Goal: Task Accomplishment & Management: Use online tool/utility

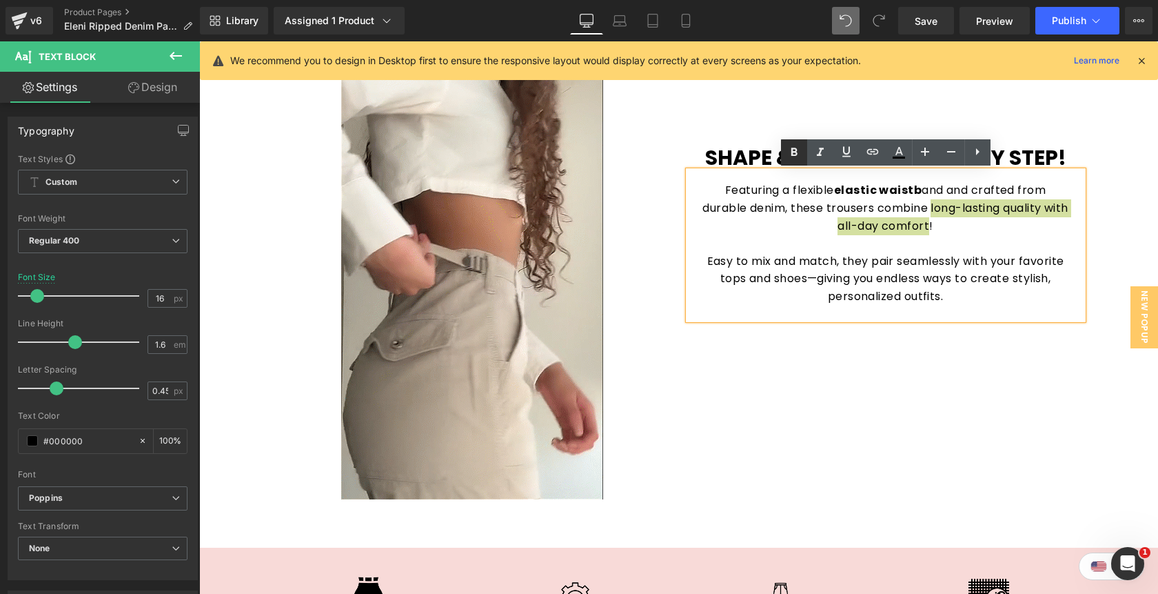
click at [796, 155] on icon at bounding box center [794, 152] width 6 height 8
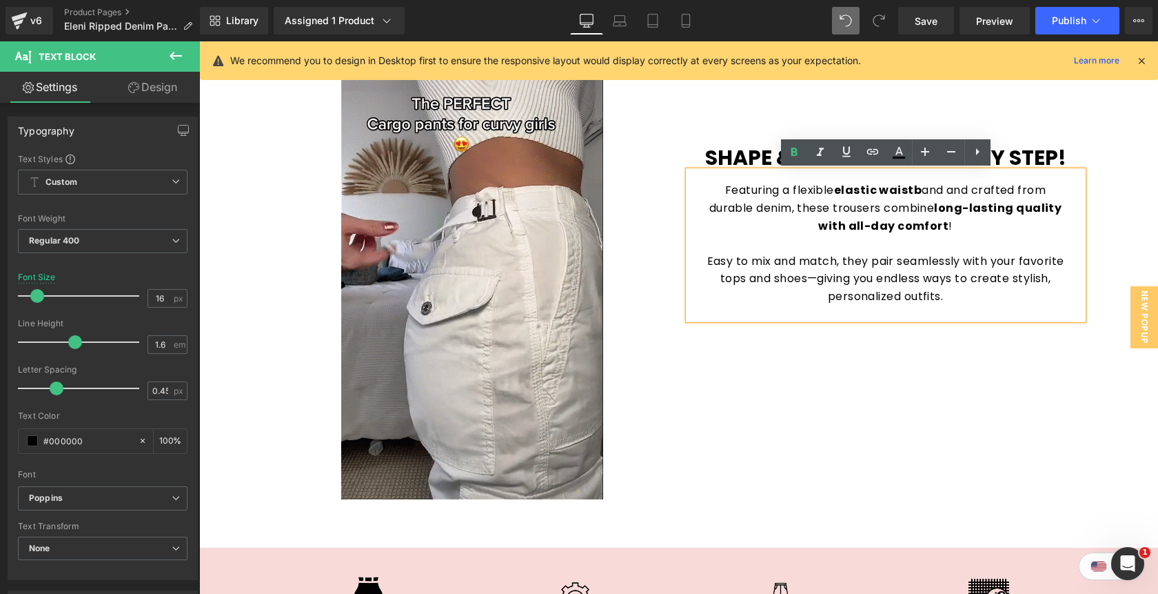
click at [771, 259] on p "Easy to mix and match, they pair seamlessly with your favorite tops and shoes—g…" at bounding box center [886, 278] width 367 height 53
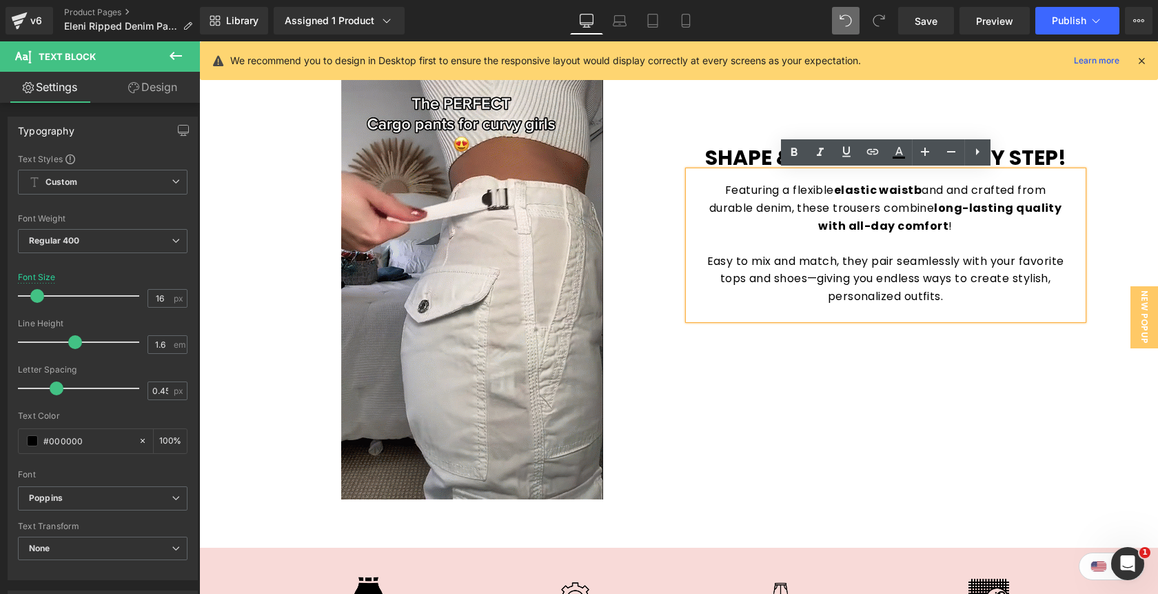
click at [980, 296] on p "Easy to mix and match, they pair seamlessly with your favorite tops and shoes—g…" at bounding box center [886, 278] width 367 height 53
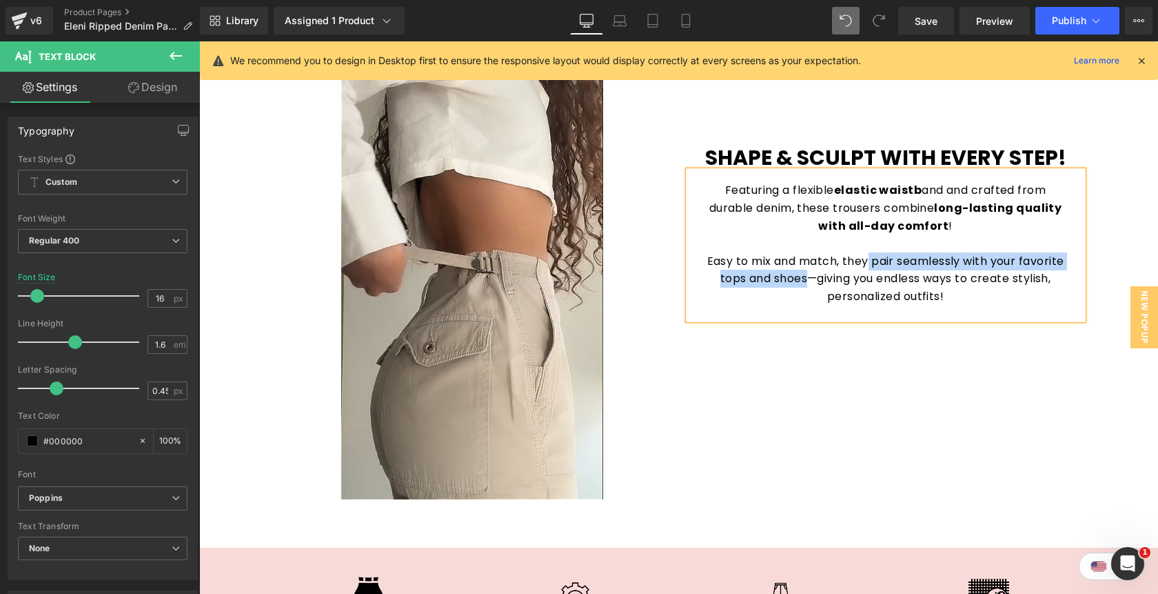
drag, startPoint x: 869, startPoint y: 263, endPoint x: 803, endPoint y: 284, distance: 69.6
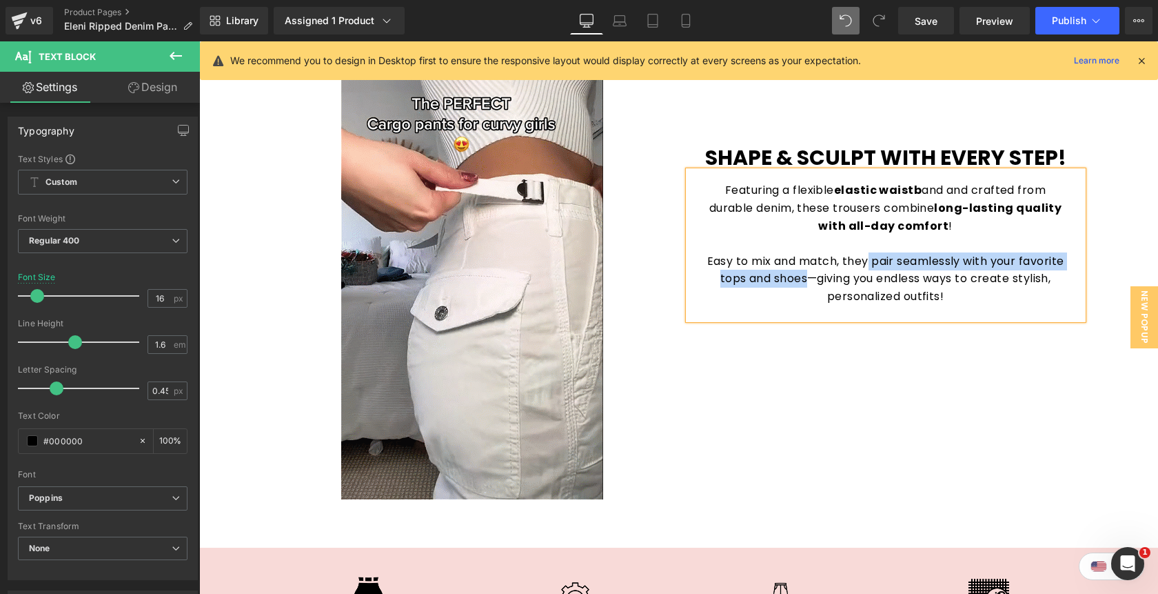
click at [803, 284] on p "Easy to mix and match, they pair seamlessly with your favorite tops and shoes—g…" at bounding box center [886, 278] width 367 height 53
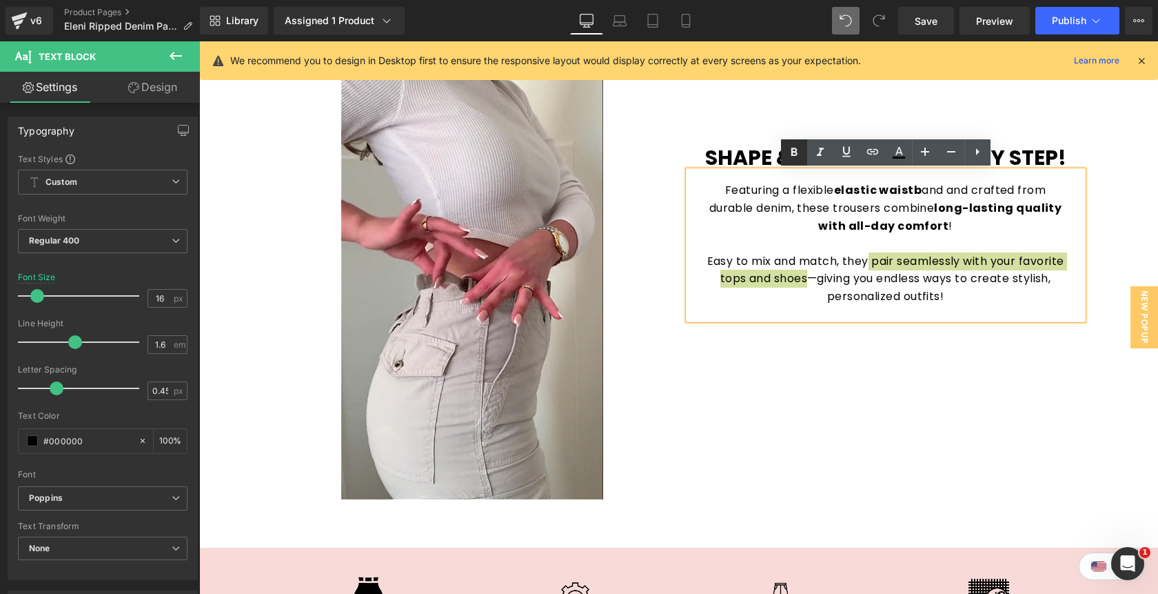
click at [791, 151] on icon at bounding box center [794, 152] width 6 height 8
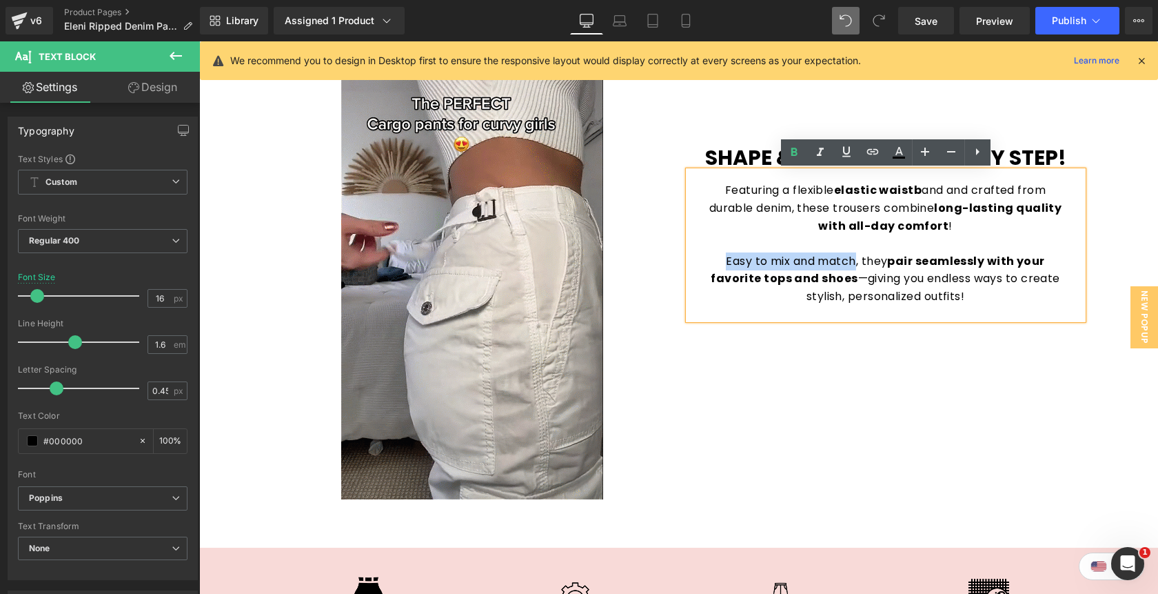
drag, startPoint x: 857, startPoint y: 263, endPoint x: 727, endPoint y: 258, distance: 130.4
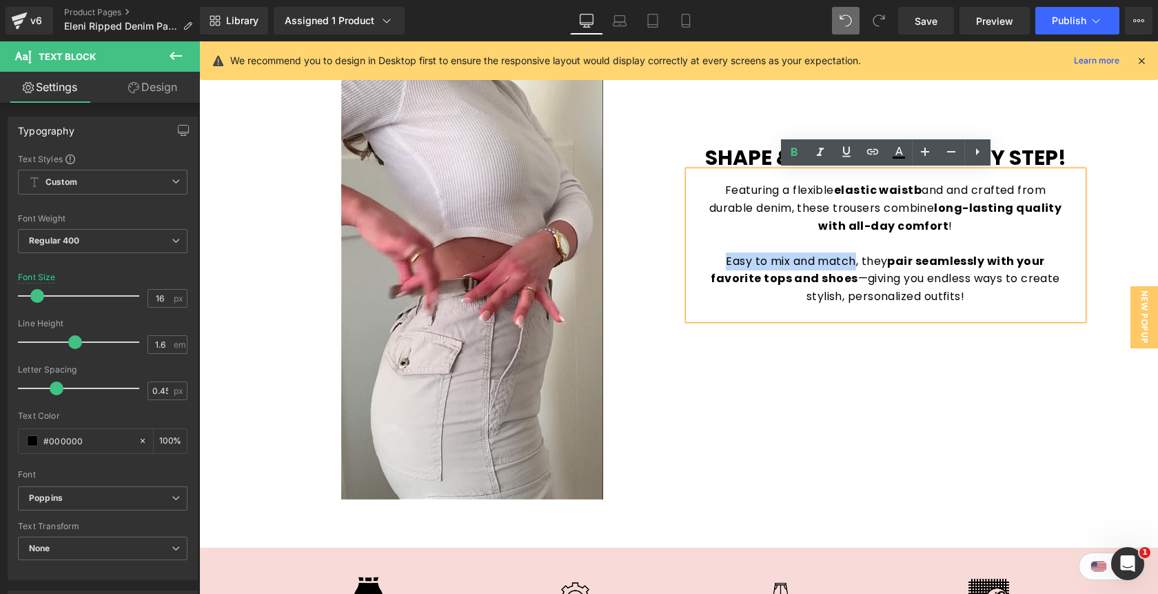
click at [727, 258] on p "Easy to mix and match, they pair seamlessly with your favorite tops and shoes —…" at bounding box center [886, 278] width 367 height 53
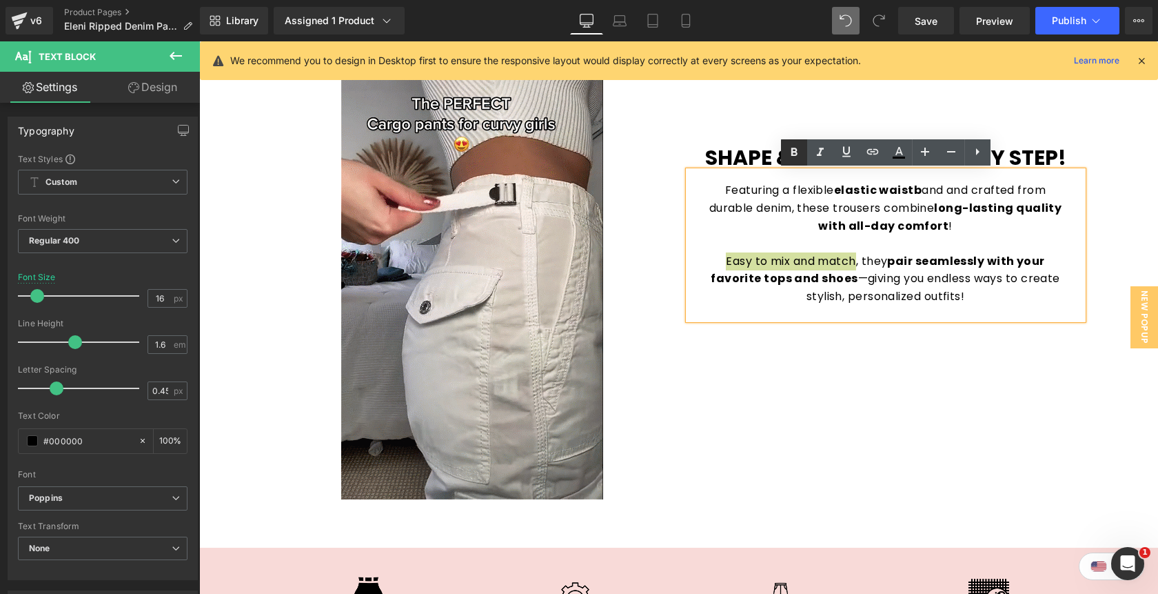
click at [788, 154] on icon at bounding box center [794, 152] width 17 height 17
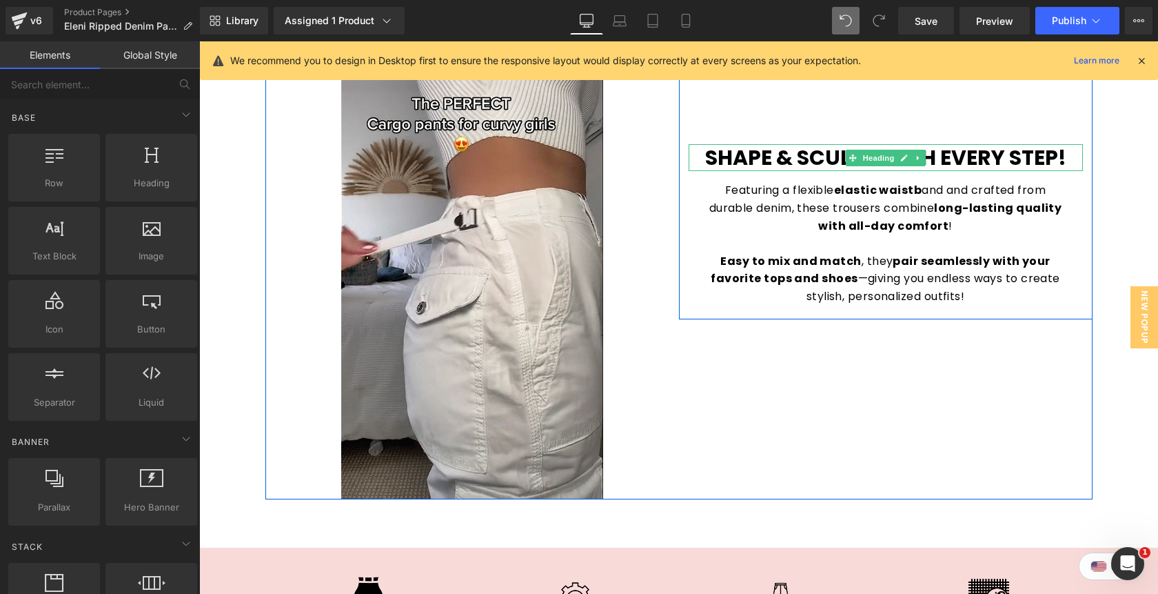
click at [1009, 159] on b "Shape & Sculpt with Every Step!" at bounding box center [885, 158] width 361 height 30
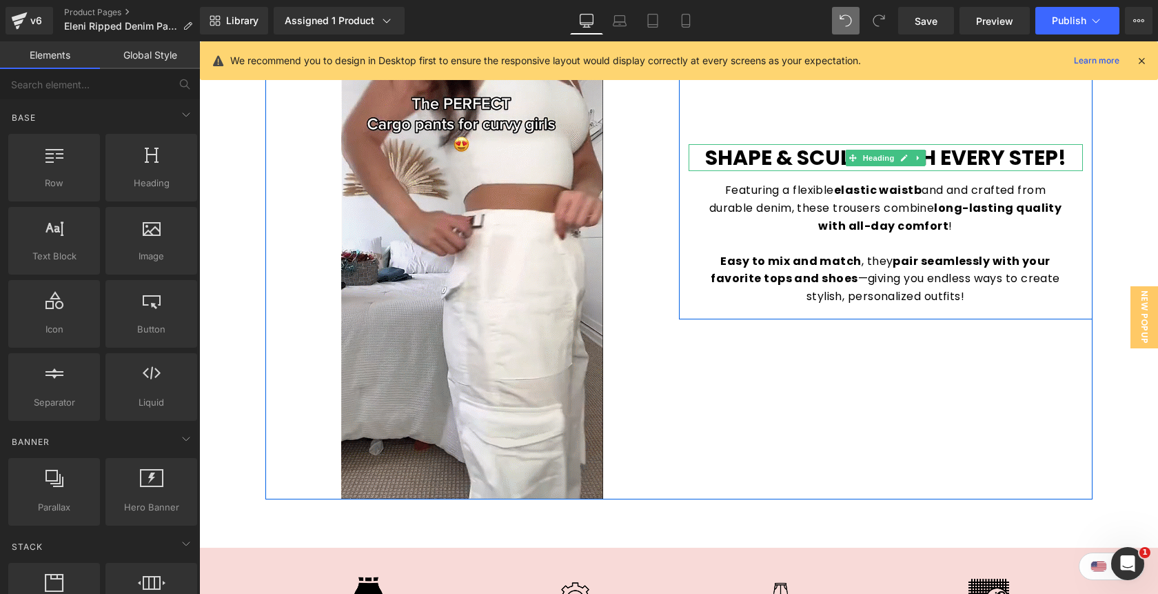
click at [1009, 159] on b "Shape & Sculpt with Every Step!" at bounding box center [885, 158] width 361 height 30
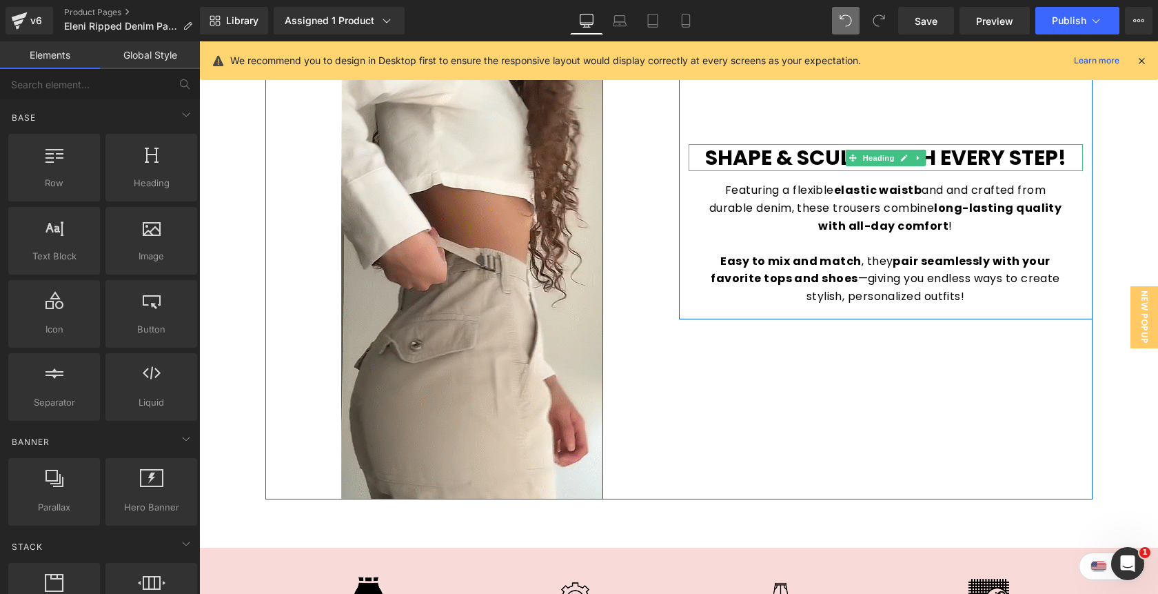
click at [1009, 159] on b "Shape & Sculpt with Every Step!" at bounding box center [885, 158] width 361 height 30
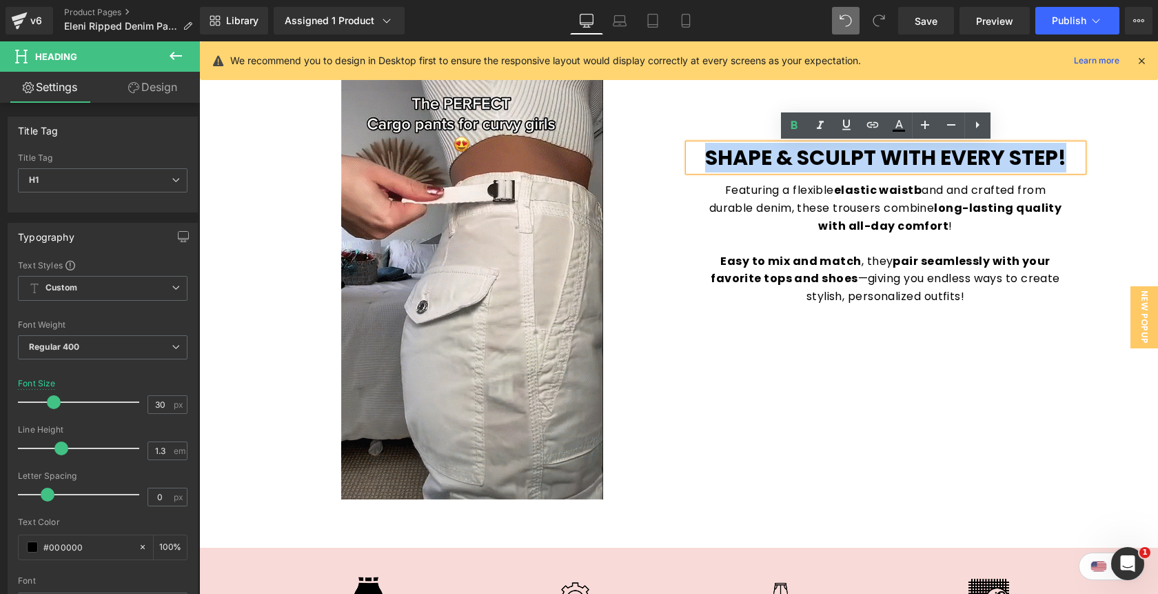
paste div
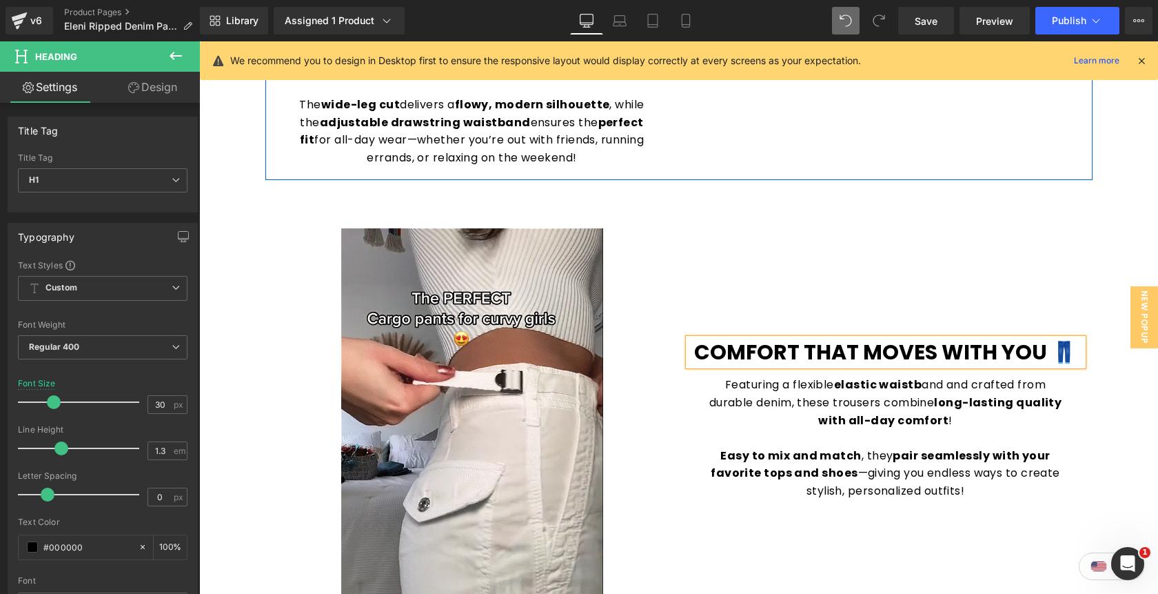
scroll to position [1204, 0]
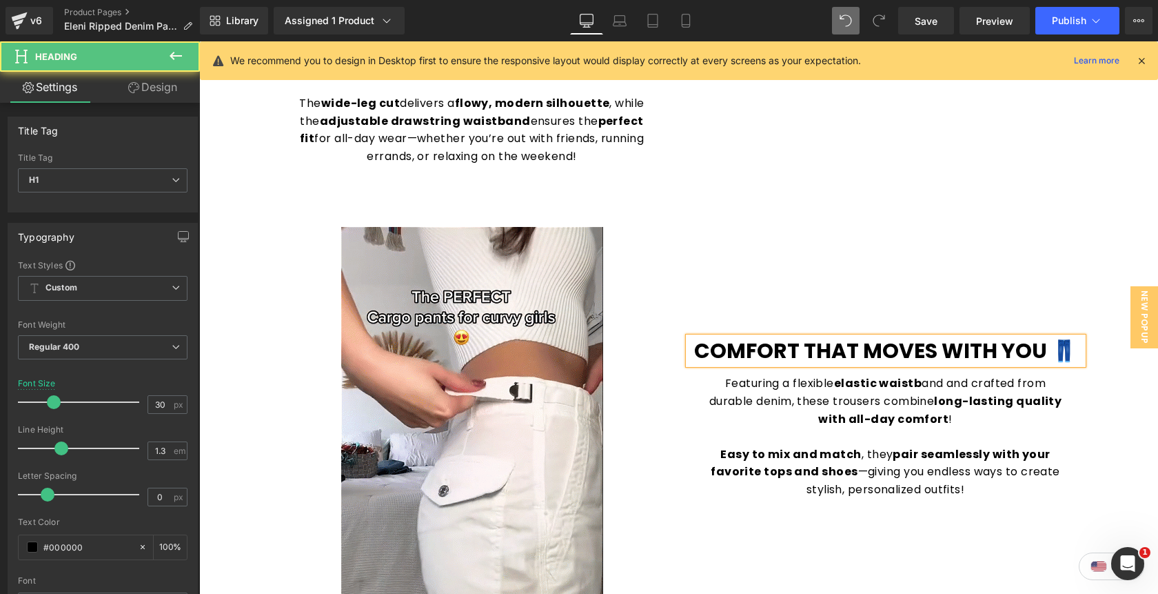
click at [1044, 352] on b "Comfort That Moves With You 👖" at bounding box center [885, 351] width 383 height 30
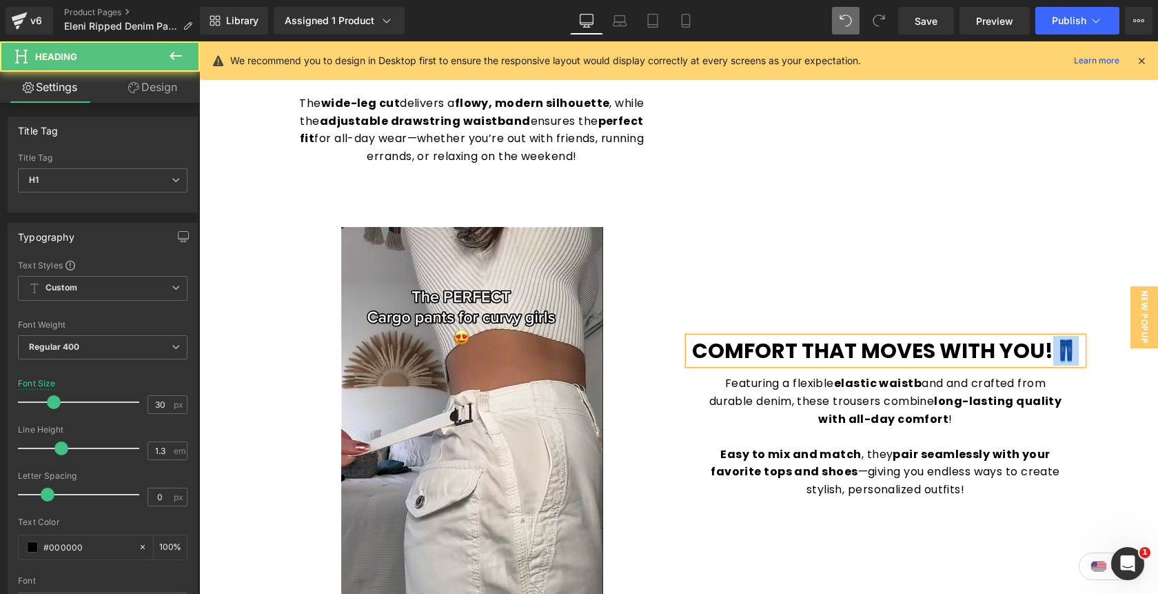
drag, startPoint x: 1073, startPoint y: 351, endPoint x: 1058, endPoint y: 351, distance: 14.5
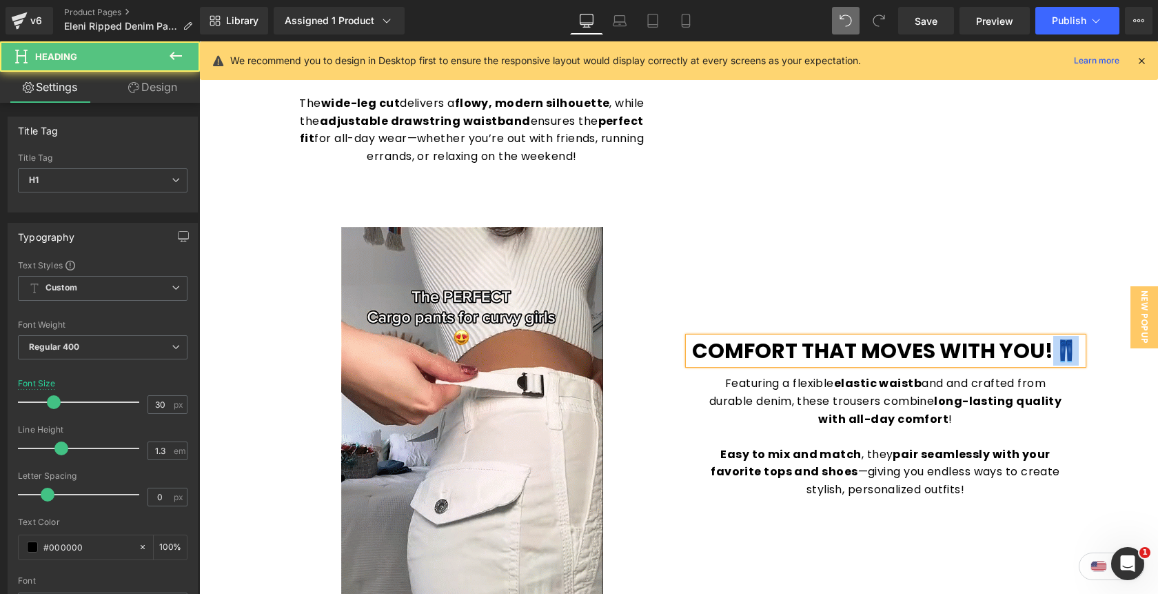
click at [1058, 351] on b "Comfort That Moves With You!👖" at bounding box center [885, 351] width 387 height 30
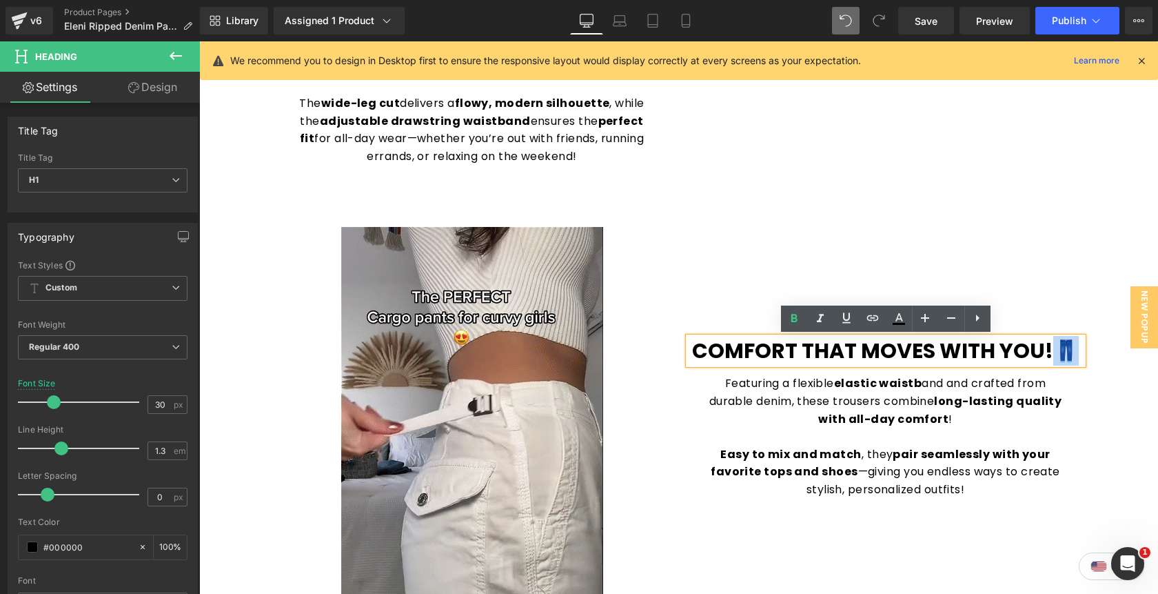
copy b "👖"
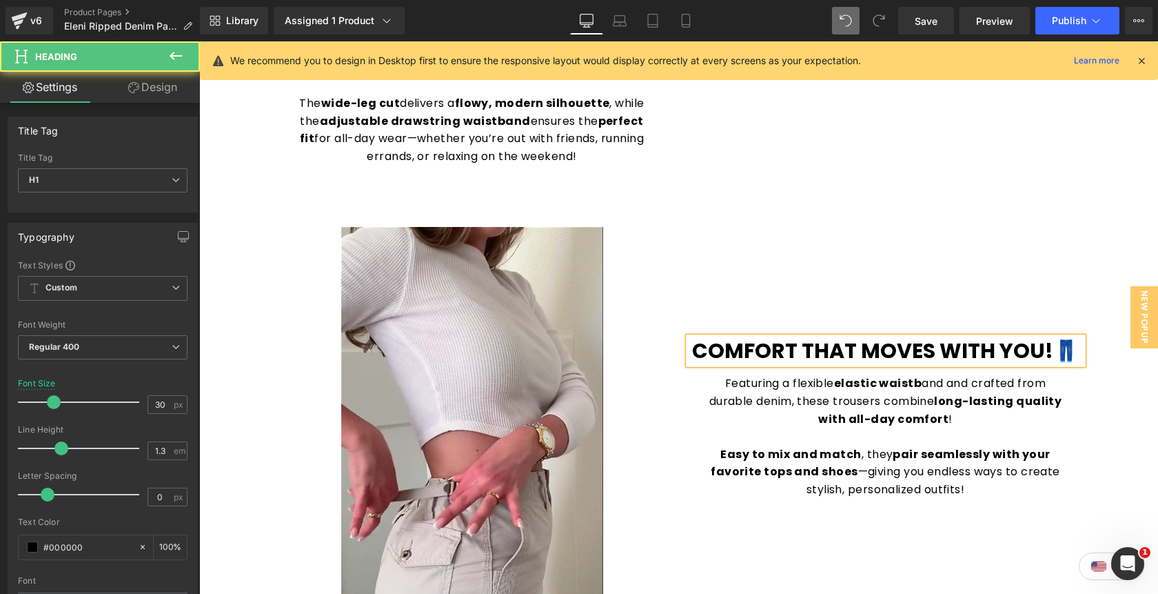
click at [696, 349] on b "Comfort That Moves With You!👖" at bounding box center [885, 351] width 387 height 30
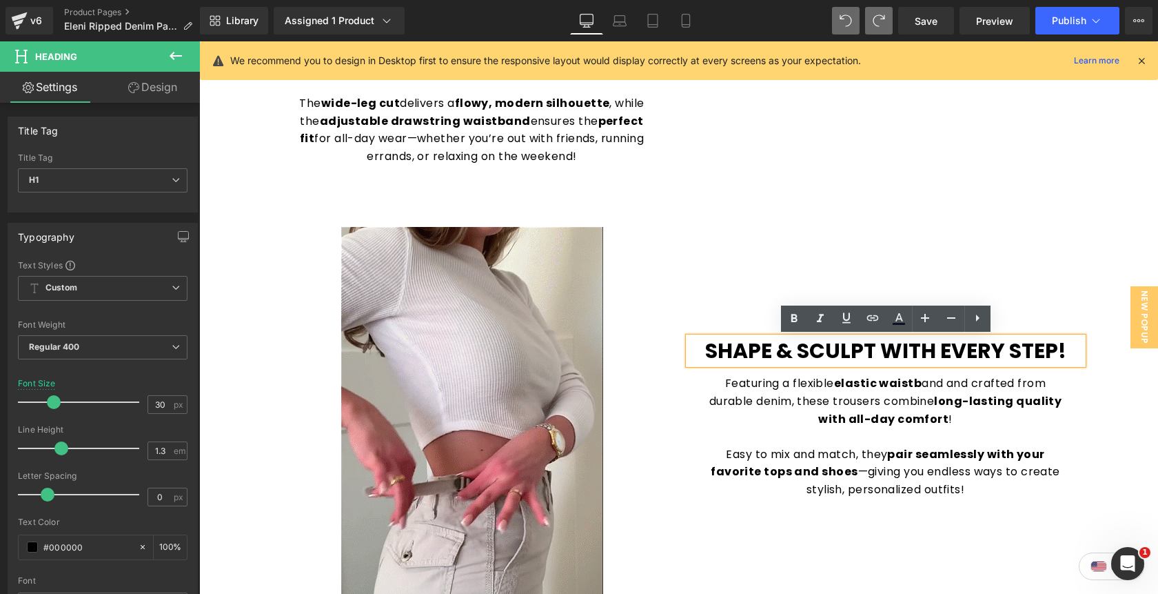
click at [698, 347] on h1 "Shape & Sculpt with Every Step!" at bounding box center [886, 350] width 394 height 27
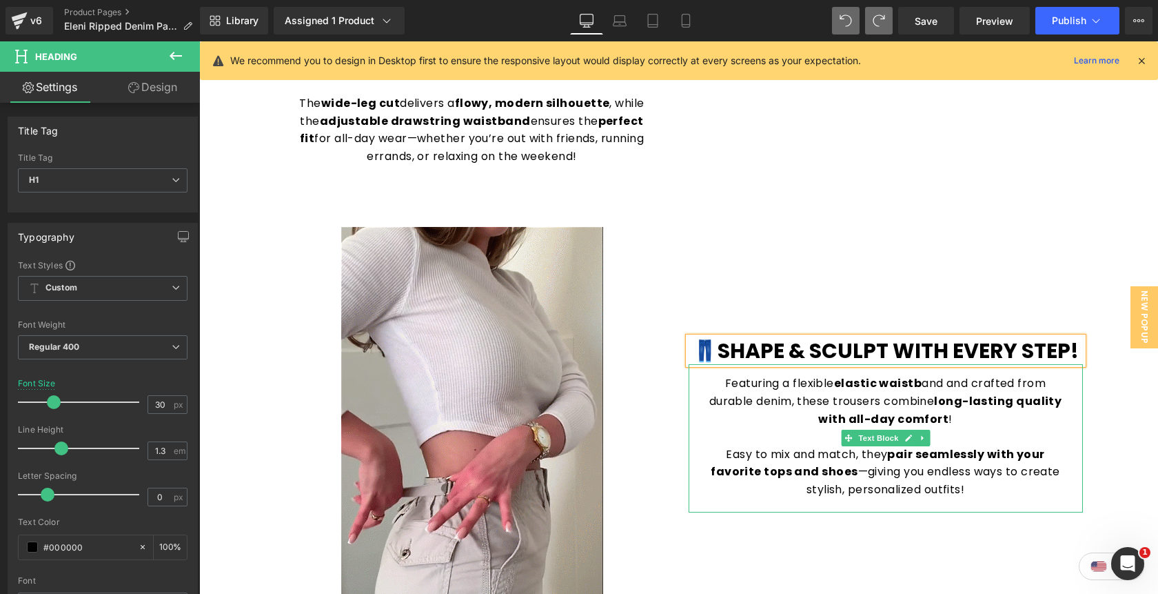
click at [923, 389] on p "Featuring a flexible elastic waistb and and crafted from durable denim, these t…" at bounding box center [886, 400] width 367 height 53
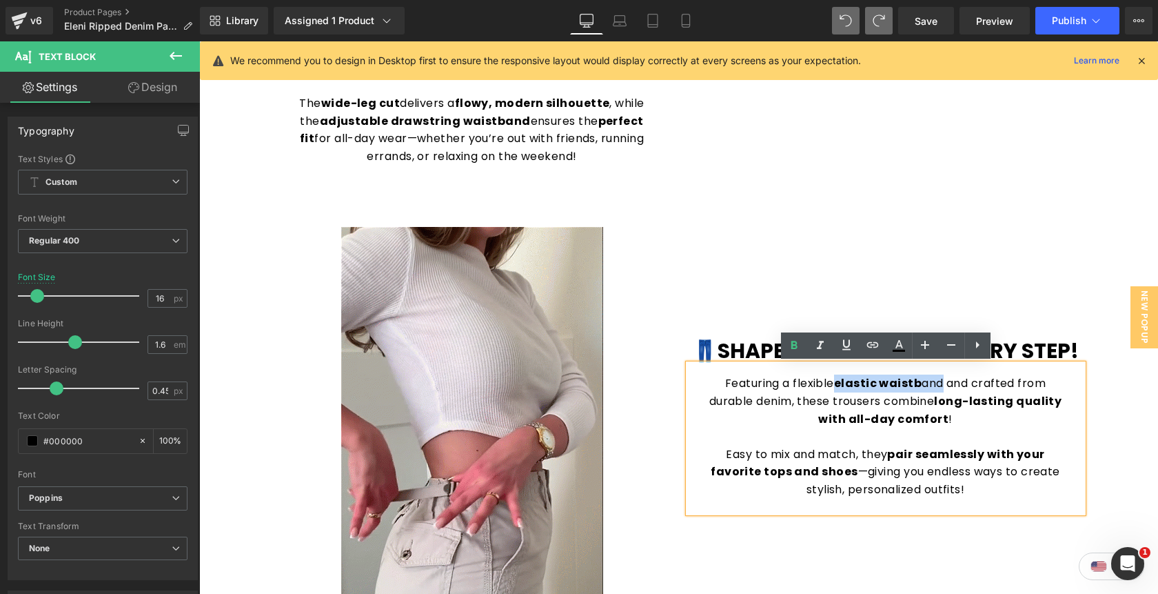
drag, startPoint x: 943, startPoint y: 385, endPoint x: 840, endPoint y: 383, distance: 103.5
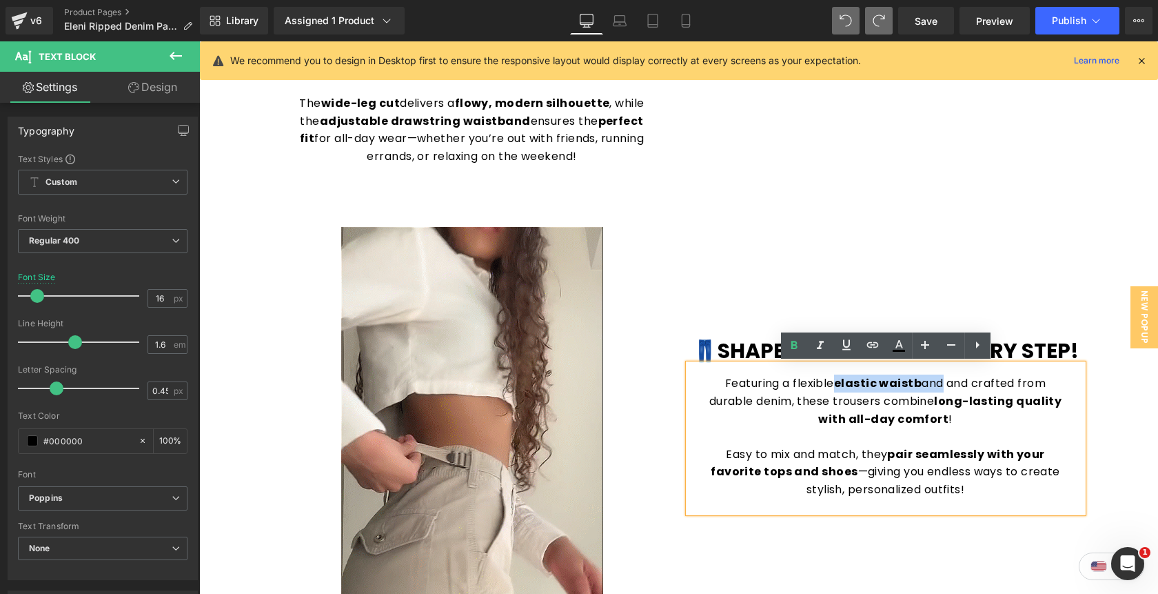
click at [840, 383] on p "Featuring a flexible elastic waistb and and crafted from durable denim, these t…" at bounding box center [886, 400] width 367 height 53
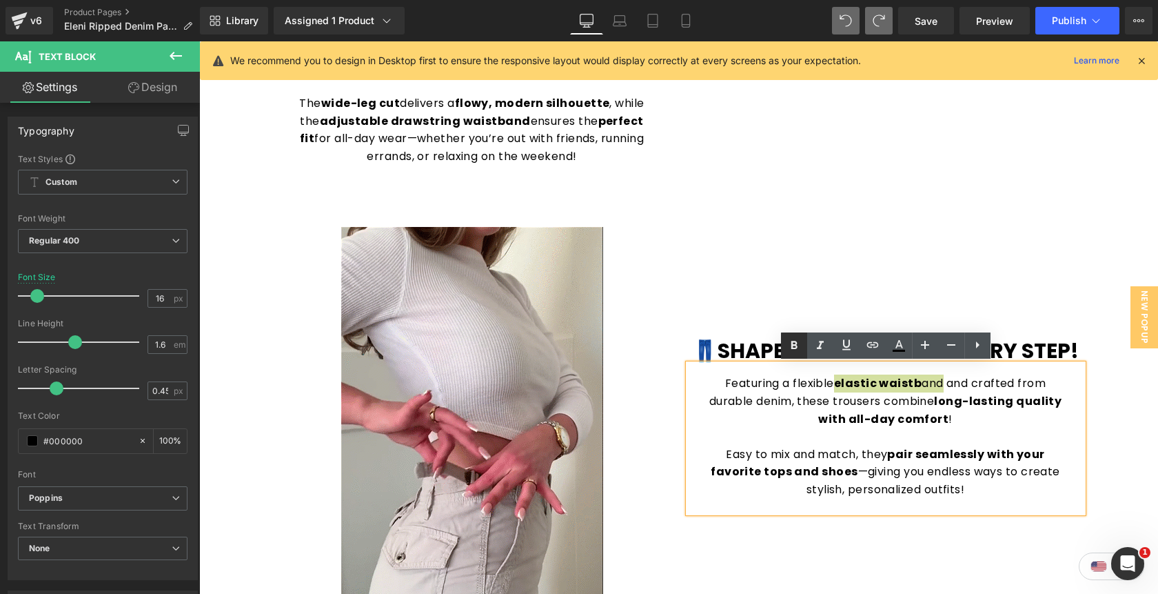
click at [787, 343] on icon at bounding box center [794, 345] width 17 height 17
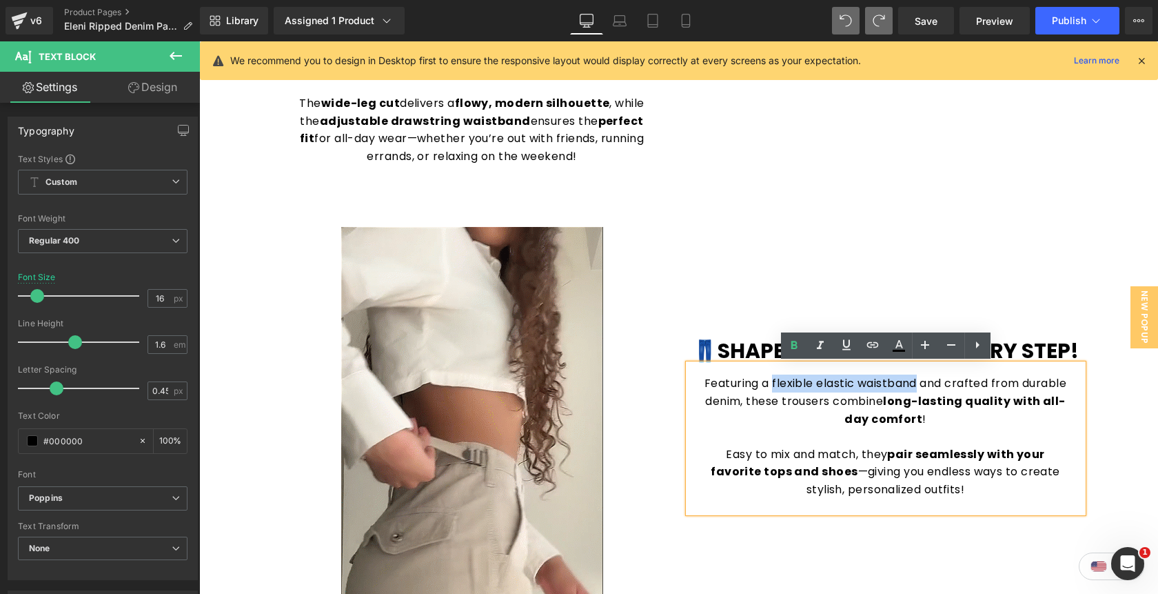
drag, startPoint x: 796, startPoint y: 385, endPoint x: 941, endPoint y: 384, distance: 145.5
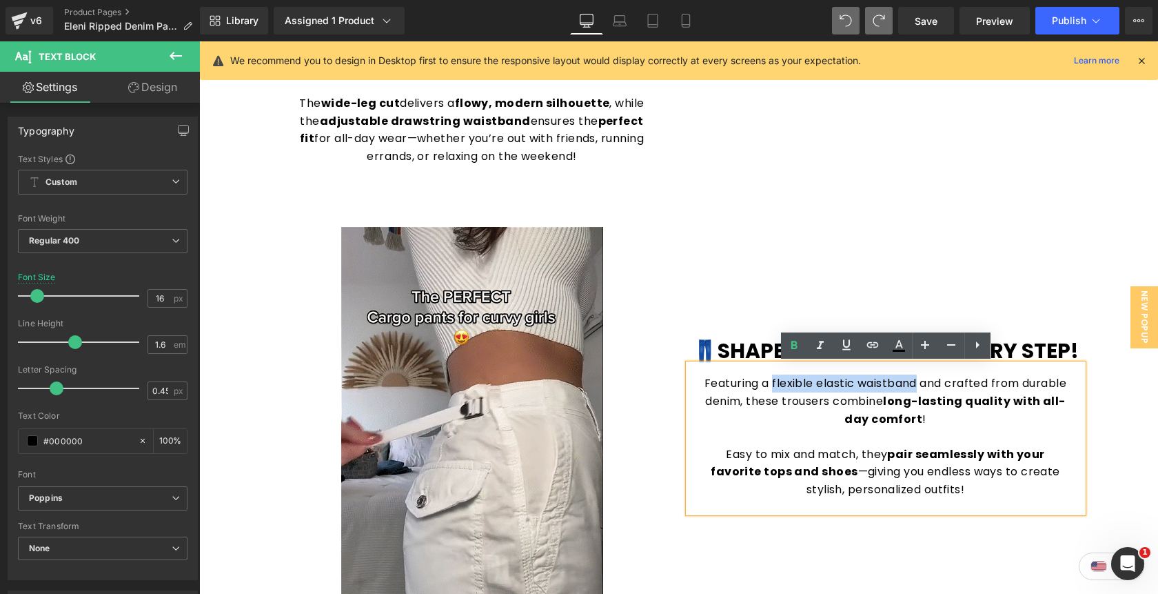
click at [941, 384] on p "Featuring a flexible elastic waistband and crafted from durable denim, these tr…" at bounding box center [886, 400] width 367 height 53
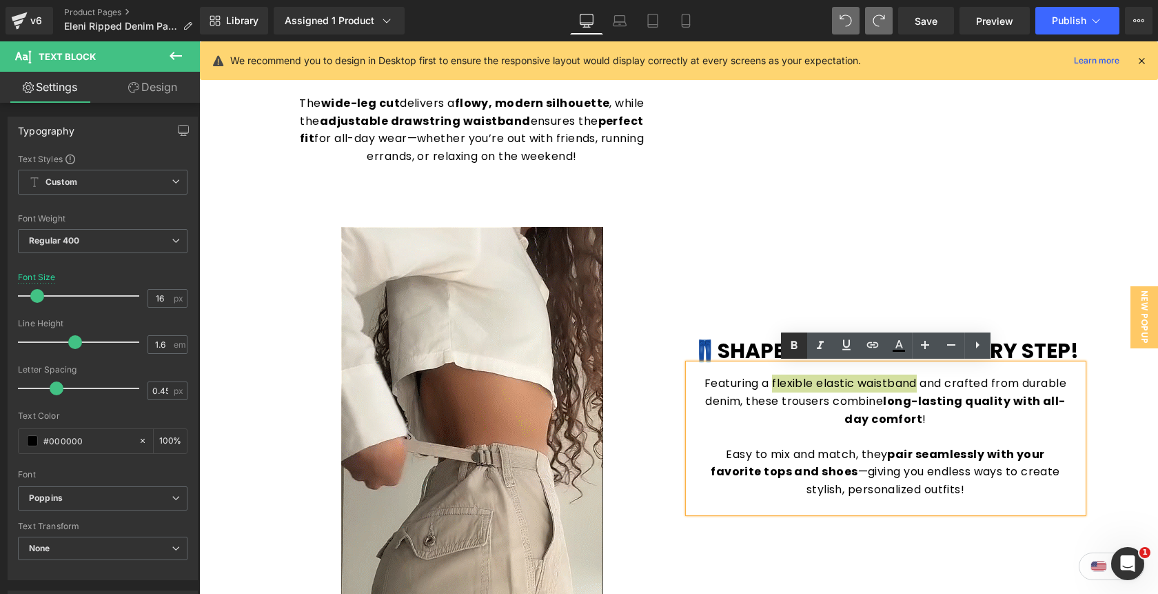
click at [789, 352] on icon at bounding box center [794, 345] width 17 height 17
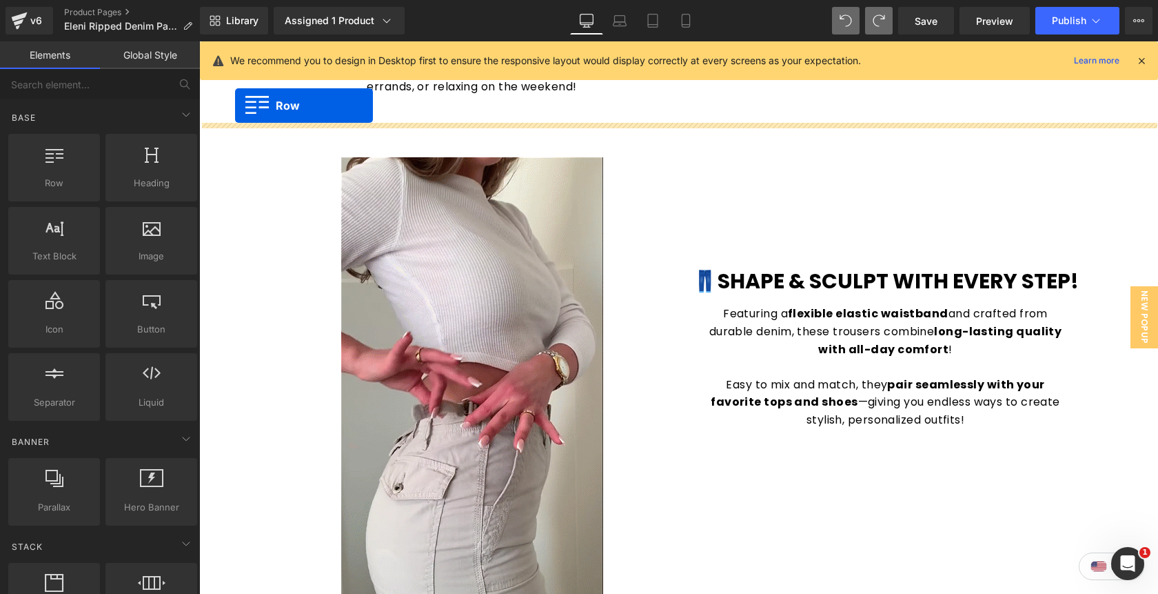
scroll to position [1246, 0]
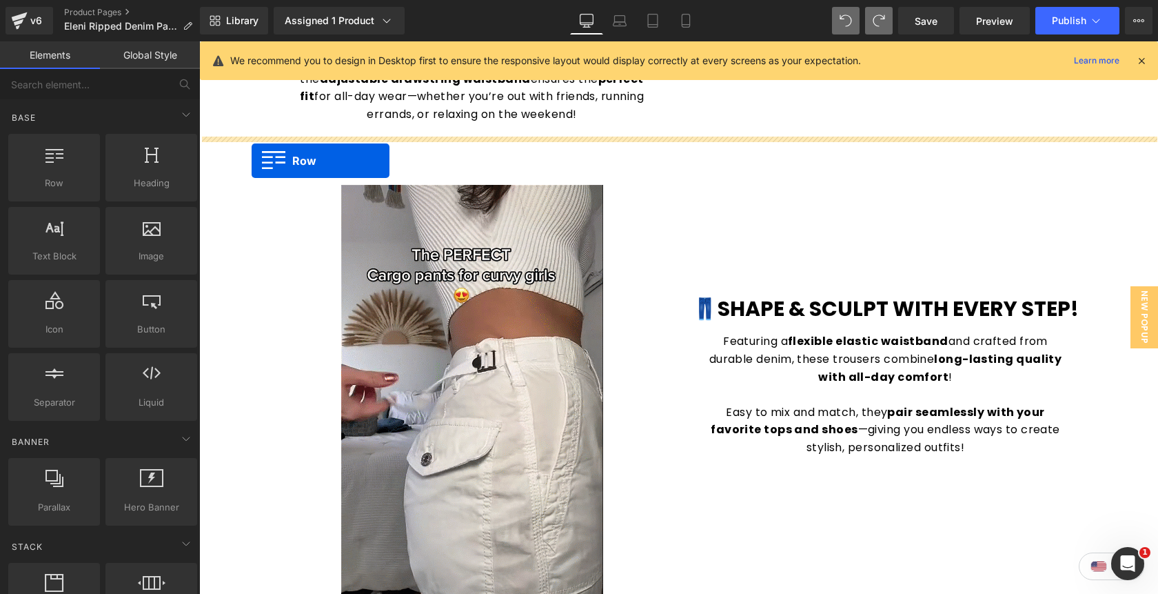
drag, startPoint x: 209, startPoint y: 350, endPoint x: 252, endPoint y: 161, distance: 194.4
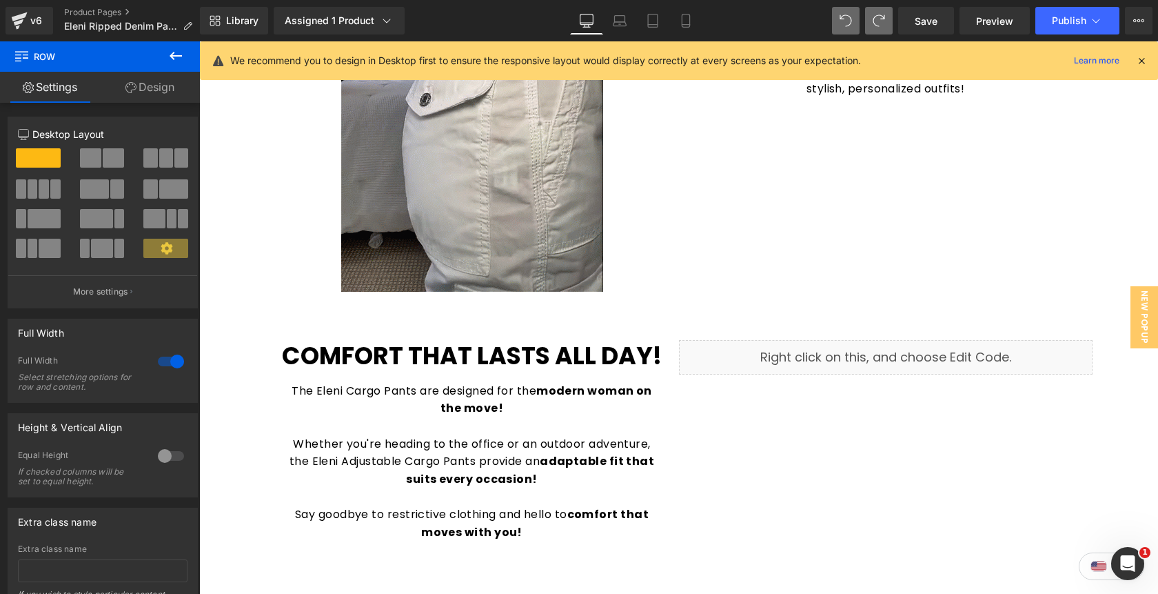
scroll to position [1873, 0]
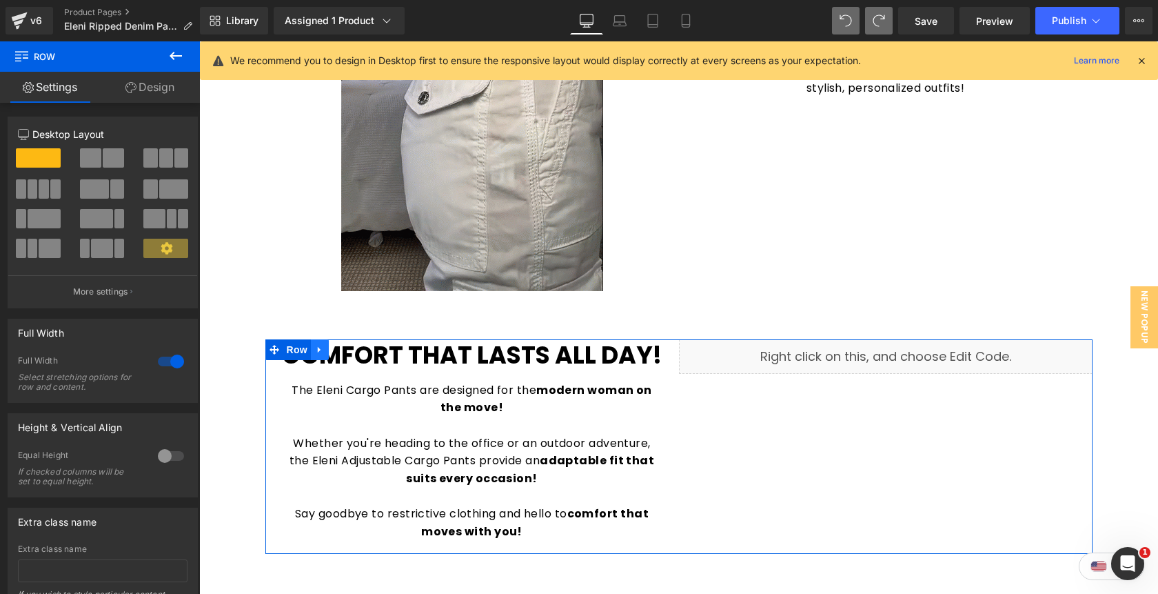
click at [323, 356] on link at bounding box center [320, 349] width 18 height 21
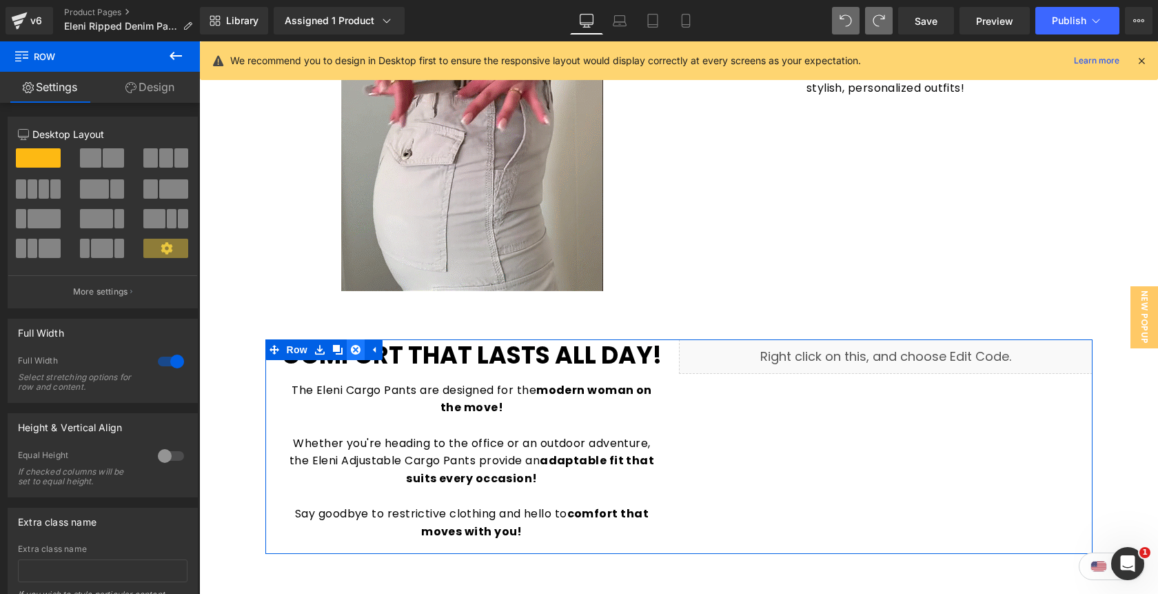
click at [356, 353] on icon at bounding box center [356, 350] width 10 height 10
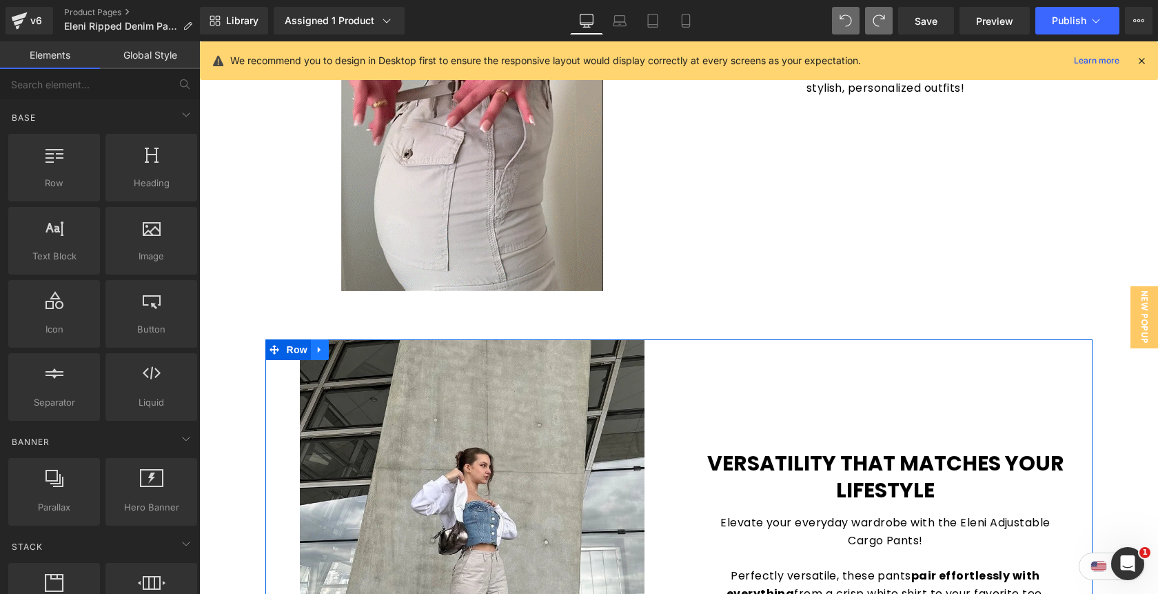
click at [319, 345] on icon at bounding box center [320, 350] width 10 height 10
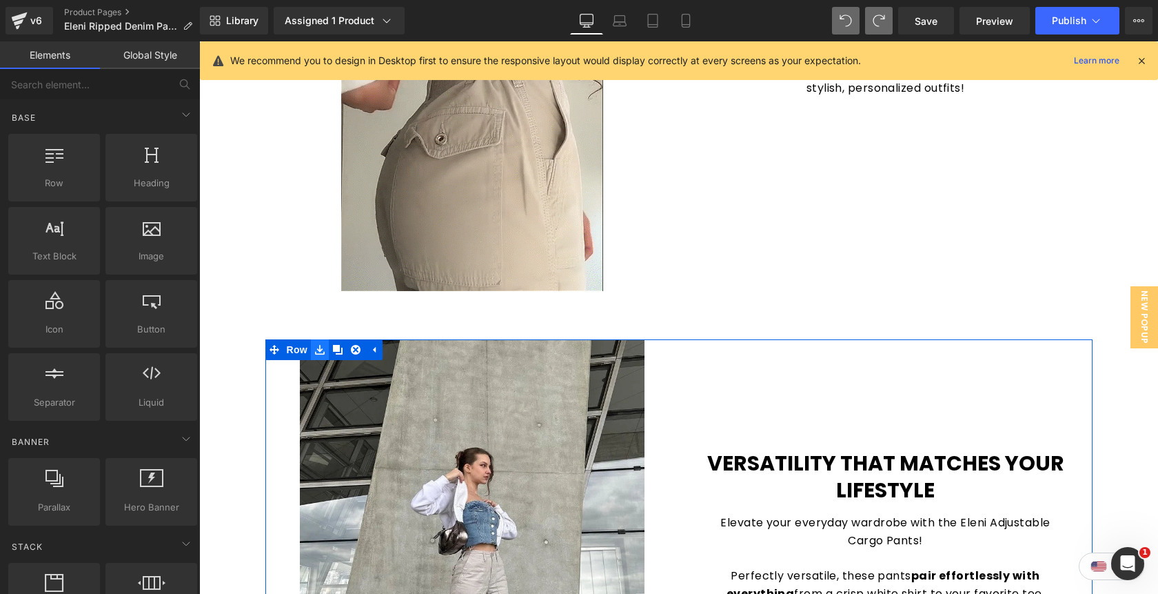
click at [323, 352] on icon at bounding box center [320, 350] width 10 height 10
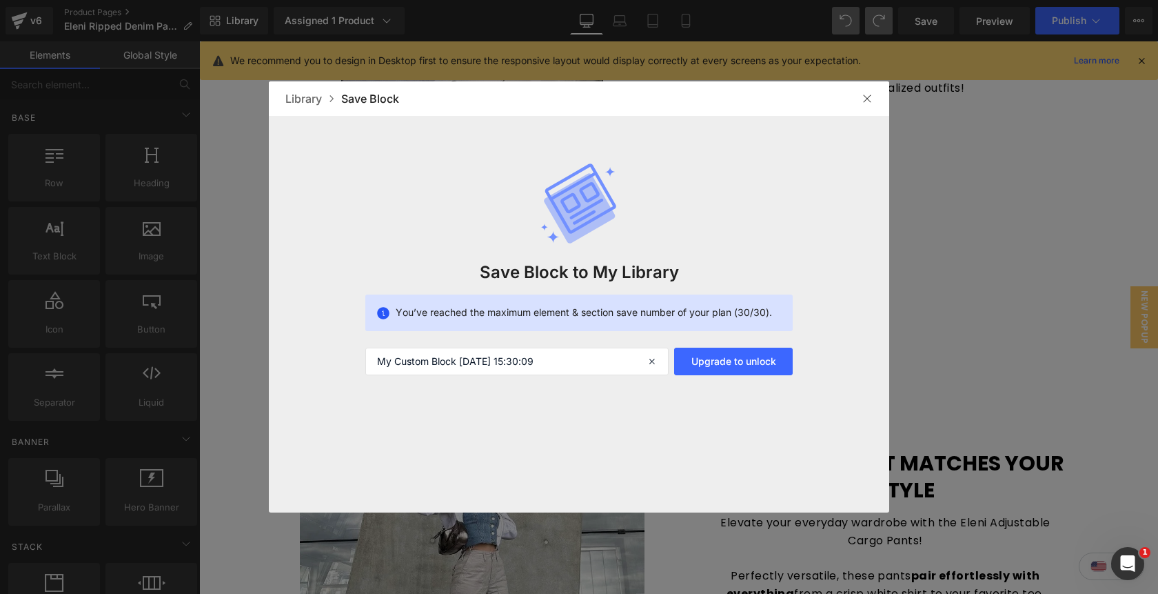
click at [869, 99] on img at bounding box center [867, 98] width 11 height 11
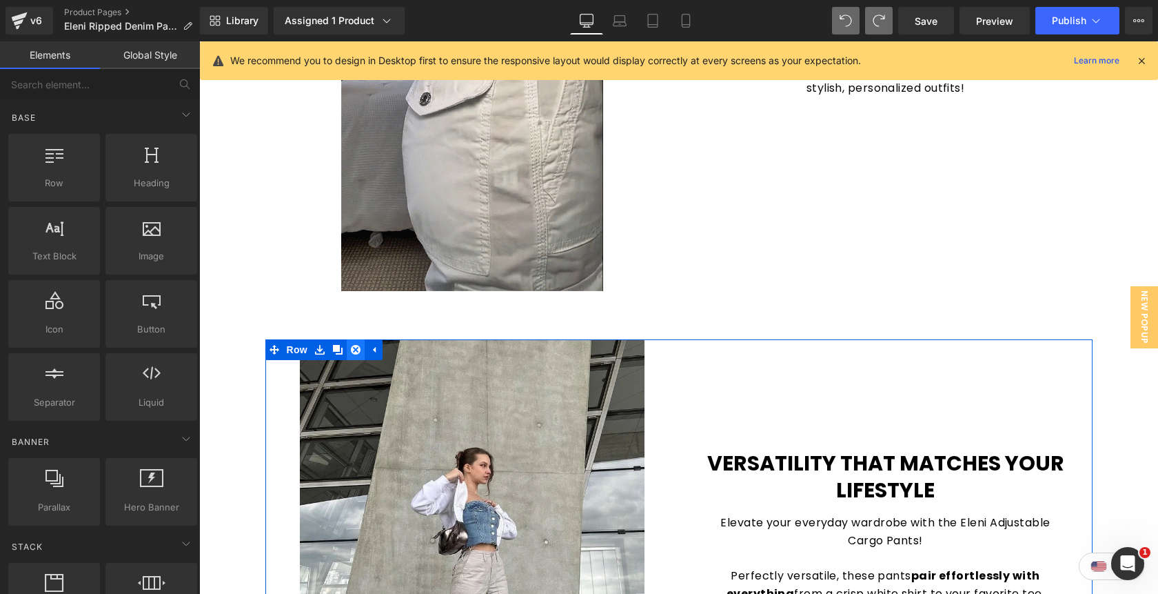
click at [359, 350] on icon at bounding box center [356, 350] width 10 height 10
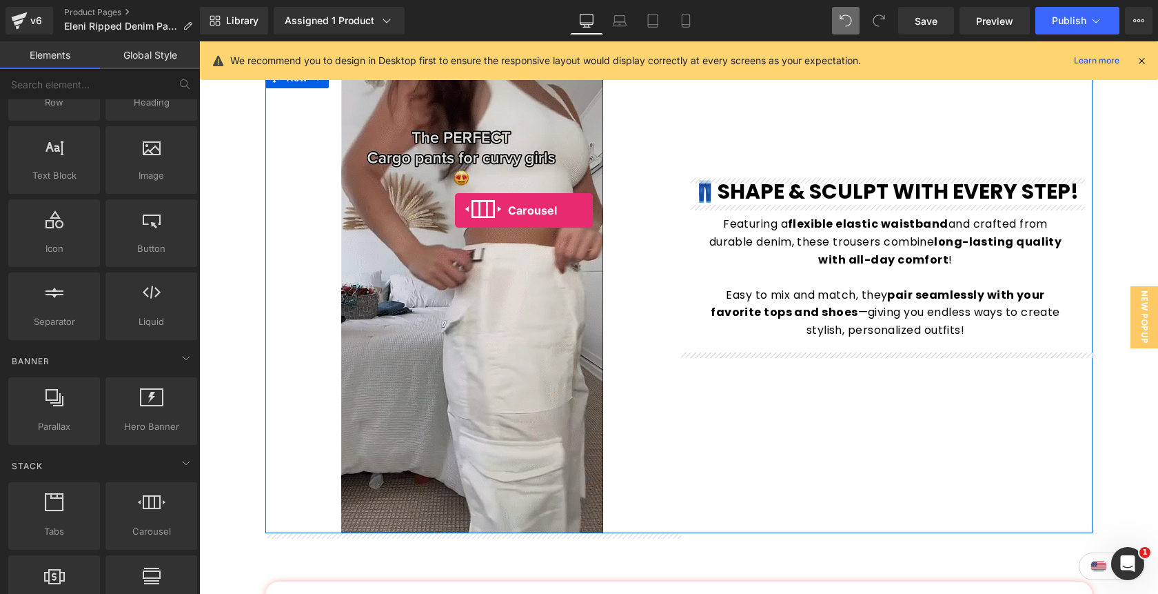
scroll to position [1631, 0]
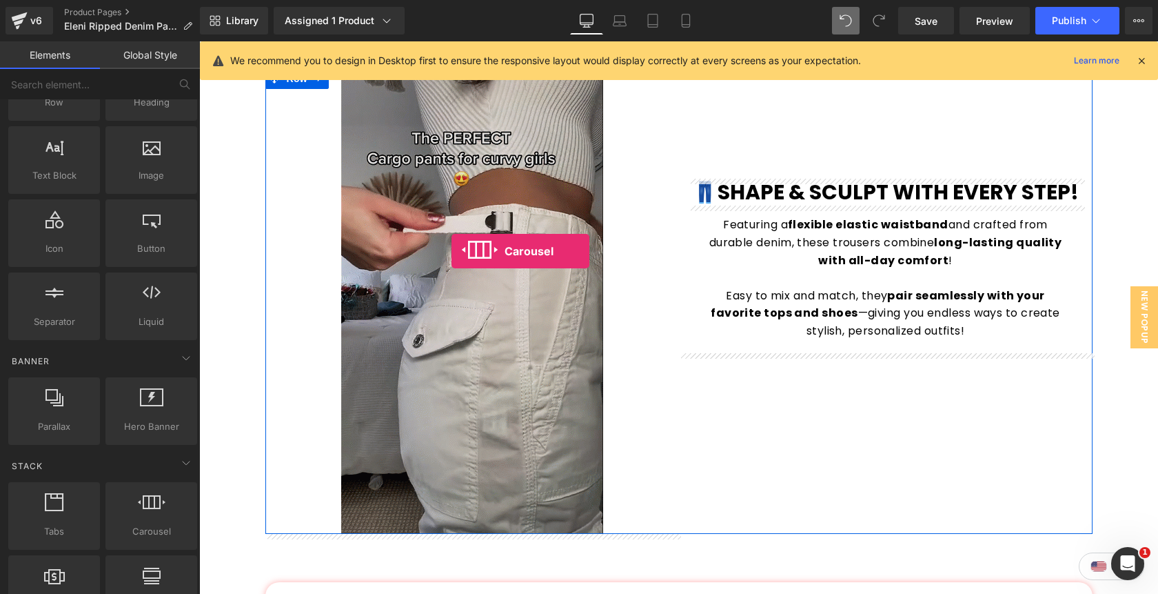
drag, startPoint x: 345, startPoint y: 552, endPoint x: 451, endPoint y: 251, distance: 318.8
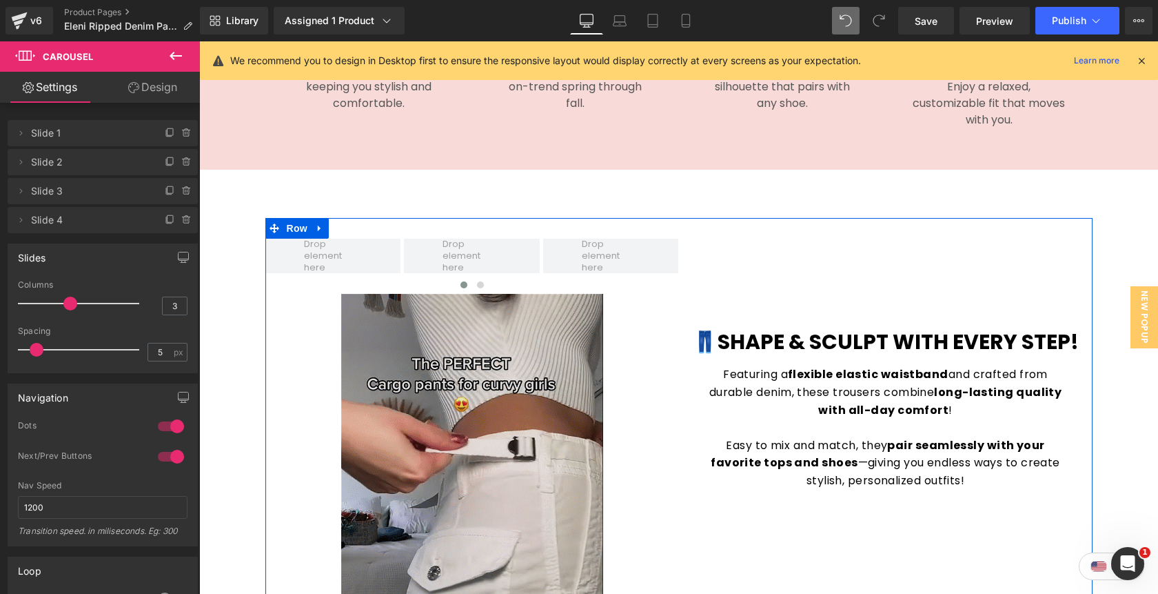
scroll to position [1480, 0]
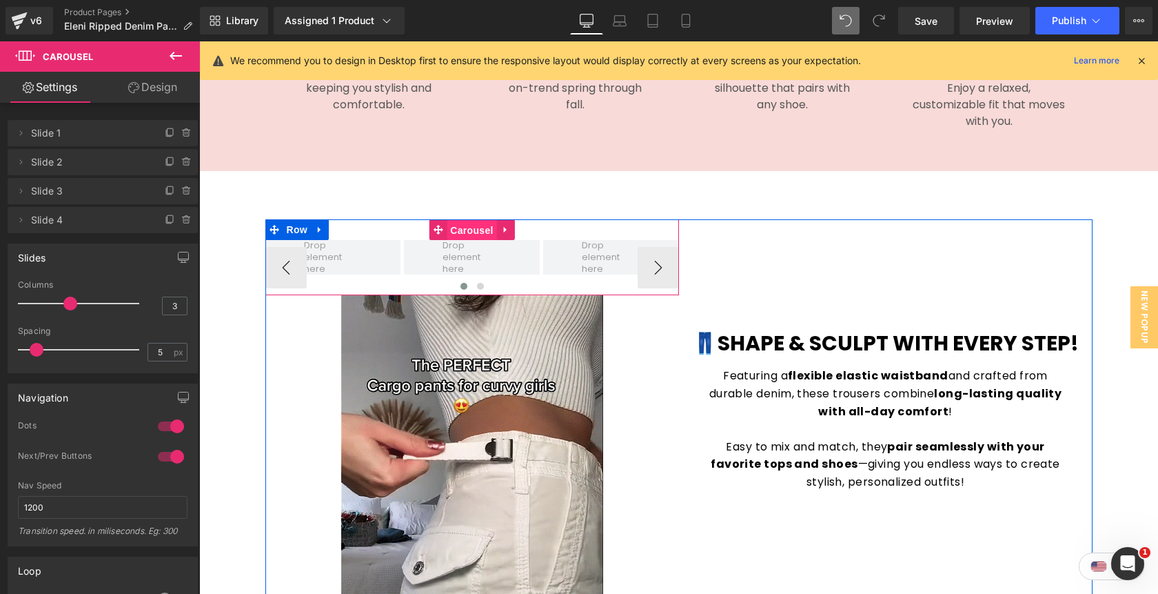
click at [465, 231] on span "Carousel" at bounding box center [472, 230] width 50 height 21
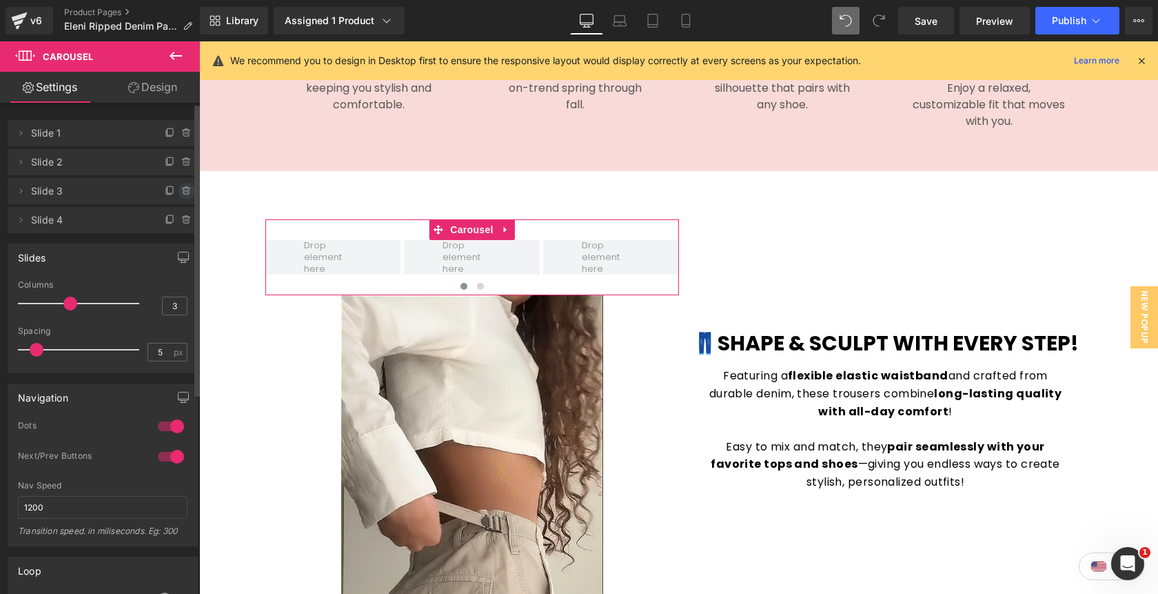
click at [181, 190] on icon at bounding box center [186, 190] width 11 height 11
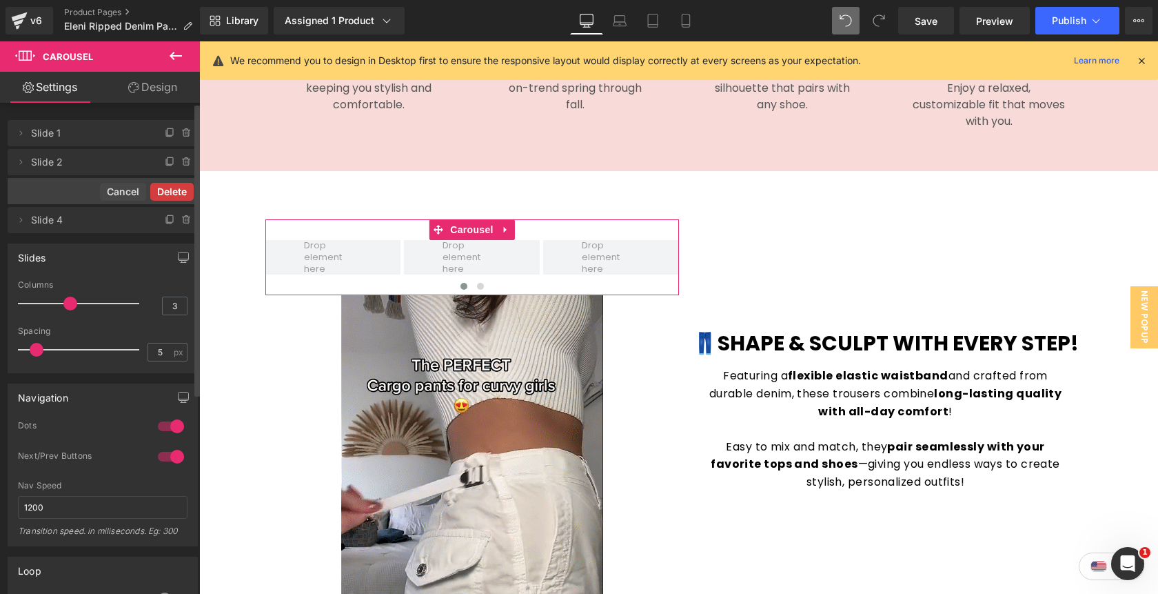
click at [175, 190] on button "Delete" at bounding box center [171, 192] width 43 height 18
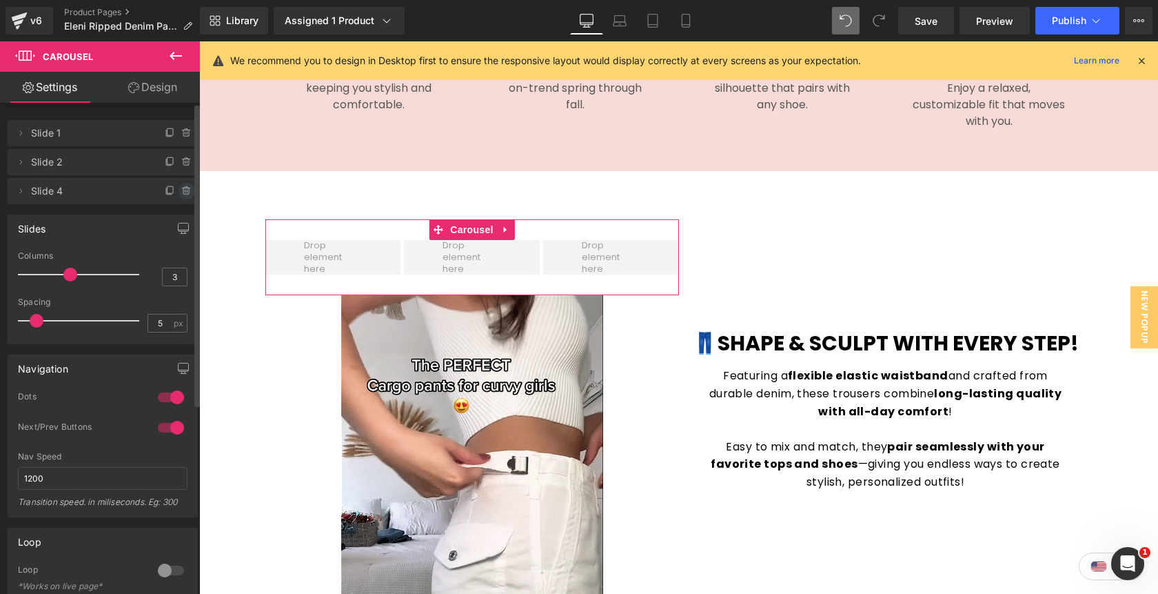
click at [184, 191] on icon at bounding box center [186, 190] width 11 height 11
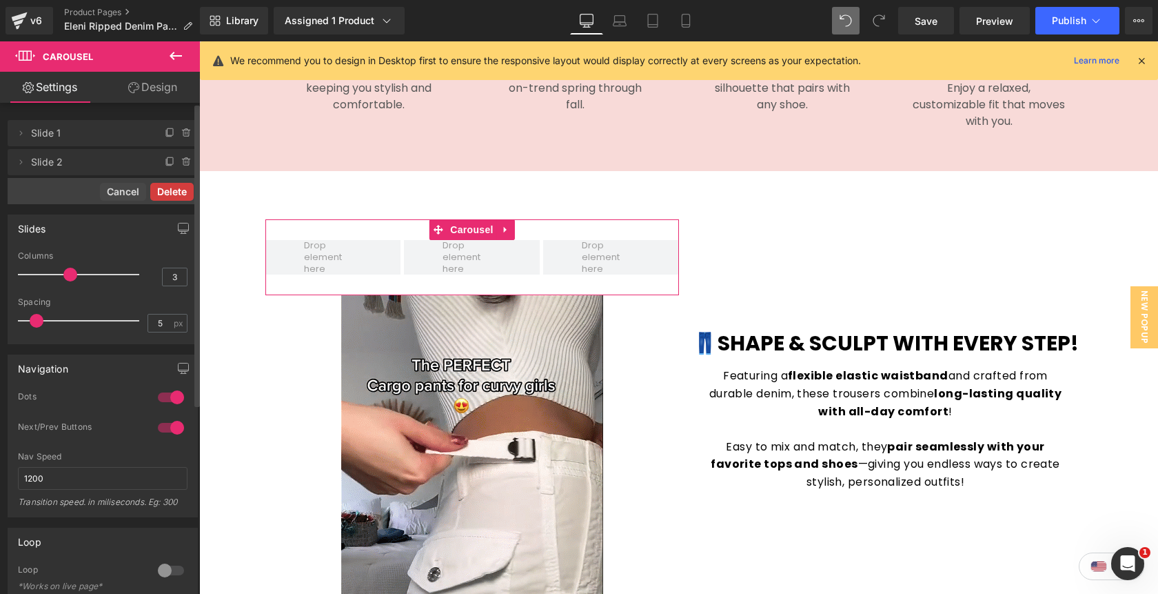
click at [174, 192] on button "Delete" at bounding box center [171, 192] width 43 height 18
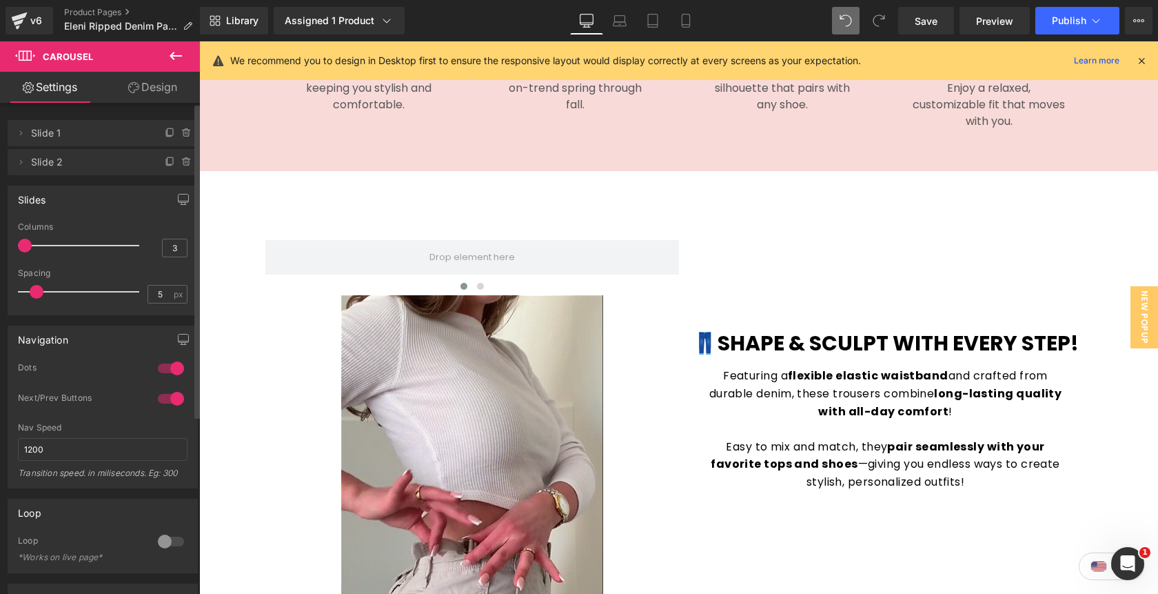
drag, startPoint x: 65, startPoint y: 245, endPoint x: 28, endPoint y: 246, distance: 37.9
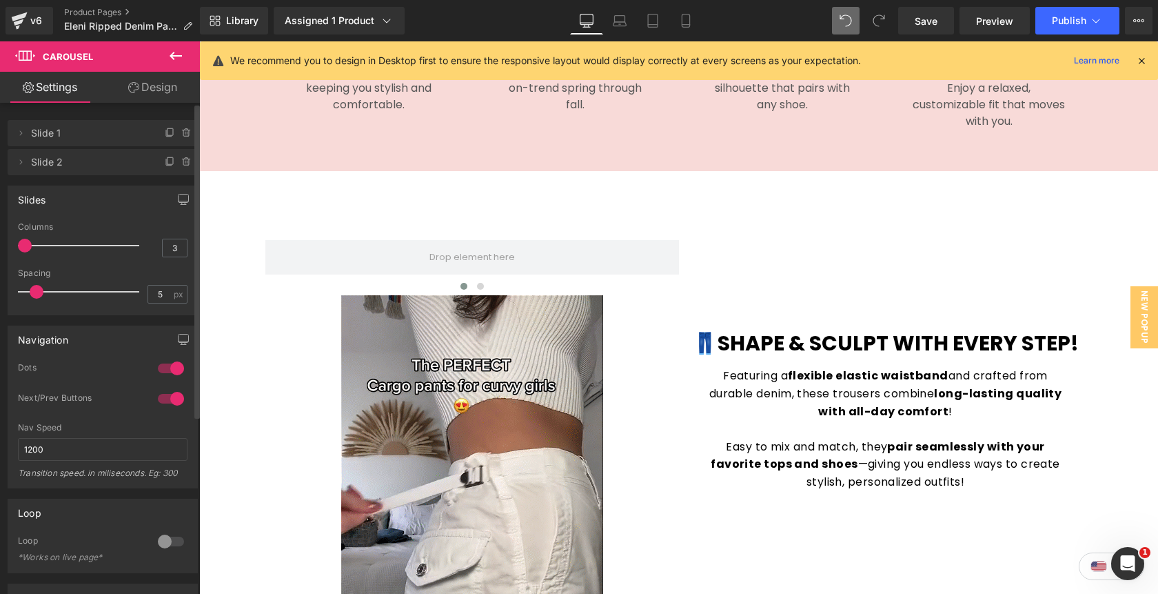
click at [28, 246] on span at bounding box center [25, 246] width 14 height 14
click at [178, 199] on icon "button" at bounding box center [183, 199] width 11 height 11
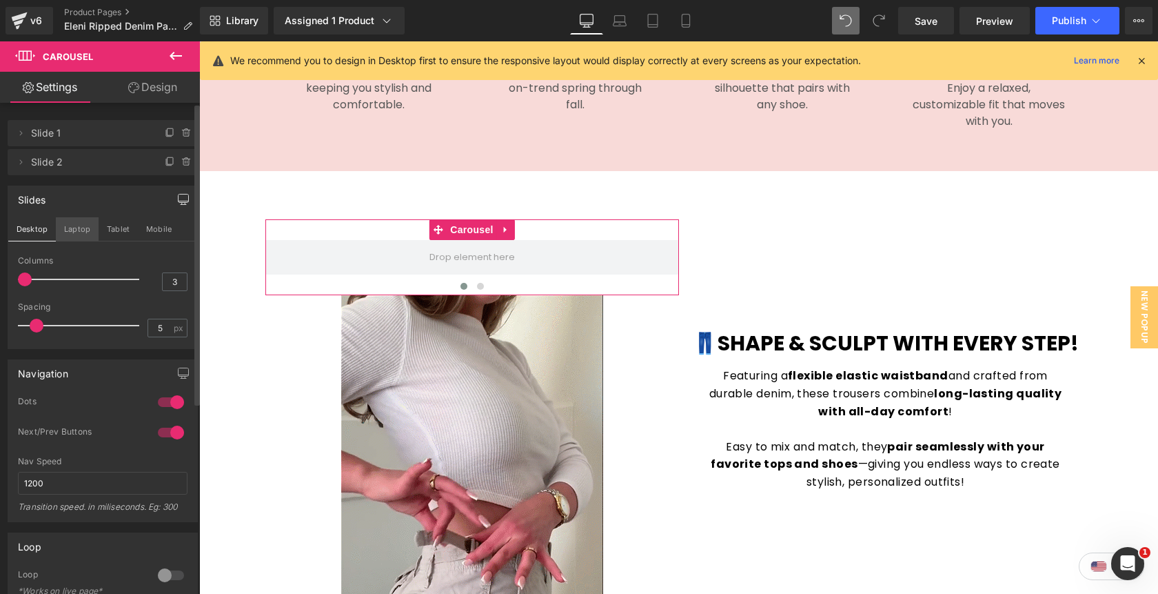
click at [85, 230] on button "Laptop" at bounding box center [77, 228] width 43 height 23
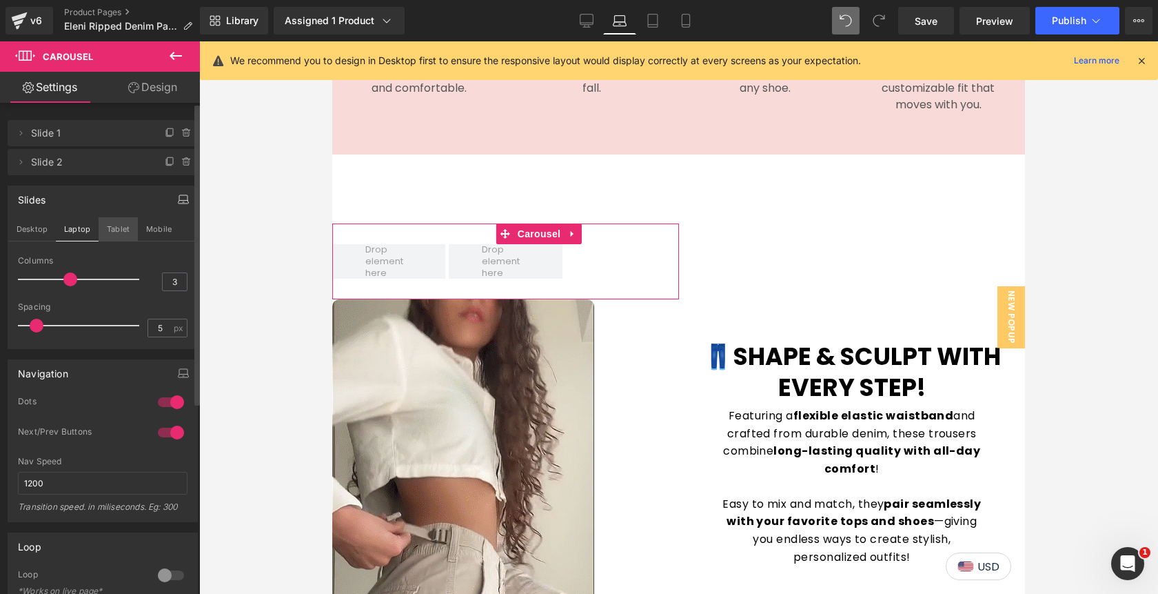
scroll to position [1446, 0]
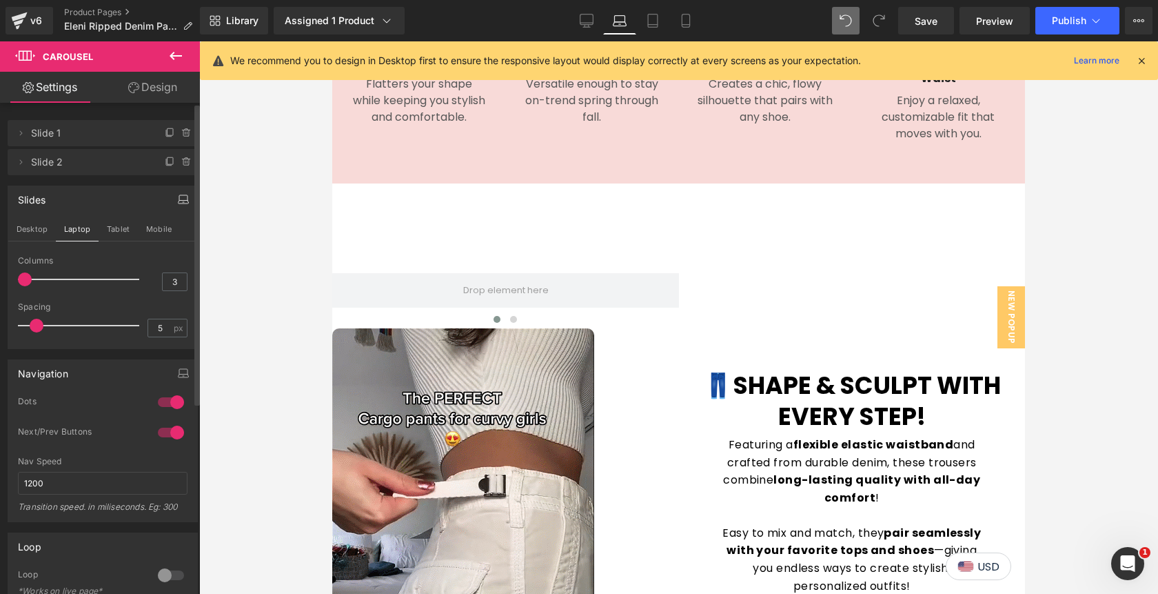
drag, startPoint x: 70, startPoint y: 278, endPoint x: 21, endPoint y: 277, distance: 49.0
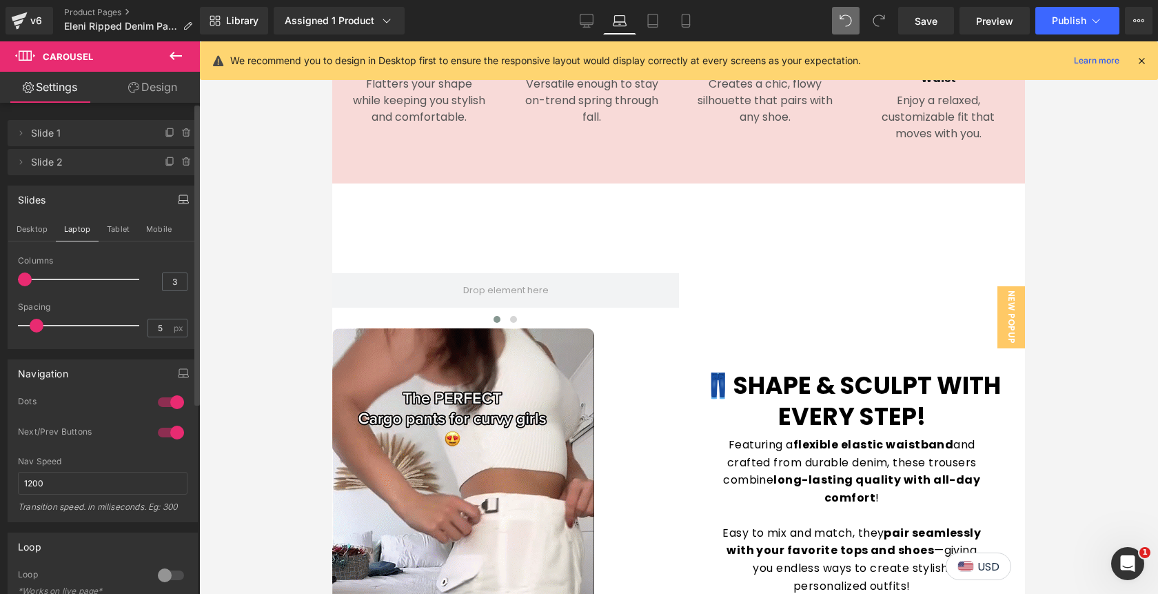
click at [21, 277] on span at bounding box center [25, 279] width 14 height 14
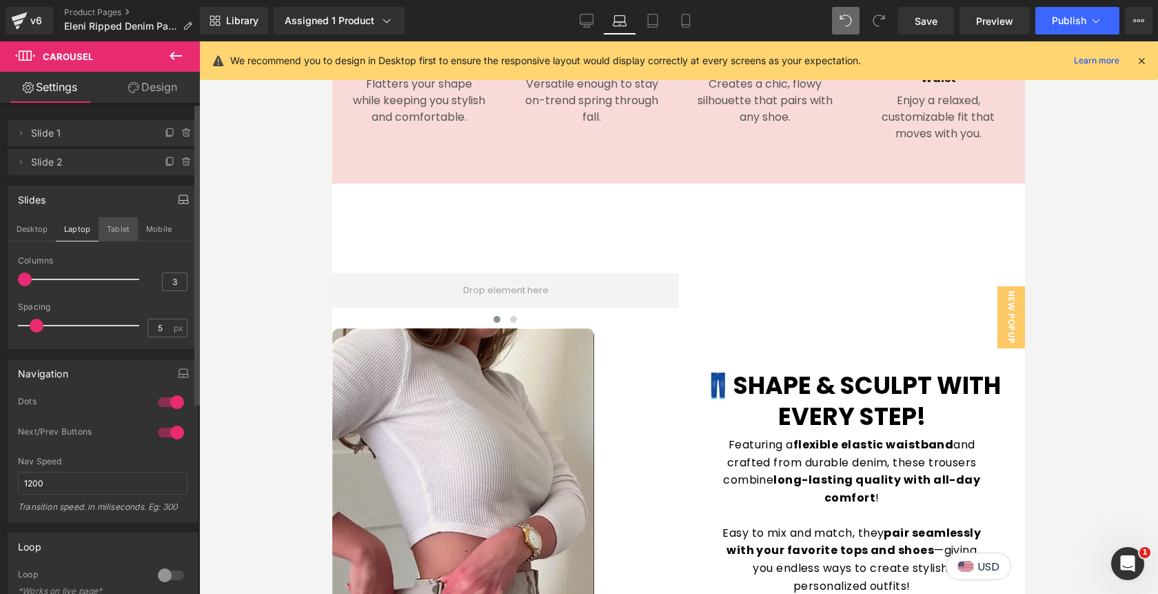
click at [119, 228] on button "Tablet" at bounding box center [118, 228] width 39 height 23
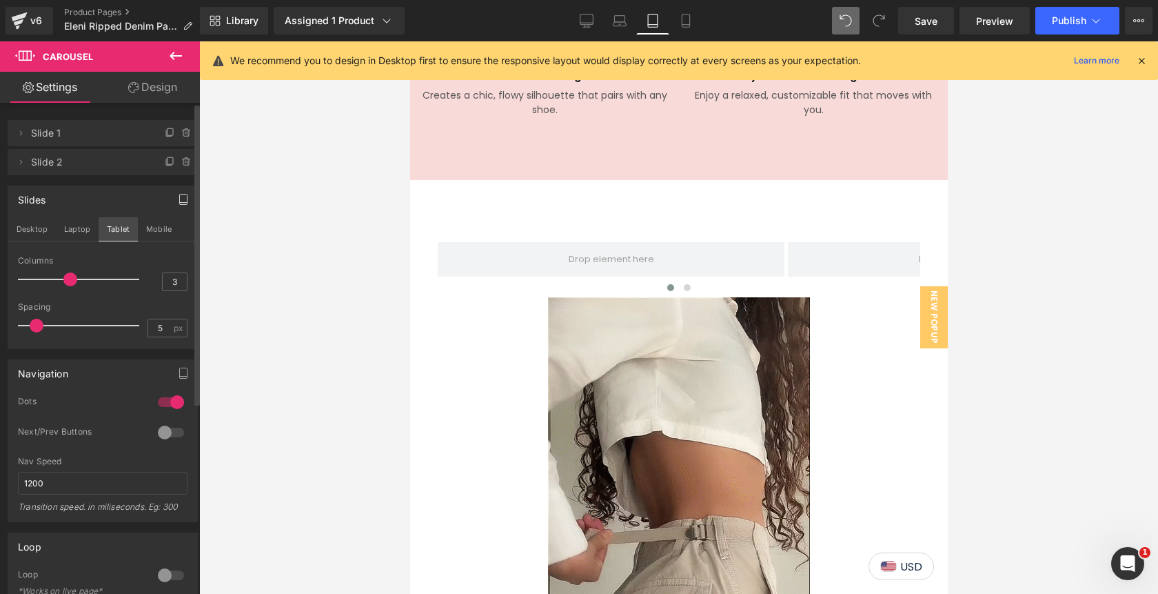
scroll to position [1444, 0]
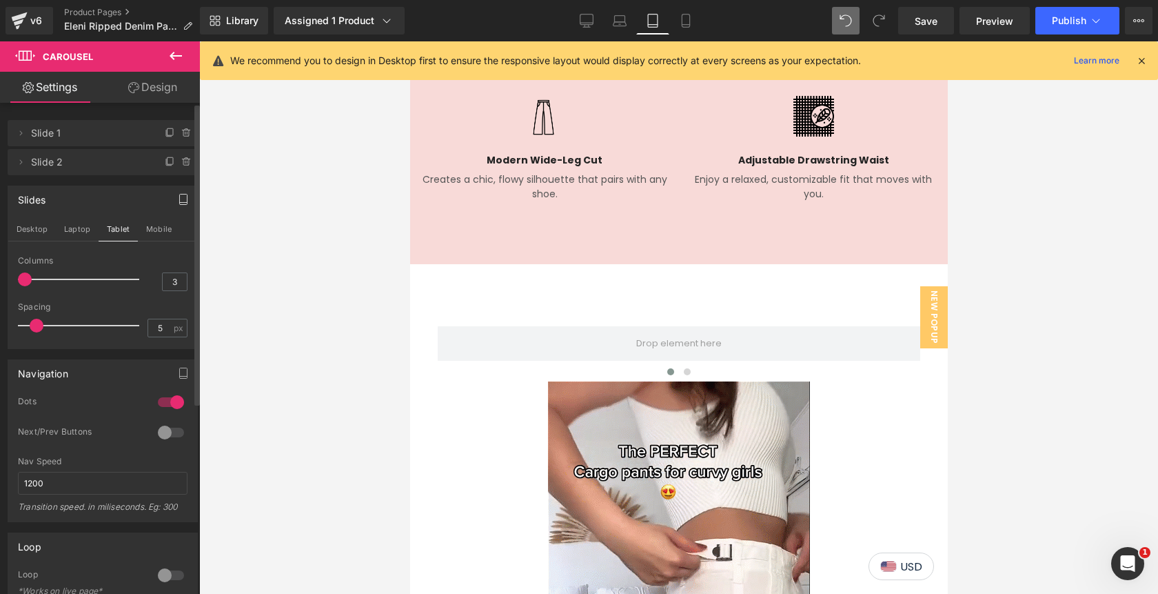
drag, startPoint x: 65, startPoint y: 281, endPoint x: 5, endPoint y: 279, distance: 60.7
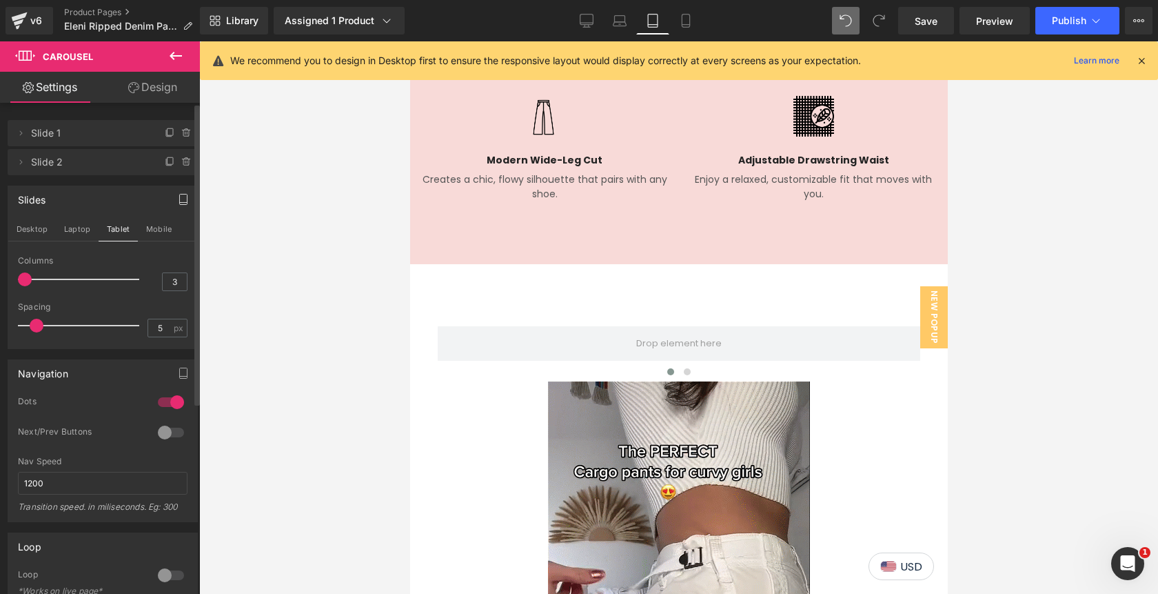
click at [5, 279] on div "Slides Desktop Laptop Tablet Mobile 3 Columns 3 3 Columns 3 3 Columns 3 1 Colum…" at bounding box center [103, 262] width 206 height 174
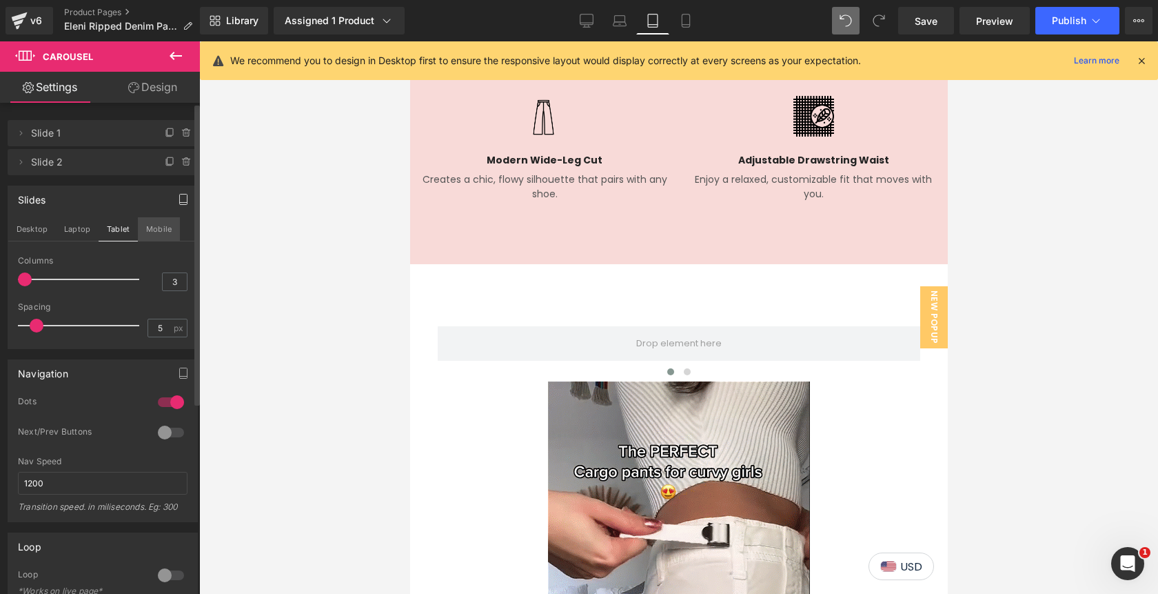
click at [152, 225] on button "Mobile" at bounding box center [159, 228] width 42 height 23
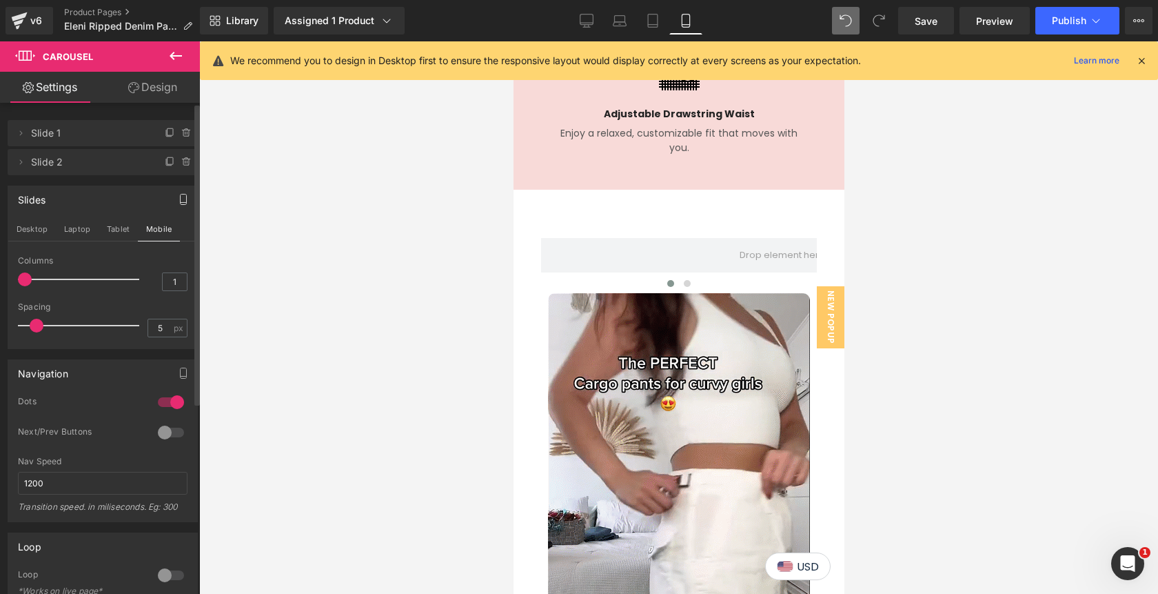
scroll to position [2294, 0]
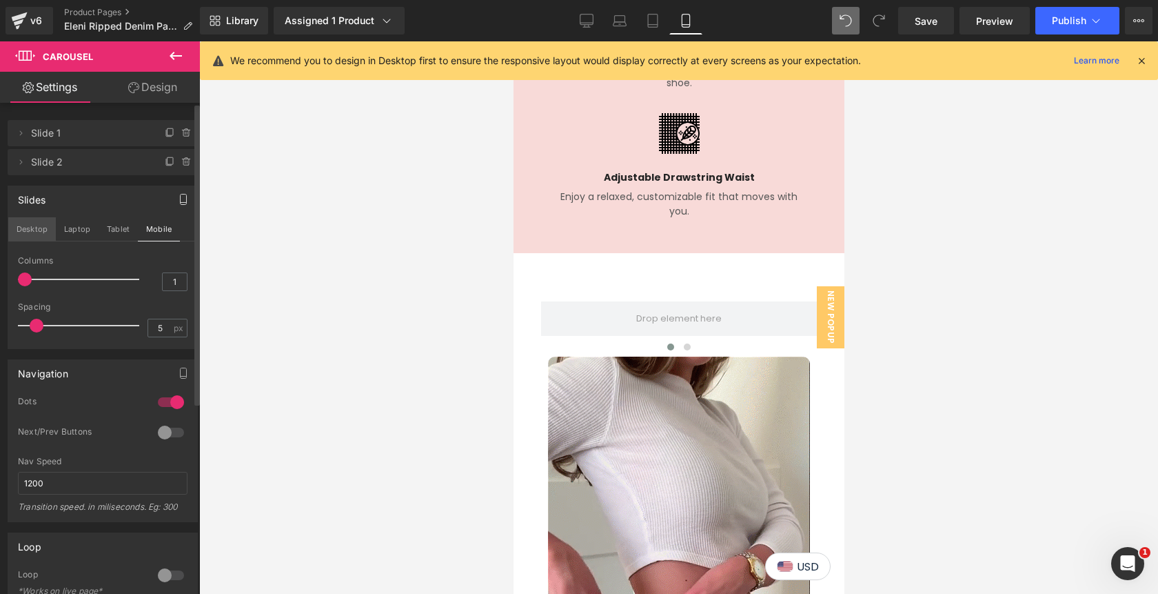
click at [32, 233] on button "Desktop" at bounding box center [32, 228] width 48 height 23
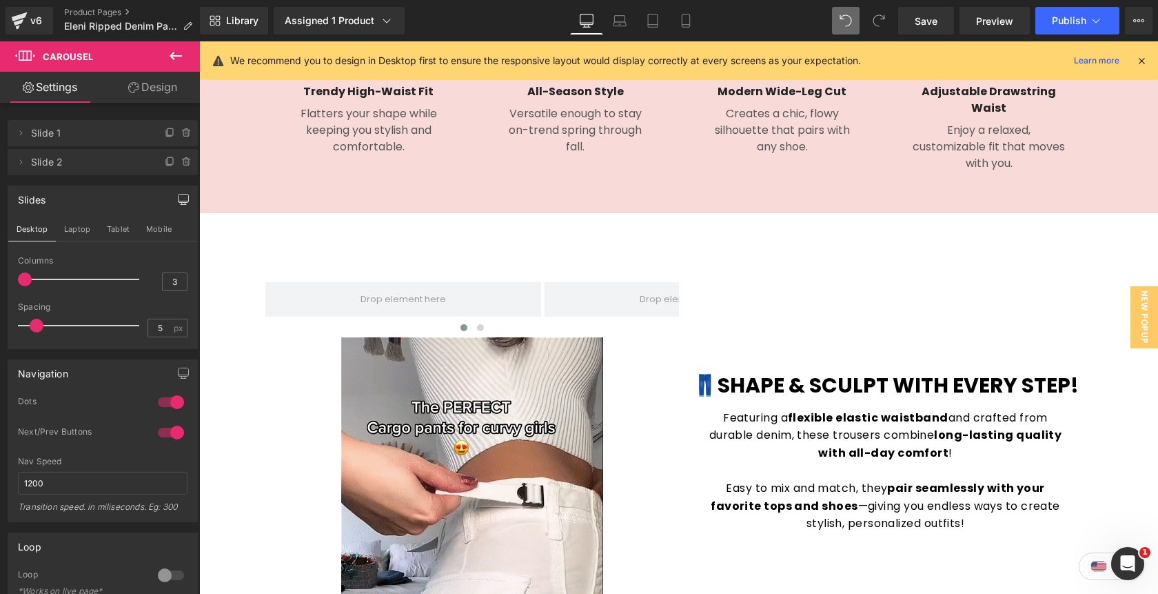
scroll to position [1438, 0]
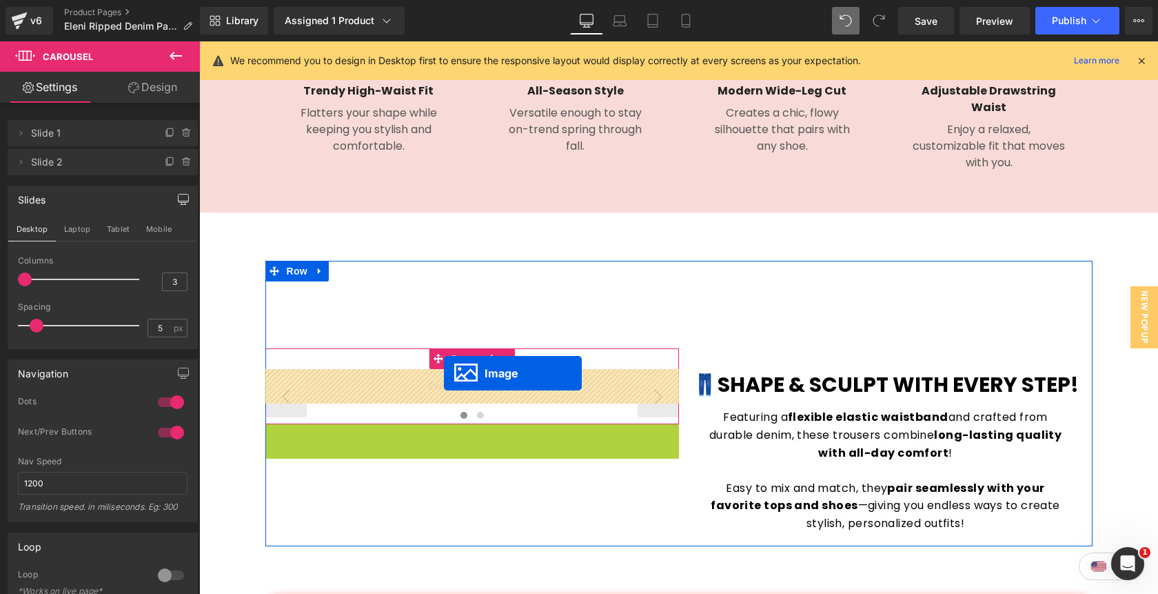
drag, startPoint x: 449, startPoint y: 569, endPoint x: 444, endPoint y: 373, distance: 196.5
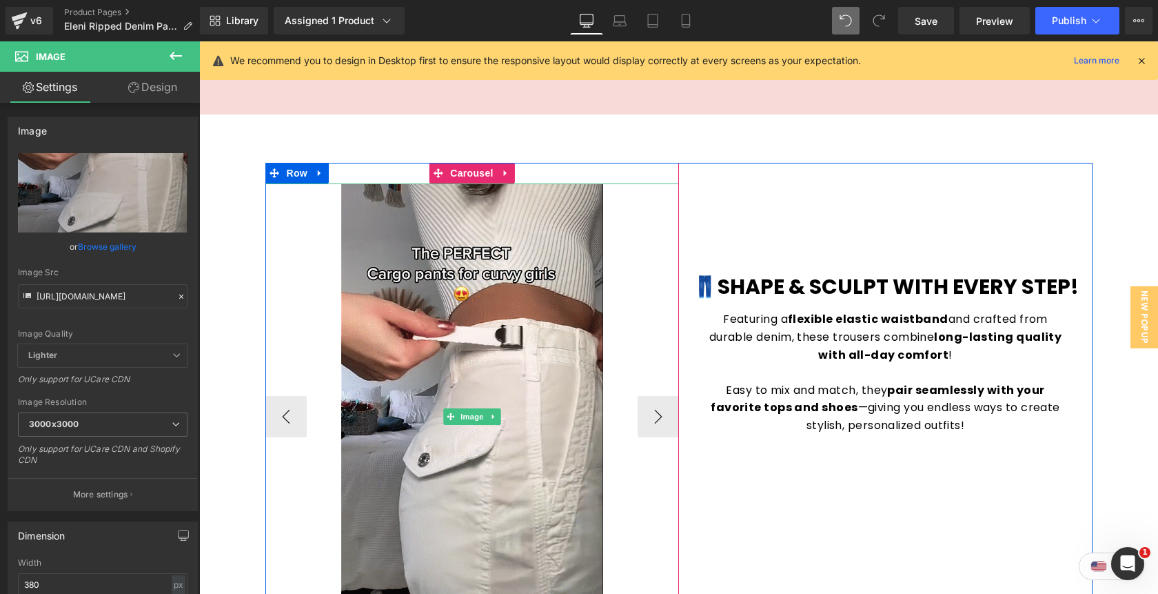
scroll to position [1561, 0]
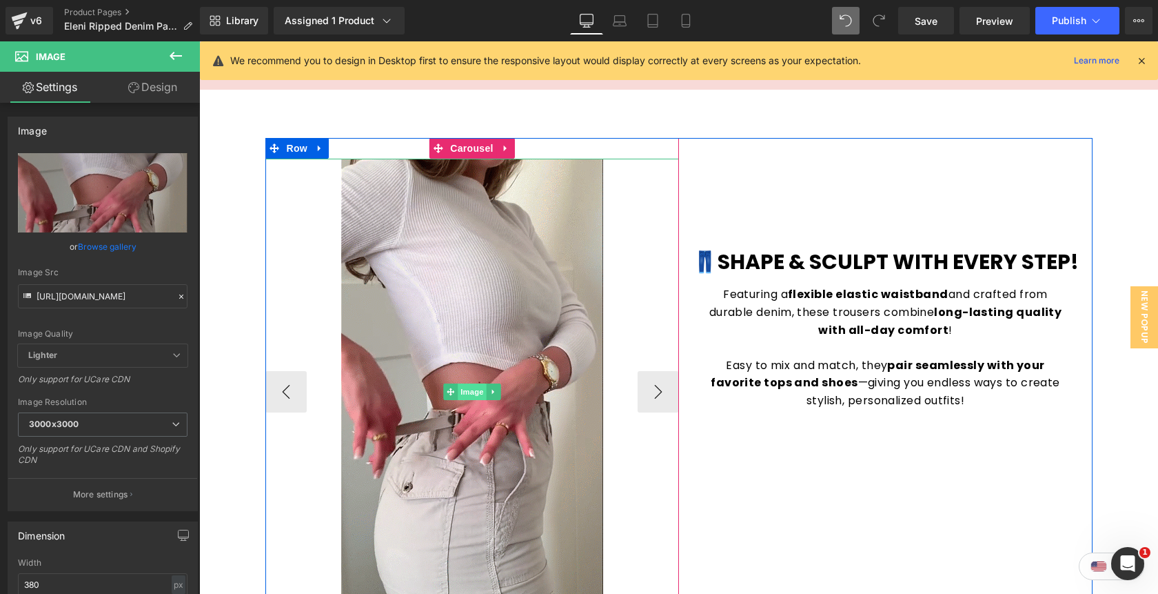
click at [476, 393] on span "Image" at bounding box center [472, 391] width 29 height 17
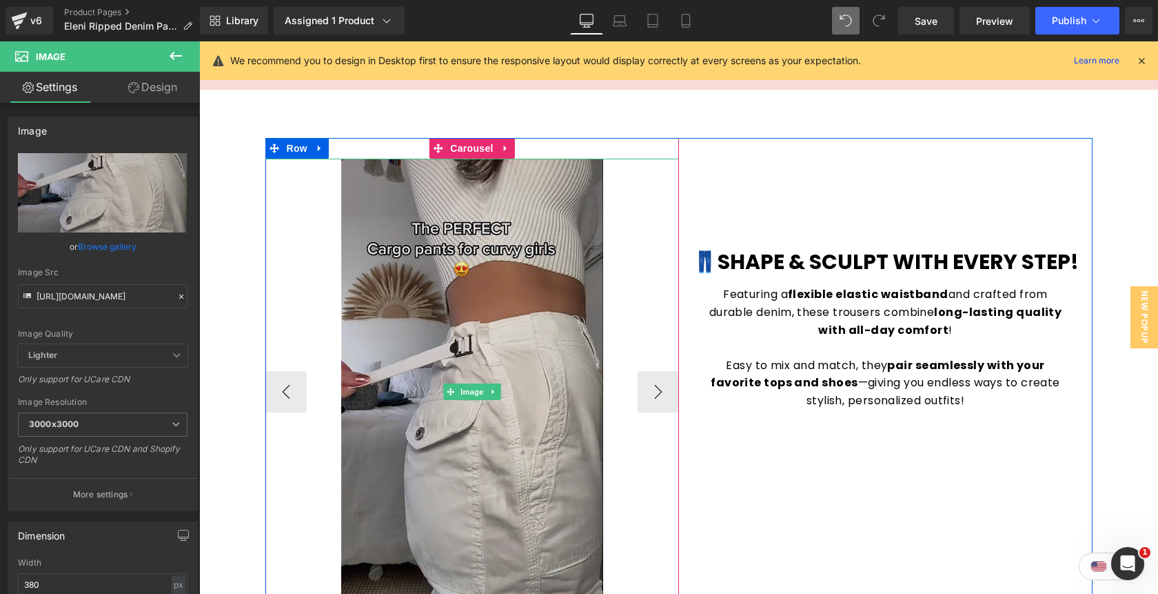
click at [485, 321] on img at bounding box center [472, 391] width 262 height 465
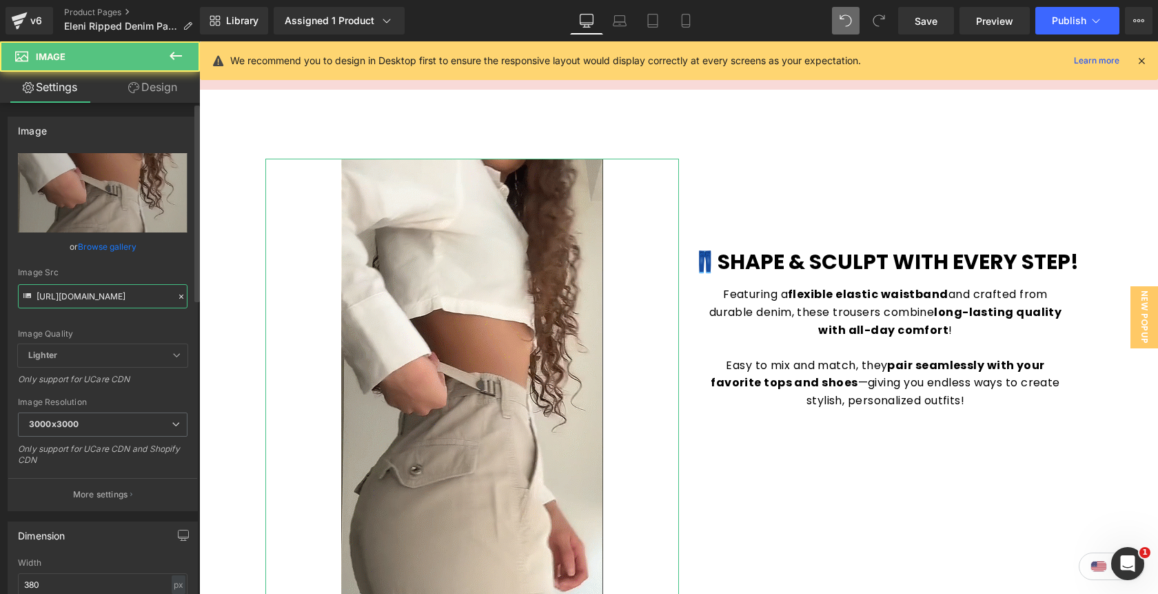
click at [102, 297] on input "https://cdn.shopify.com/s/files/1/0735/2398/6753/files/105f0de2f77bc3011510c7db…" at bounding box center [103, 296] width 170 height 24
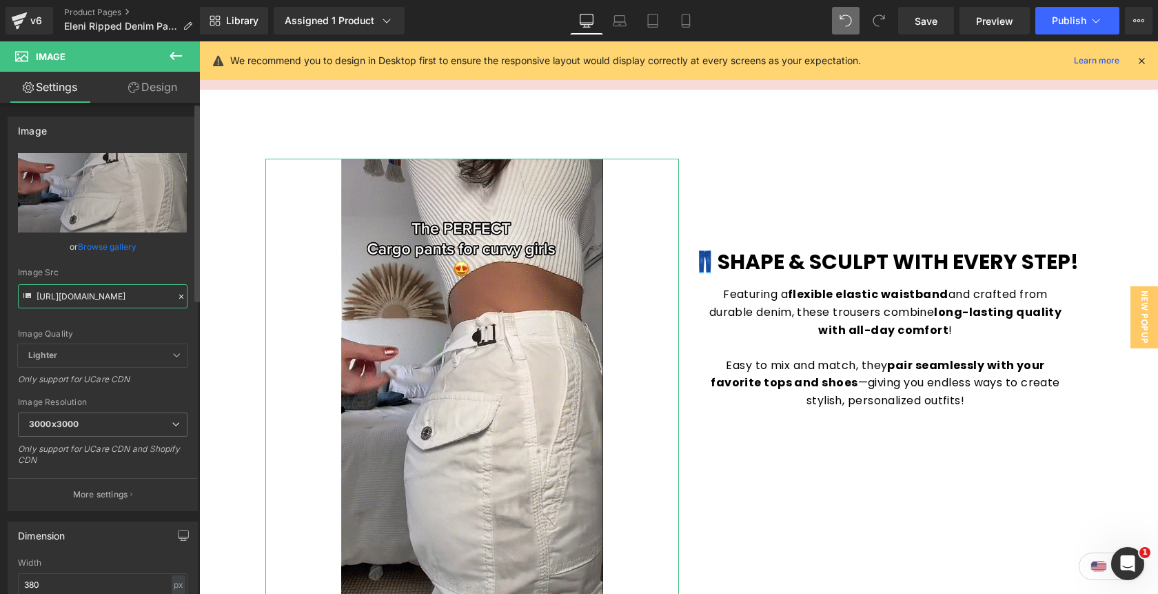
click at [102, 297] on input "https://cdn.shopify.com/s/files/1/0735/2398/6753/files/105f0de2f77bc3011510c7db…" at bounding box center [103, 296] width 170 height 24
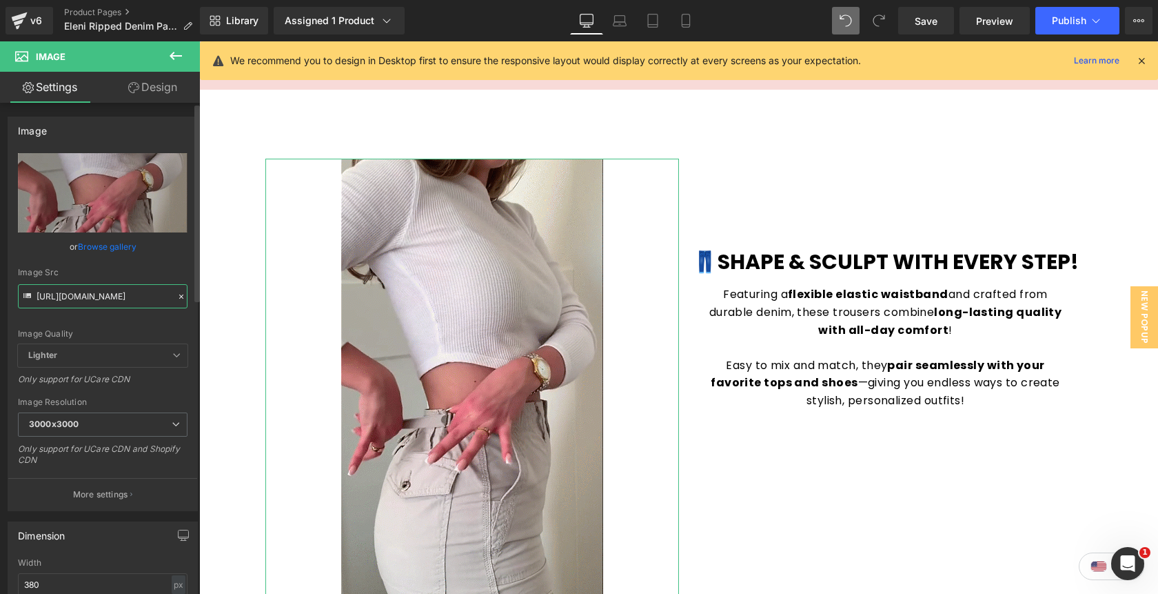
click at [102, 297] on input "https://cdn.shopify.com/s/files/1/0735/2398/6753/files/105f0de2f77bc3011510c7db…" at bounding box center [103, 296] width 170 height 24
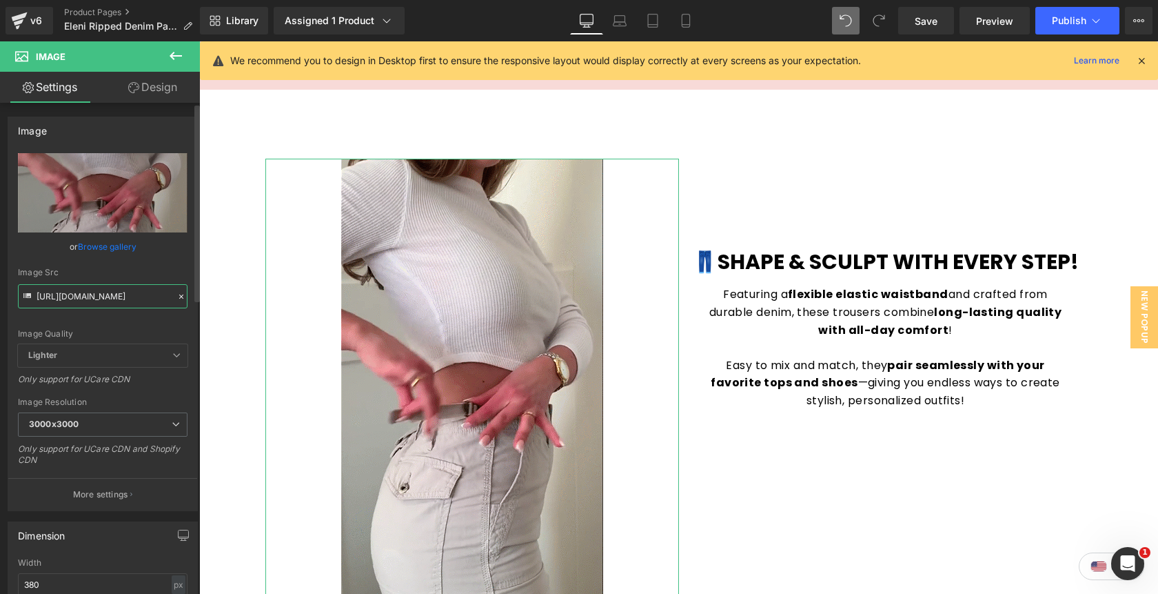
paste input "842/4502/0953/files/174547666478321500885_1.jpg?v=175614623"
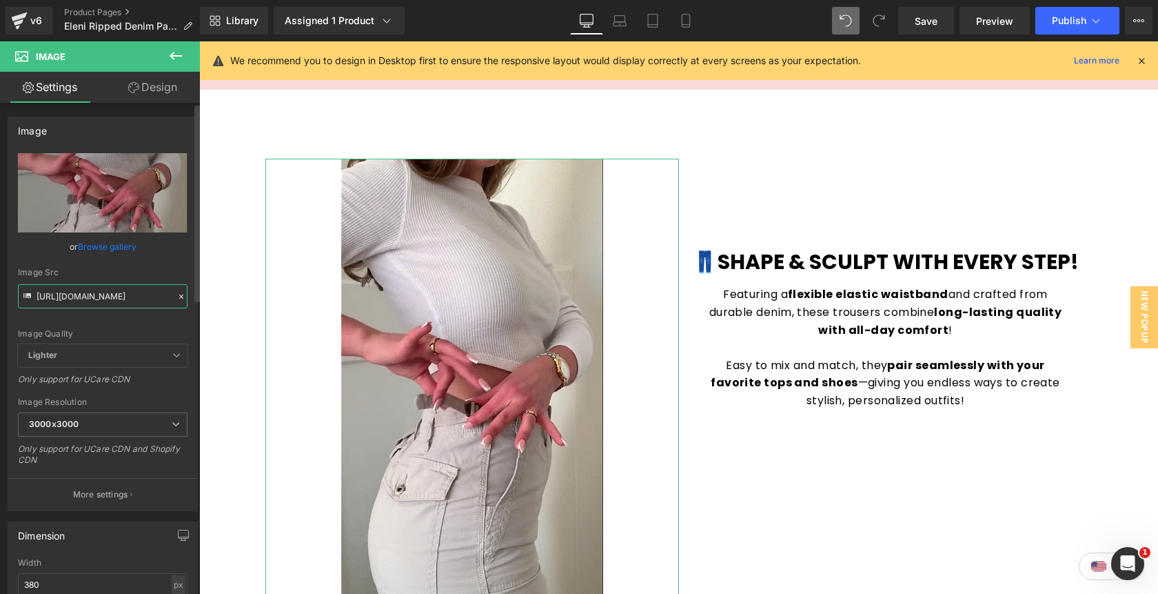
scroll to position [0, 278]
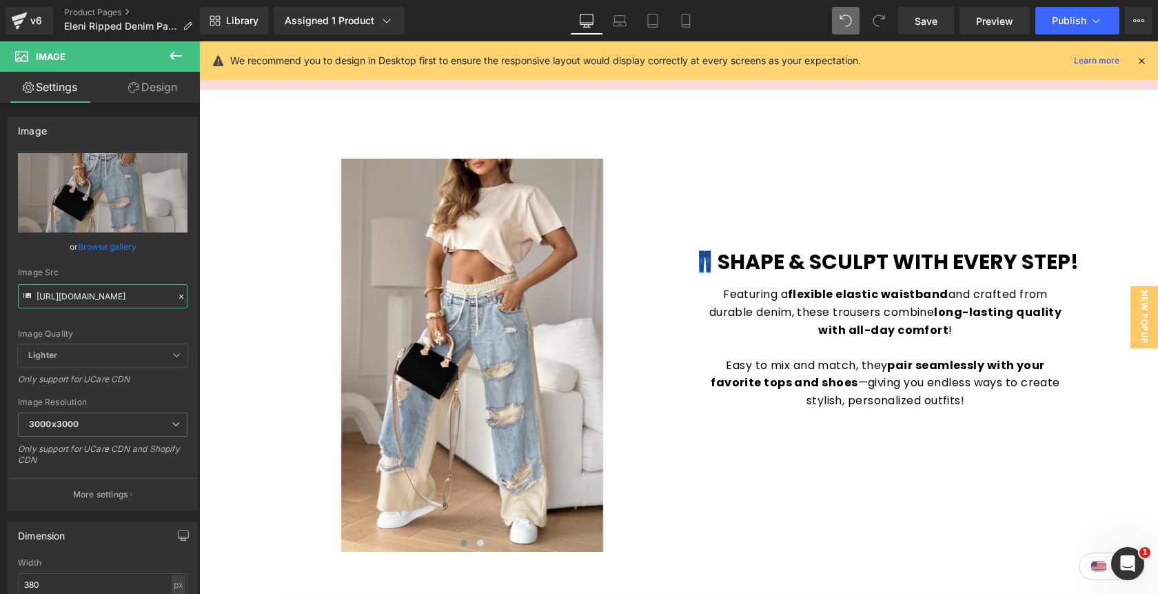
type input "https://cdn.shopify.com/s/files/1/0842/4502/0953/files/174547666478321500885_1_…"
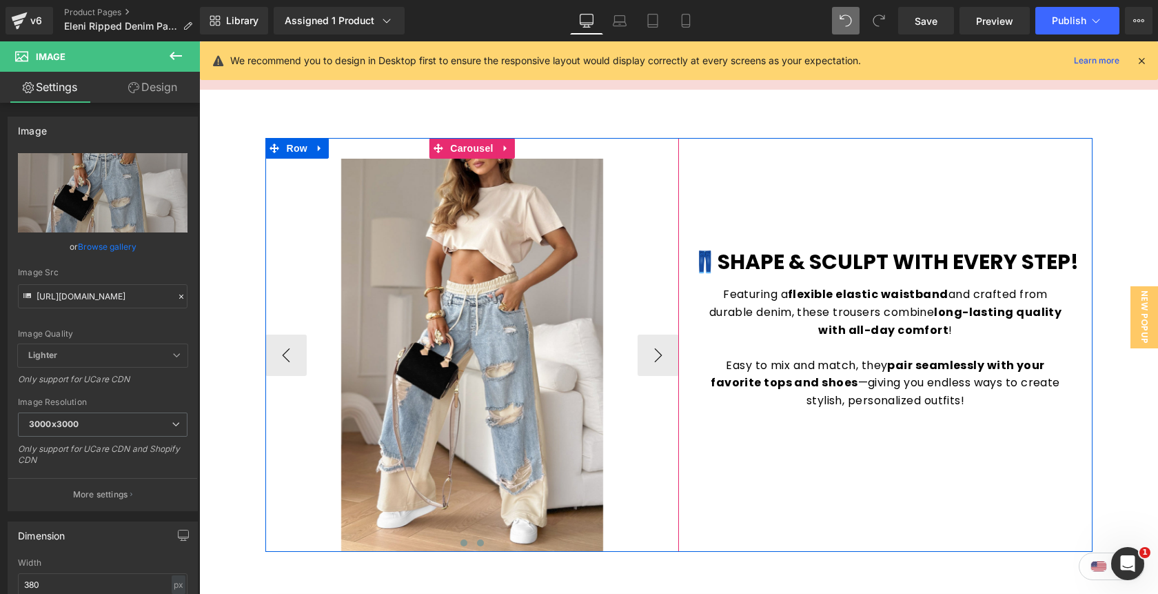
click at [476, 543] on button at bounding box center [480, 543] width 17 height 14
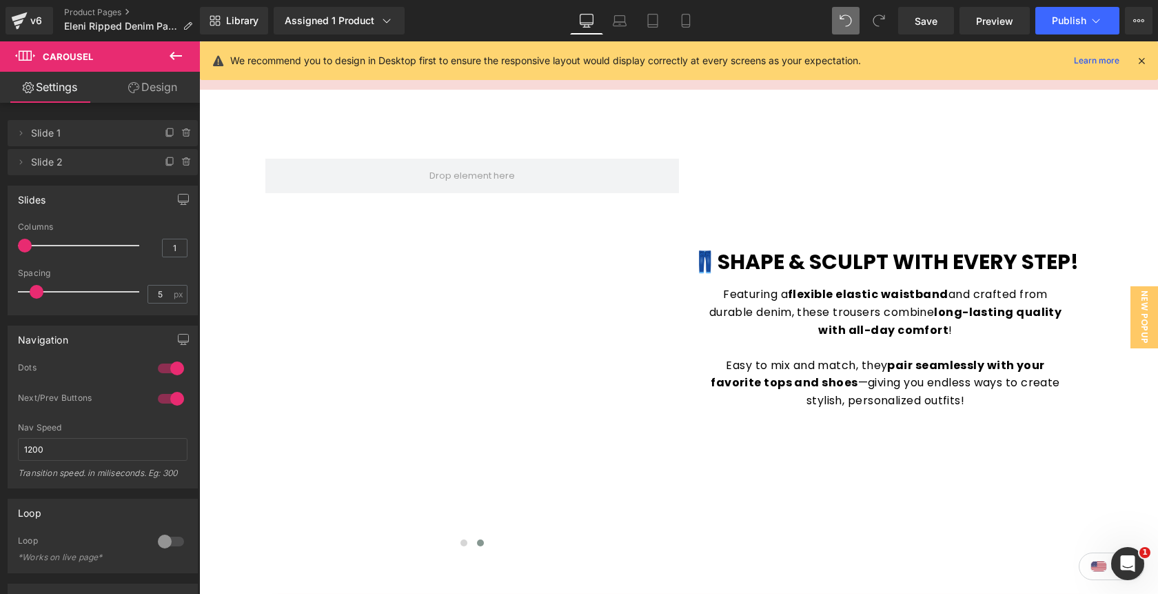
click at [176, 53] on icon at bounding box center [176, 56] width 17 height 17
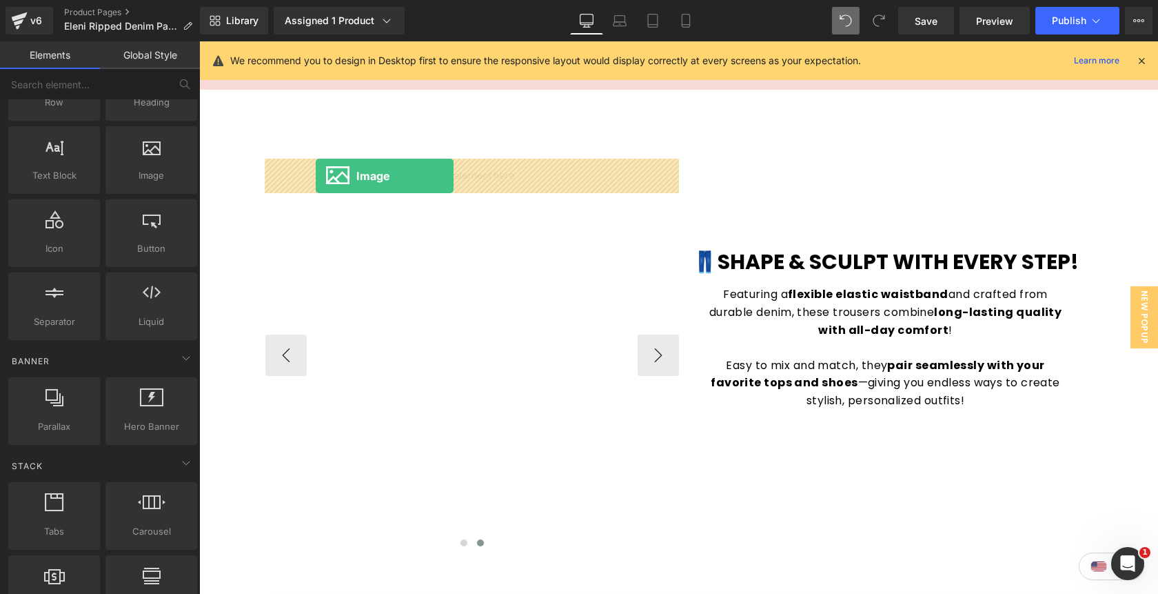
drag, startPoint x: 358, startPoint y: 208, endPoint x: 315, endPoint y: 175, distance: 53.6
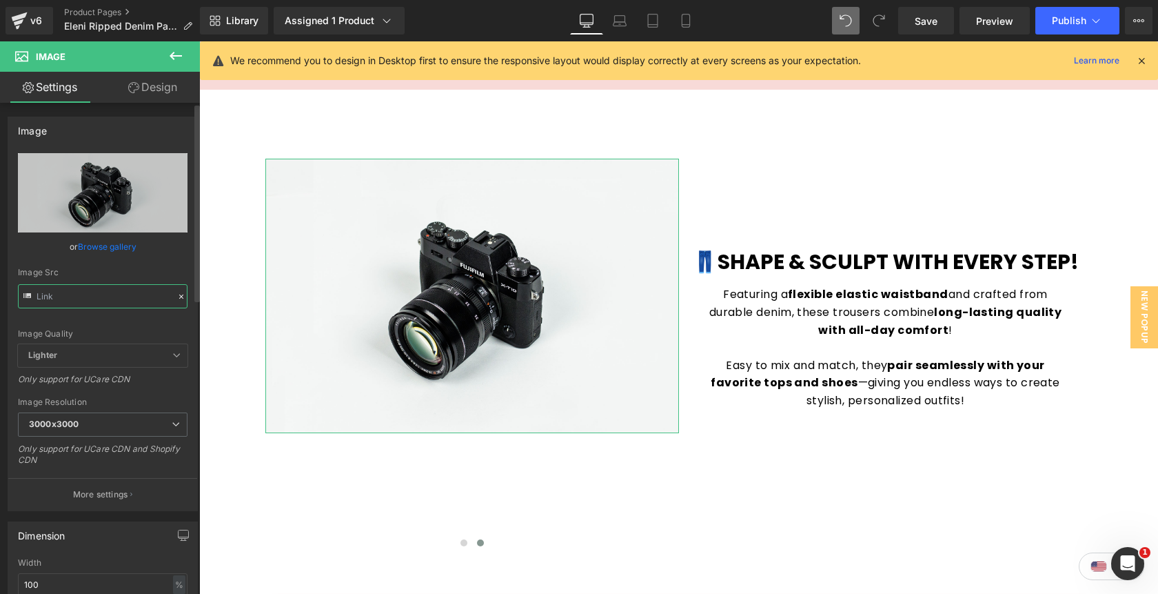
click at [117, 294] on input "text" at bounding box center [103, 296] width 170 height 24
paste input "https://cdn.shopify.com/s/files/1/0842/4502/0953/files/174547666483089300676_1.…"
type input "https://cdn.shopify.com/s/files/1/0842/4502/0953/files/174547666483089300676_1.…"
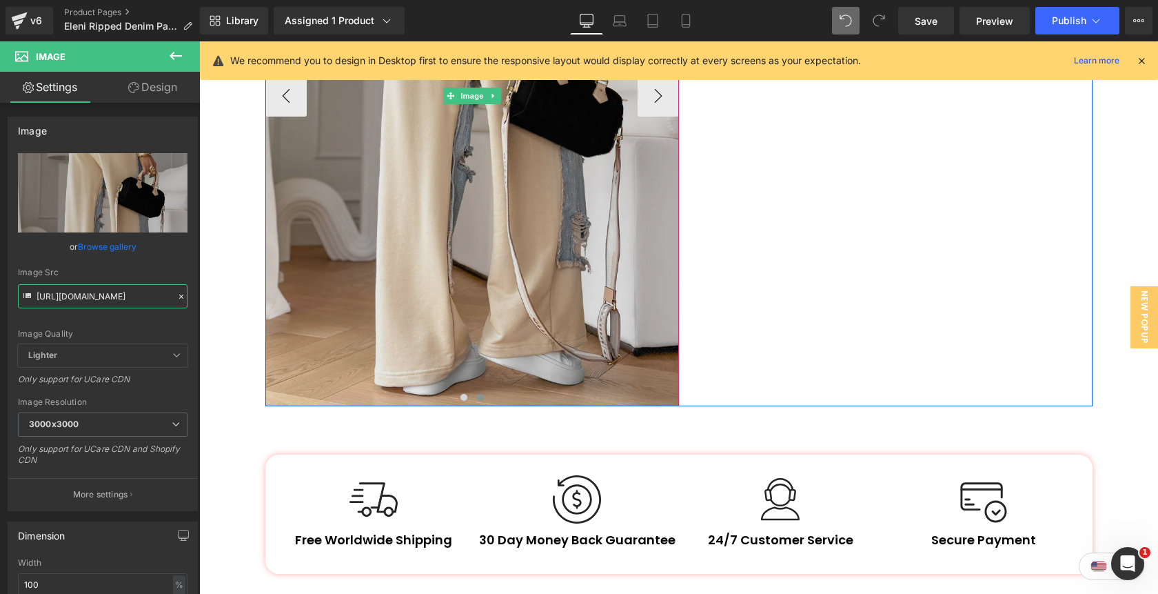
scroll to position [1936, 0]
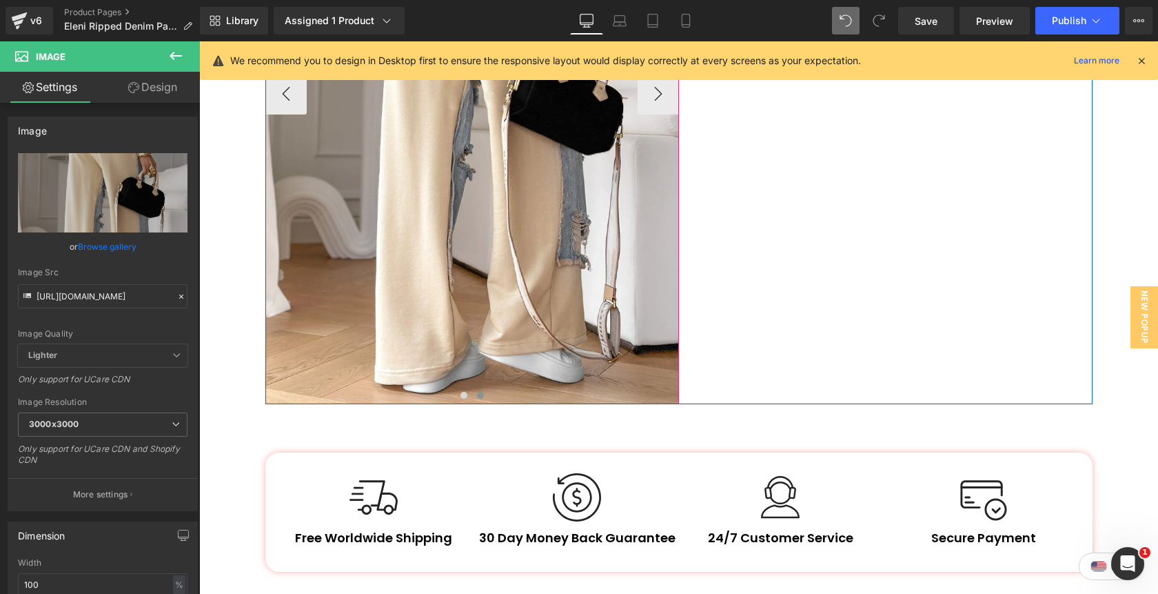
click at [479, 395] on span at bounding box center [480, 395] width 7 height 7
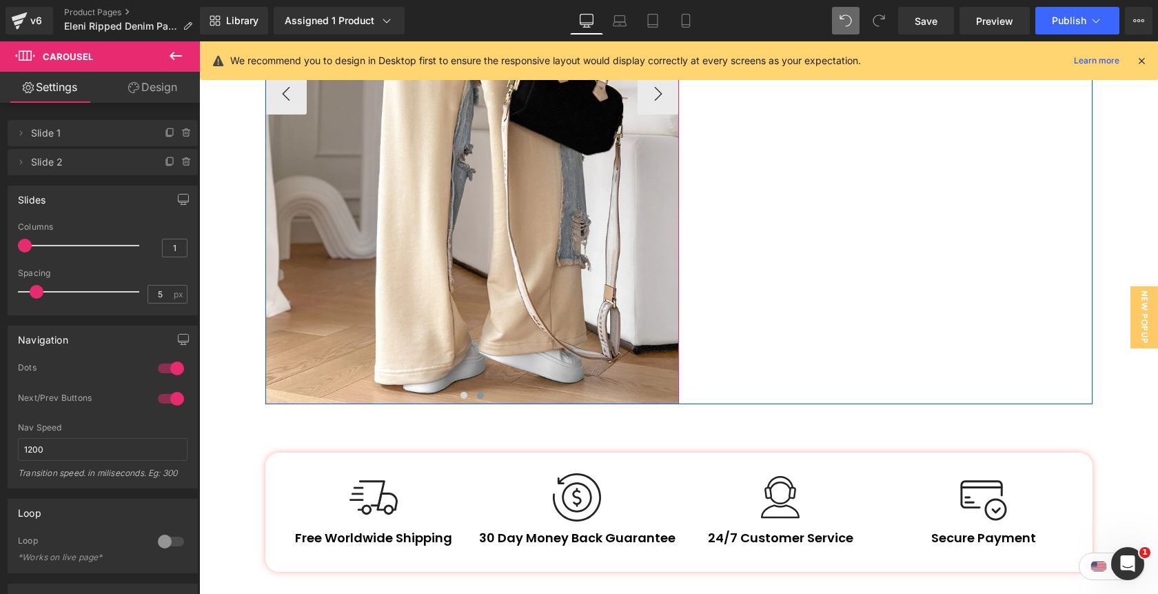
click at [479, 395] on span at bounding box center [480, 395] width 7 height 7
click at [462, 395] on span at bounding box center [464, 395] width 7 height 7
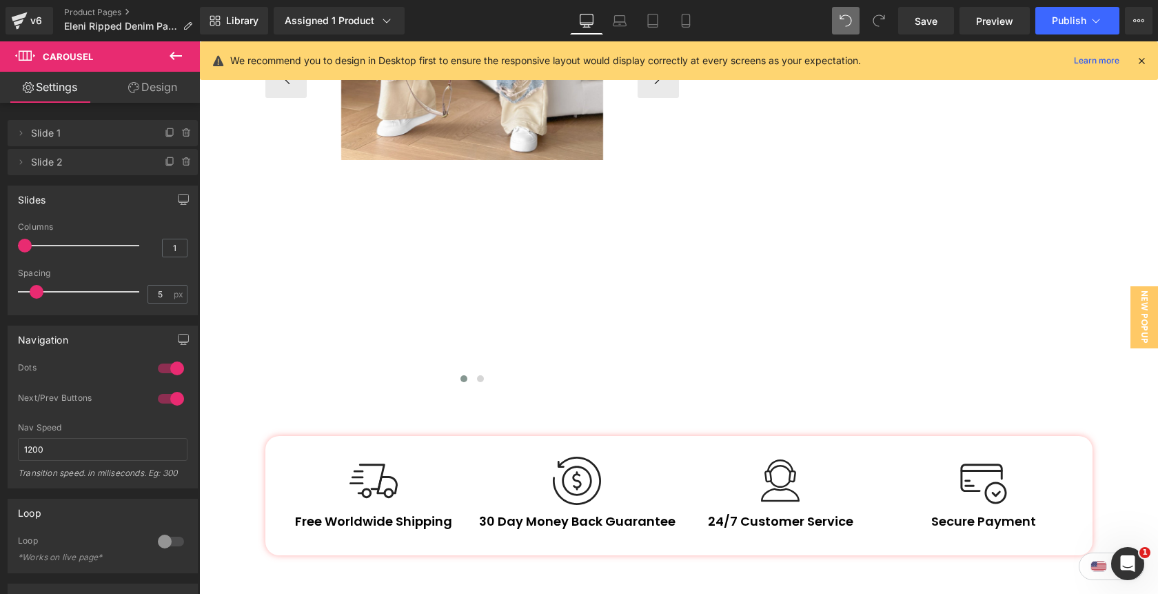
scroll to position [1955, 0]
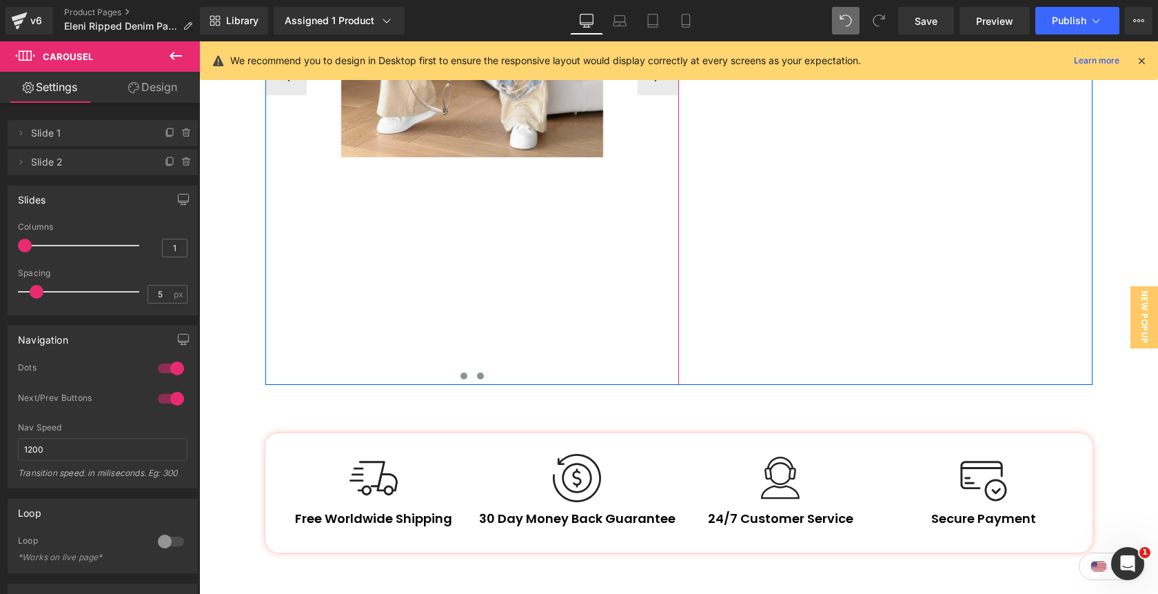
click at [480, 375] on span at bounding box center [480, 375] width 7 height 7
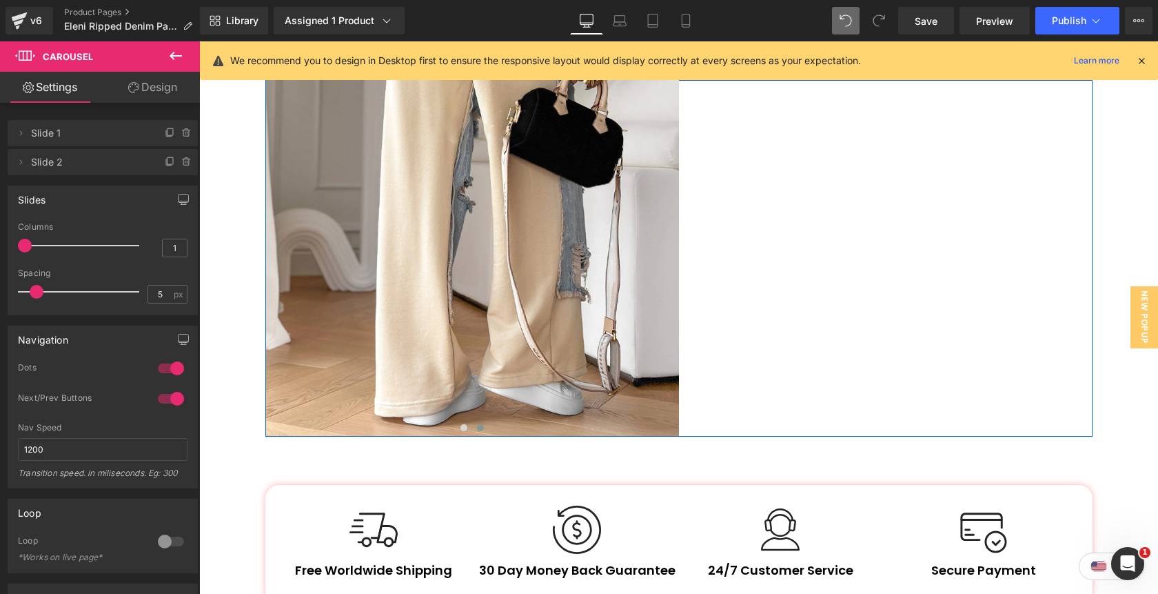
scroll to position [1943, 0]
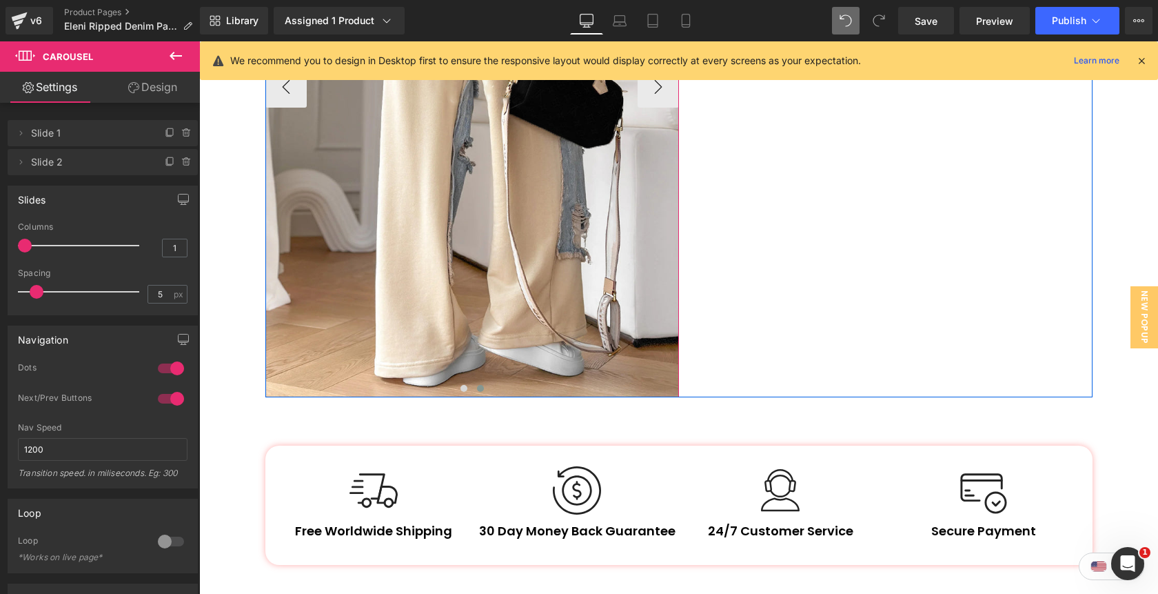
click at [481, 387] on span at bounding box center [480, 388] width 7 height 7
click at [462, 391] on button at bounding box center [464, 388] width 17 height 14
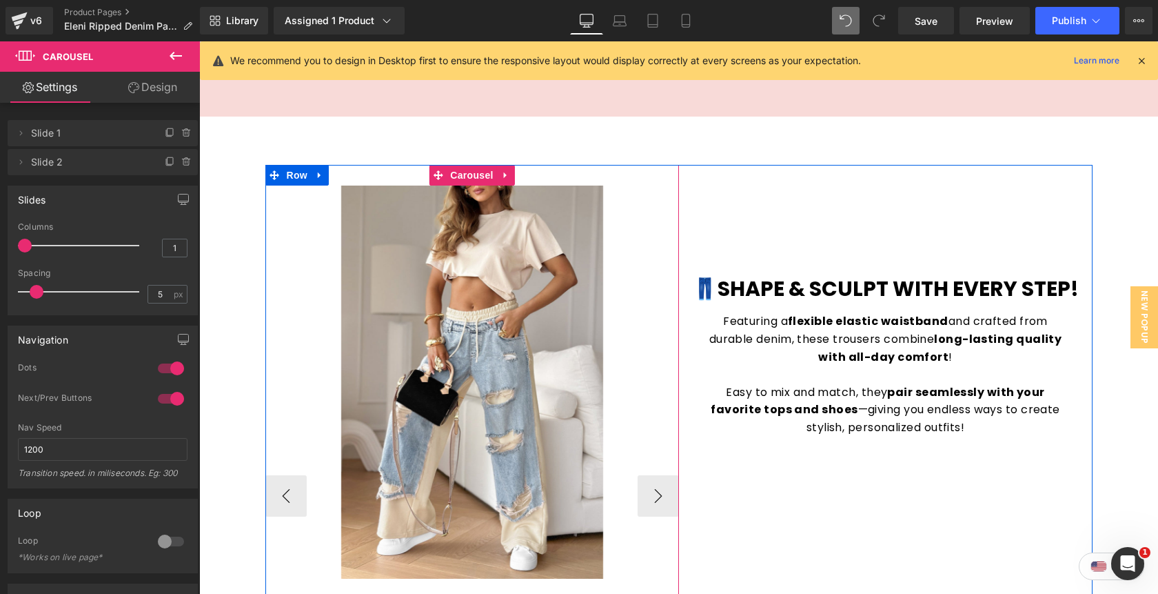
scroll to position [1520, 0]
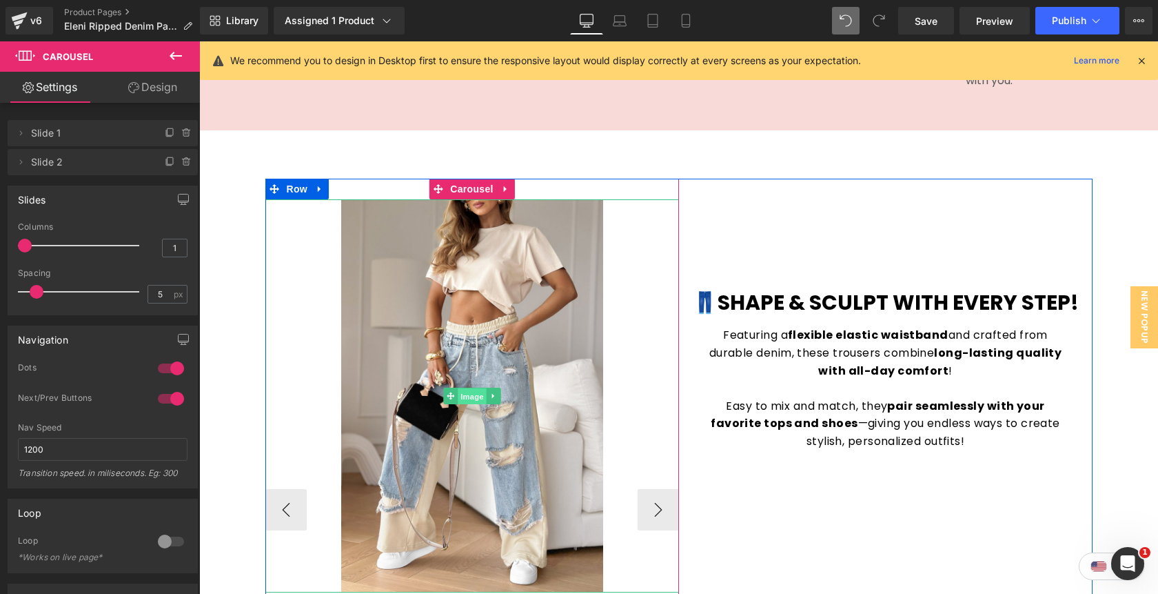
click at [474, 403] on span "Image" at bounding box center [472, 396] width 29 height 17
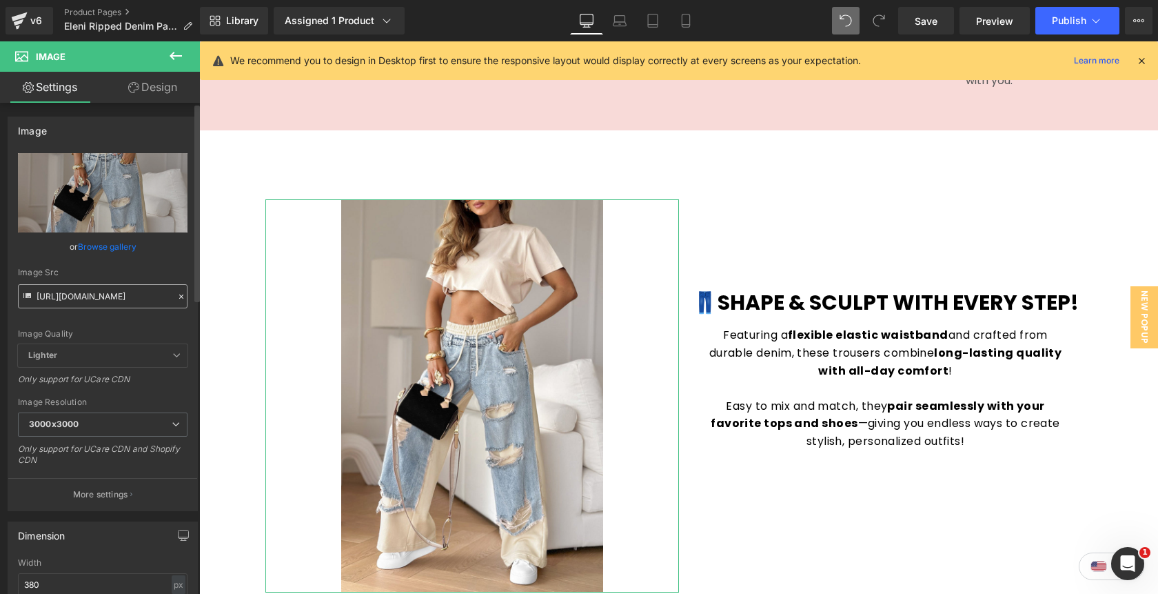
click at [134, 303] on input "https://cdn.shopify.com/s/files/1/0842/4502/0953/files/174547666478321500885_1_…" at bounding box center [103, 296] width 170 height 24
type input "https://cdn.shopify.com/s/files/1/0842/4502/0953/files/leg_b.webp?v=1756146232"
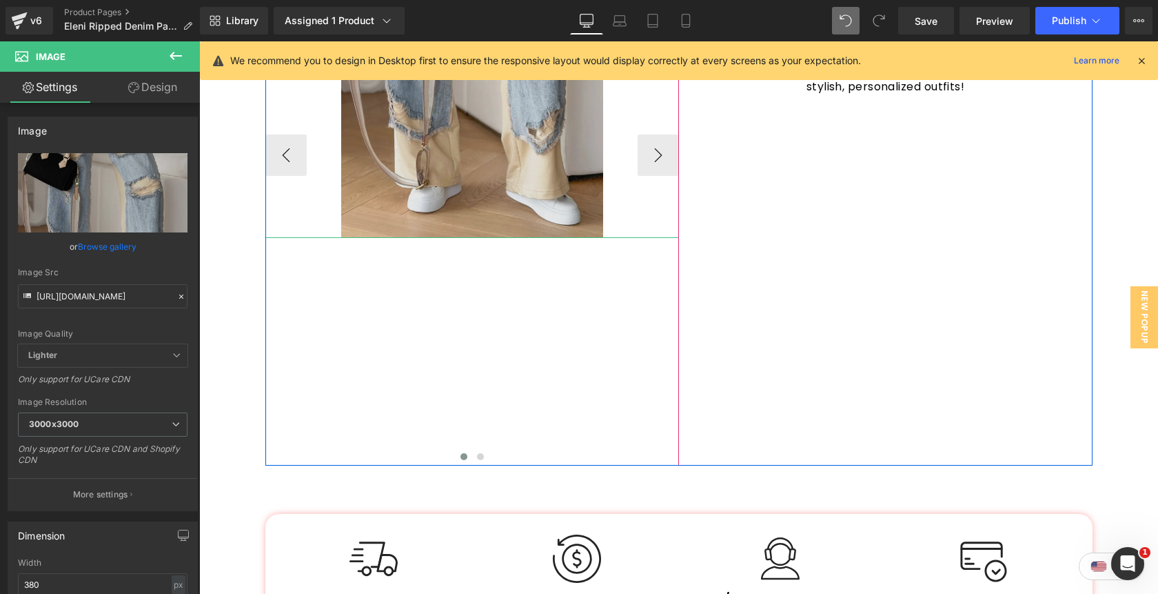
scroll to position [1880, 0]
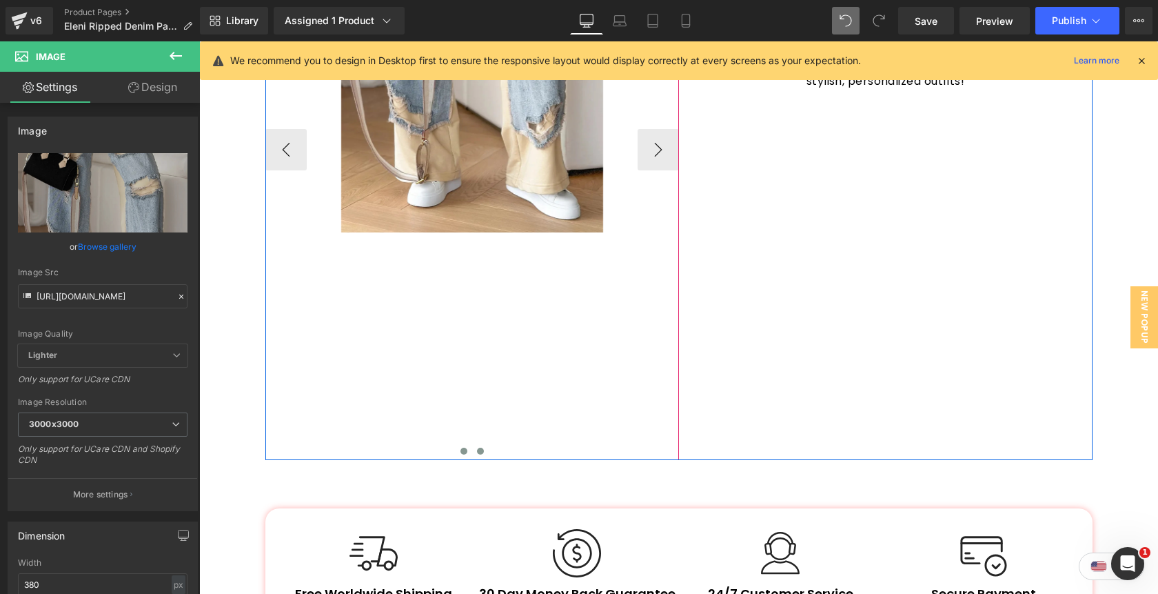
click at [480, 454] on button at bounding box center [480, 451] width 17 height 14
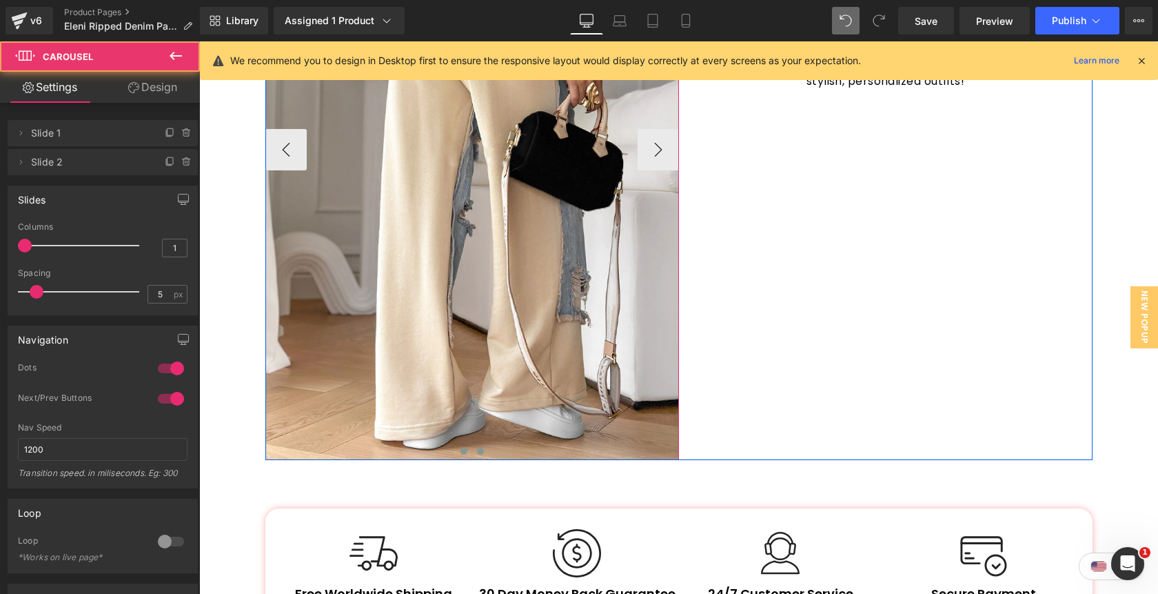
click at [466, 451] on span at bounding box center [464, 450] width 7 height 7
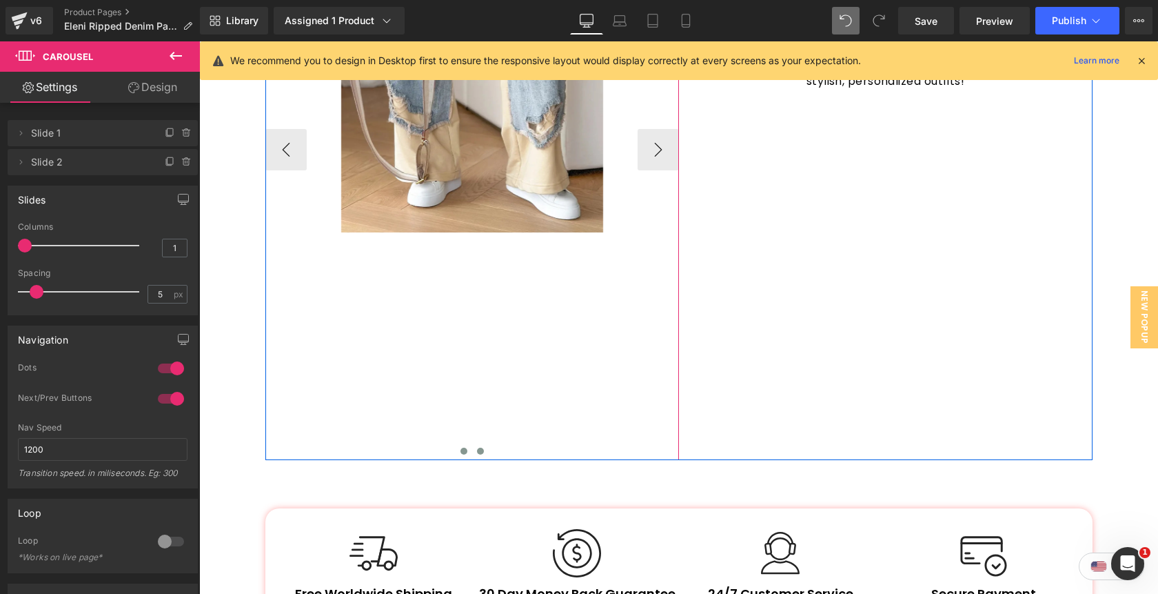
click at [483, 451] on span at bounding box center [480, 450] width 7 height 7
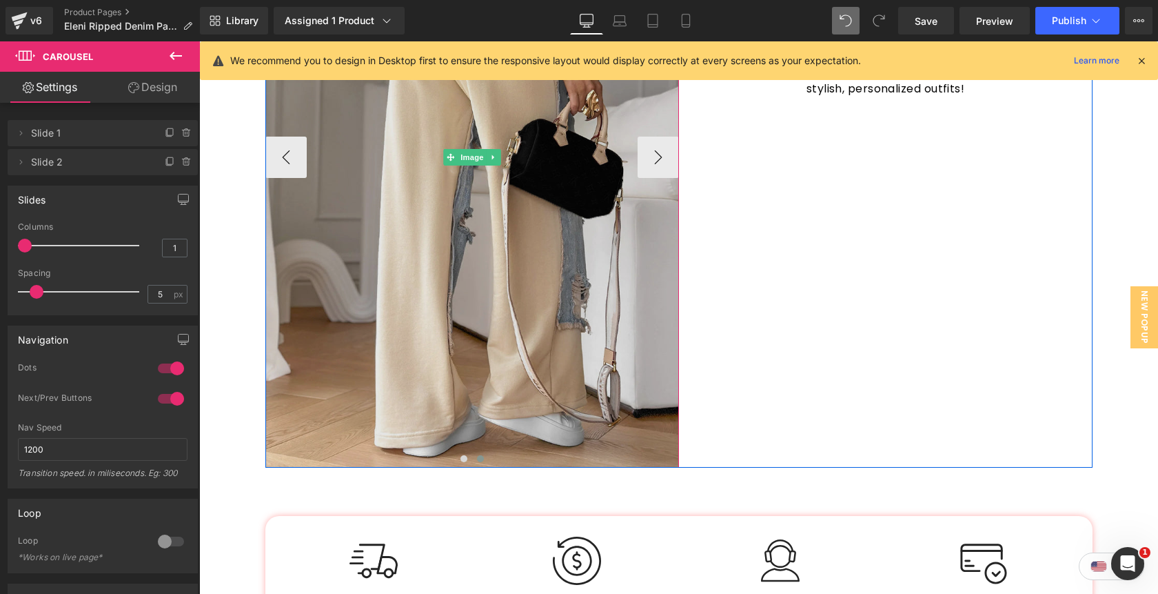
scroll to position [1873, 0]
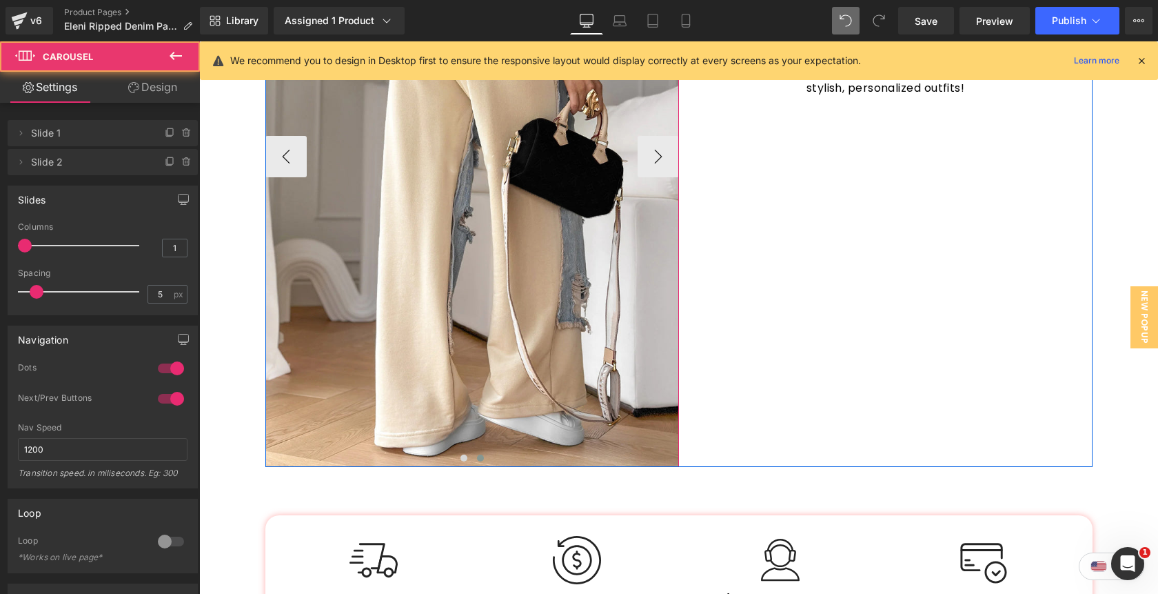
click at [481, 458] on span at bounding box center [480, 457] width 7 height 7
click at [463, 459] on span at bounding box center [464, 457] width 7 height 7
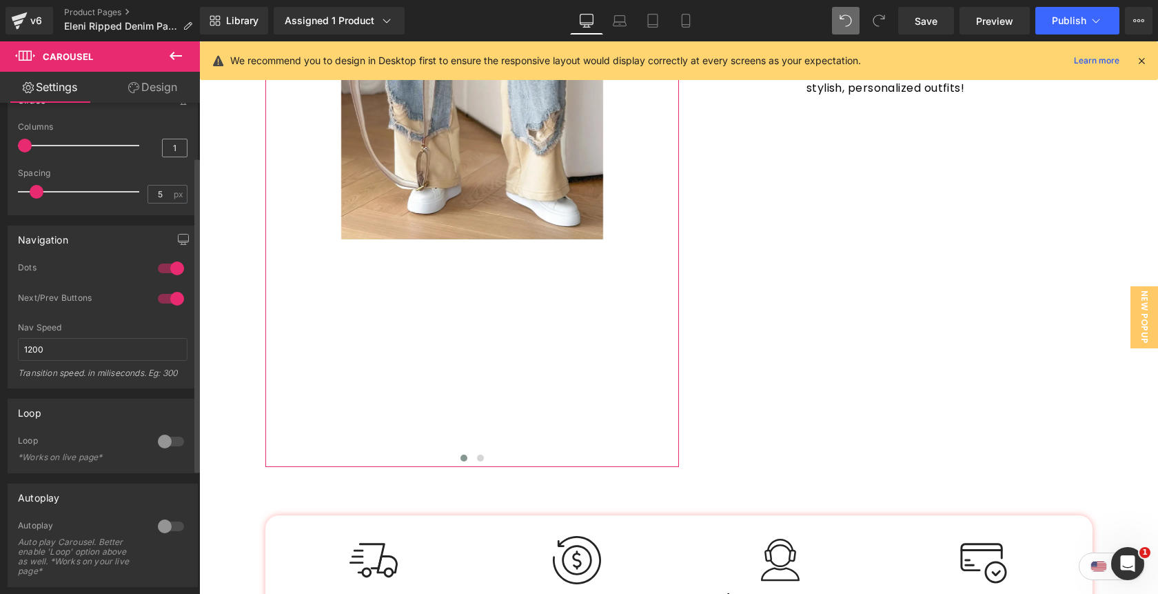
scroll to position [81, 0]
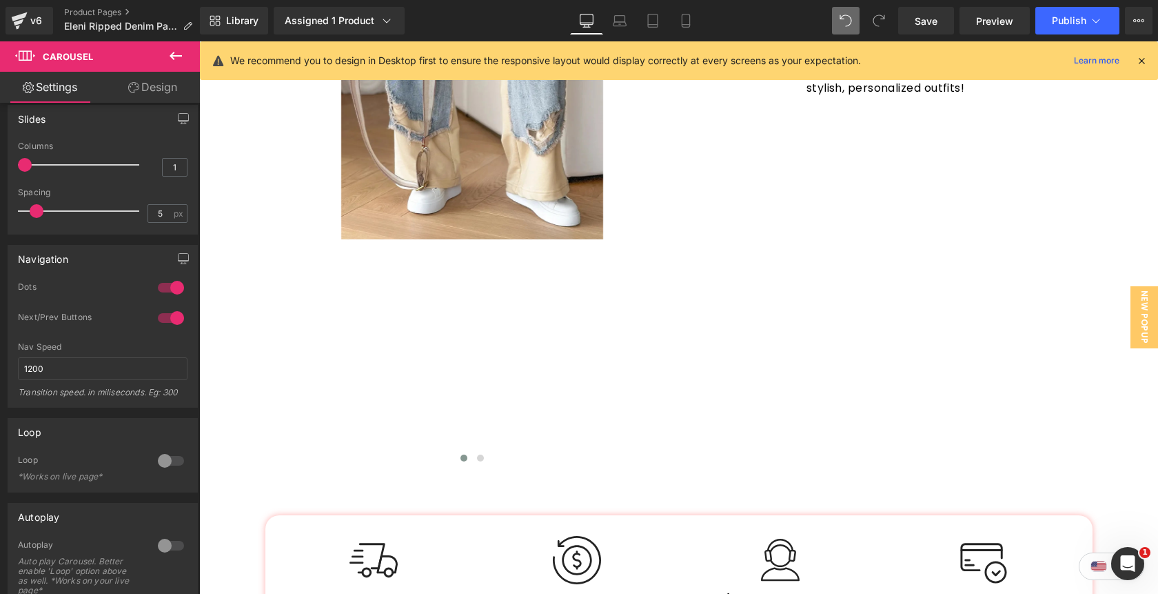
click at [172, 59] on icon at bounding box center [176, 56] width 17 height 17
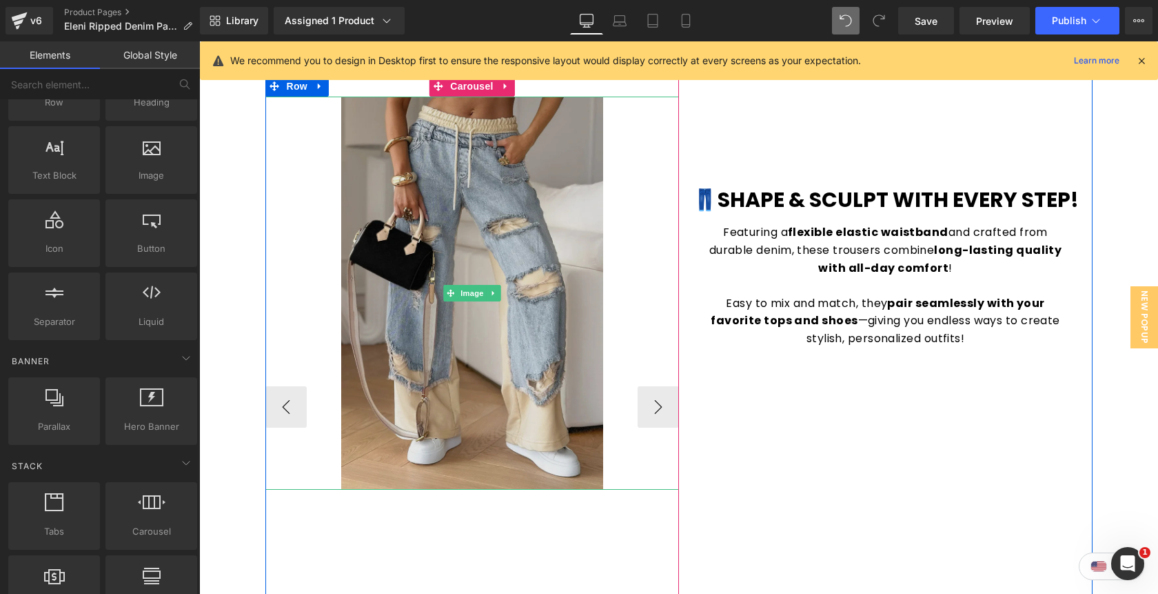
scroll to position [1622, 0]
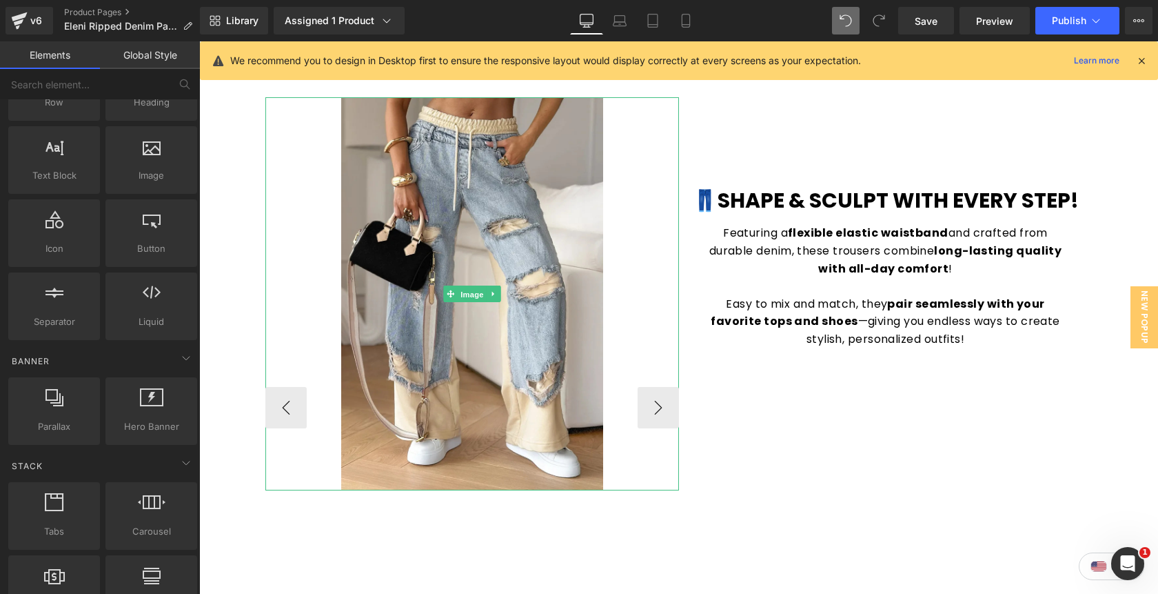
click at [478, 286] on span "Image" at bounding box center [472, 294] width 29 height 17
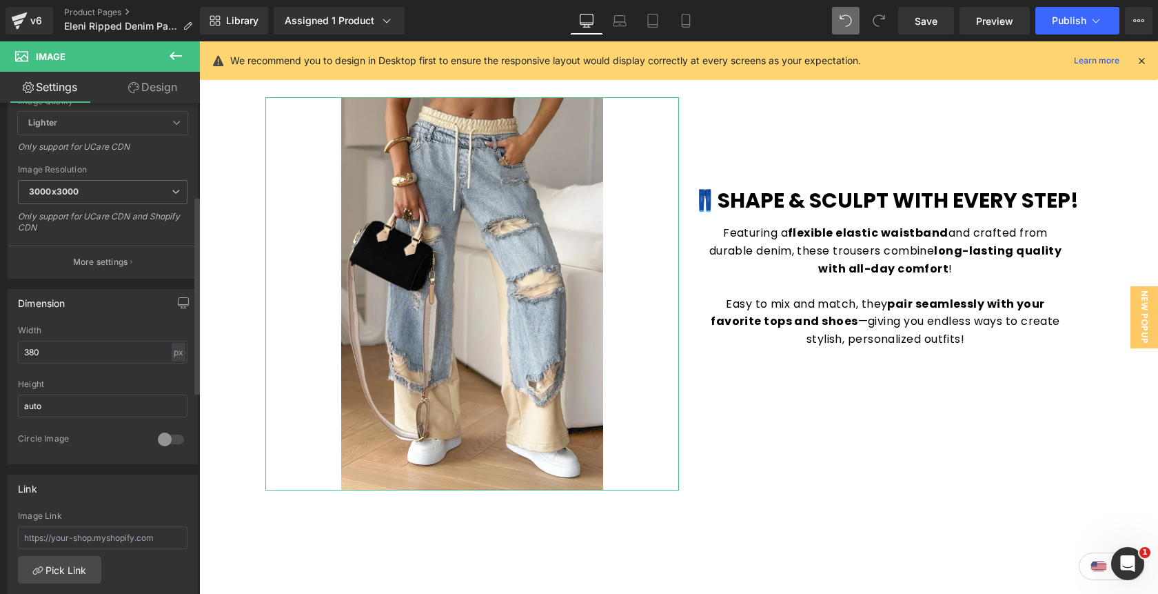
scroll to position [255, 0]
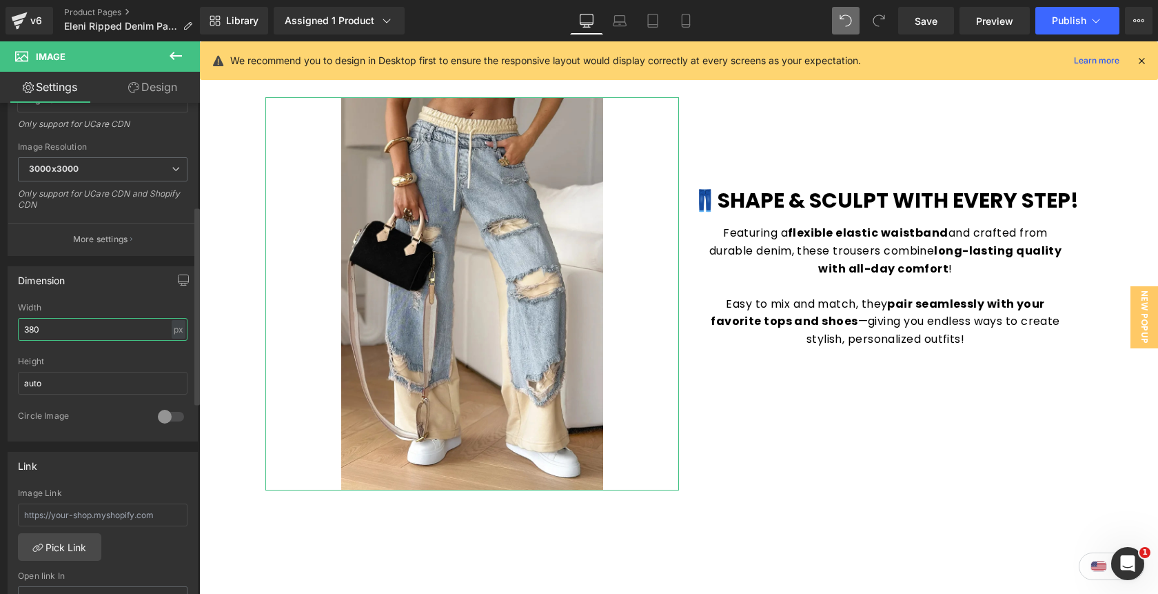
click at [94, 330] on input "380" at bounding box center [103, 329] width 170 height 23
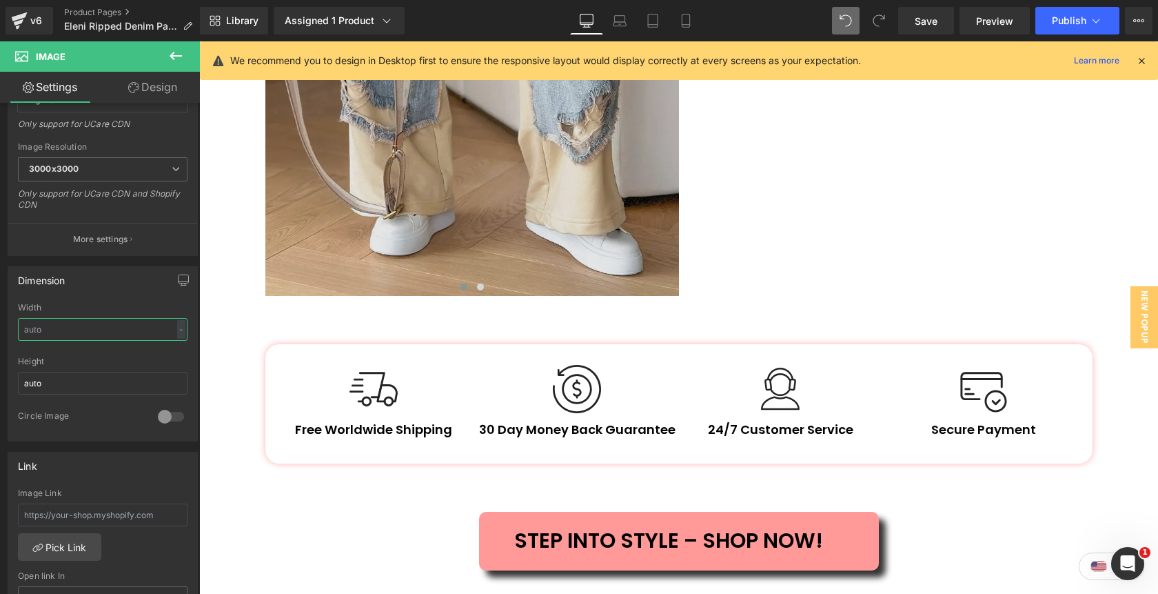
scroll to position [2071, 0]
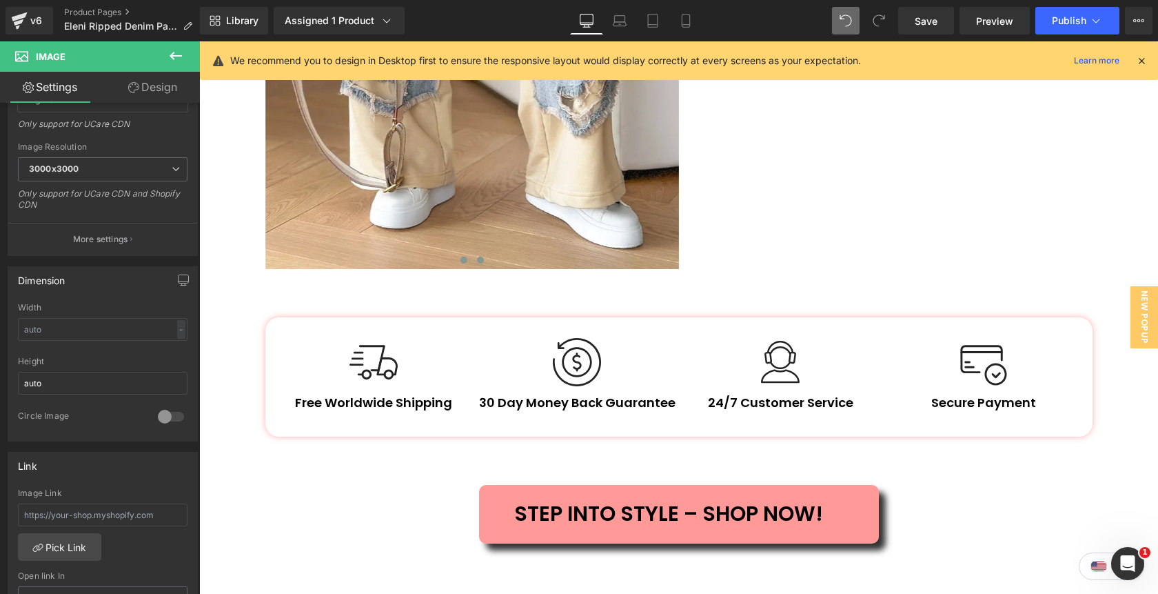
click at [480, 257] on span at bounding box center [480, 259] width 7 height 7
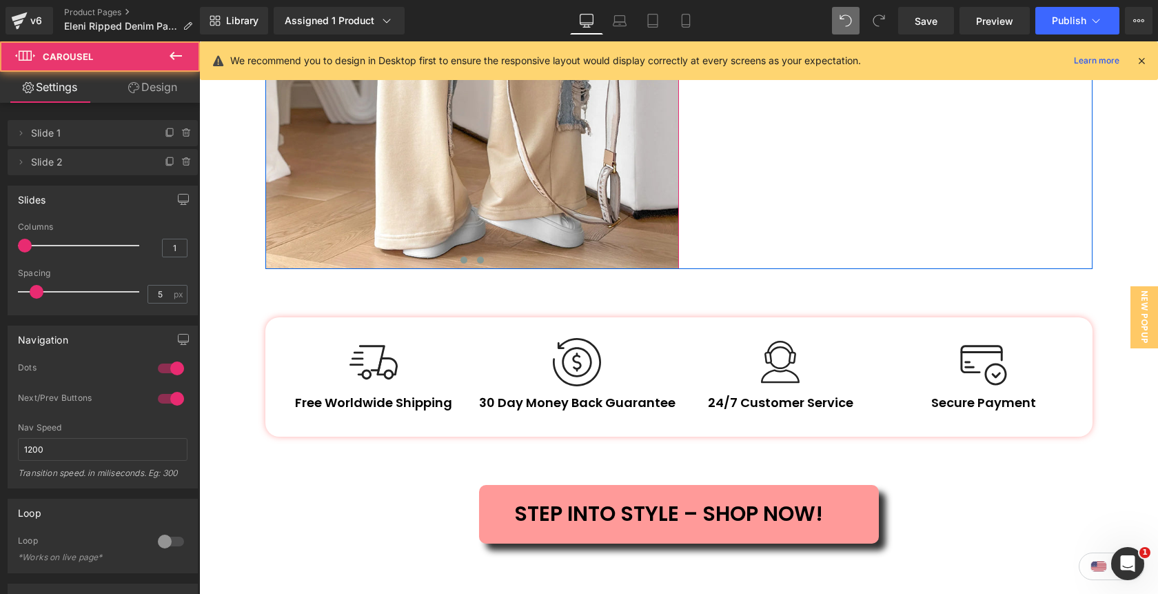
click at [466, 257] on span at bounding box center [464, 259] width 7 height 7
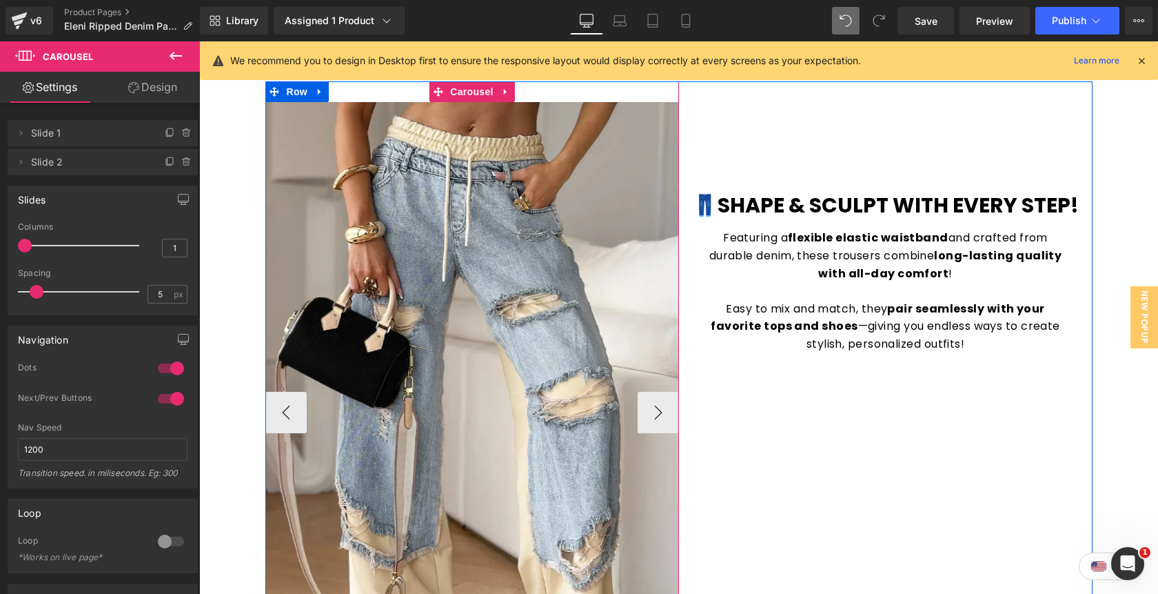
scroll to position [1604, 0]
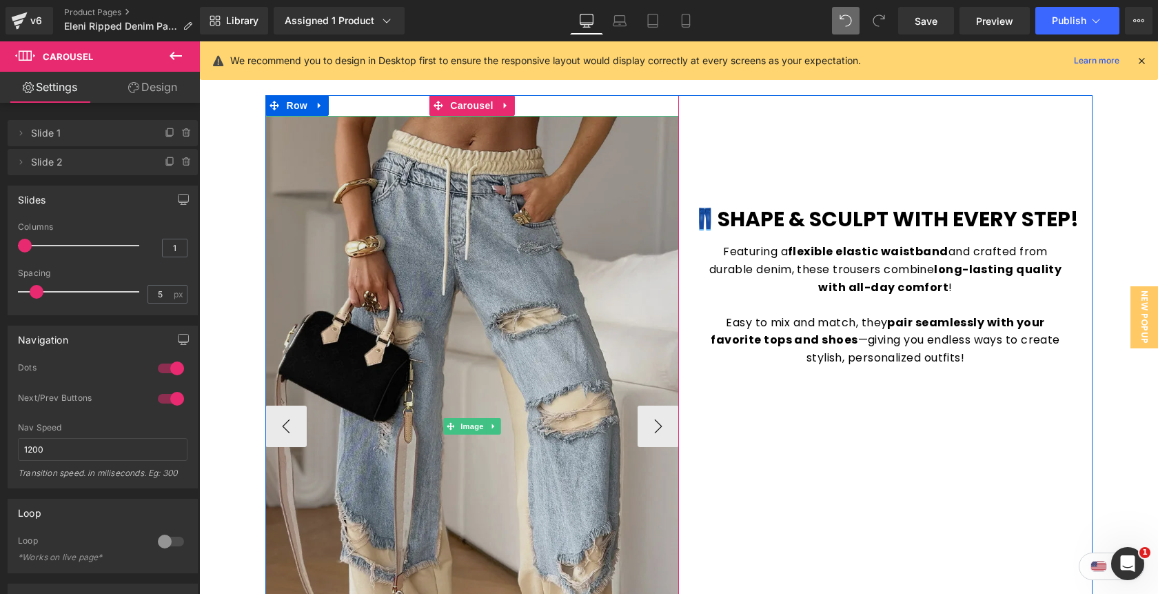
click at [423, 286] on img at bounding box center [472, 426] width 414 height 620
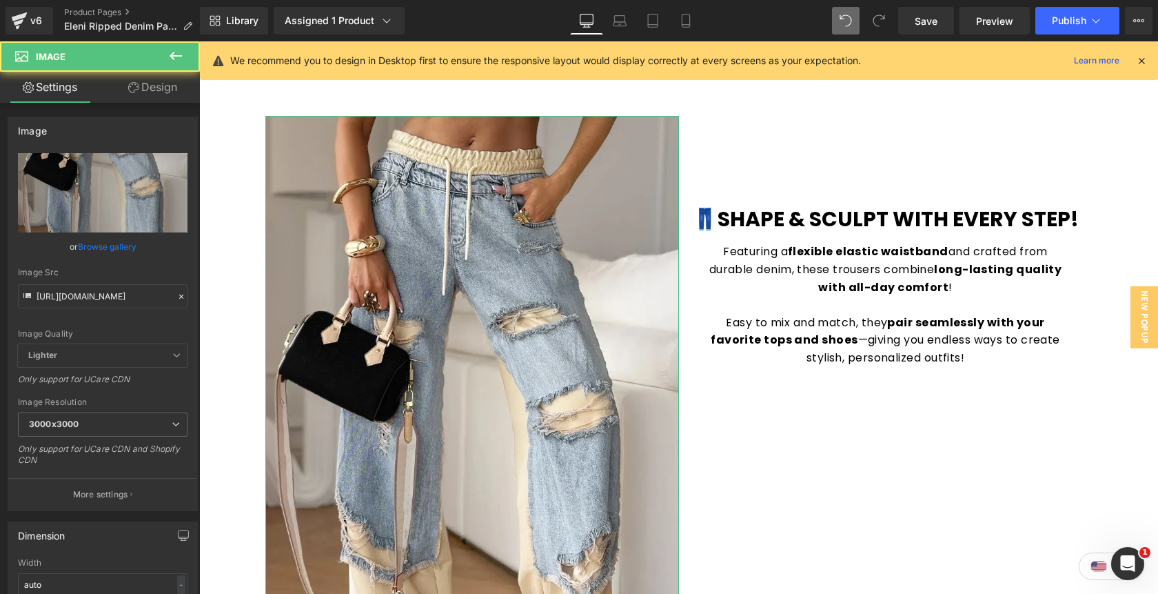
drag, startPoint x: 148, startPoint y: 94, endPoint x: 127, endPoint y: 132, distance: 43.8
click at [148, 94] on link "Design" at bounding box center [153, 87] width 100 height 31
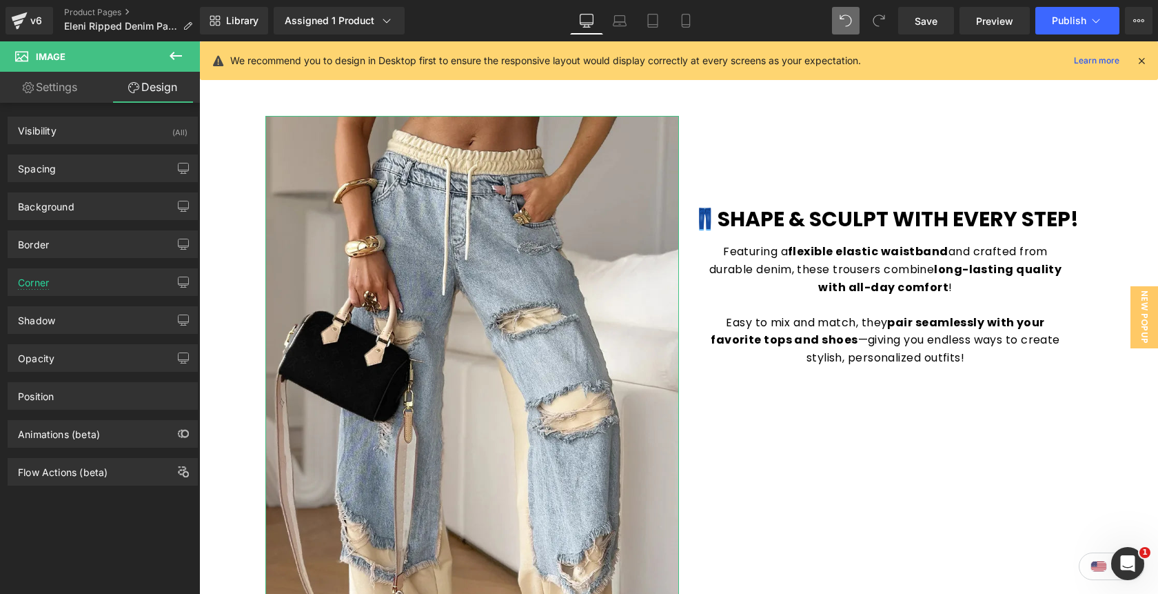
click at [105, 183] on div "Background Color & Image color Color transparent 0 % Image Replace Image Upload…" at bounding box center [103, 201] width 206 height 38
click at [101, 171] on div "Spacing" at bounding box center [102, 168] width 189 height 26
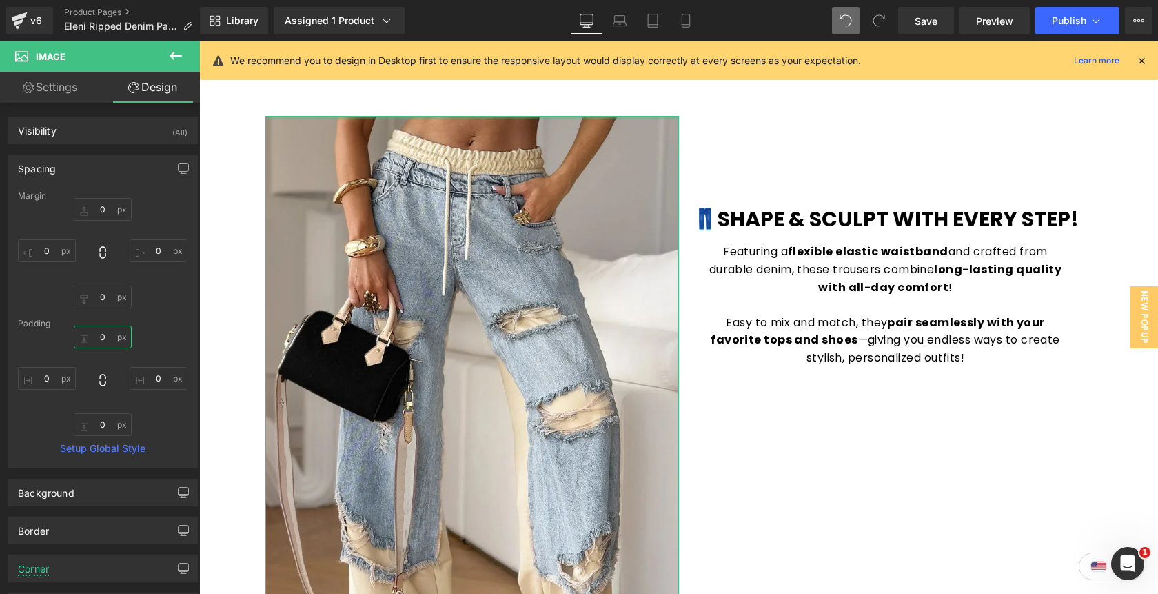
click at [99, 338] on input "0" at bounding box center [103, 336] width 58 height 23
click at [102, 424] on input "0" at bounding box center [103, 424] width 58 height 23
type input "30"
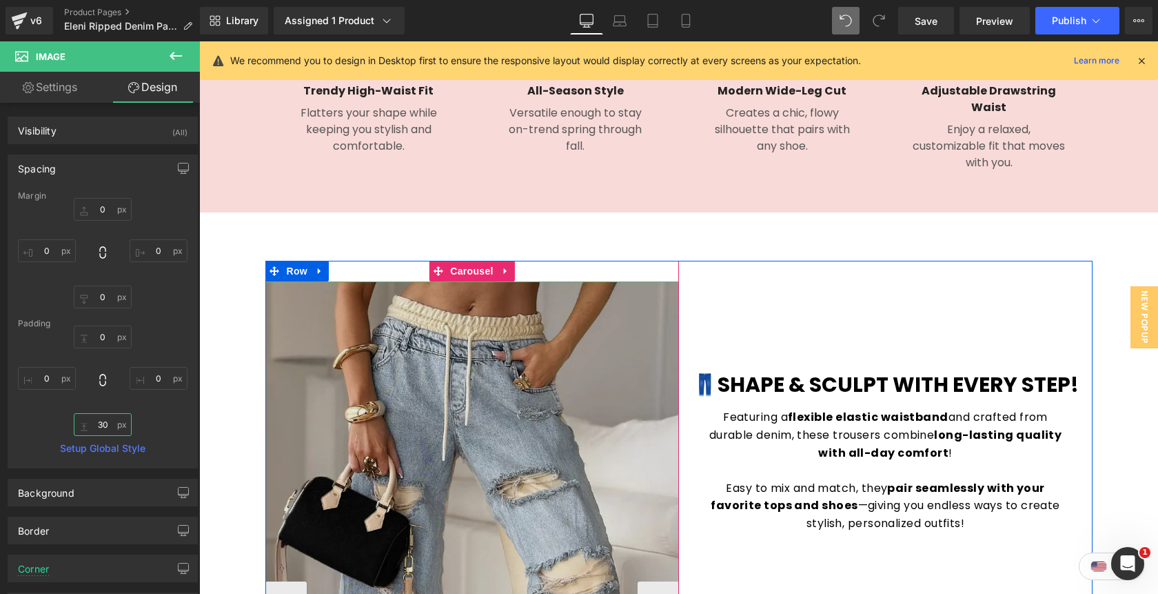
scroll to position [1449, 0]
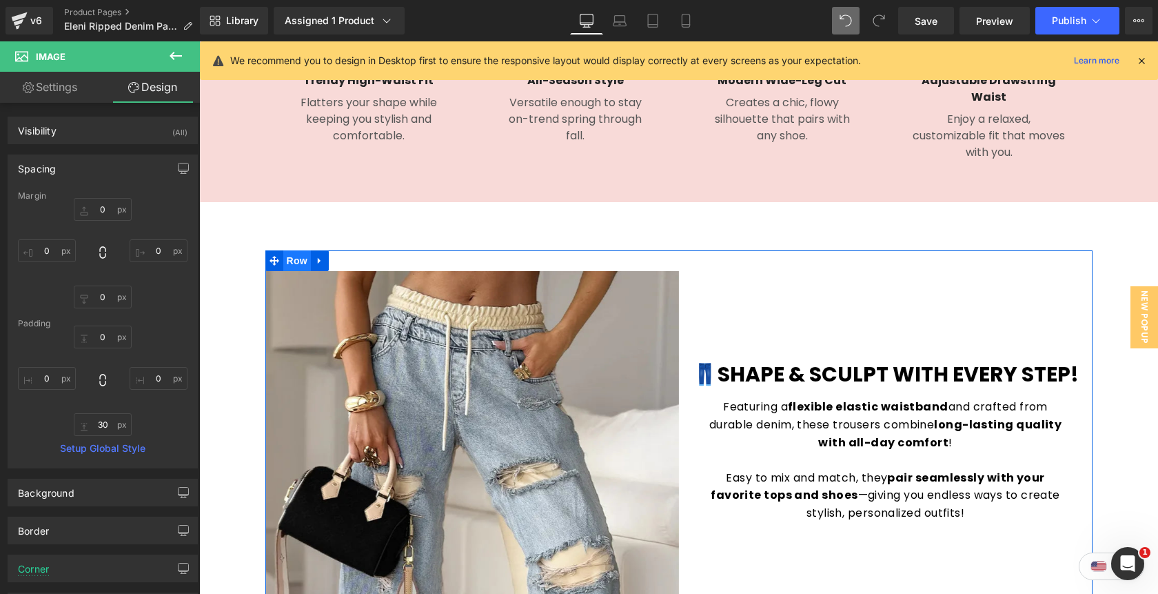
click at [301, 261] on span "Row" at bounding box center [297, 260] width 28 height 21
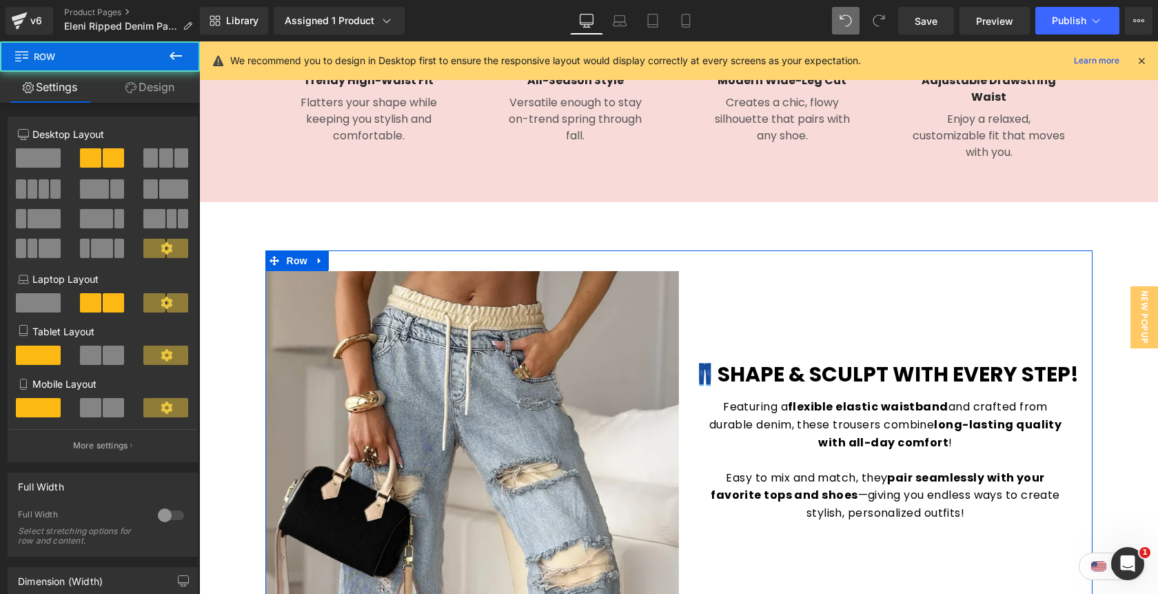
click at [154, 94] on link "Design" at bounding box center [150, 87] width 100 height 31
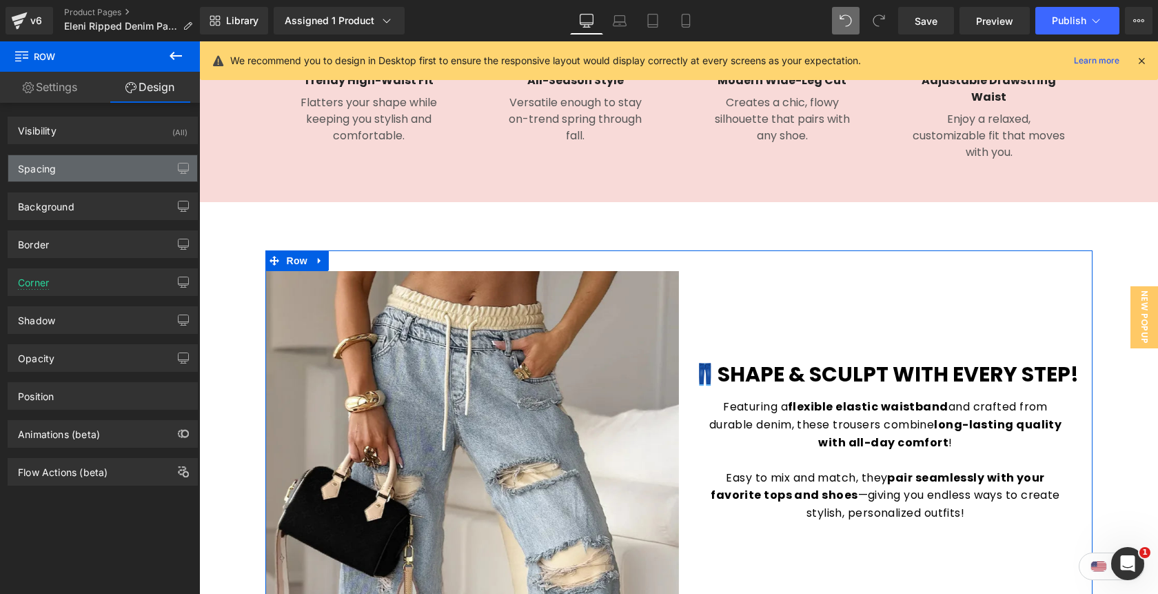
click at [123, 174] on div "Spacing" at bounding box center [102, 168] width 189 height 26
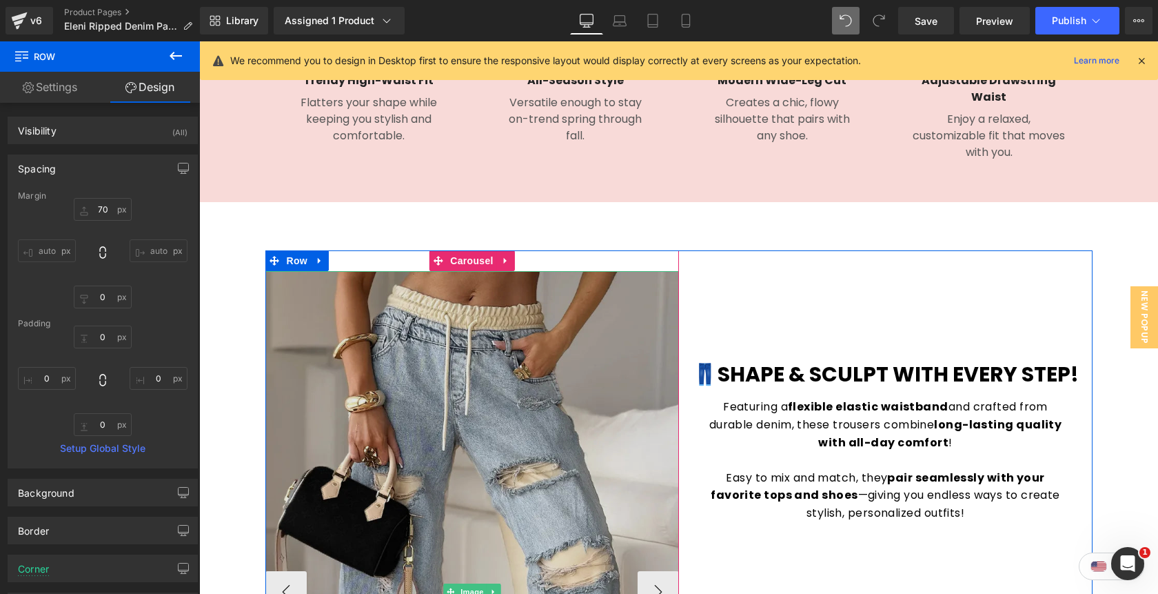
click at [434, 323] on img at bounding box center [472, 591] width 414 height 641
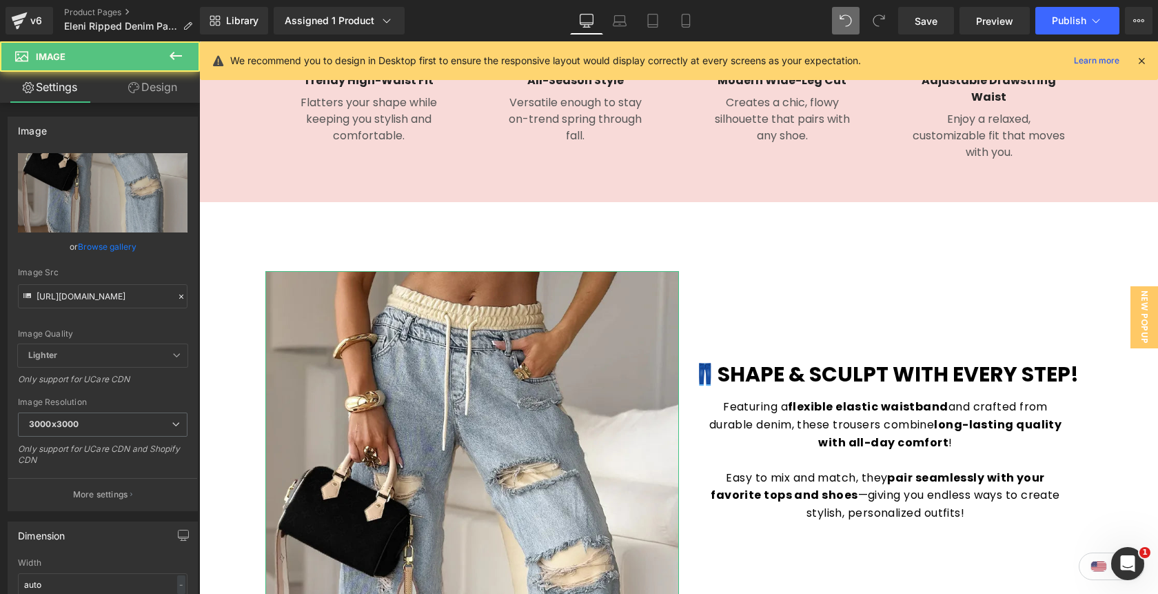
click at [139, 96] on link "Design" at bounding box center [153, 87] width 100 height 31
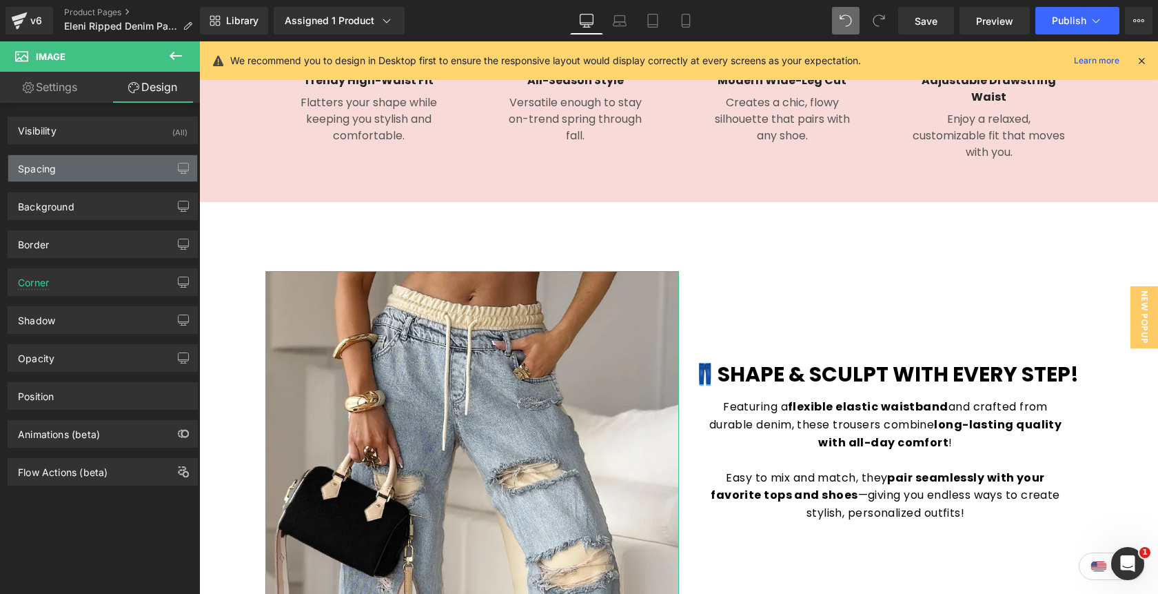
click at [97, 168] on div "Spacing" at bounding box center [102, 168] width 189 height 26
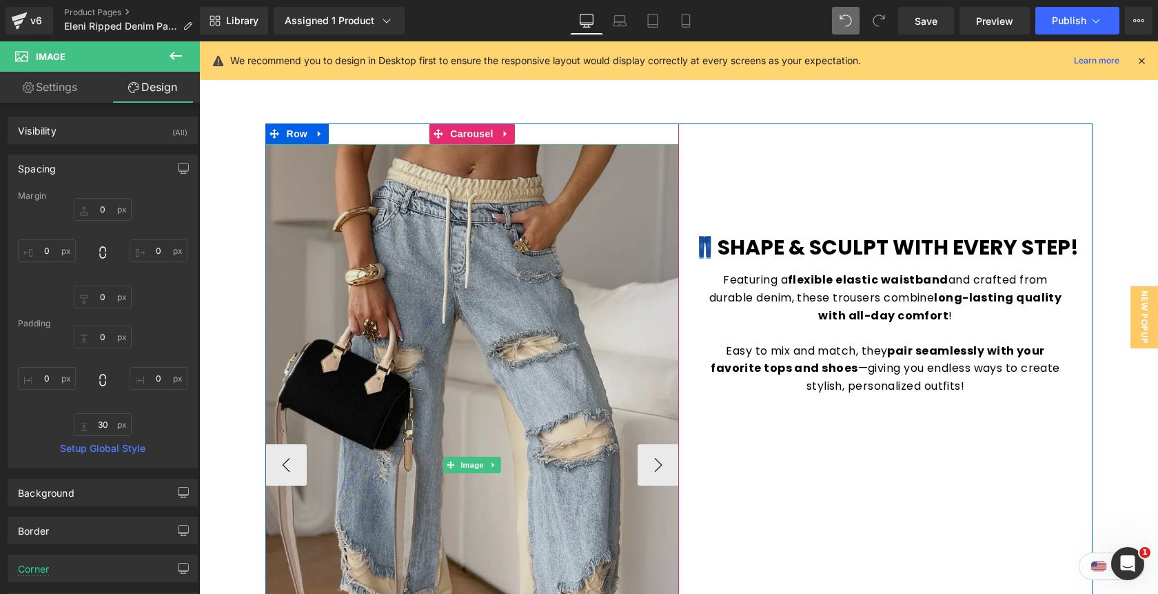
scroll to position [1576, 0]
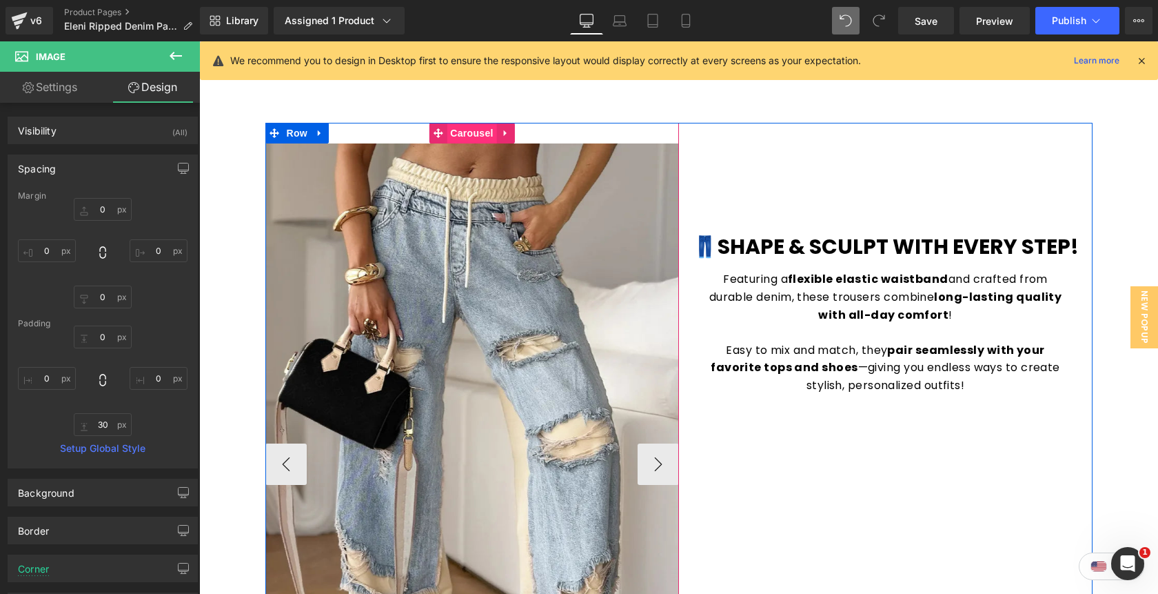
click at [470, 137] on span "Carousel" at bounding box center [472, 133] width 50 height 21
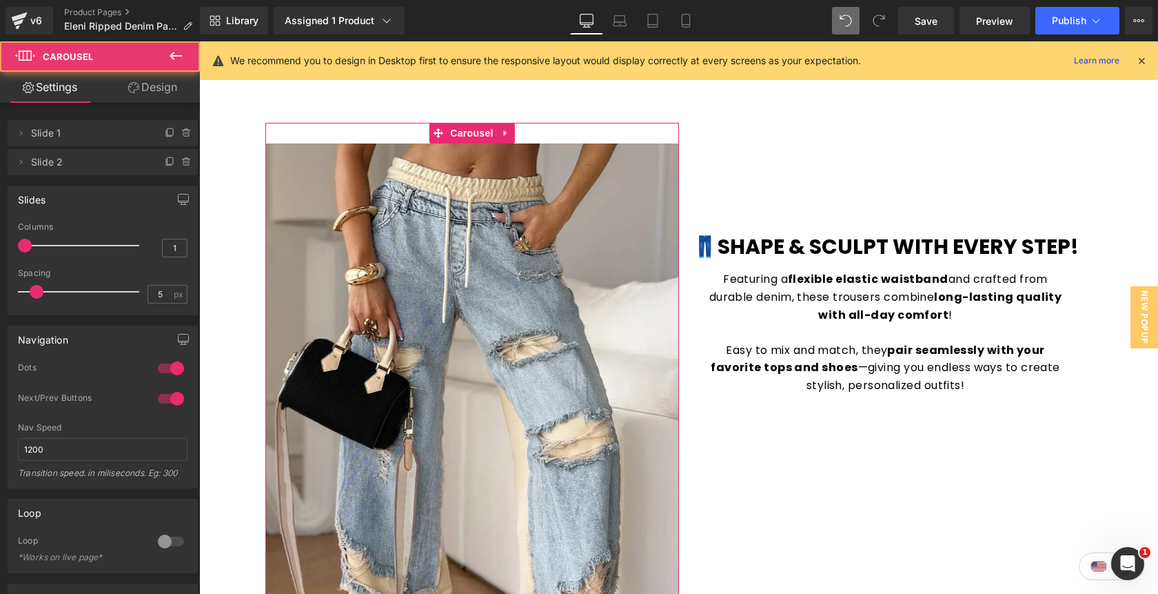
click at [177, 91] on link "Design" at bounding box center [153, 87] width 100 height 31
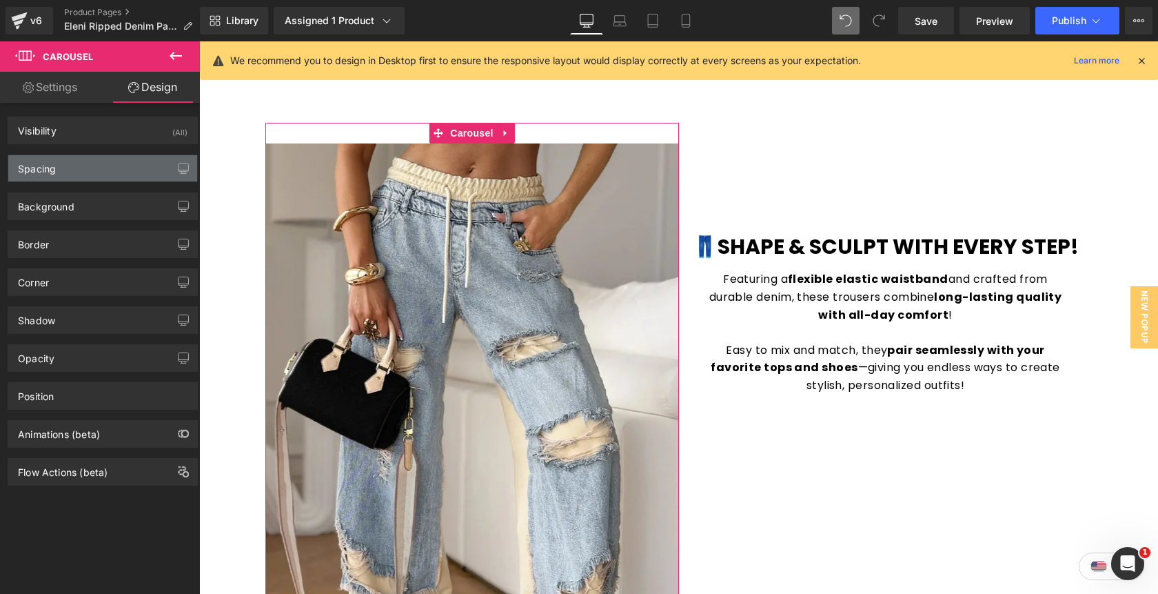
click at [112, 174] on div "Spacing" at bounding box center [102, 168] width 189 height 26
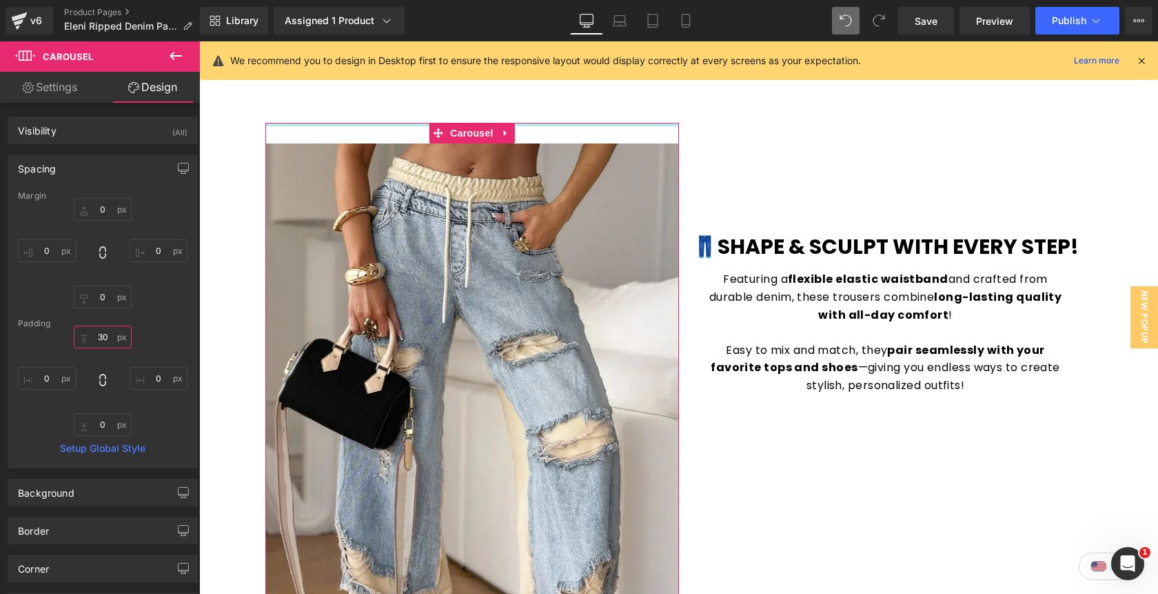
click at [100, 331] on input "30" at bounding box center [103, 336] width 58 height 23
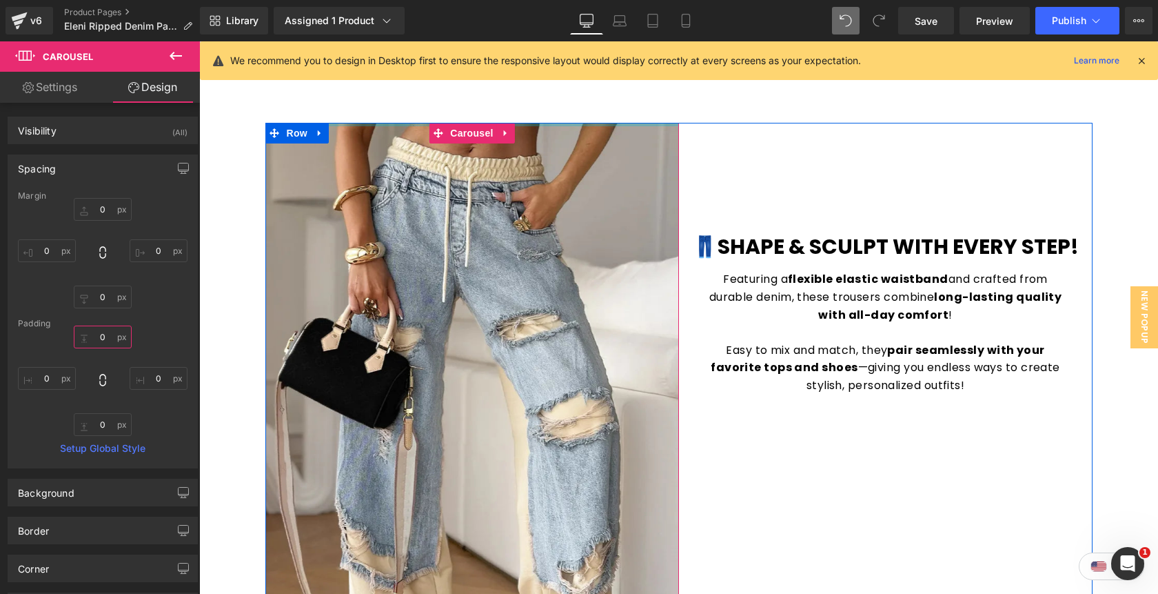
drag, startPoint x: 532, startPoint y: 130, endPoint x: 535, endPoint y: 102, distance: 27.7
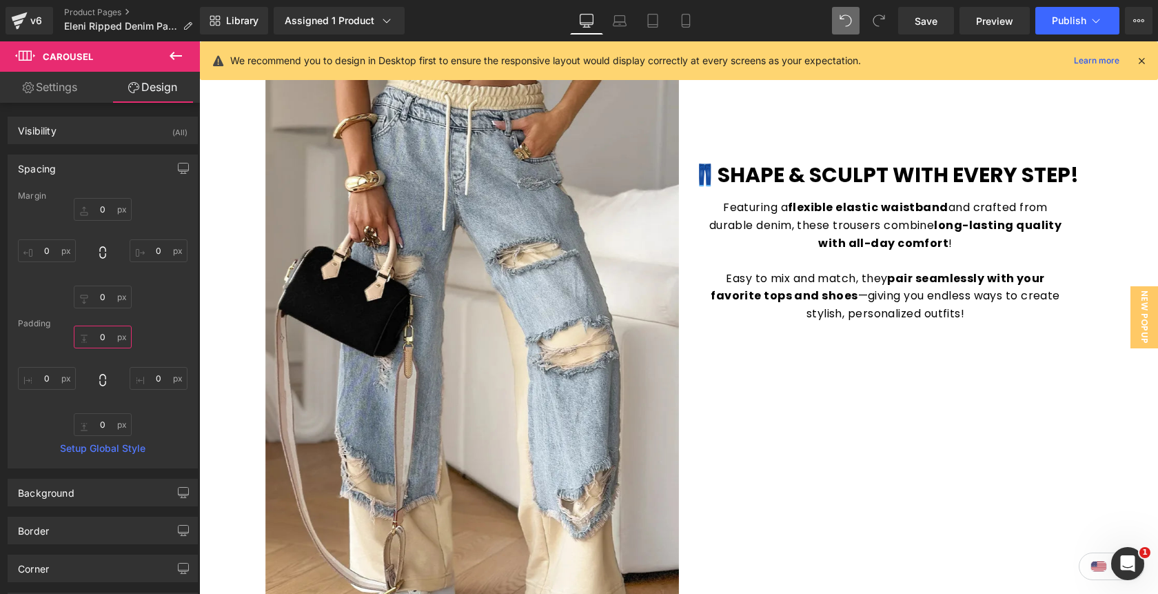
scroll to position [1651, 0]
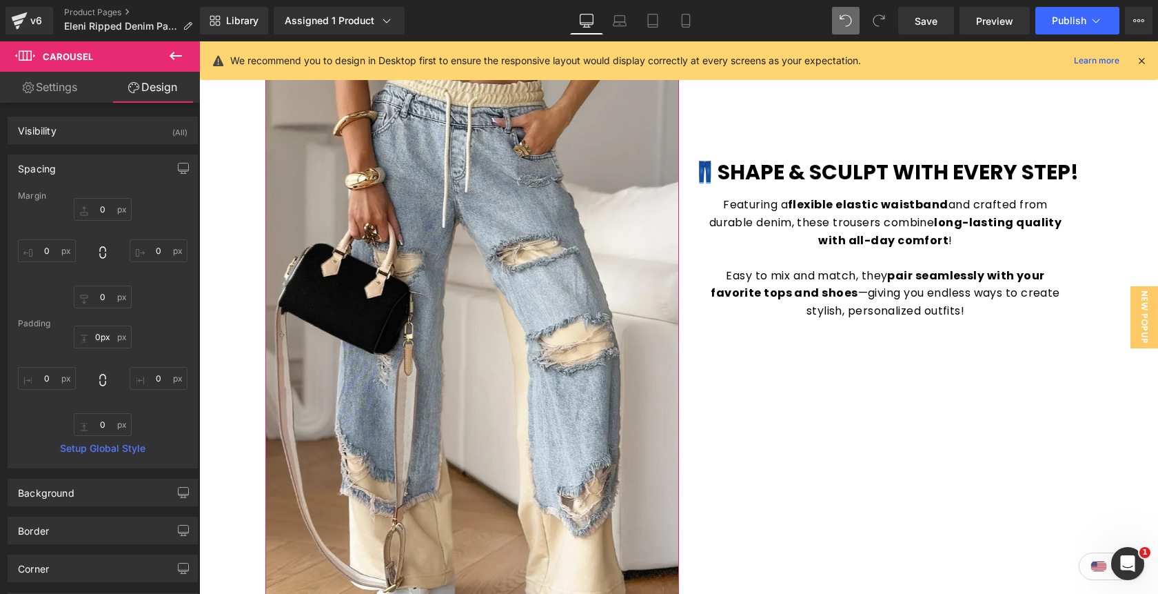
click at [50, 92] on link "Settings" at bounding box center [50, 87] width 100 height 31
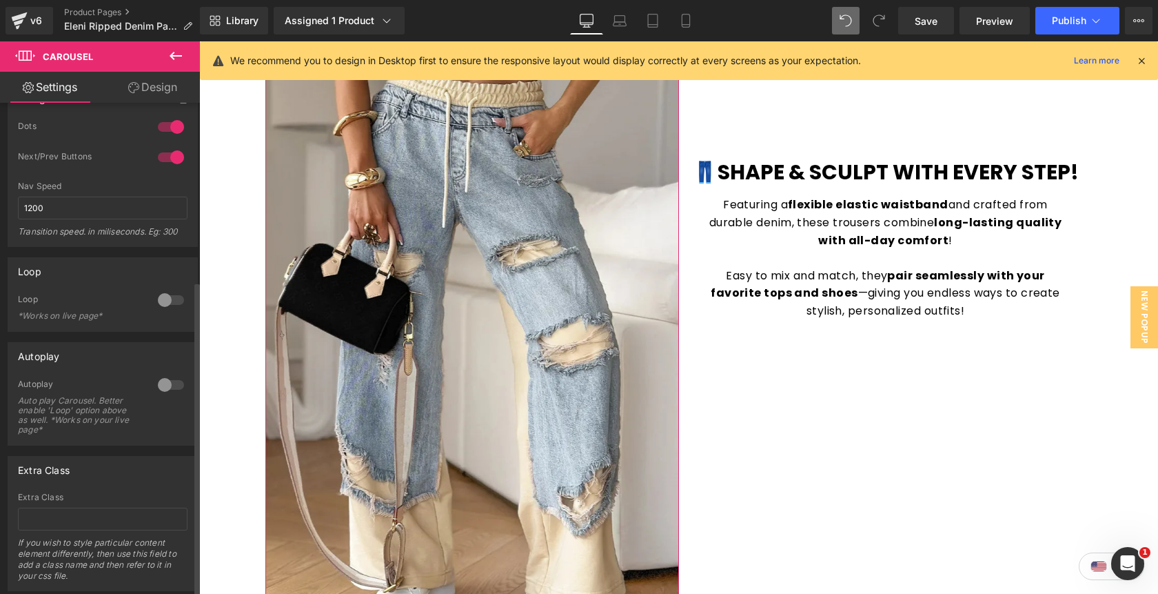
scroll to position [277, 0]
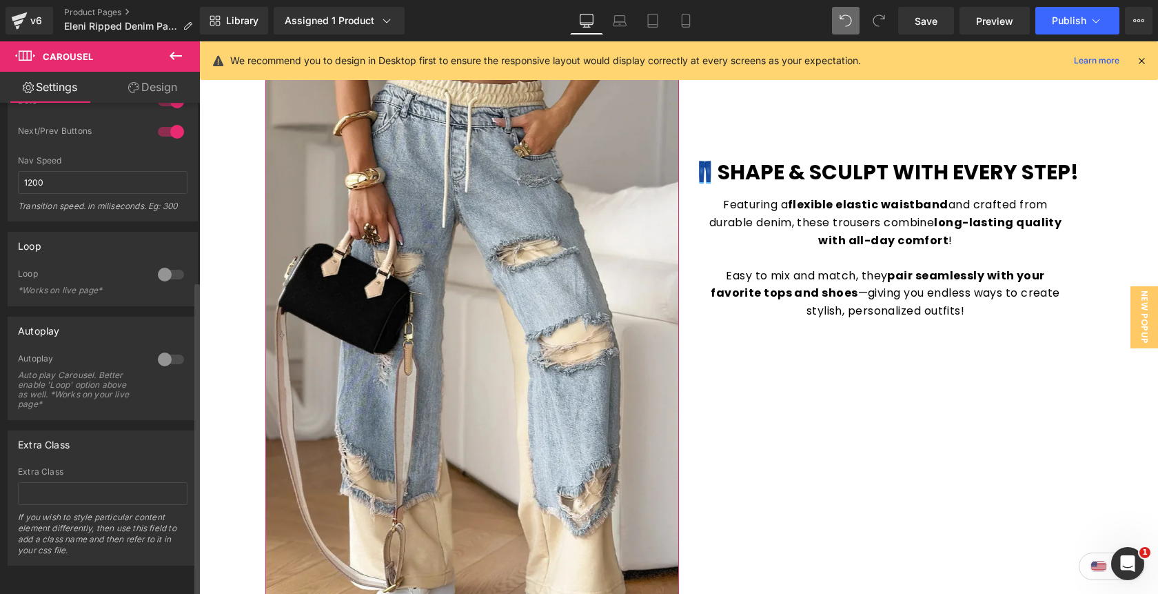
click at [161, 263] on div at bounding box center [170, 274] width 33 height 22
click at [162, 349] on div at bounding box center [170, 359] width 33 height 22
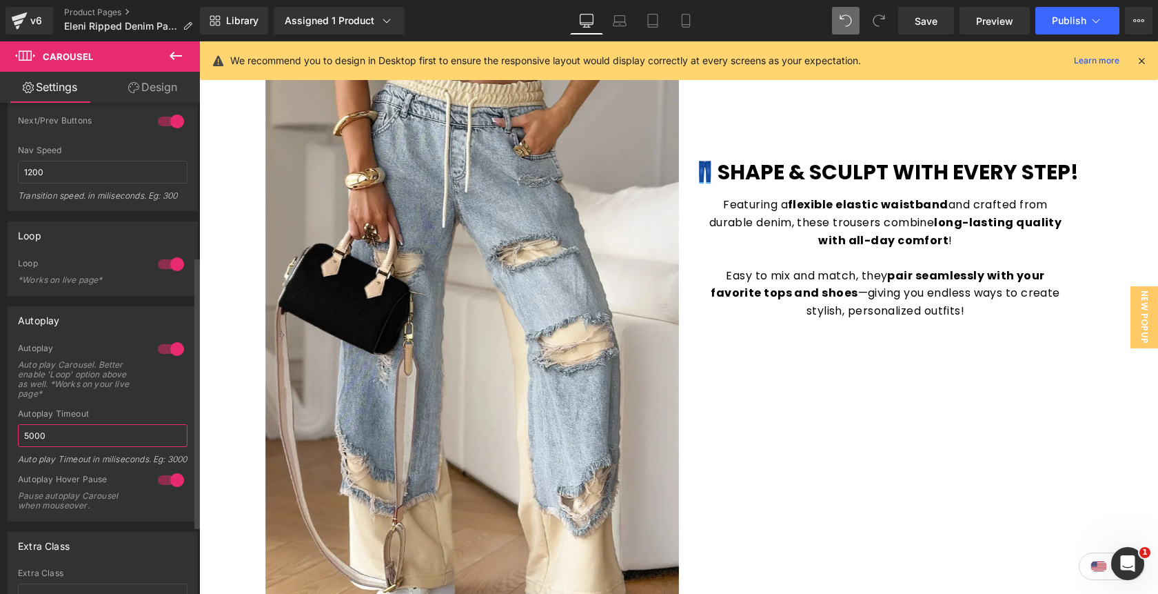
click at [62, 439] on input "5000" at bounding box center [103, 435] width 170 height 23
type input "1500"
click at [1111, 256] on div "Sale Off (P) Image" at bounding box center [678, 69] width 959 height 3200
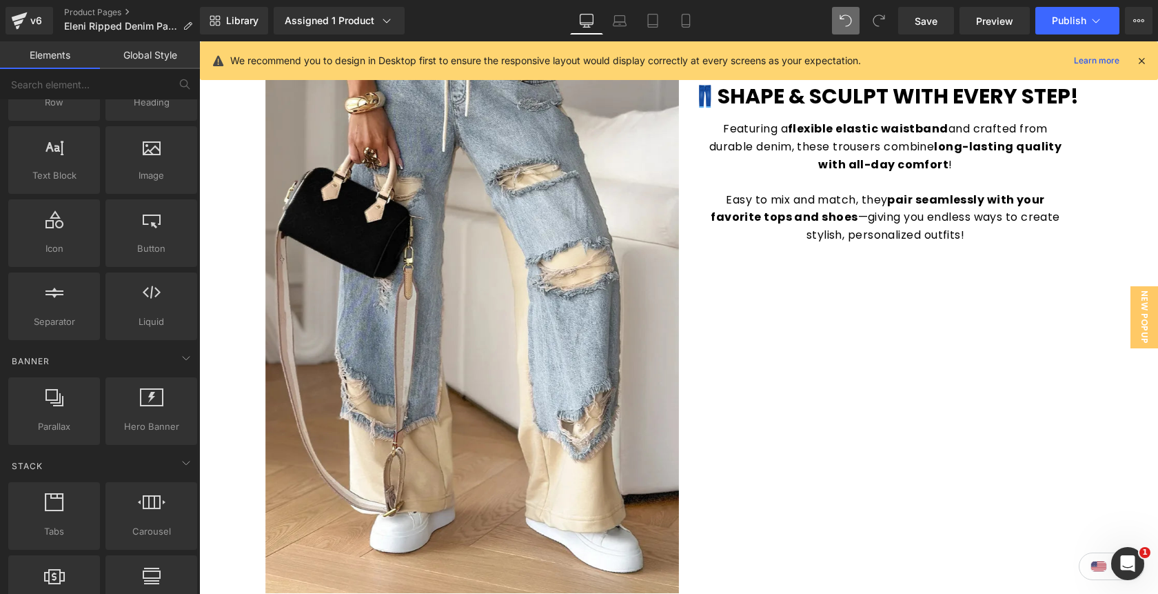
scroll to position [1728, 0]
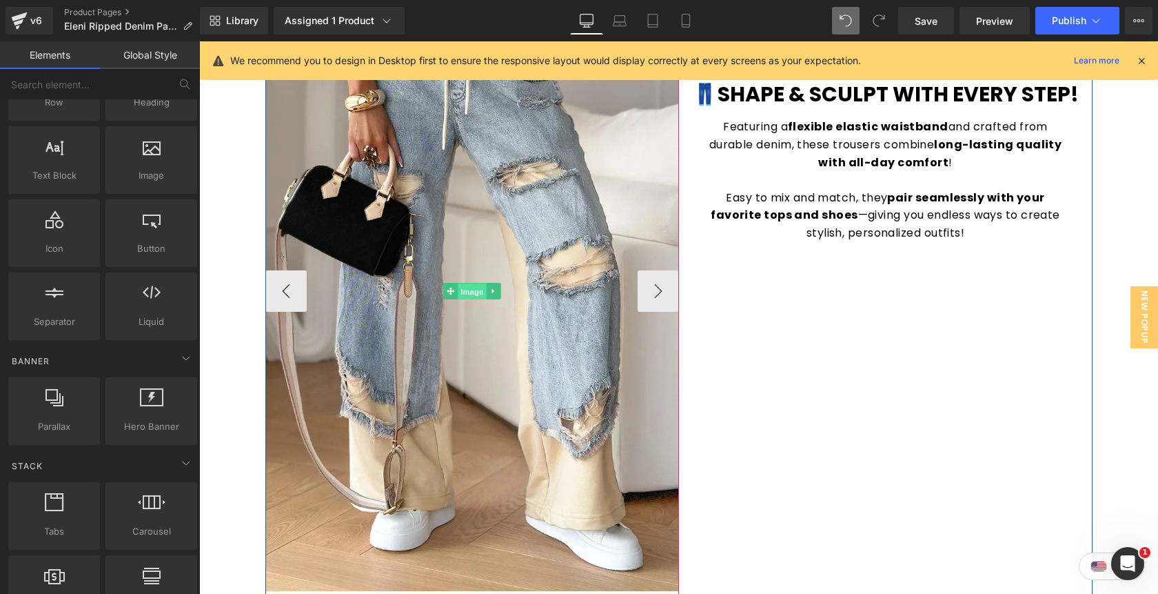
click at [478, 287] on span "Image" at bounding box center [472, 291] width 29 height 17
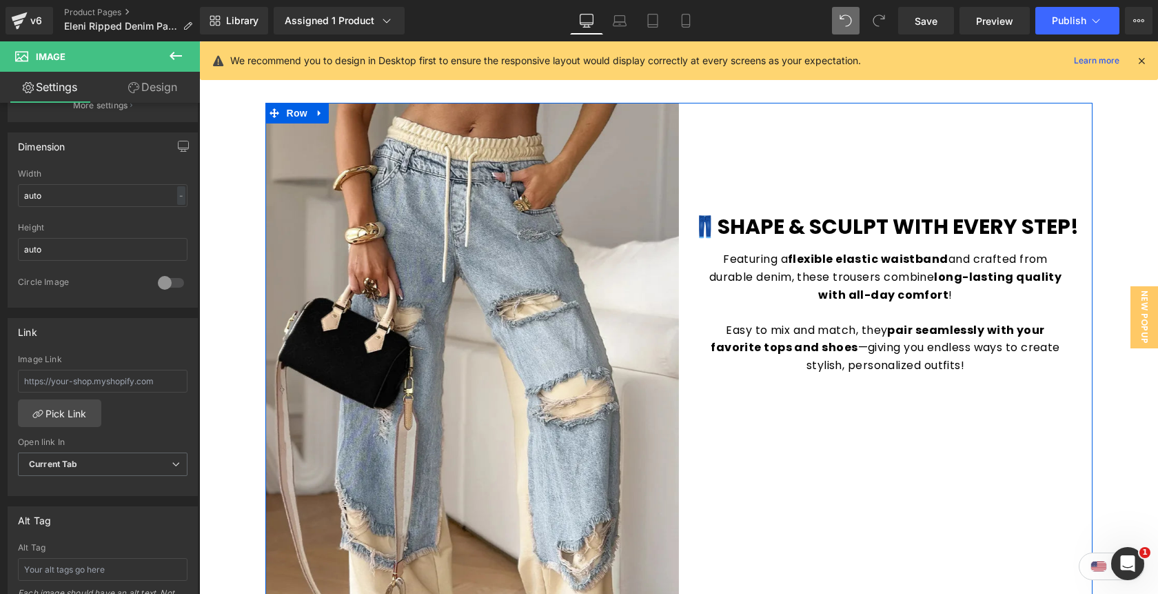
scroll to position [1577, 0]
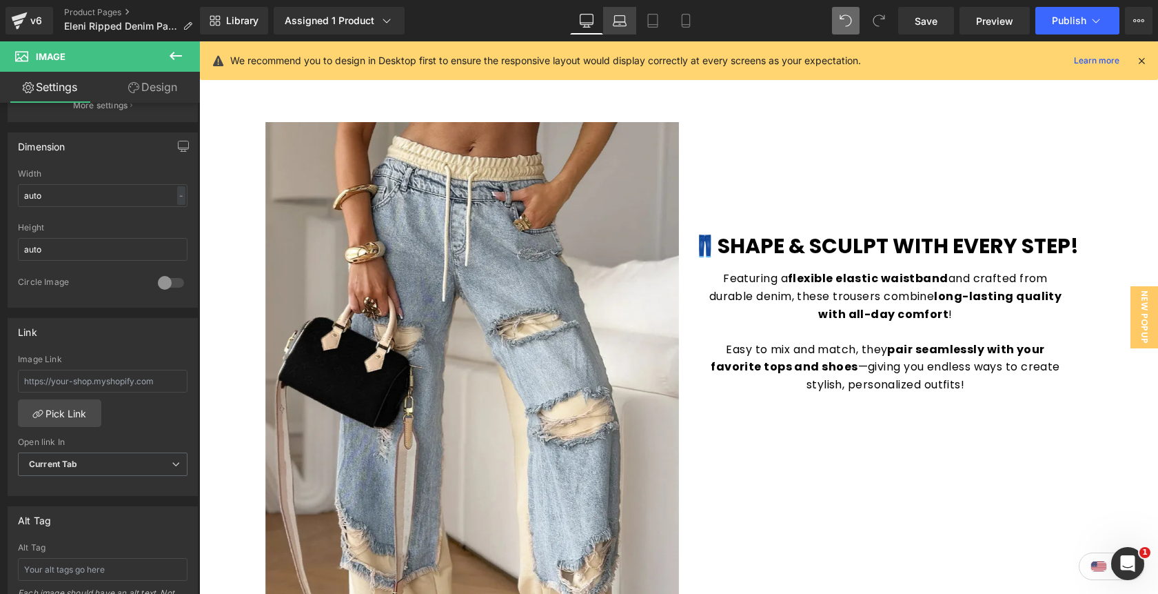
click at [619, 20] on icon at bounding box center [620, 21] width 14 height 14
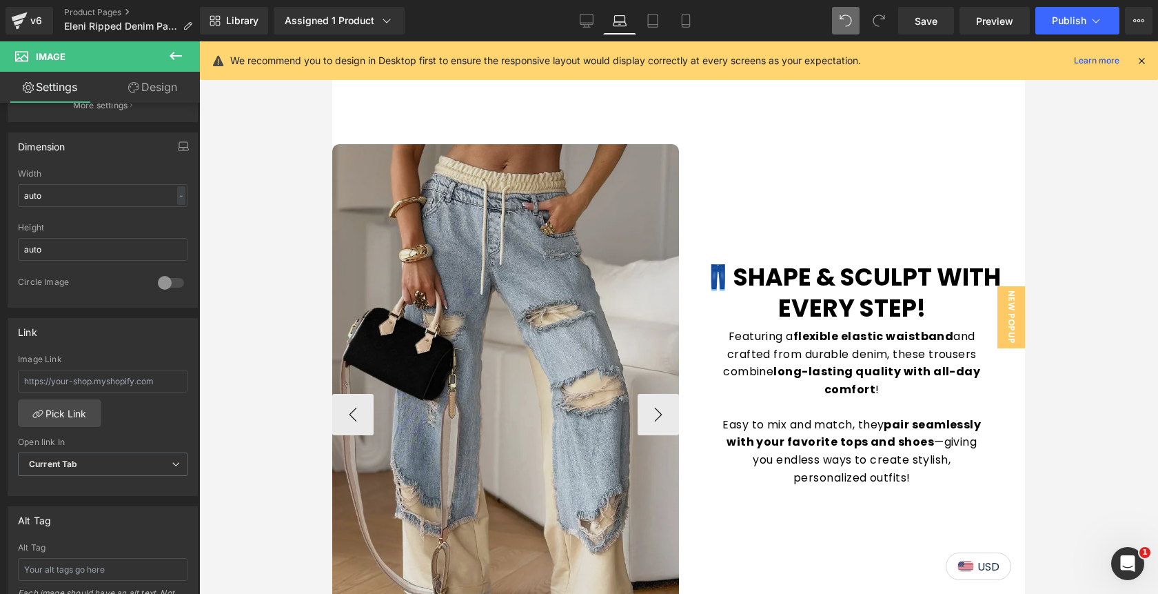
scroll to position [1556, 0]
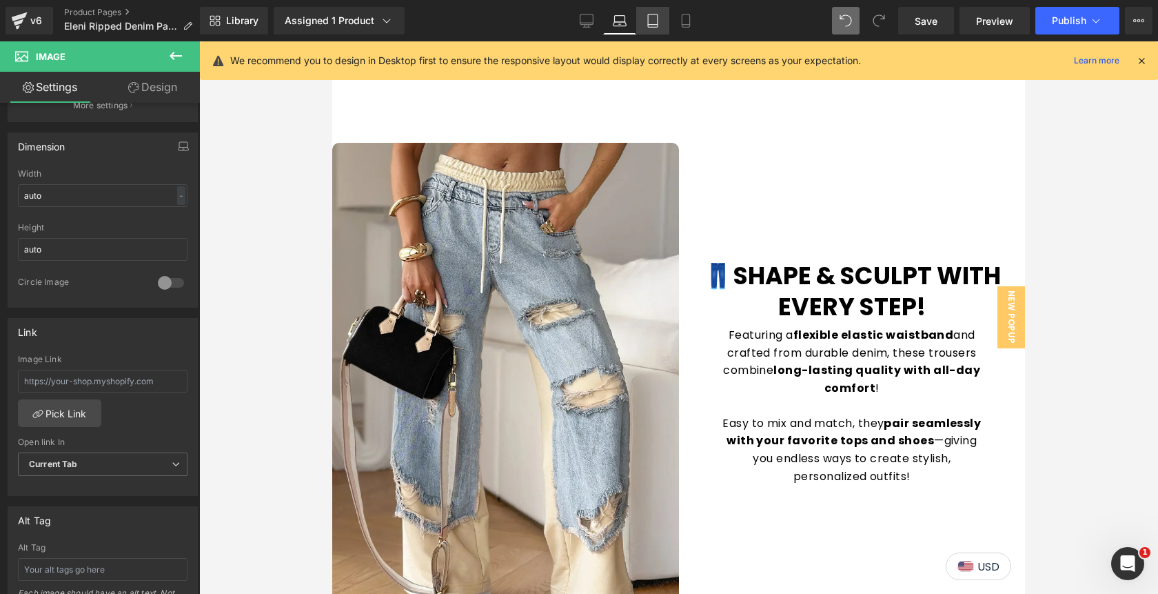
click at [658, 17] on icon at bounding box center [653, 20] width 10 height 13
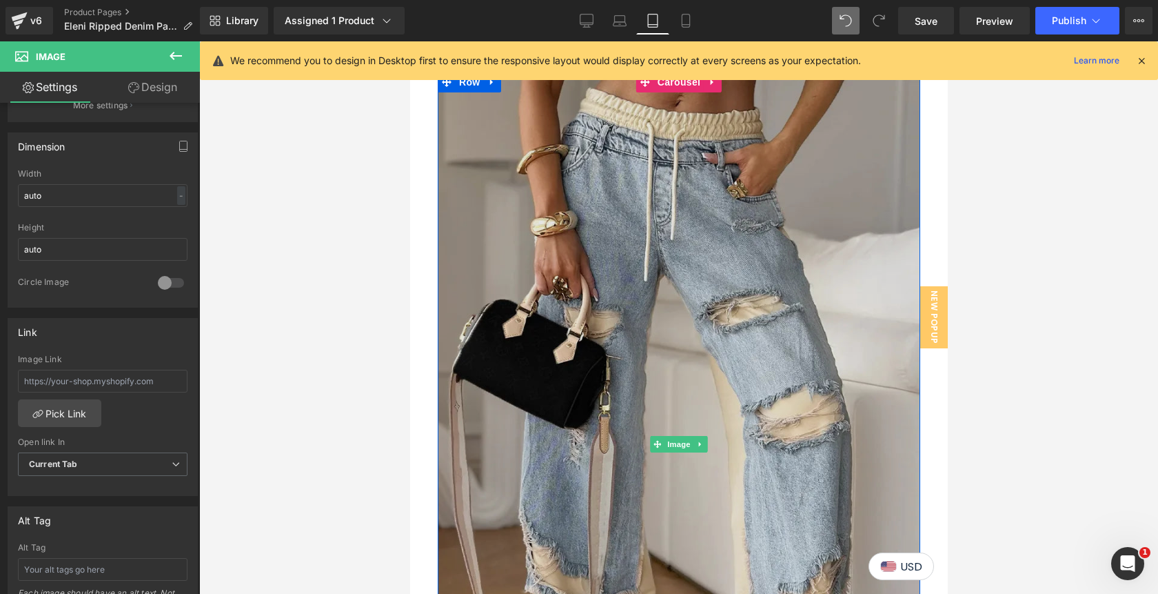
scroll to position [1709, 0]
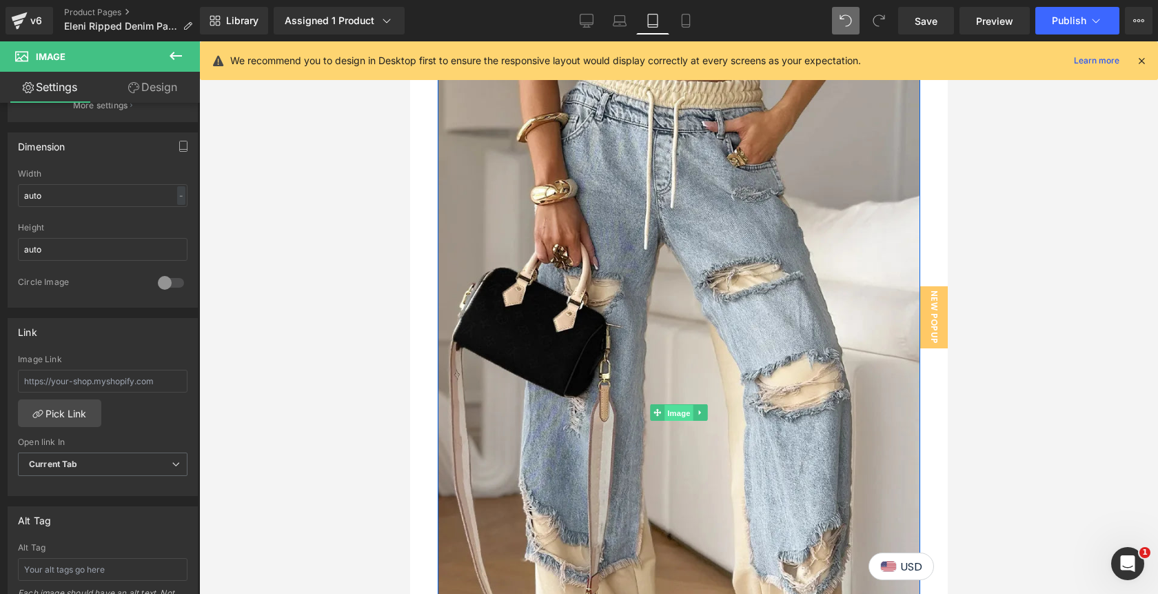
click at [682, 413] on span "Image" at bounding box center [678, 413] width 29 height 17
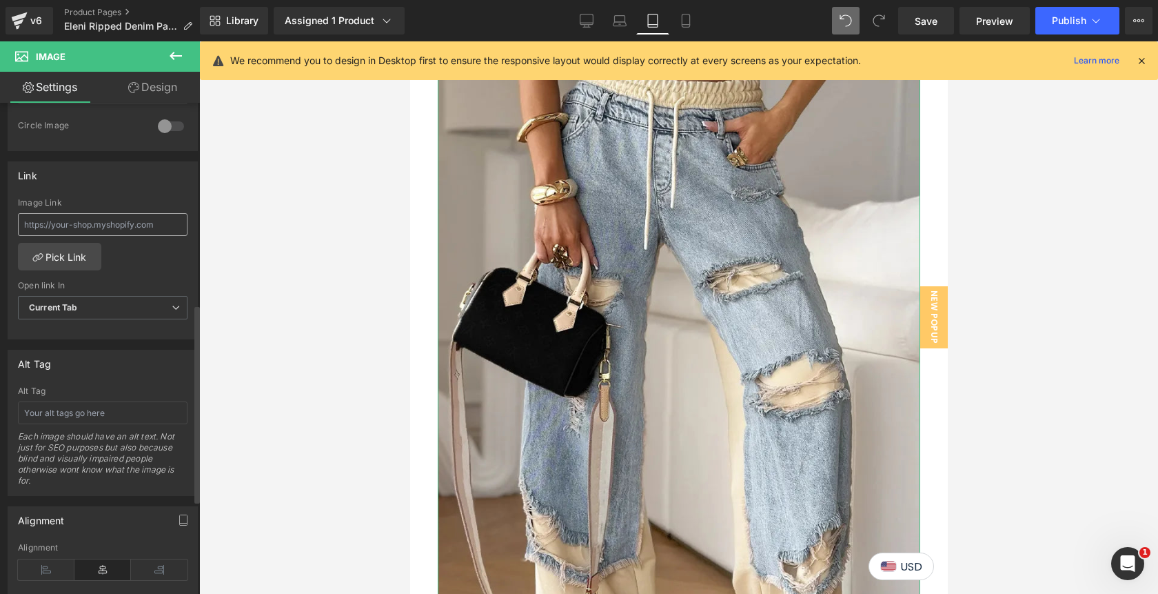
scroll to position [731, 0]
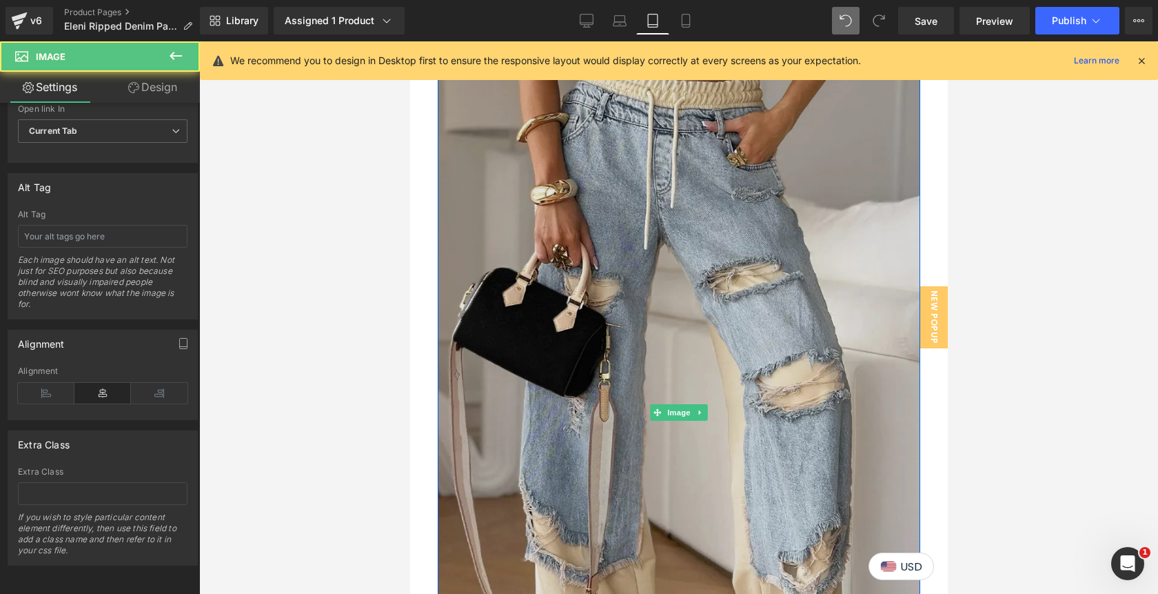
click at [703, 322] on img at bounding box center [678, 412] width 483 height 745
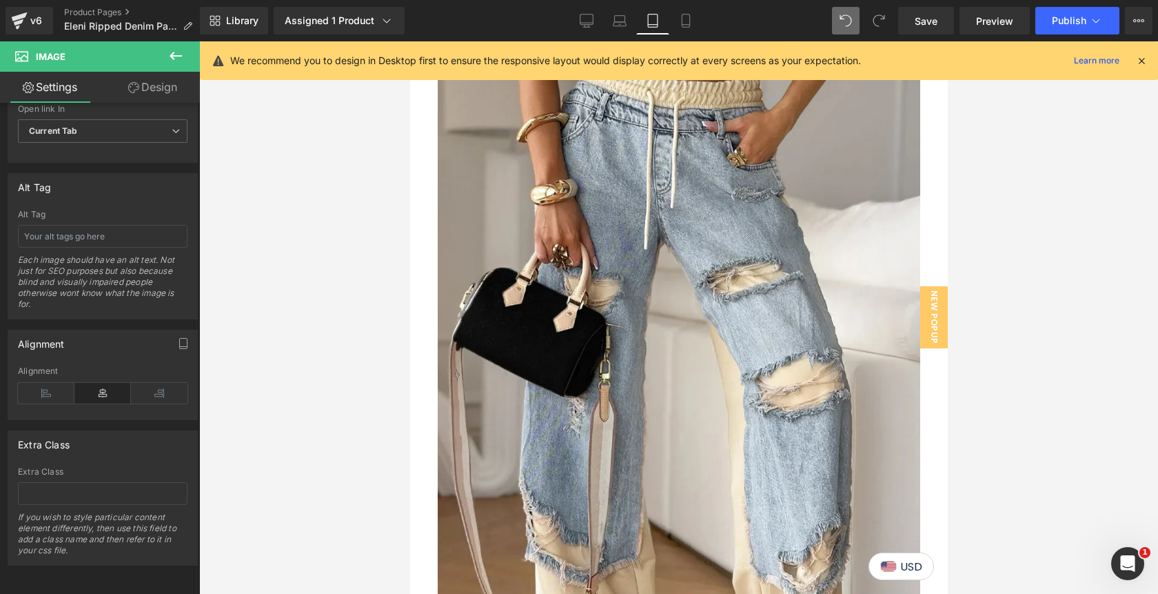
click at [179, 61] on icon at bounding box center [176, 56] width 17 height 17
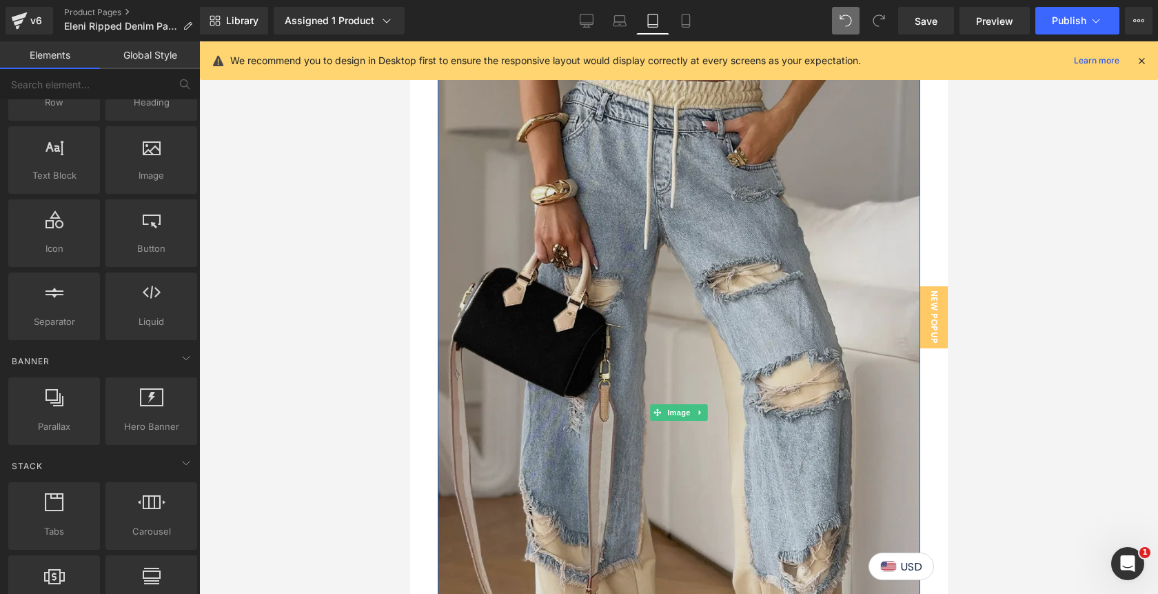
click at [679, 295] on img at bounding box center [678, 412] width 483 height 745
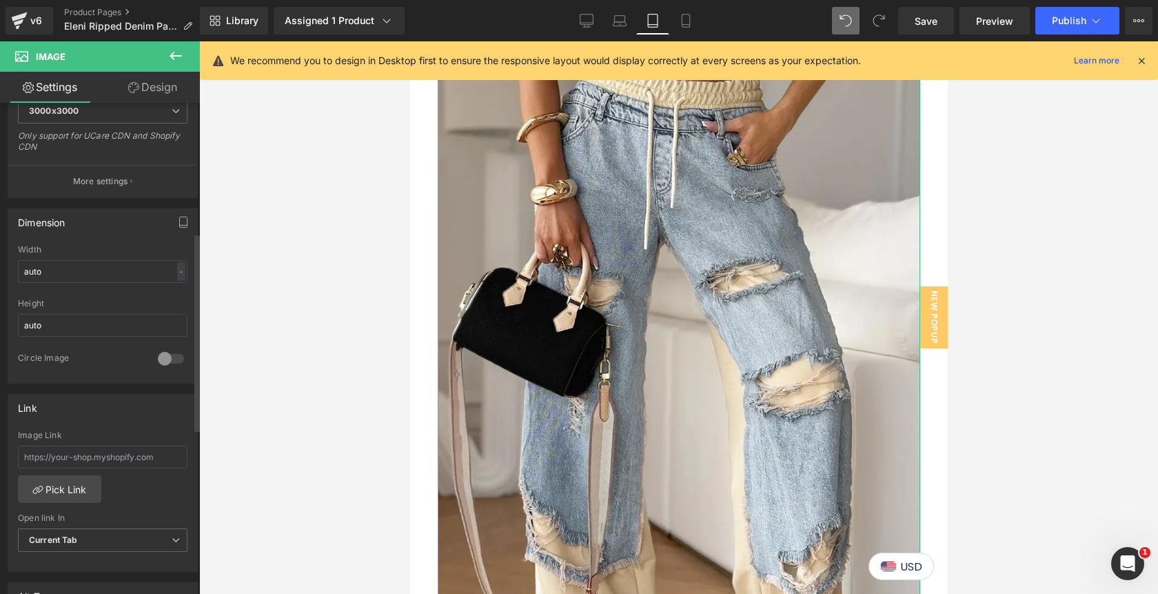
scroll to position [322, 0]
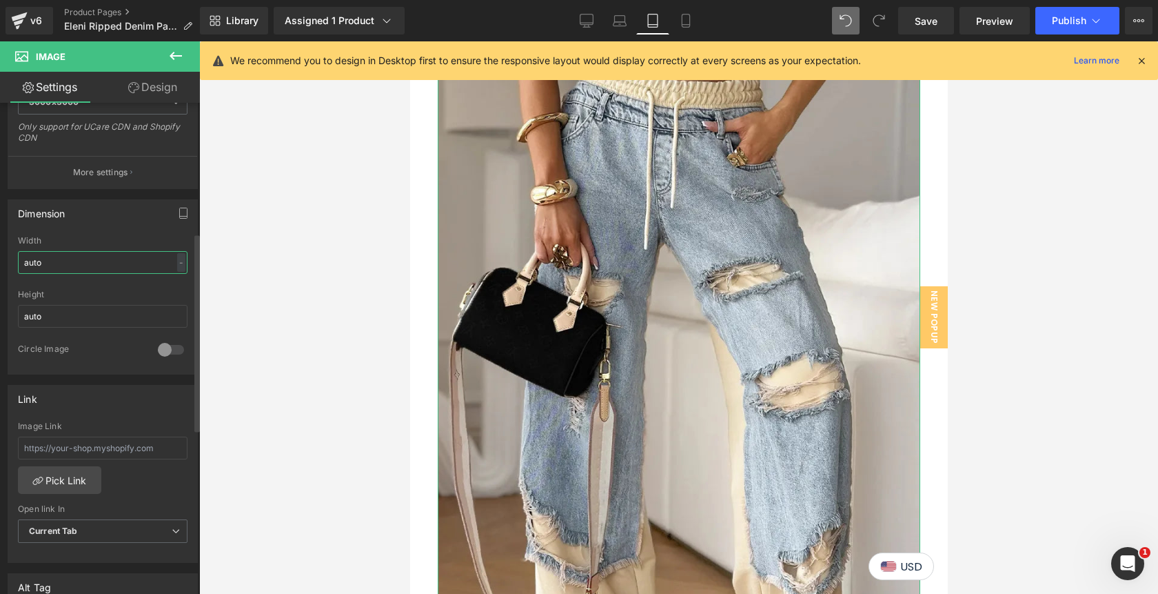
click at [72, 261] on input "auto" at bounding box center [103, 262] width 170 height 23
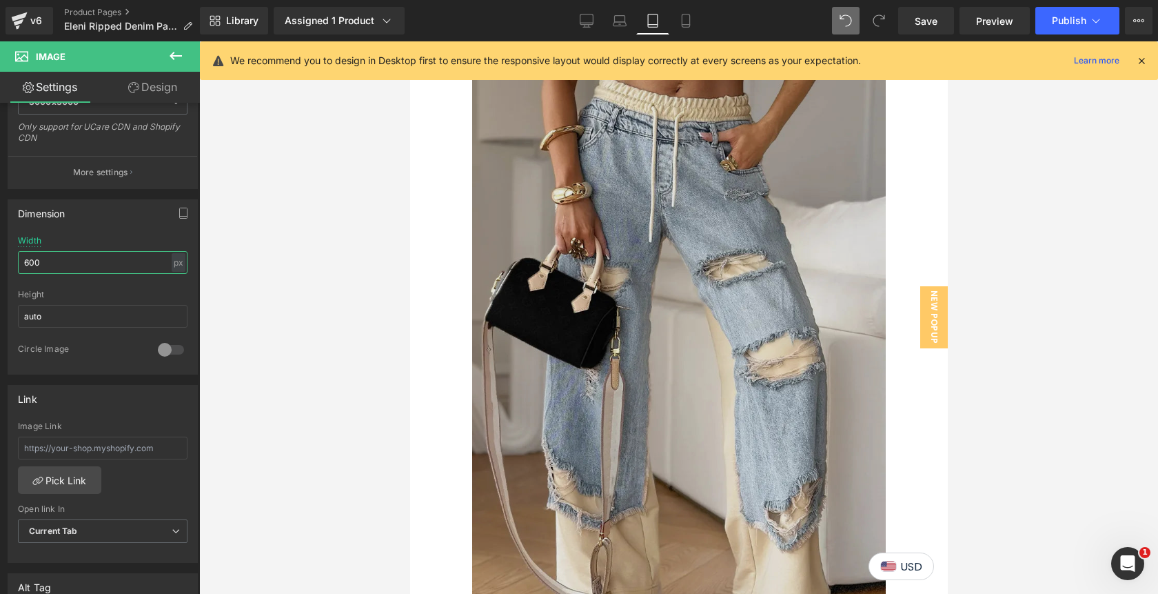
scroll to position [1687, 0]
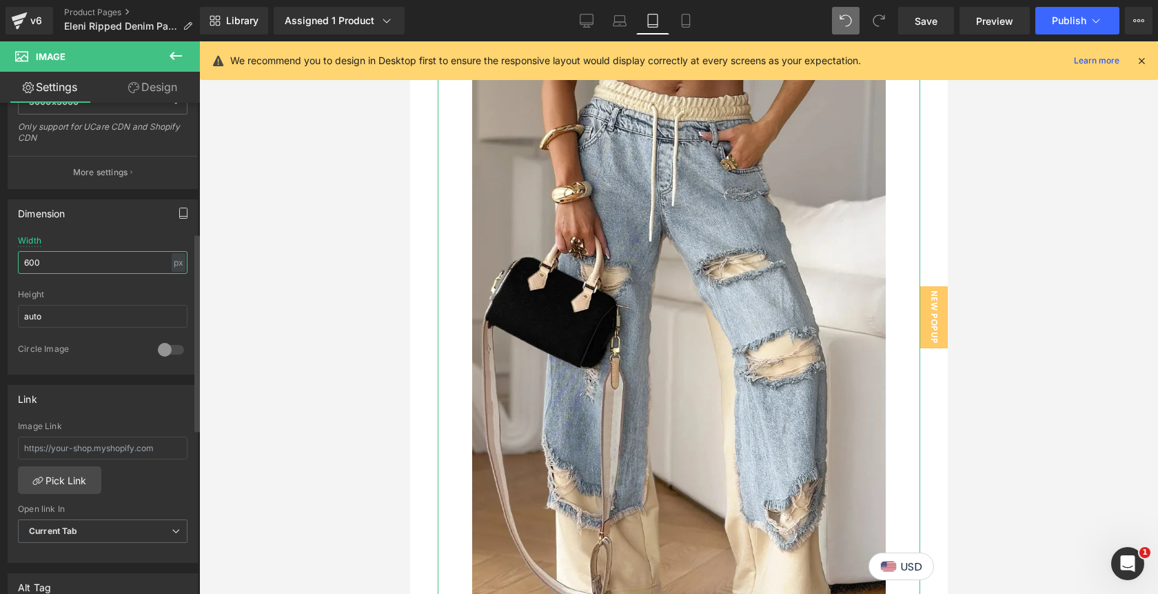
type input "600"
click at [179, 217] on icon "button" at bounding box center [183, 213] width 11 height 11
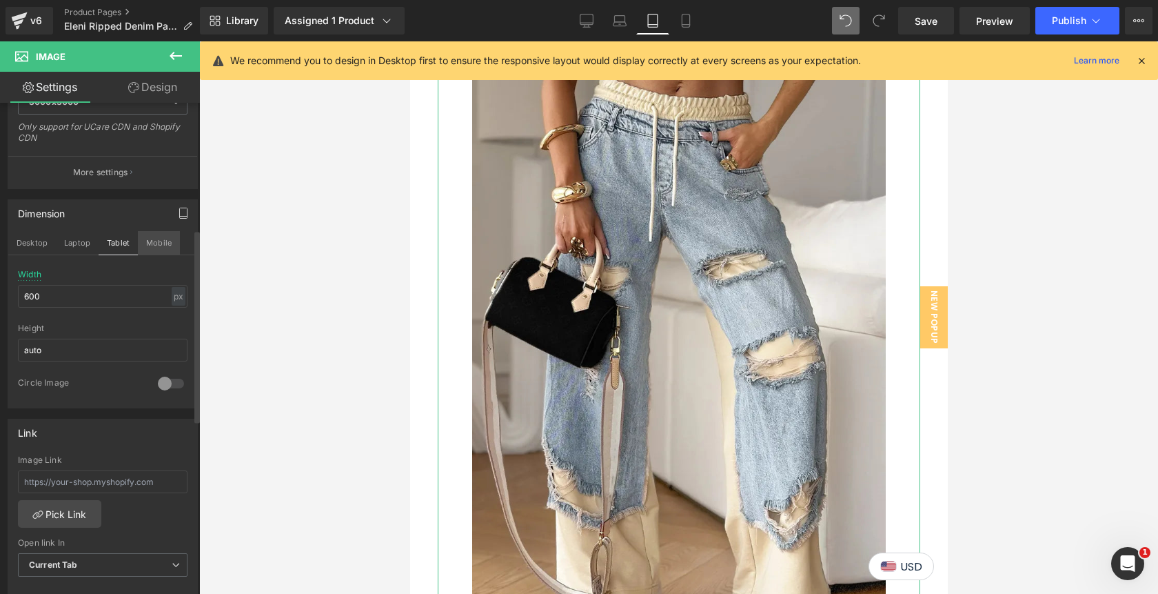
click at [161, 245] on button "Mobile" at bounding box center [159, 242] width 42 height 23
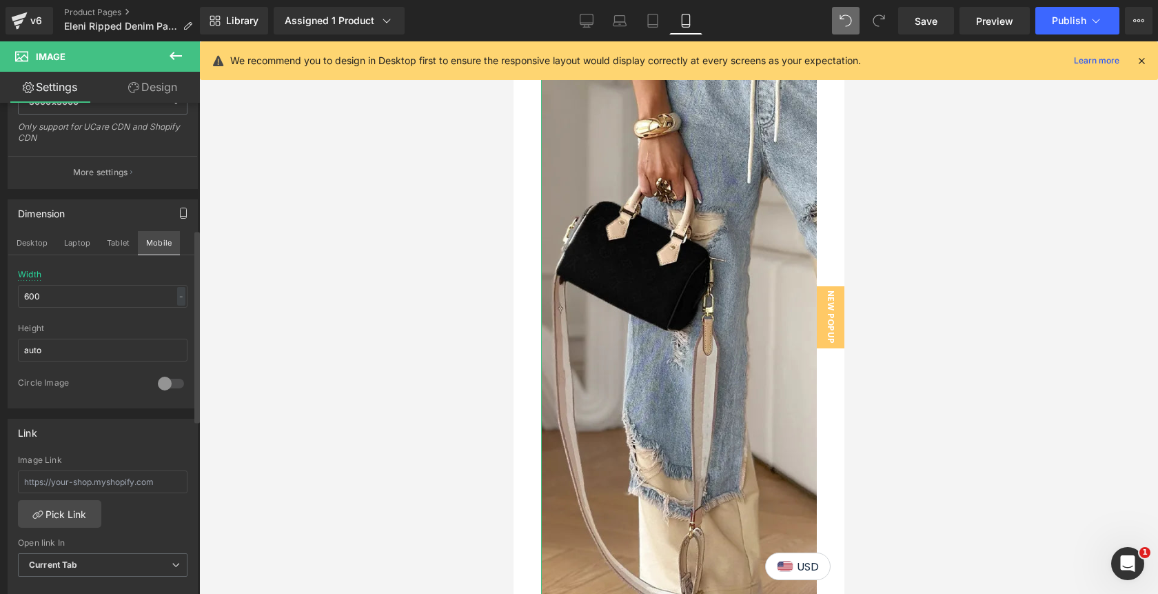
scroll to position [2495, 0]
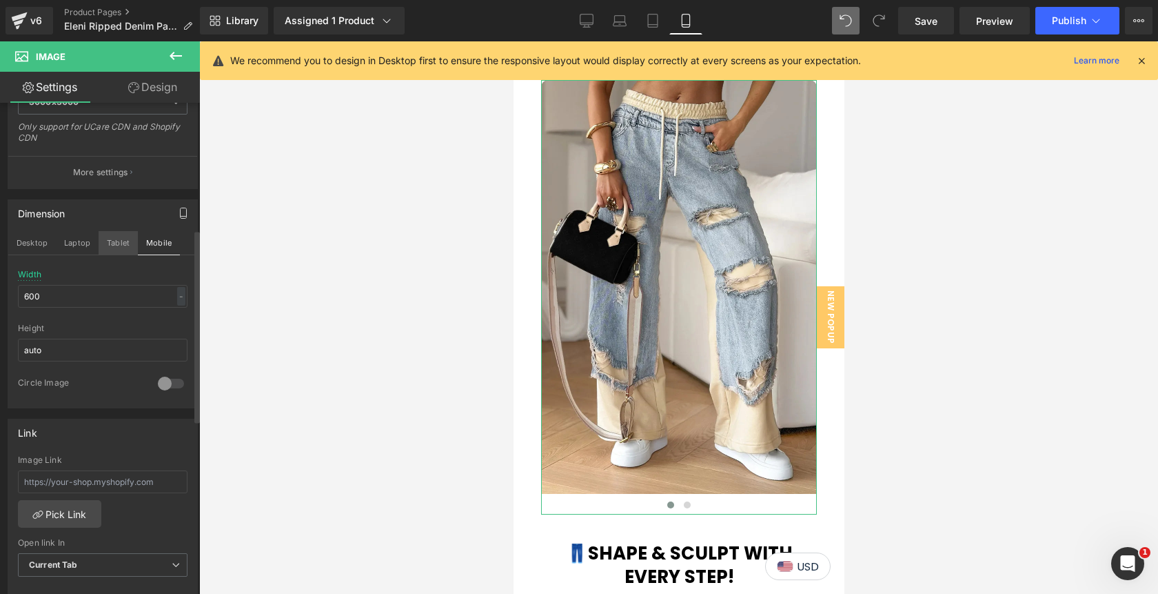
click at [112, 245] on button "Tablet" at bounding box center [118, 242] width 39 height 23
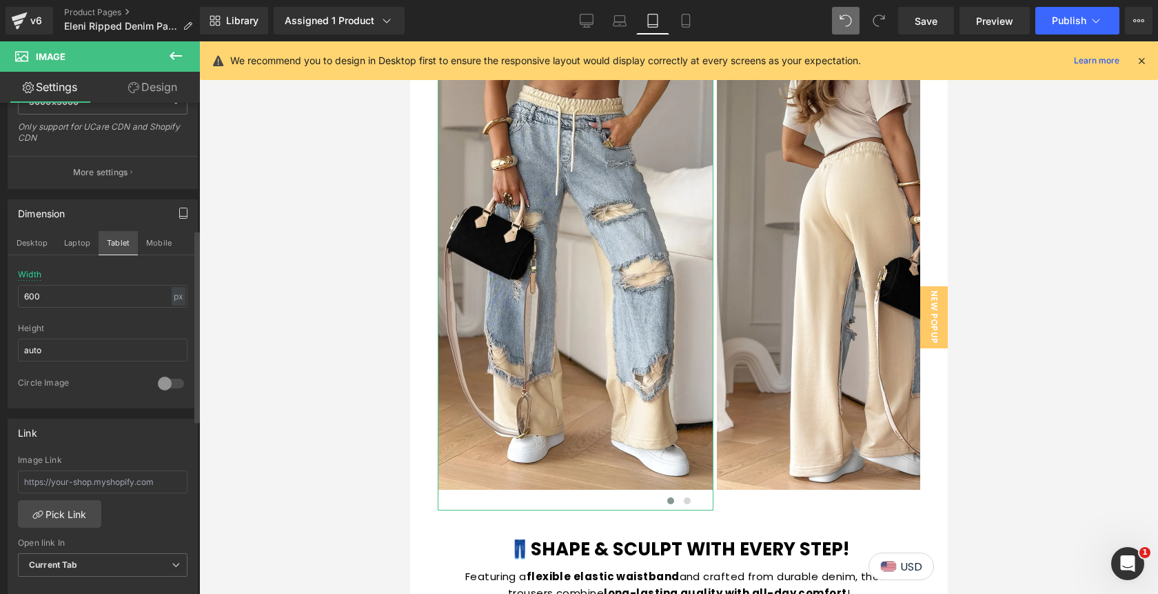
scroll to position [1631, 0]
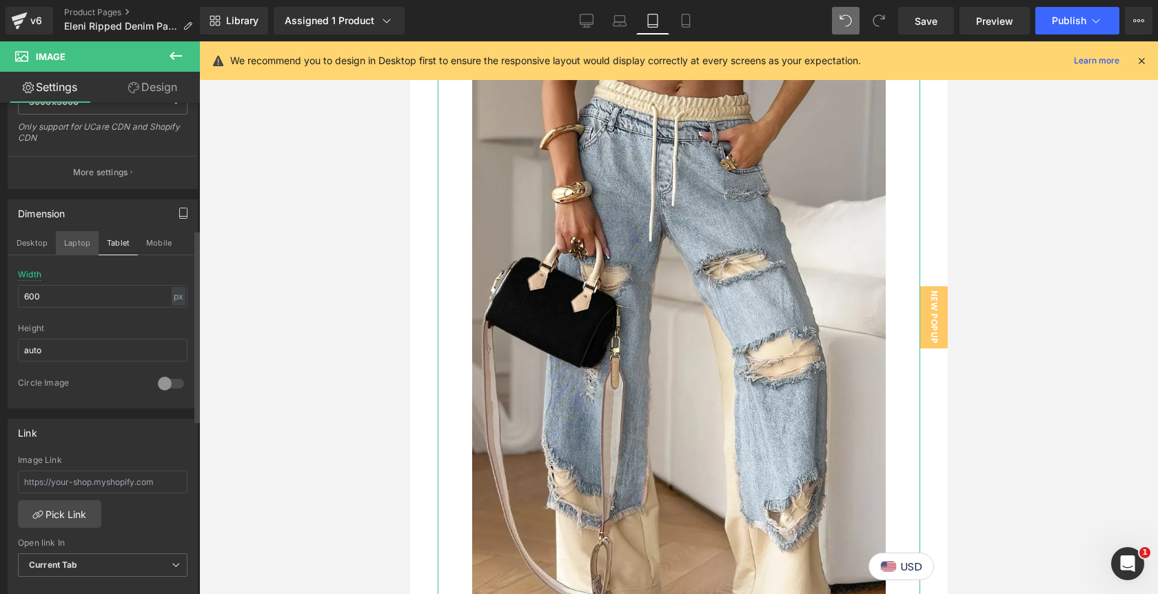
click at [75, 244] on button "Laptop" at bounding box center [77, 242] width 43 height 23
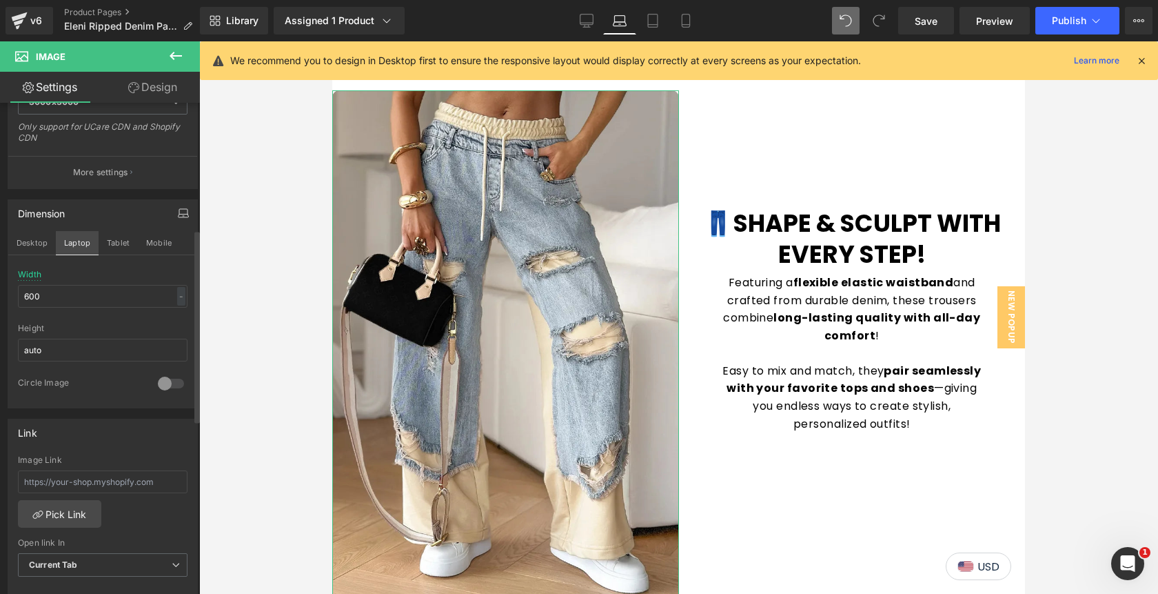
scroll to position [1606, 0]
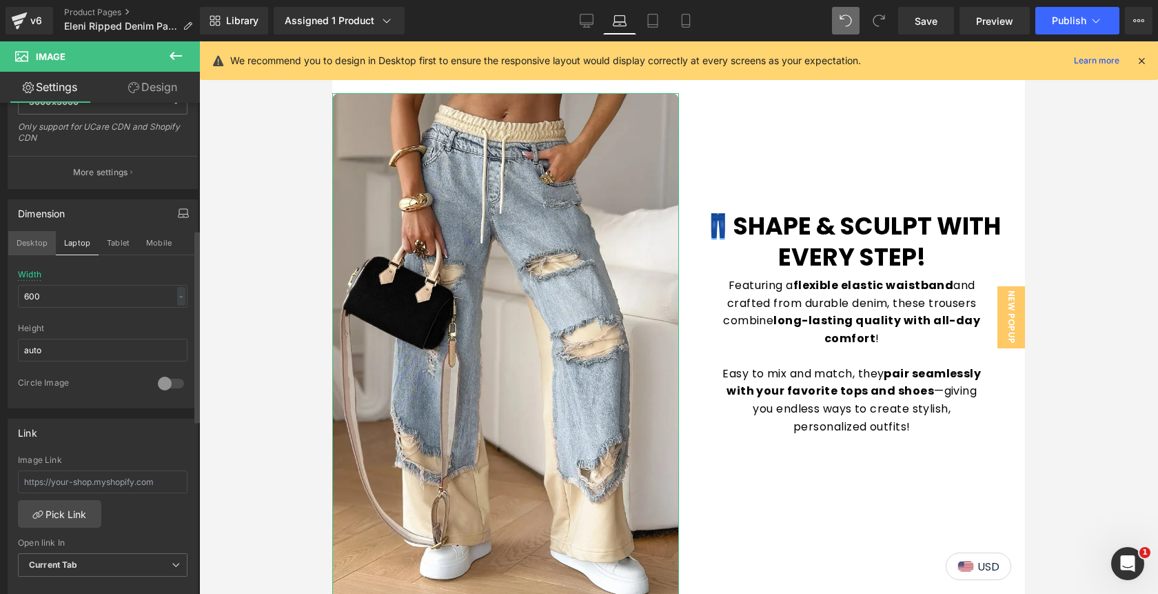
click at [26, 245] on button "Desktop" at bounding box center [32, 242] width 48 height 23
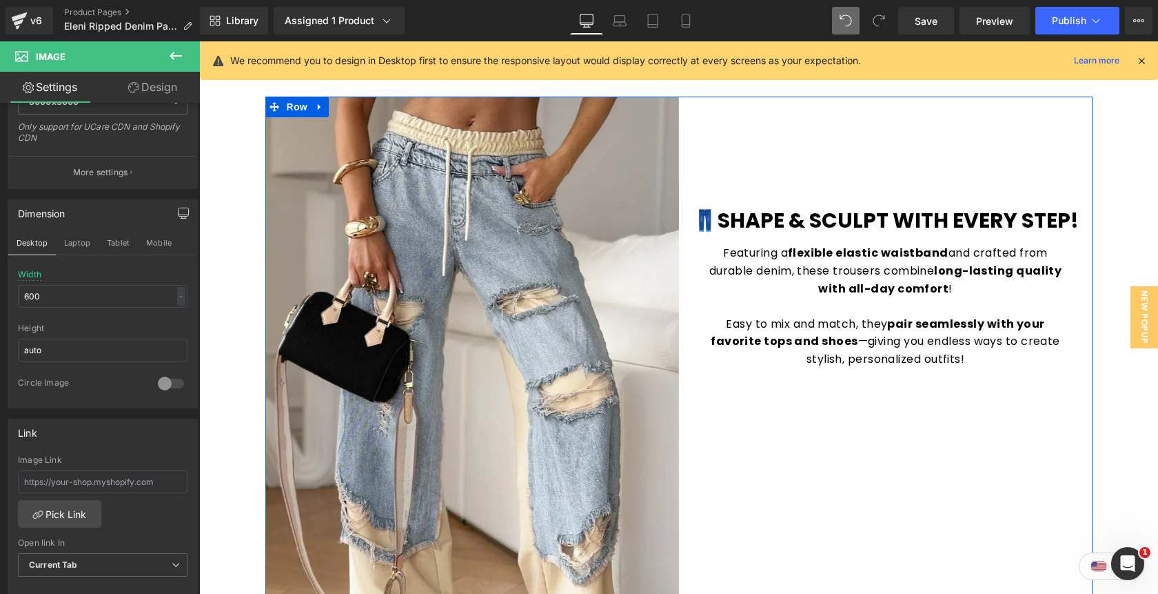
scroll to position [1607, 0]
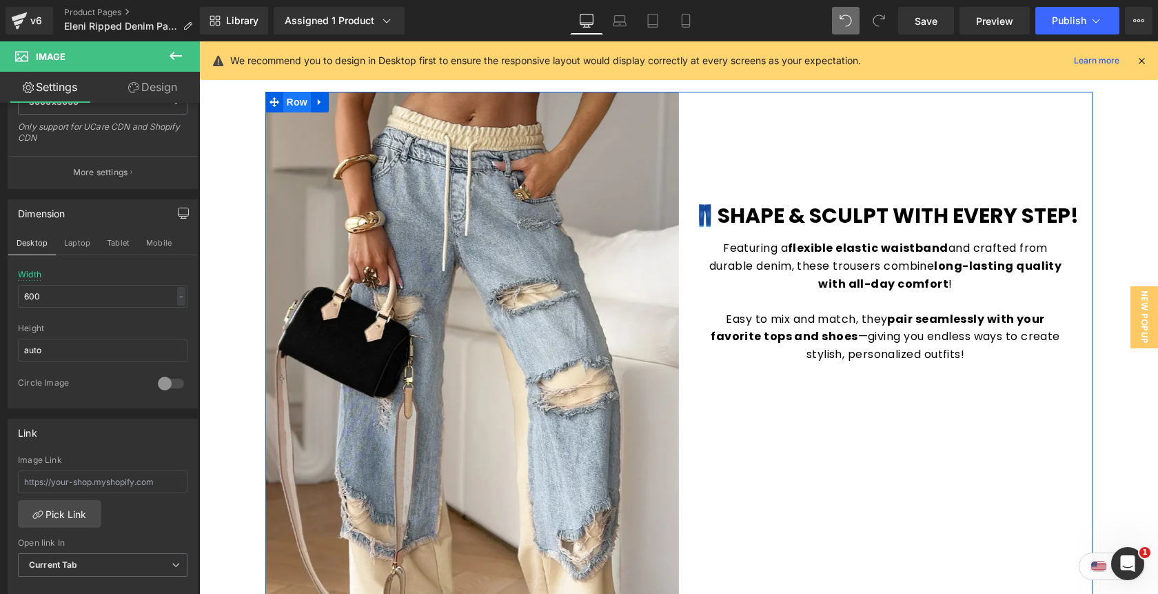
click at [294, 102] on span "Row" at bounding box center [297, 102] width 28 height 21
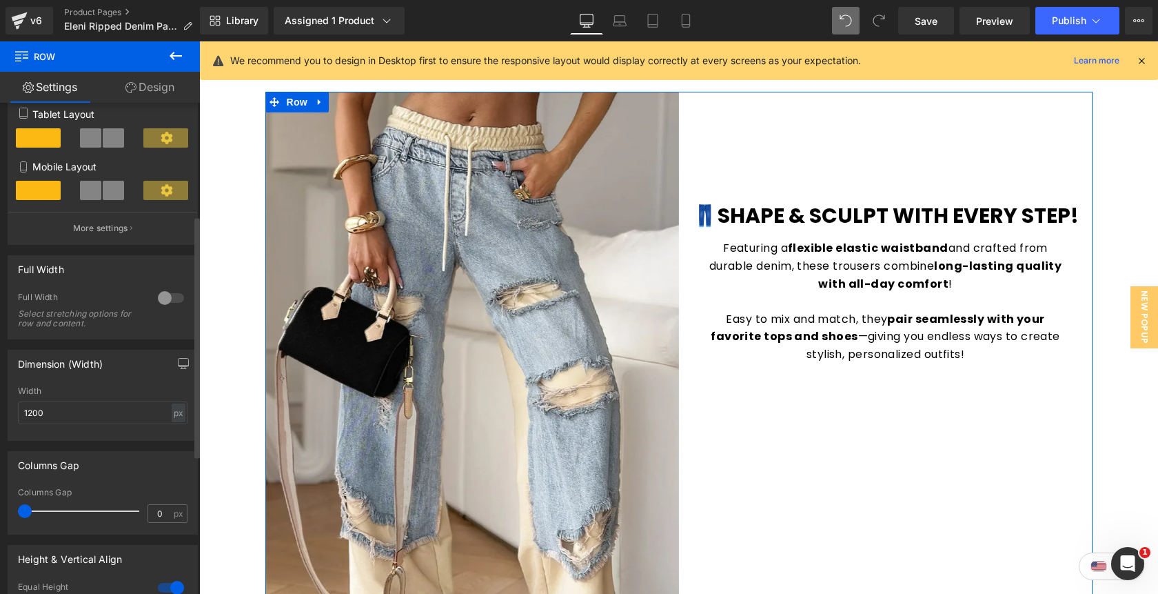
scroll to position [229, 0]
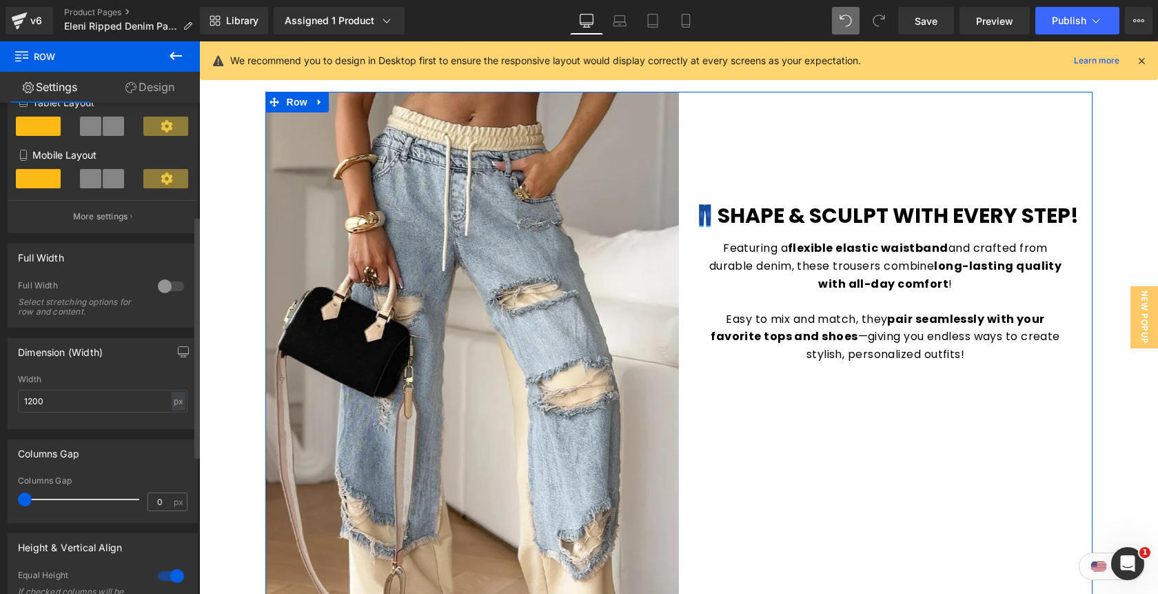
click at [161, 289] on div at bounding box center [170, 286] width 33 height 22
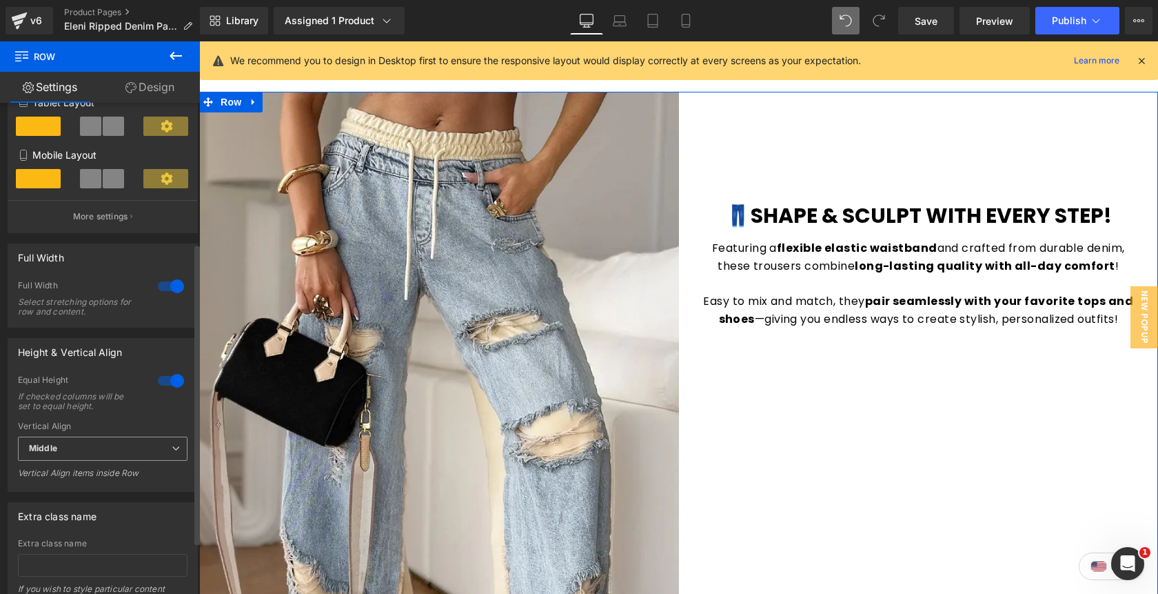
click at [63, 455] on span "Middle" at bounding box center [103, 448] width 170 height 24
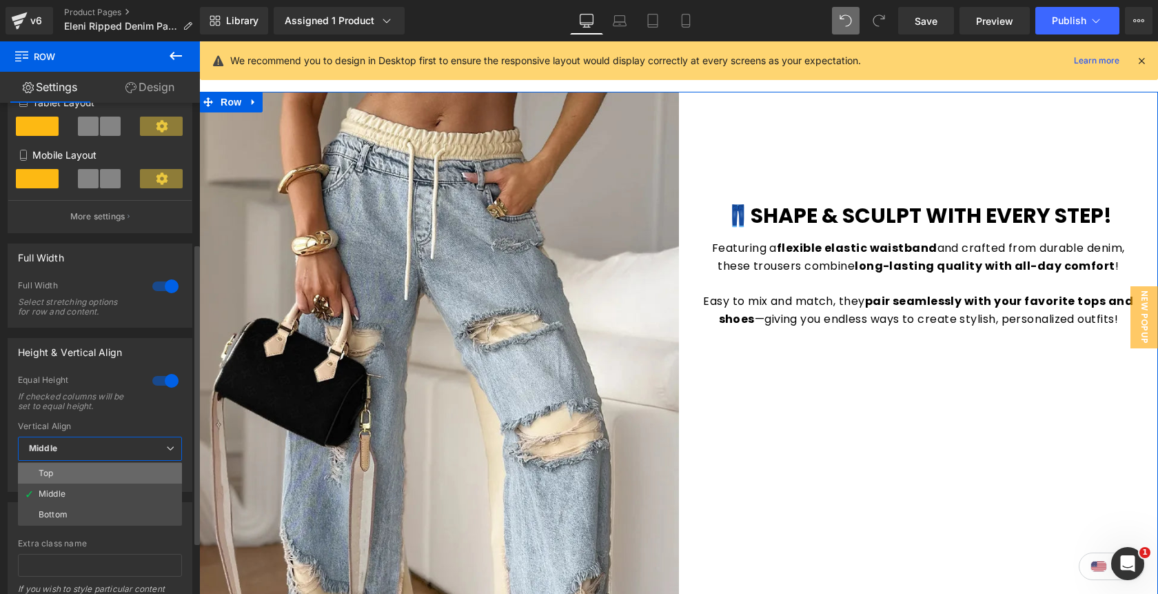
click at [58, 479] on li "Top" at bounding box center [100, 473] width 164 height 21
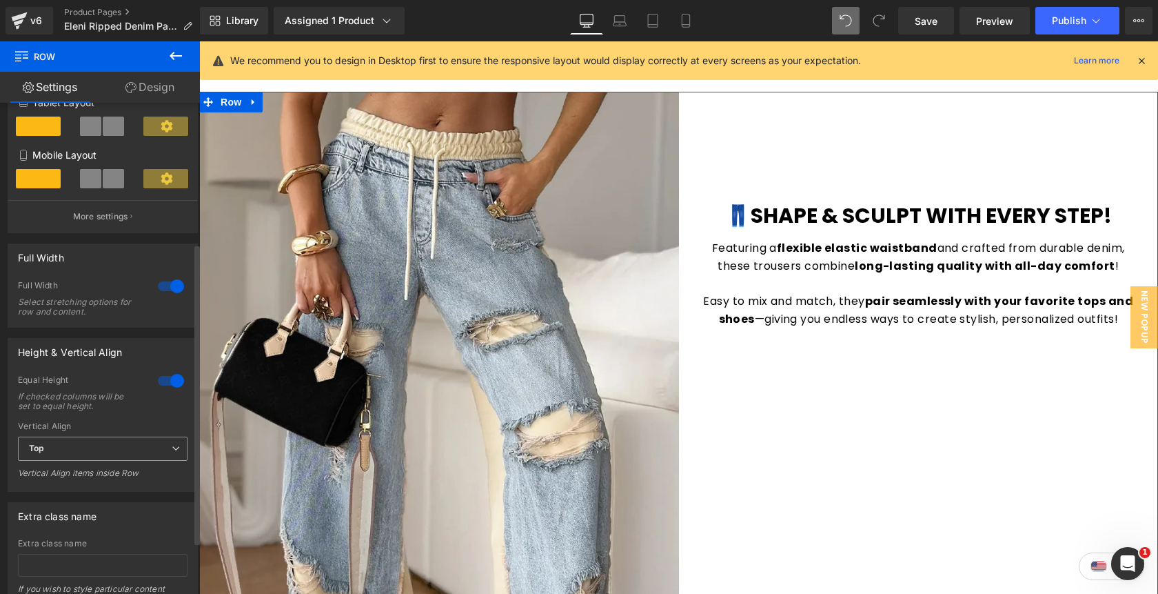
click at [57, 456] on span "Top" at bounding box center [103, 448] width 170 height 24
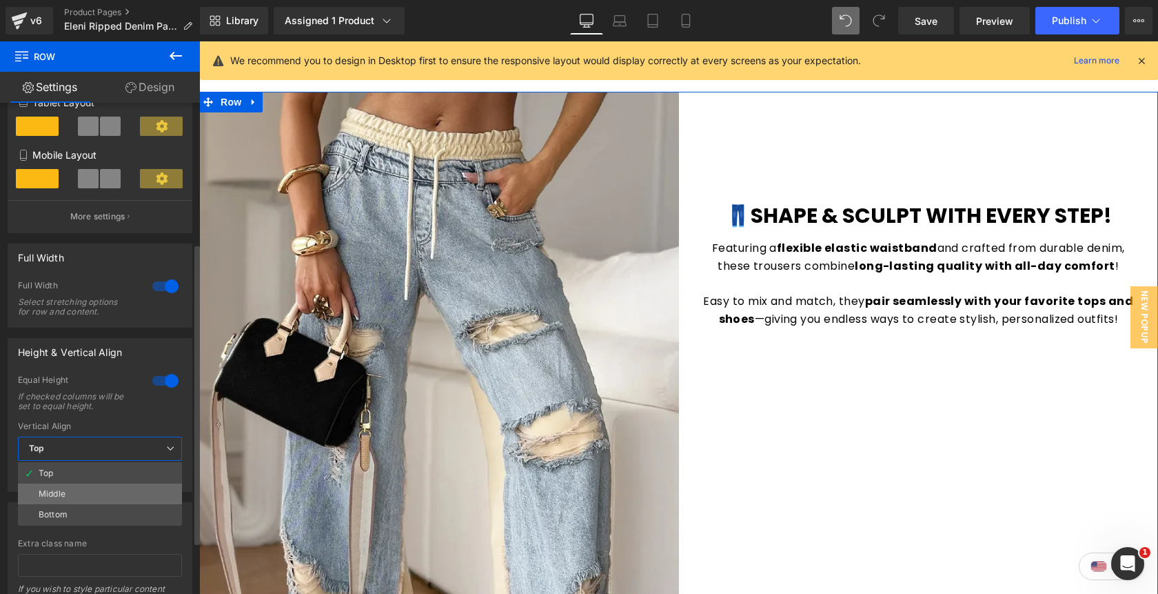
click at [60, 496] on div "Middle" at bounding box center [52, 494] width 27 height 10
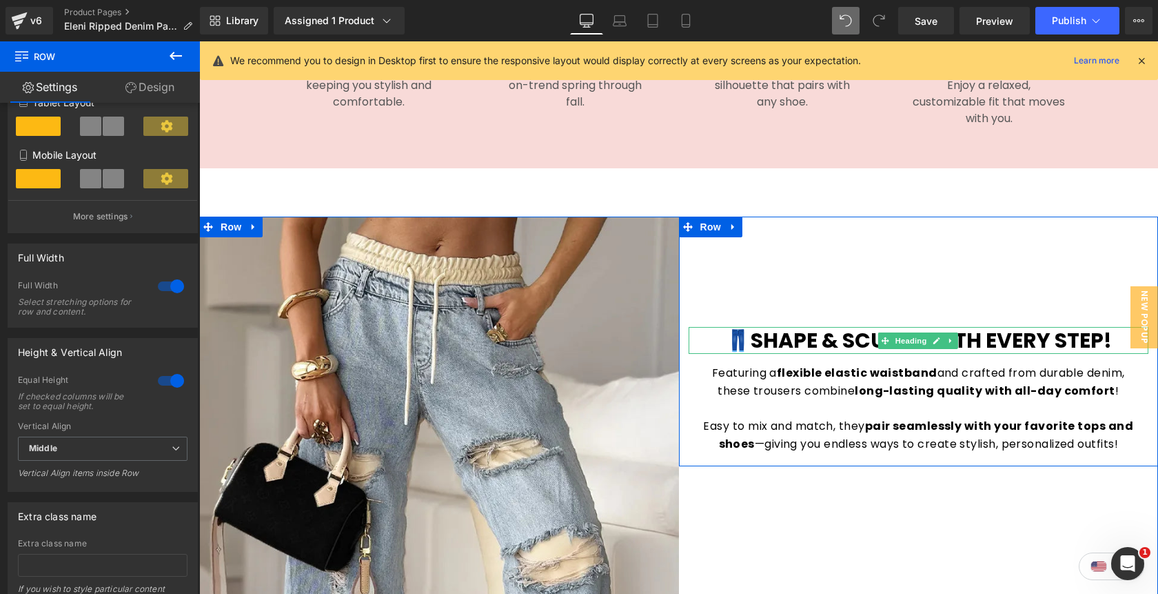
scroll to position [1459, 0]
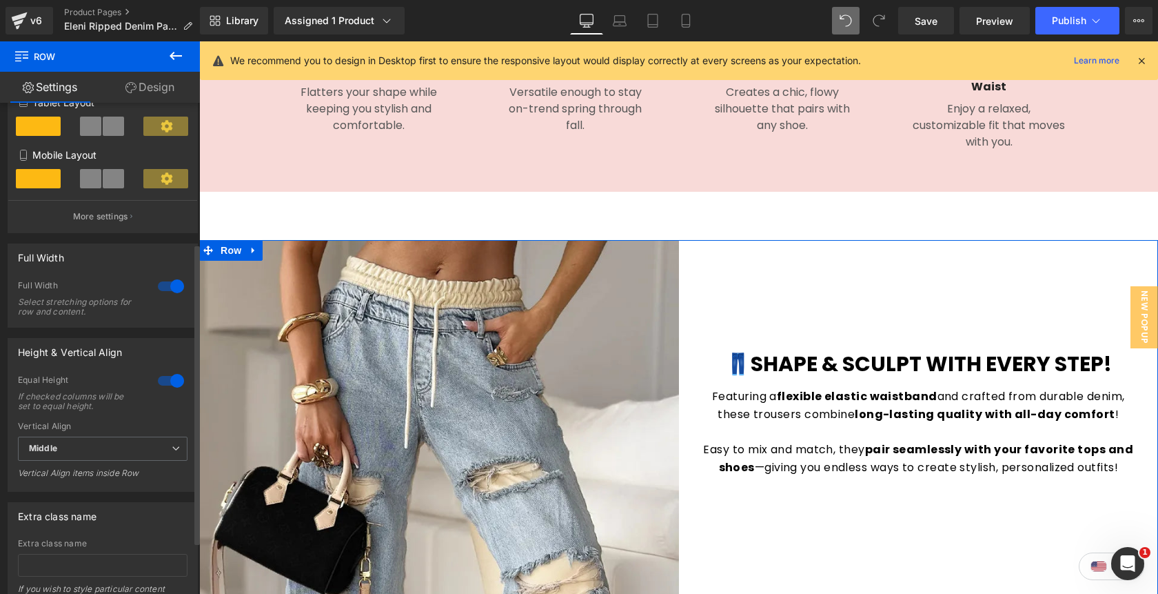
click at [175, 389] on div at bounding box center [170, 381] width 33 height 22
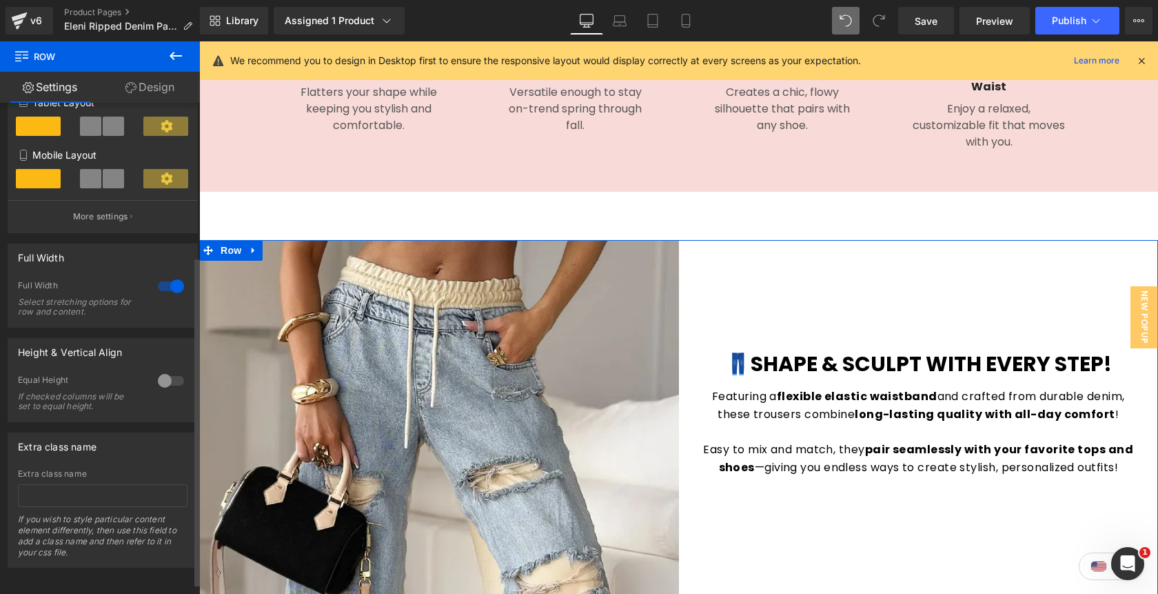
click at [163, 382] on div at bounding box center [170, 381] width 33 height 22
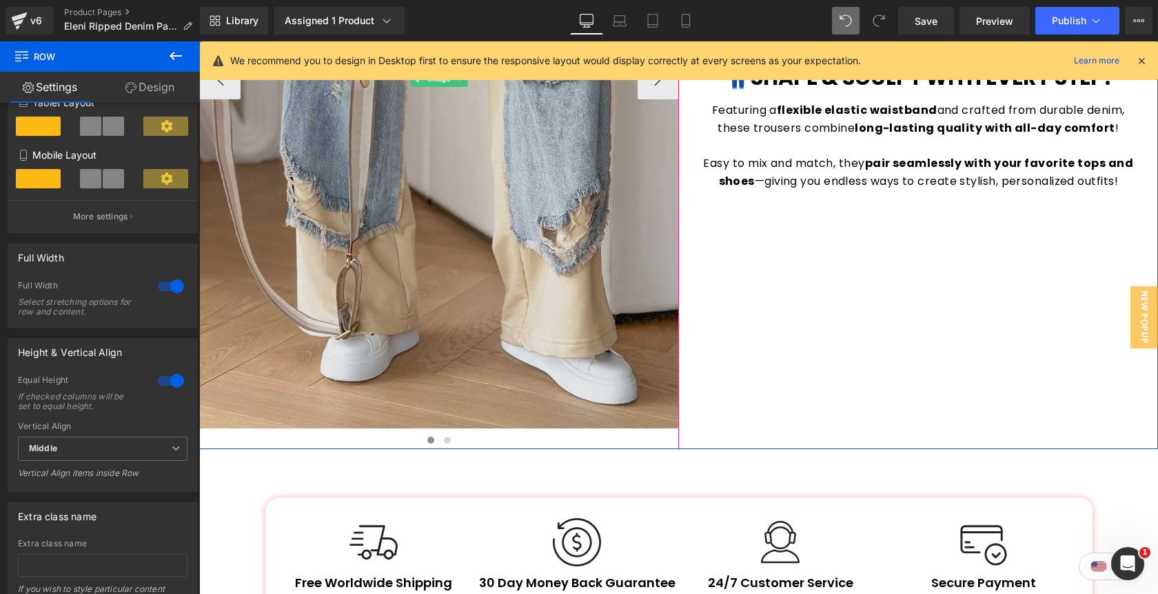
scroll to position [1990, 0]
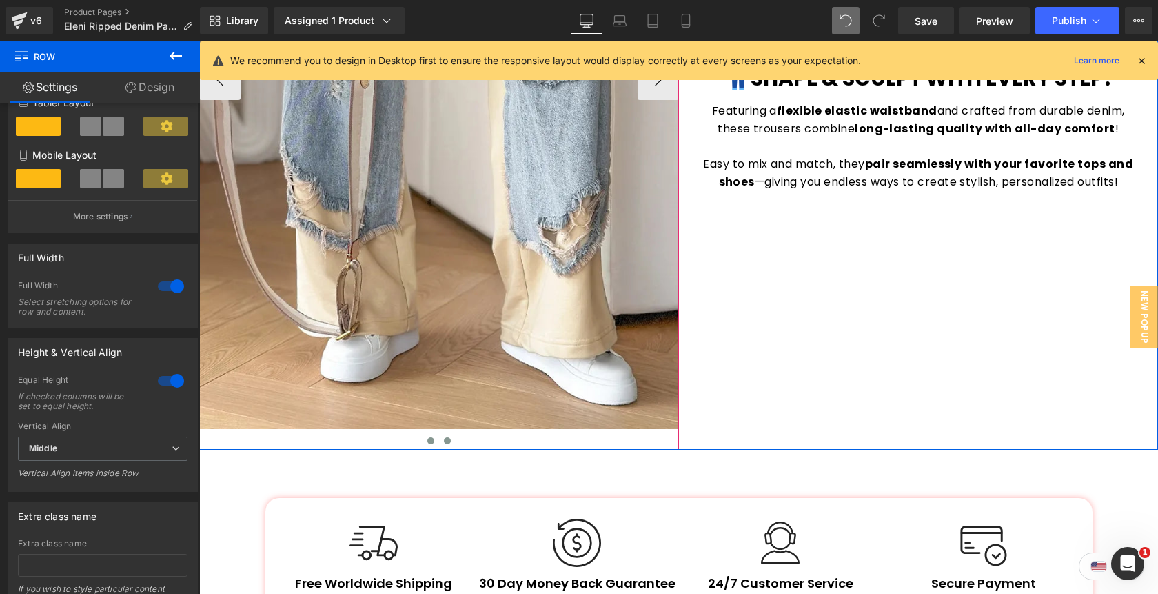
click at [448, 435] on button at bounding box center [447, 441] width 17 height 14
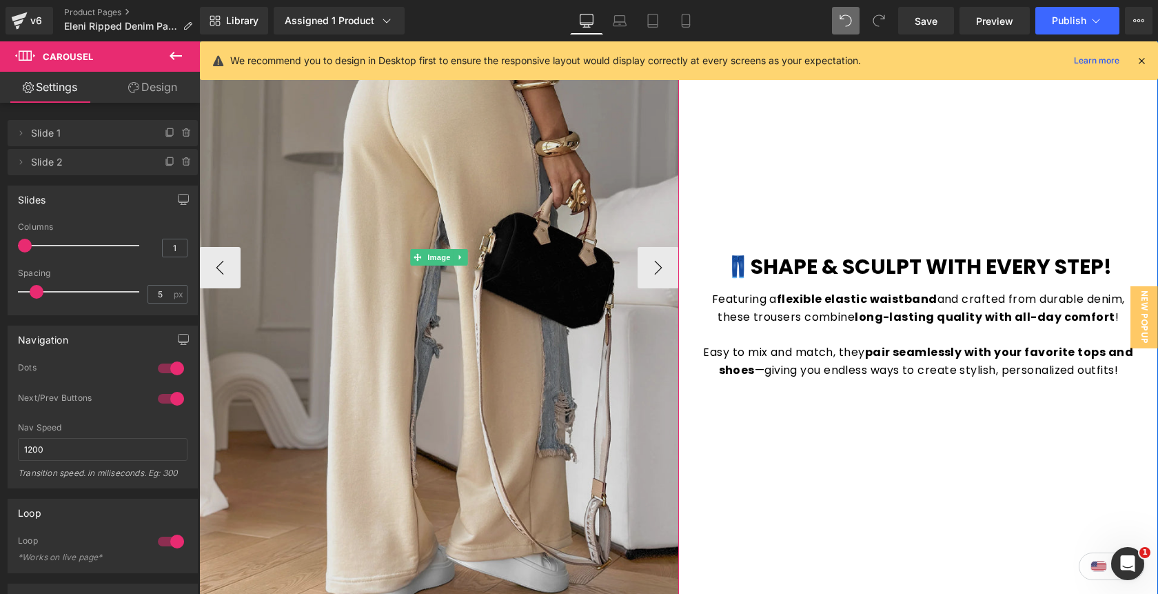
scroll to position [1799, 0]
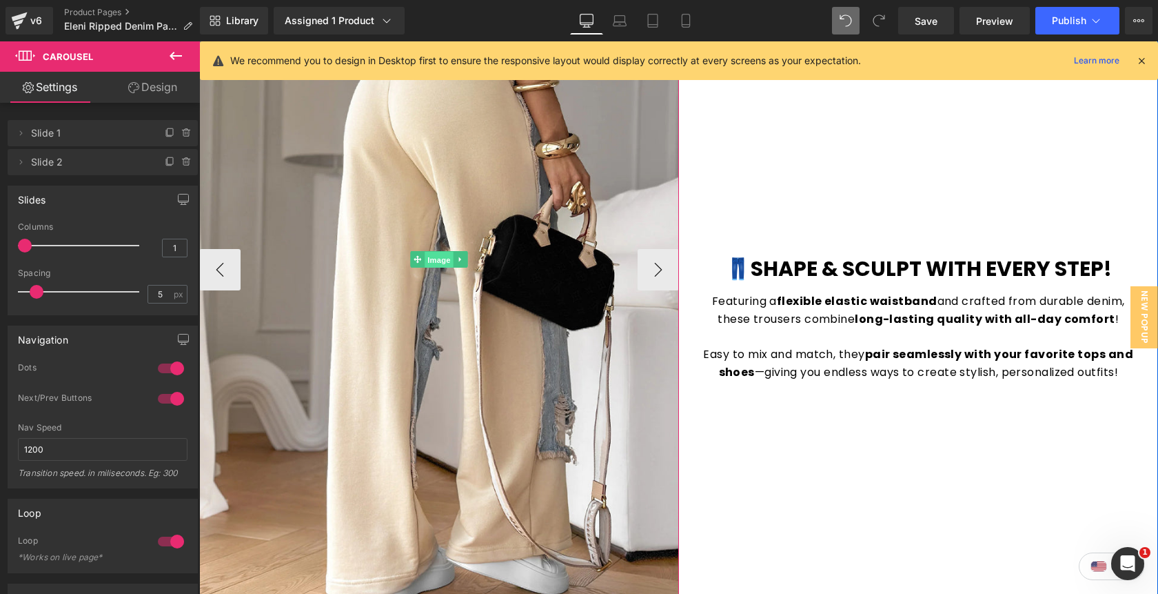
click at [447, 259] on span "Image" at bounding box center [439, 260] width 29 height 17
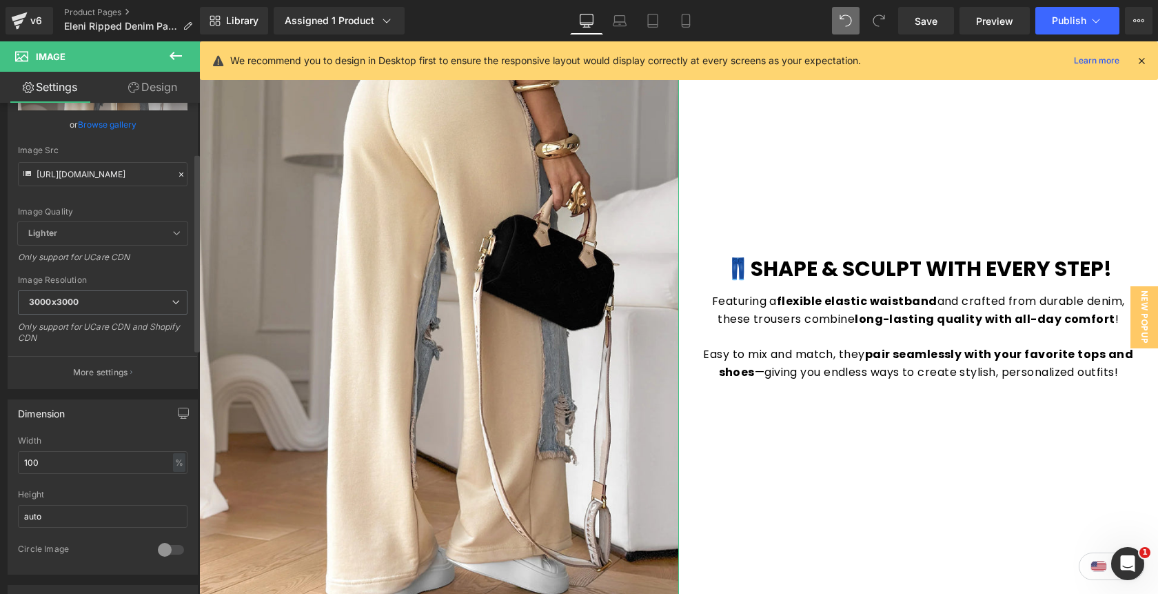
scroll to position [124, 0]
click at [103, 450] on input "100" at bounding box center [103, 460] width 170 height 23
click at [179, 407] on icon "button" at bounding box center [183, 410] width 11 height 11
click at [72, 445] on button "Laptop" at bounding box center [77, 440] width 43 height 23
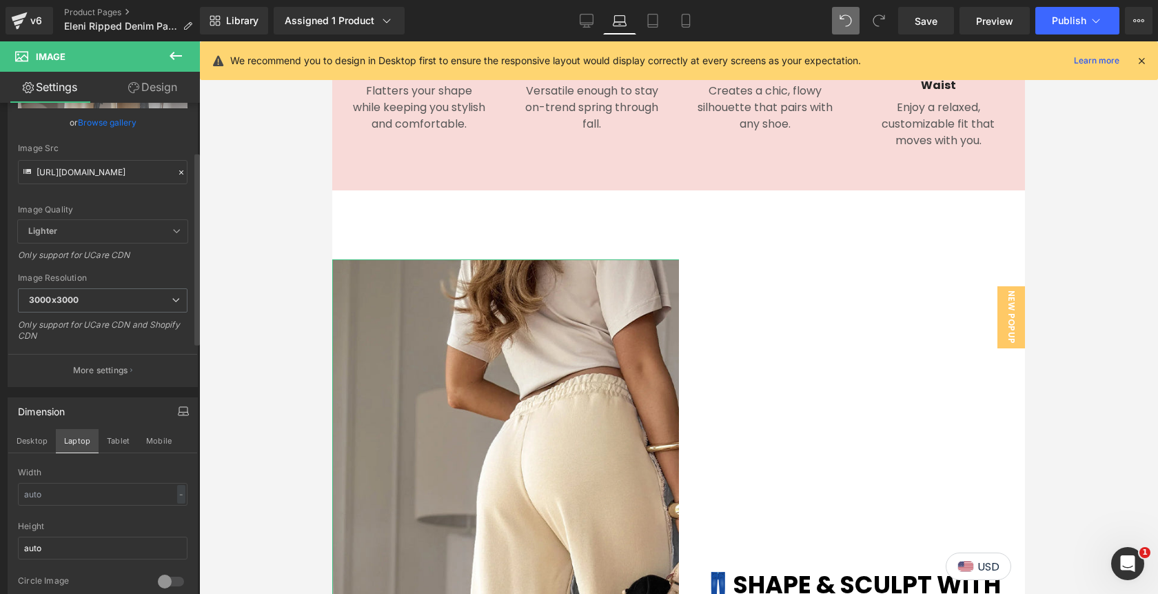
scroll to position [1438, 0]
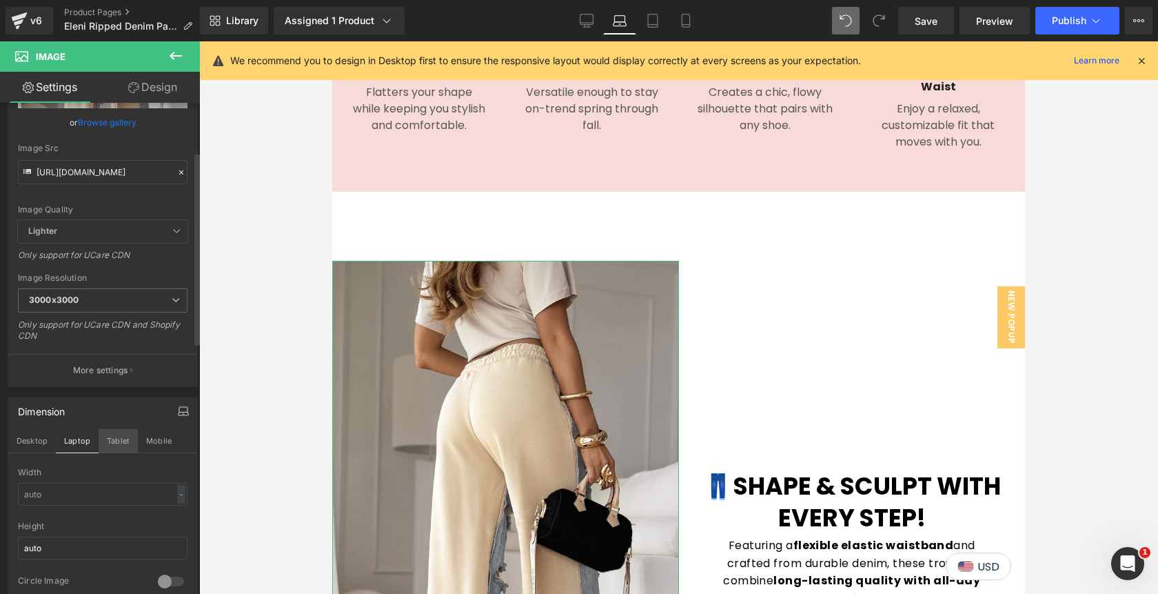
click at [110, 443] on button "Tablet" at bounding box center [118, 440] width 39 height 23
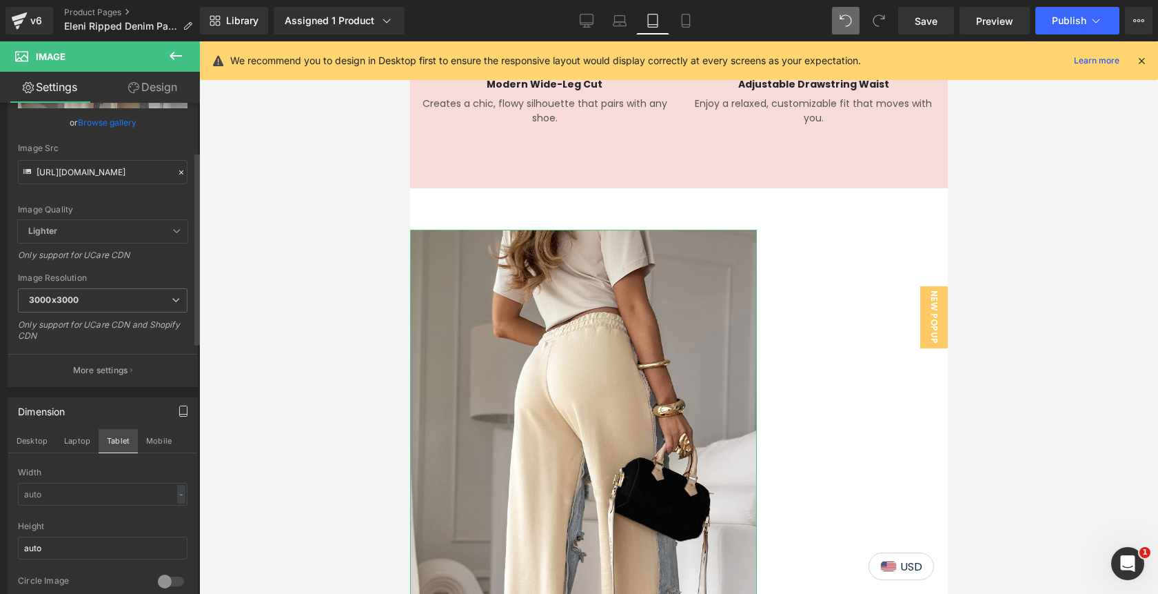
scroll to position [1477, 0]
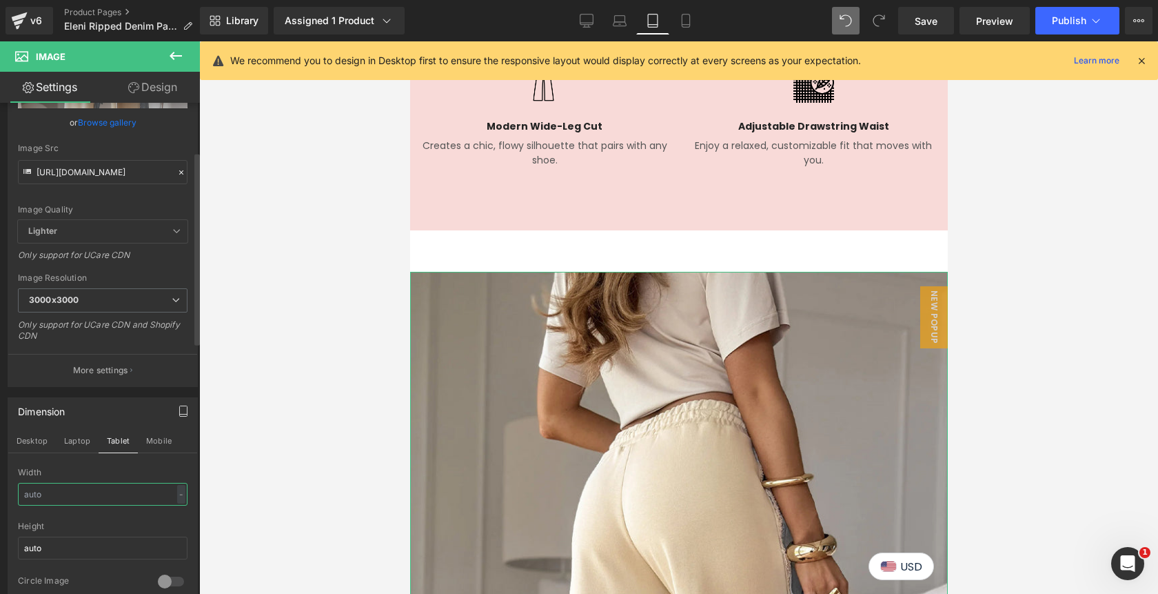
click at [85, 492] on input "text" at bounding box center [103, 494] width 170 height 23
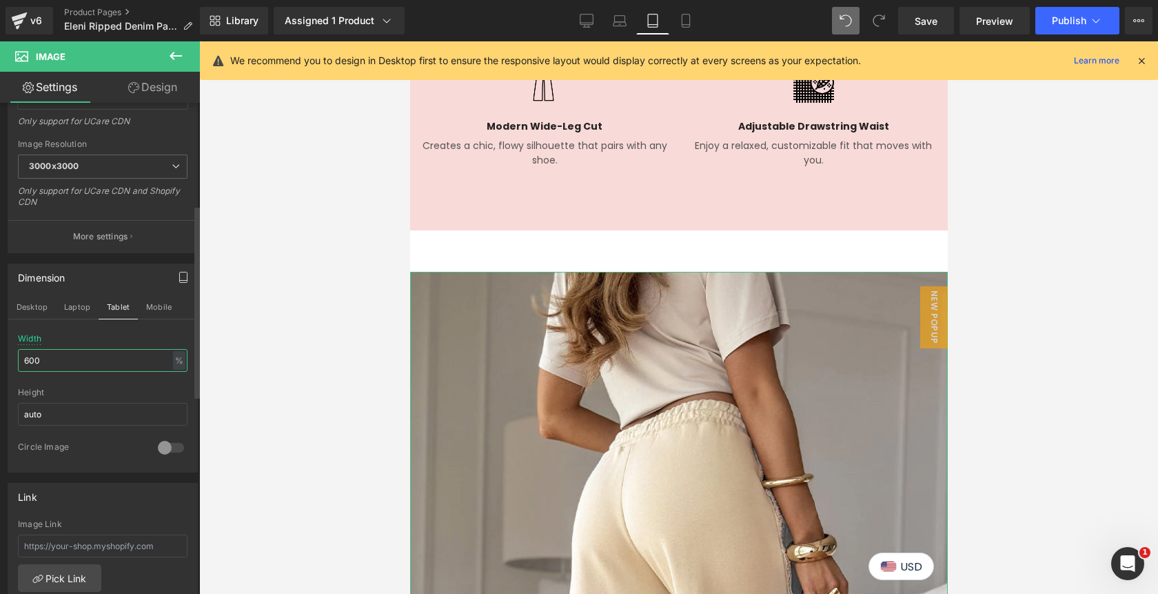
scroll to position [260, 0]
click at [176, 359] on div "%" at bounding box center [179, 358] width 12 height 19
click at [176, 392] on li "px" at bounding box center [178, 400] width 17 height 20
click at [114, 361] on input "600" at bounding box center [103, 358] width 170 height 23
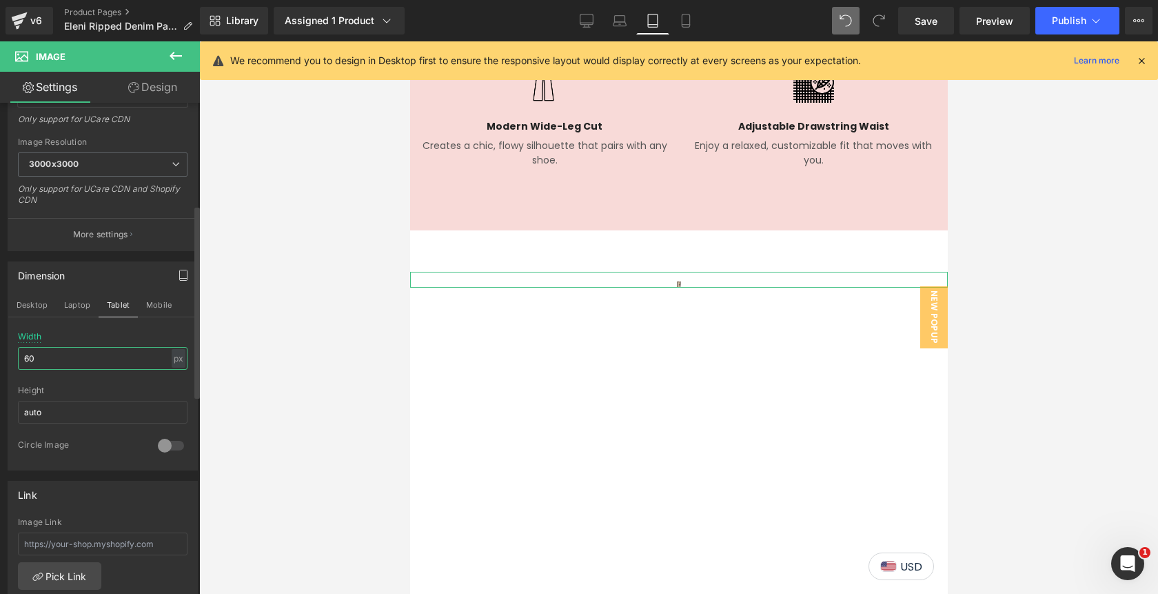
type input "600"
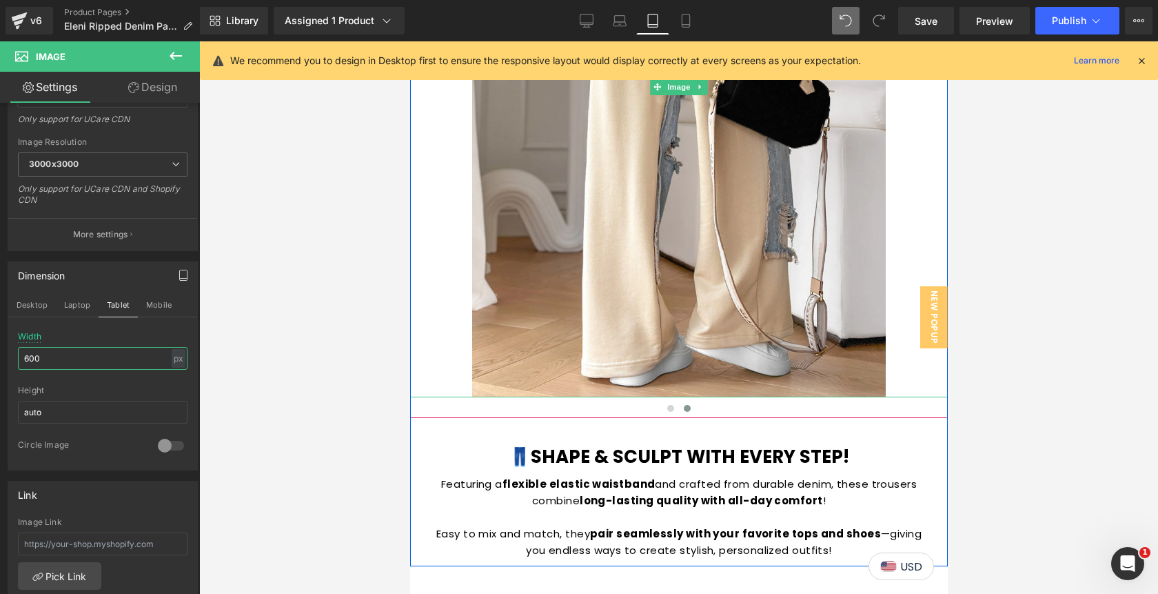
scroll to position [1986, 0]
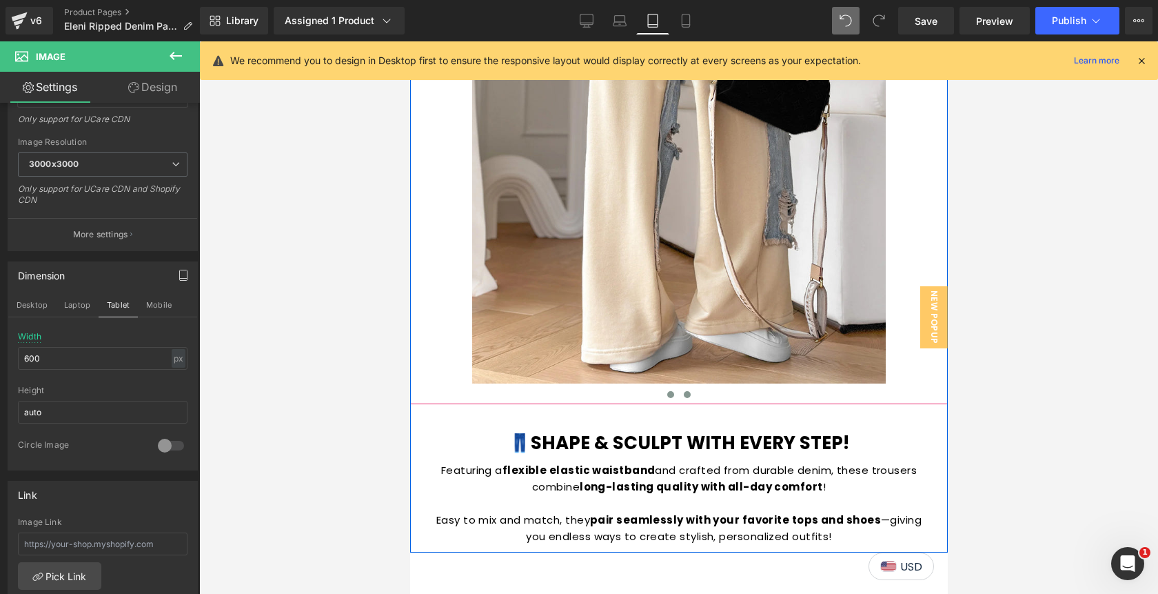
click at [669, 392] on span at bounding box center [670, 394] width 7 height 7
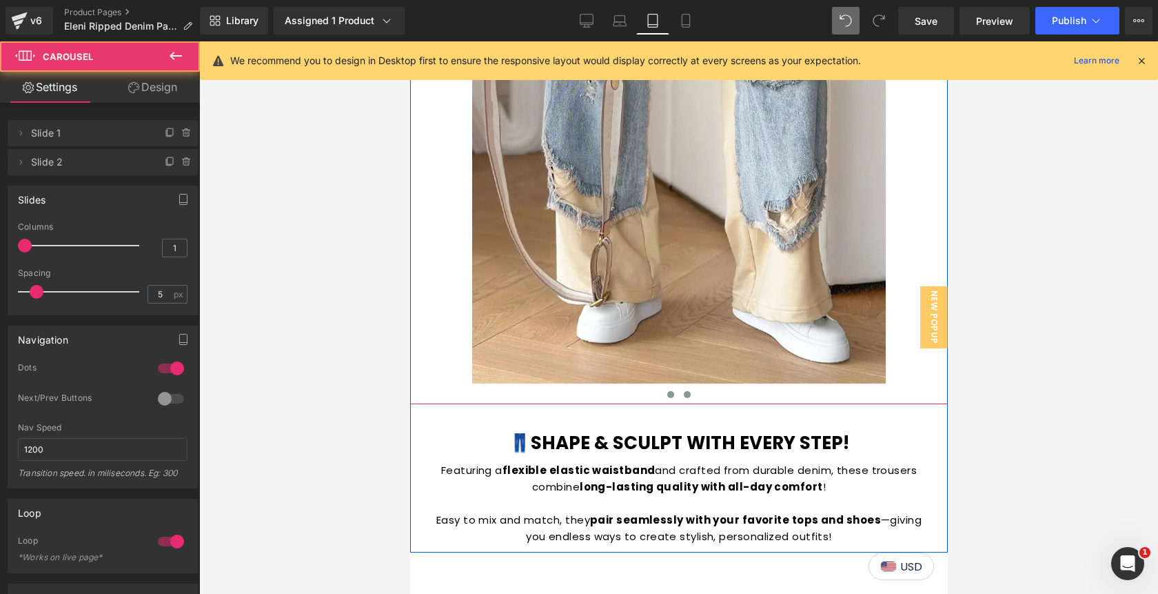
click at [694, 393] on button at bounding box center [686, 394] width 17 height 14
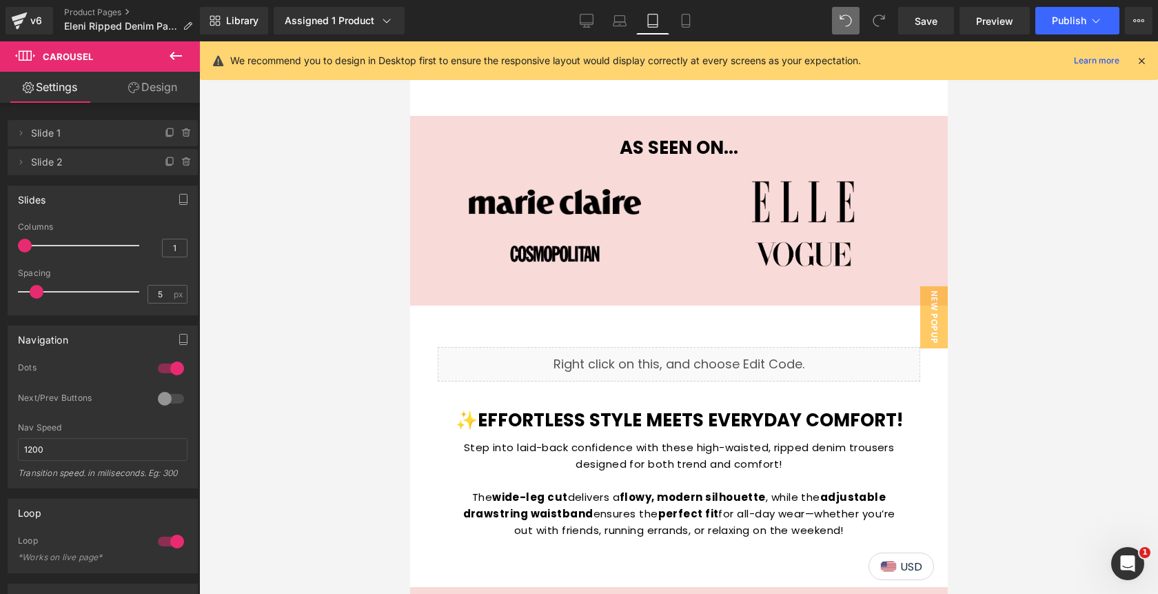
scroll to position [734, 0]
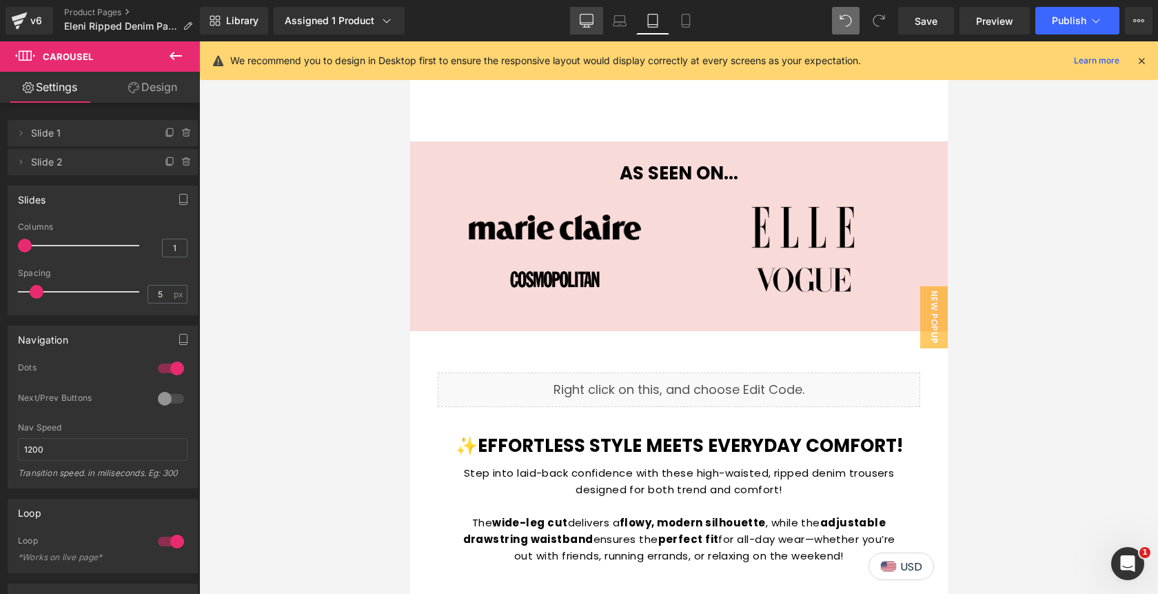
click at [587, 29] on link "Desktop" at bounding box center [586, 21] width 33 height 28
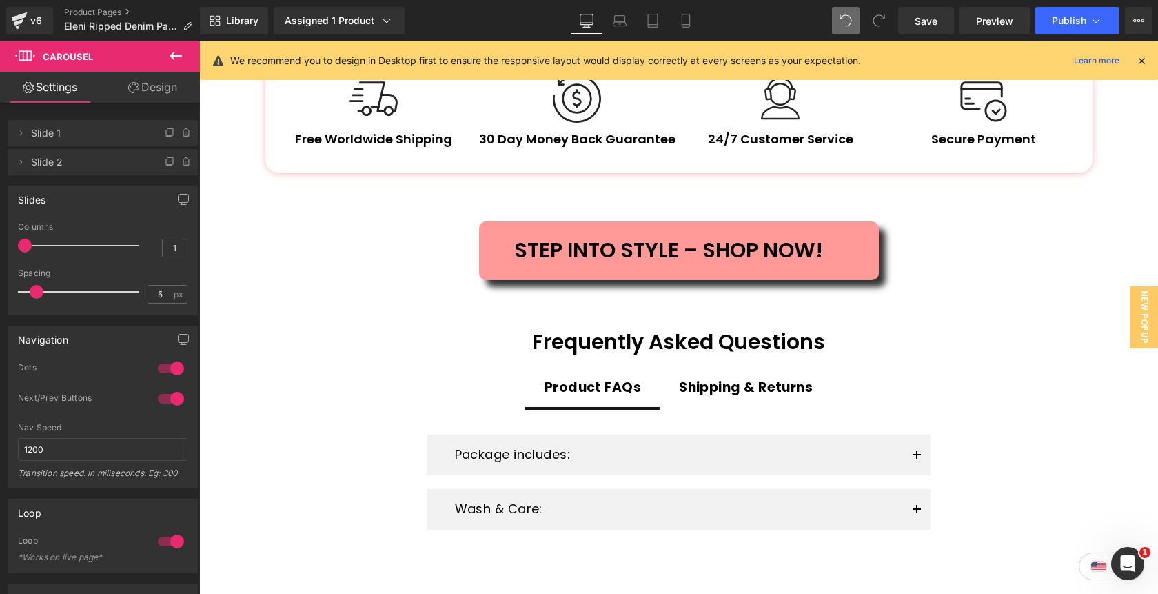
scroll to position [2484, 0]
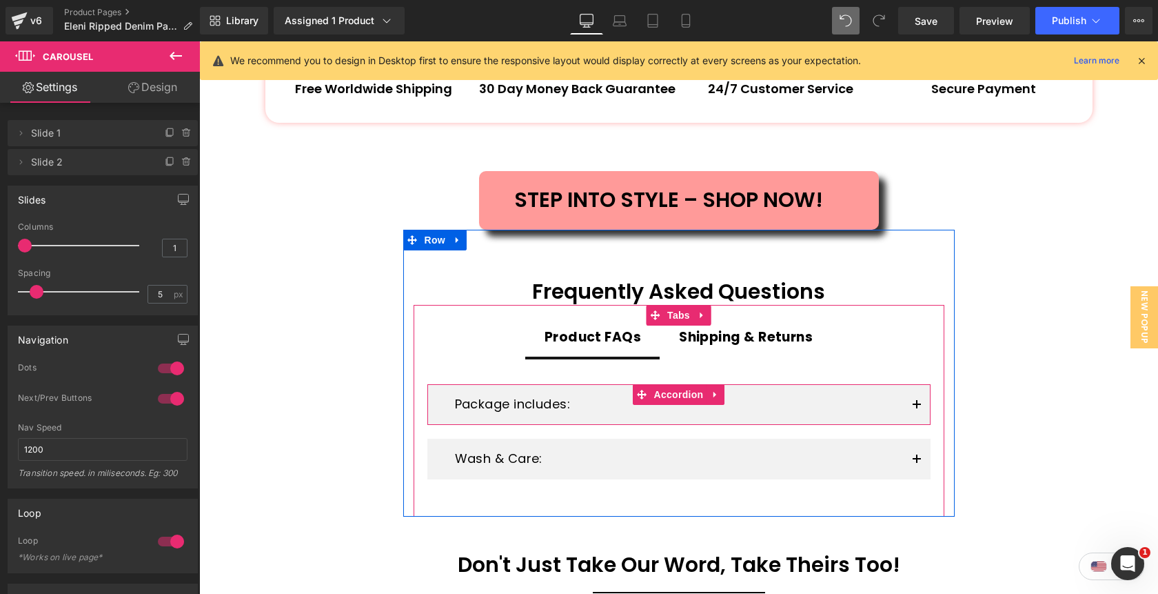
click at [917, 409] on span "button" at bounding box center [917, 409] width 0 height 0
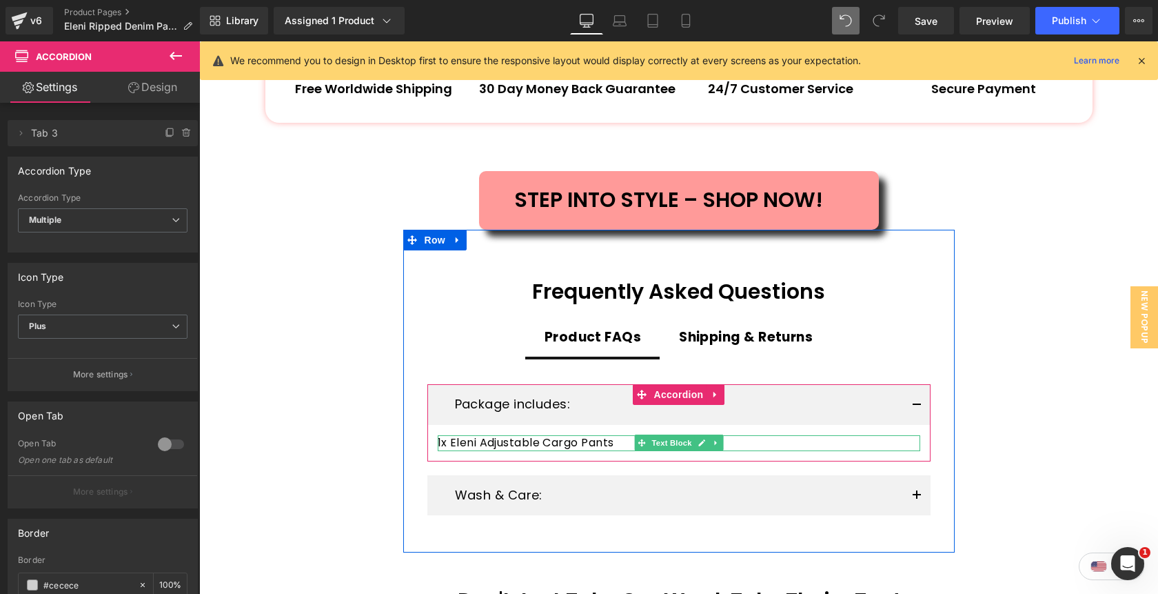
click at [471, 443] on p "1x Eleni Adjustable Cargo Pants" at bounding box center [679, 442] width 483 height 15
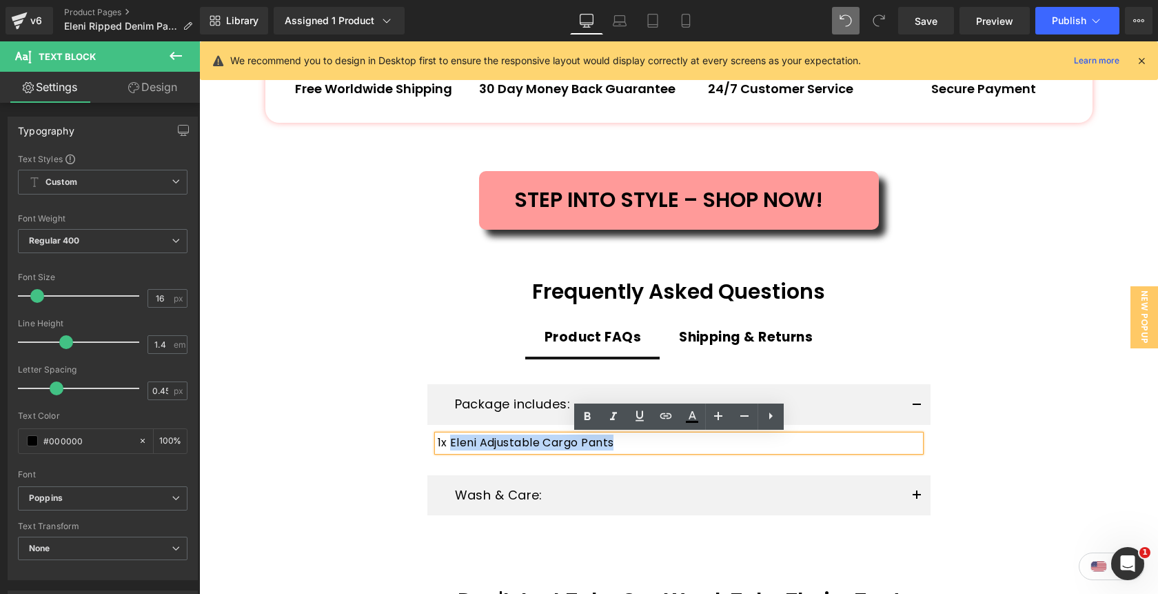
drag, startPoint x: 450, startPoint y: 441, endPoint x: 618, endPoint y: 448, distance: 168.4
click at [618, 448] on p "1x Eleni Adjustable Cargo Pants" at bounding box center [679, 442] width 483 height 15
paste div
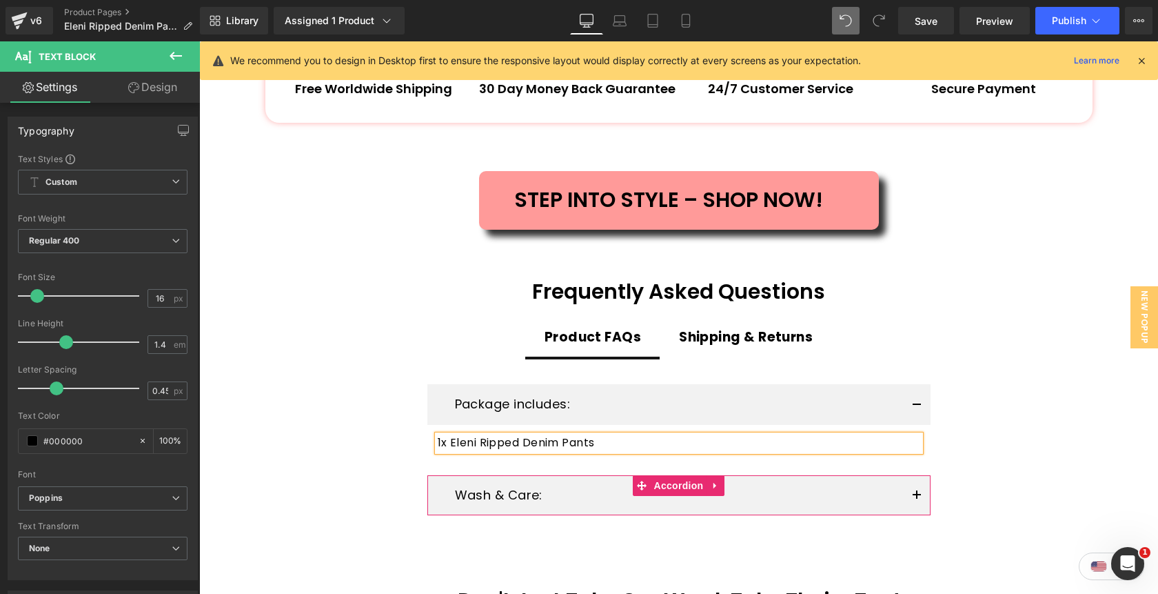
click at [922, 496] on button "button" at bounding box center [917, 495] width 28 height 41
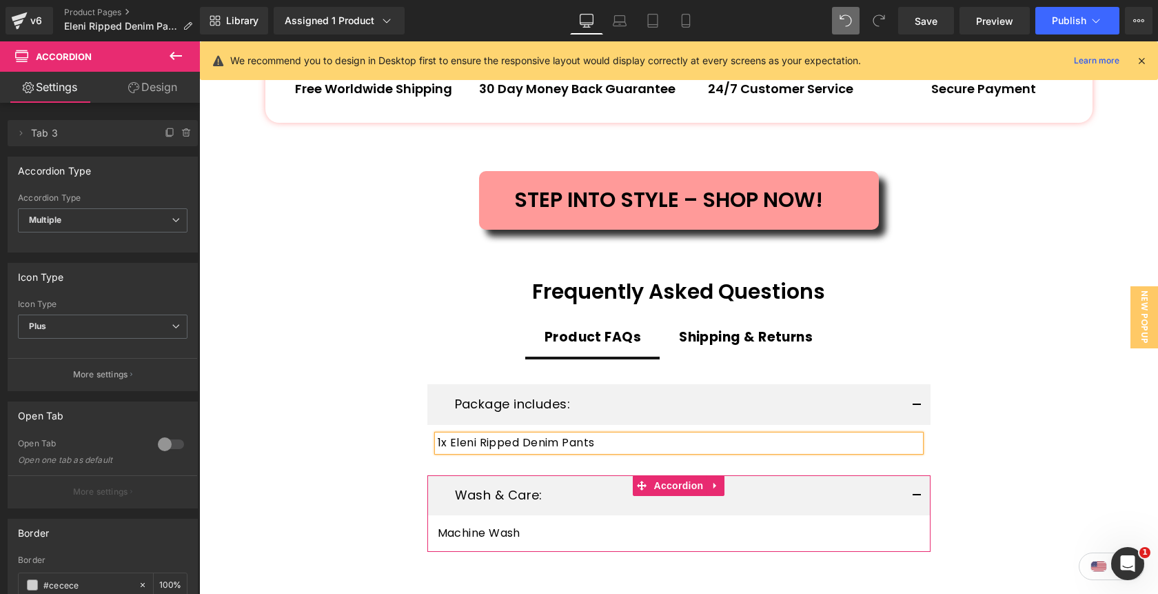
click at [920, 489] on button "button" at bounding box center [917, 495] width 28 height 41
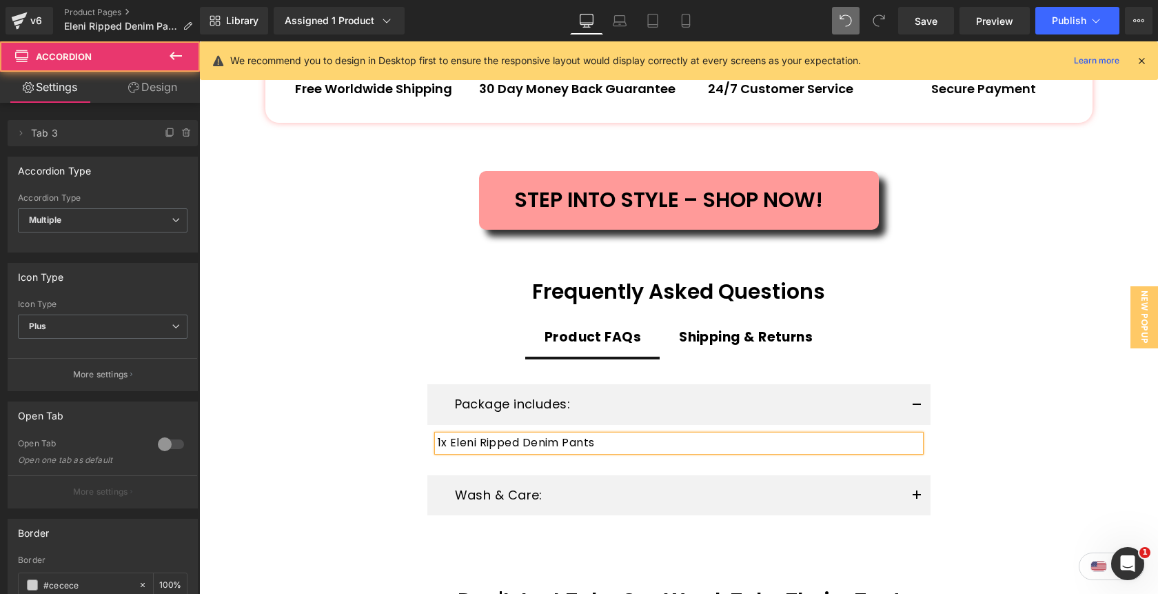
click at [922, 405] on button "button" at bounding box center [917, 404] width 28 height 41
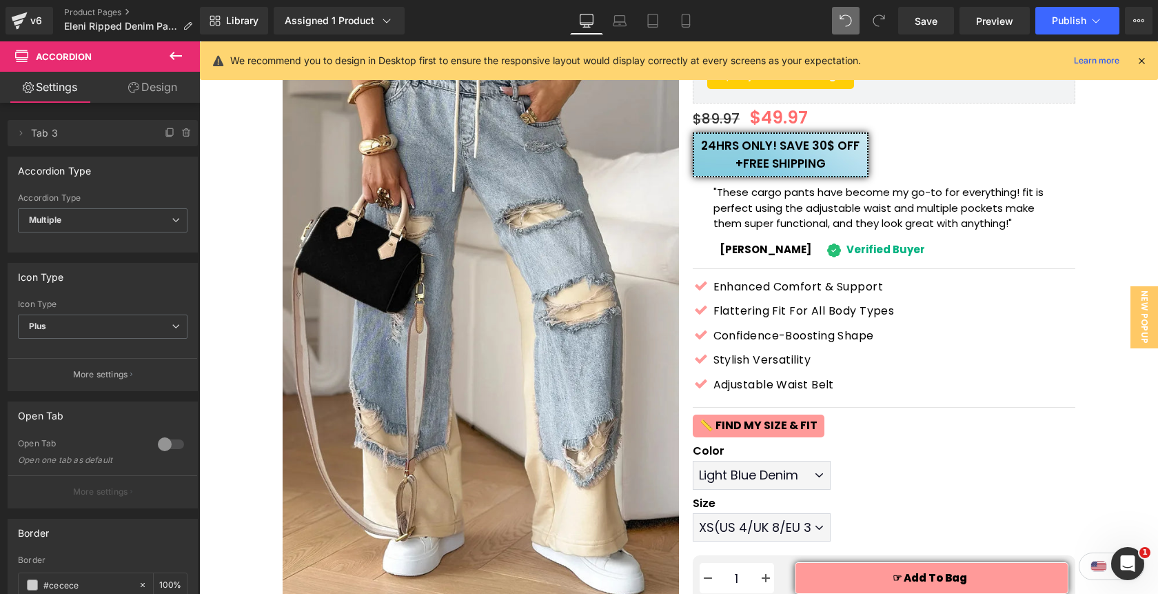
scroll to position [0, 0]
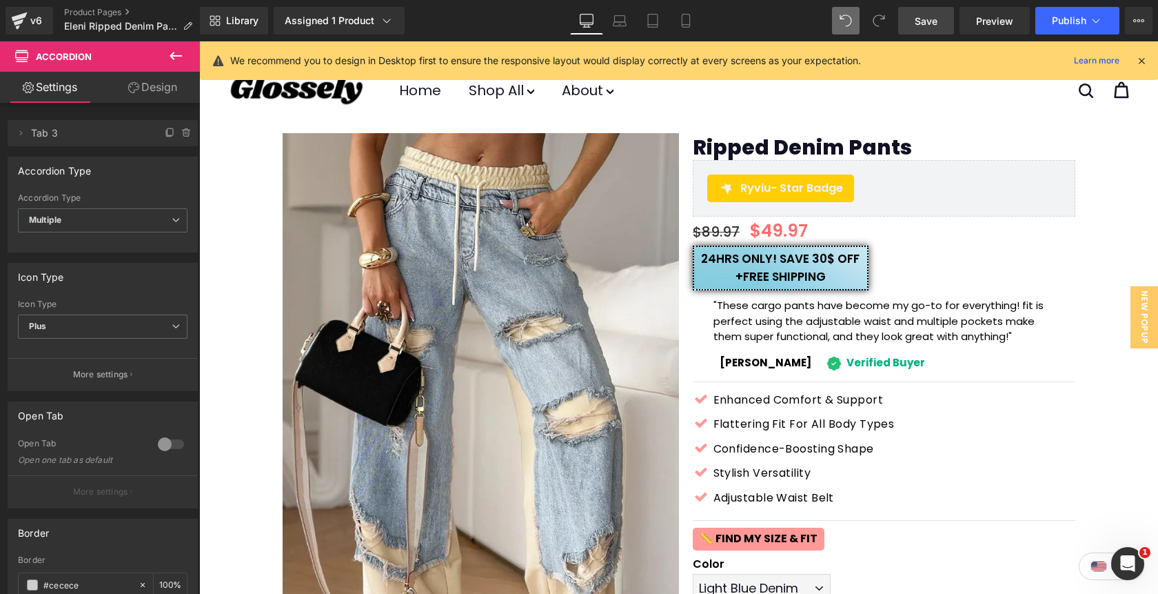
click at [929, 22] on span "Save" at bounding box center [926, 21] width 23 height 14
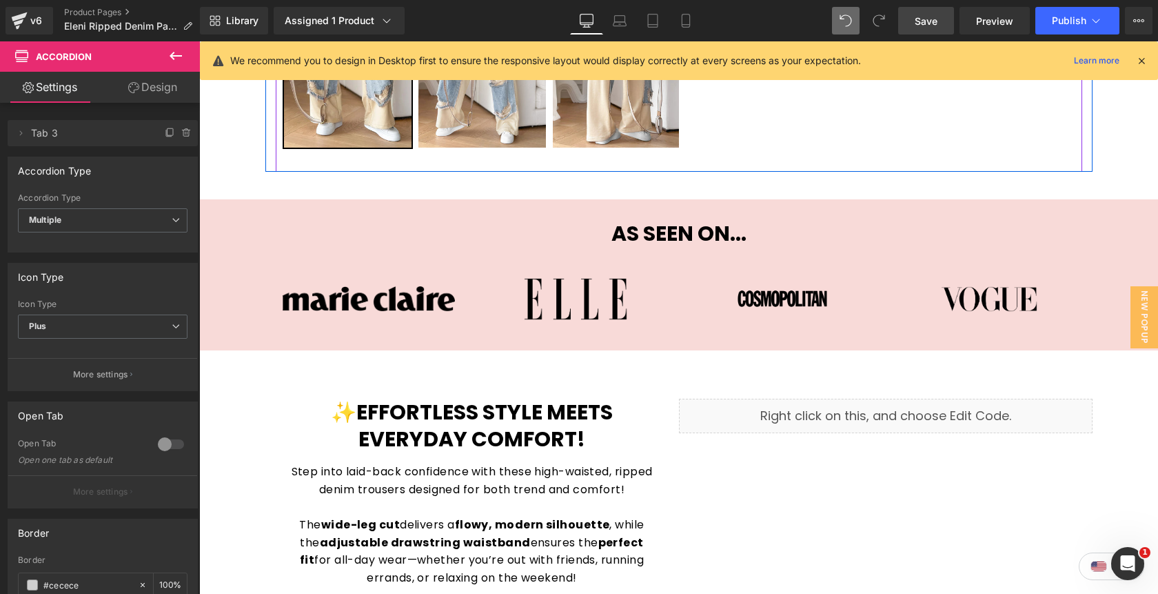
scroll to position [788, 0]
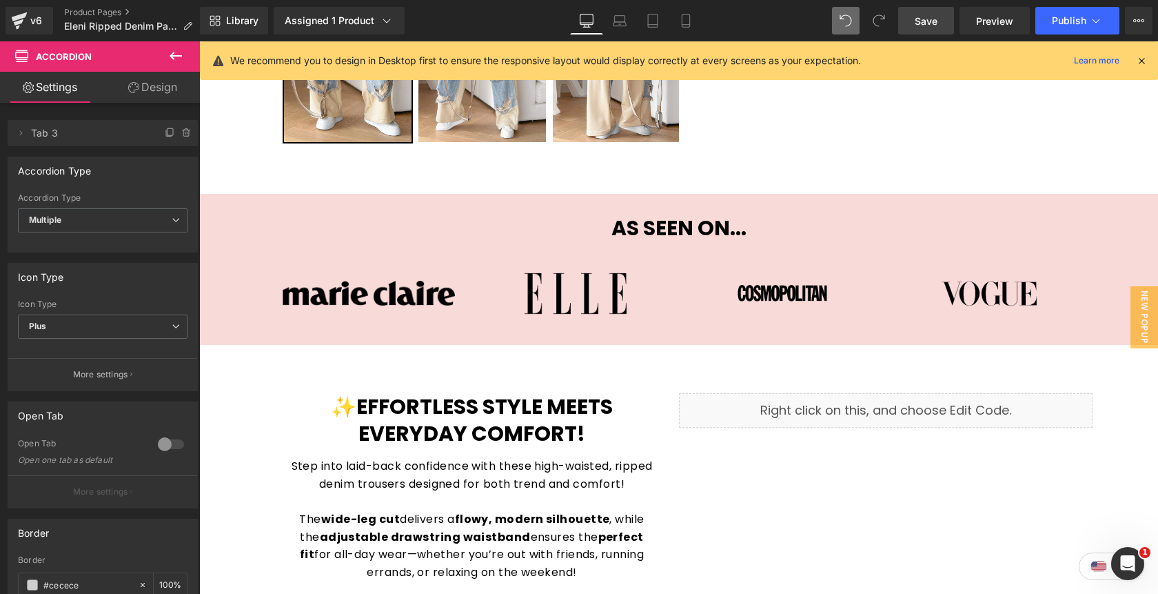
click at [925, 24] on span "Save" at bounding box center [926, 21] width 23 height 14
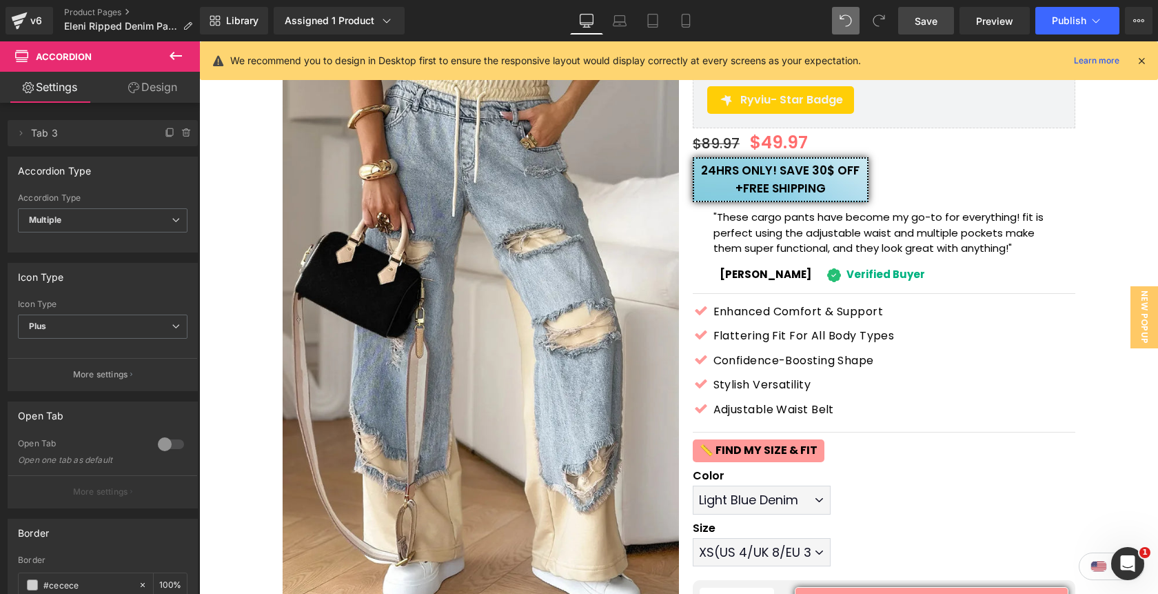
scroll to position [85, 0]
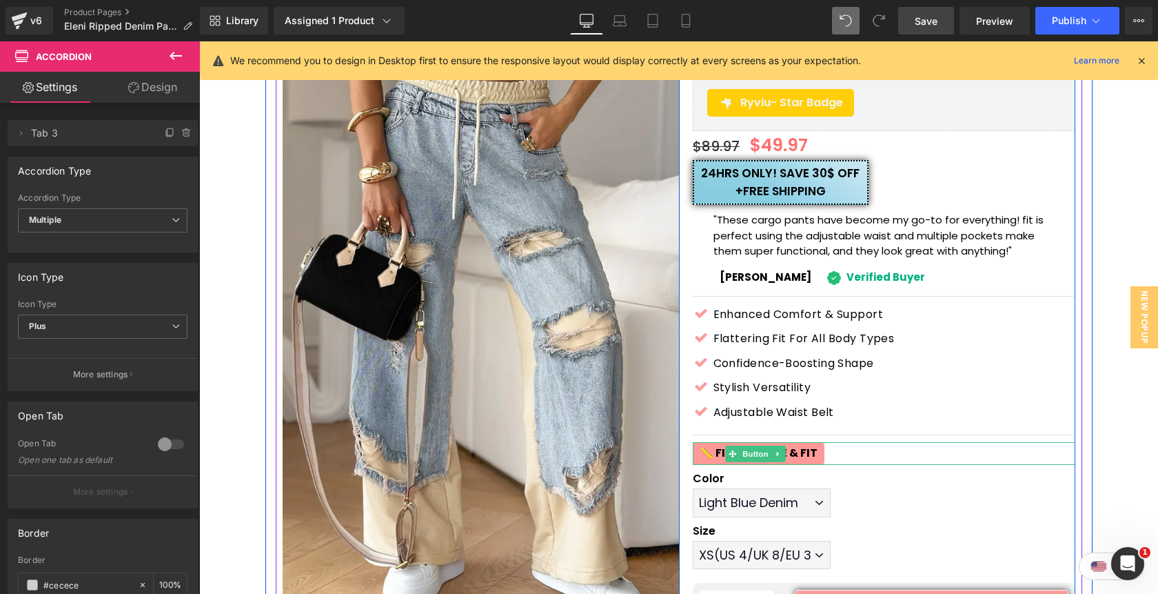
click at [787, 456] on span "📏 find my size & fit" at bounding box center [759, 453] width 118 height 16
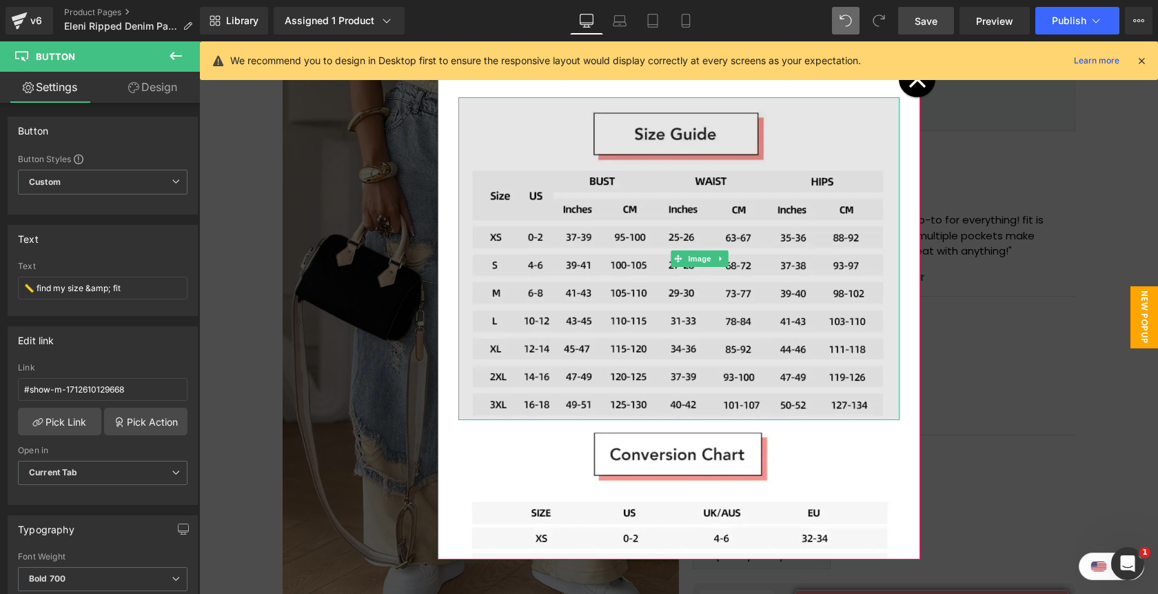
click at [700, 250] on img at bounding box center [678, 258] width 441 height 323
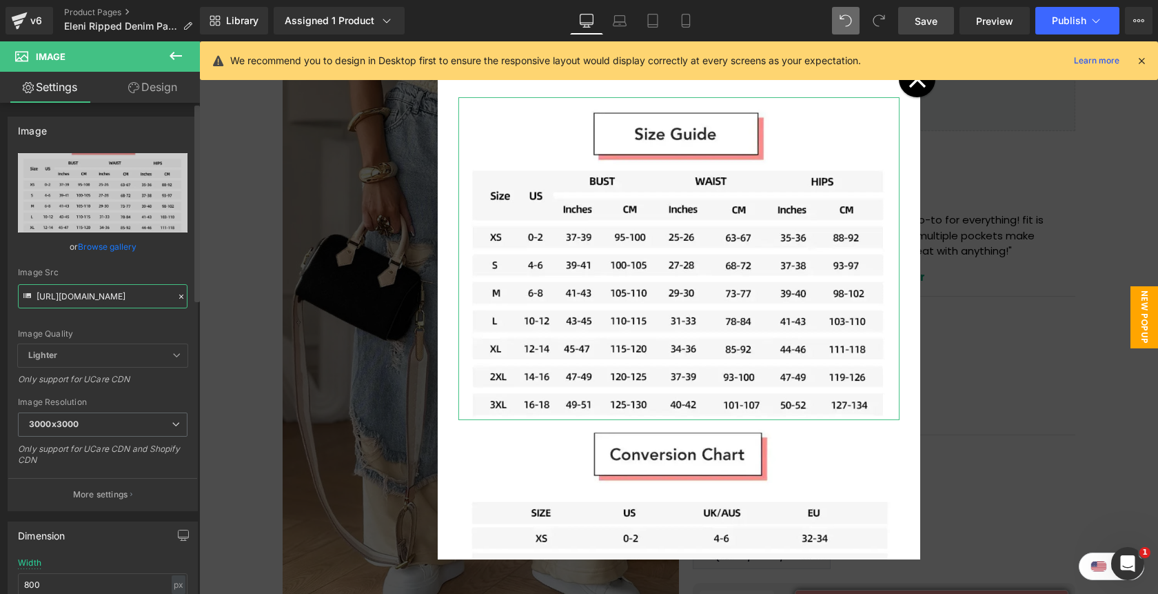
click at [120, 294] on input "https://cdn.shopify.com/s/files/1/0842/4502/0953/files/size_2-ezgif.com-png-to-…" at bounding box center [103, 296] width 170 height 24
paste input "-ezgif.com-png-to-webp-converter_1.webp?v=1756151486"
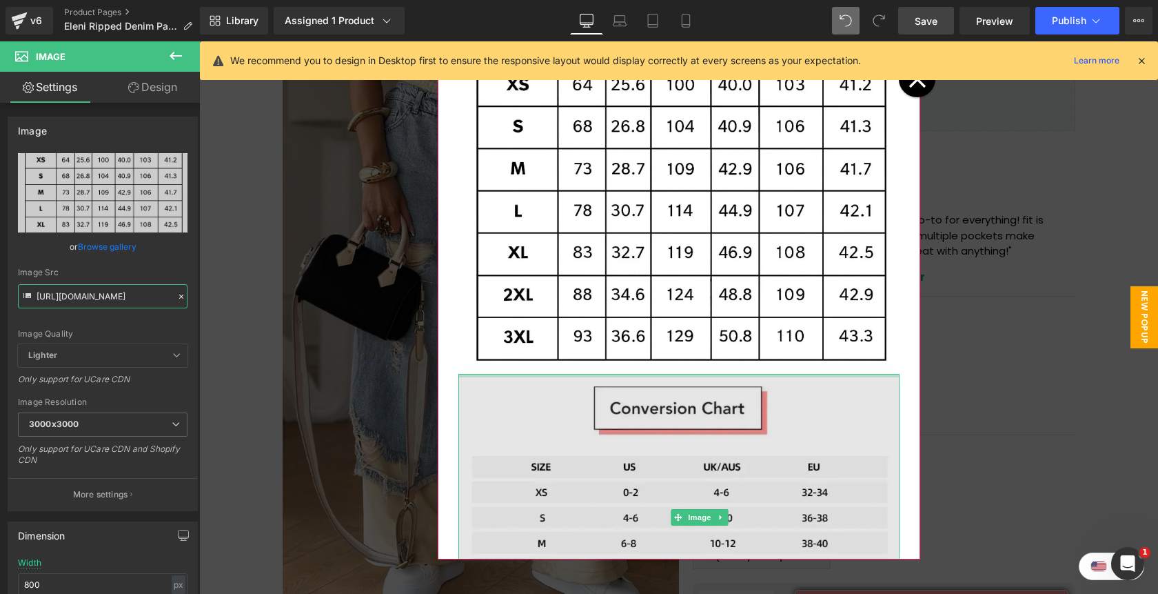
scroll to position [141, 0]
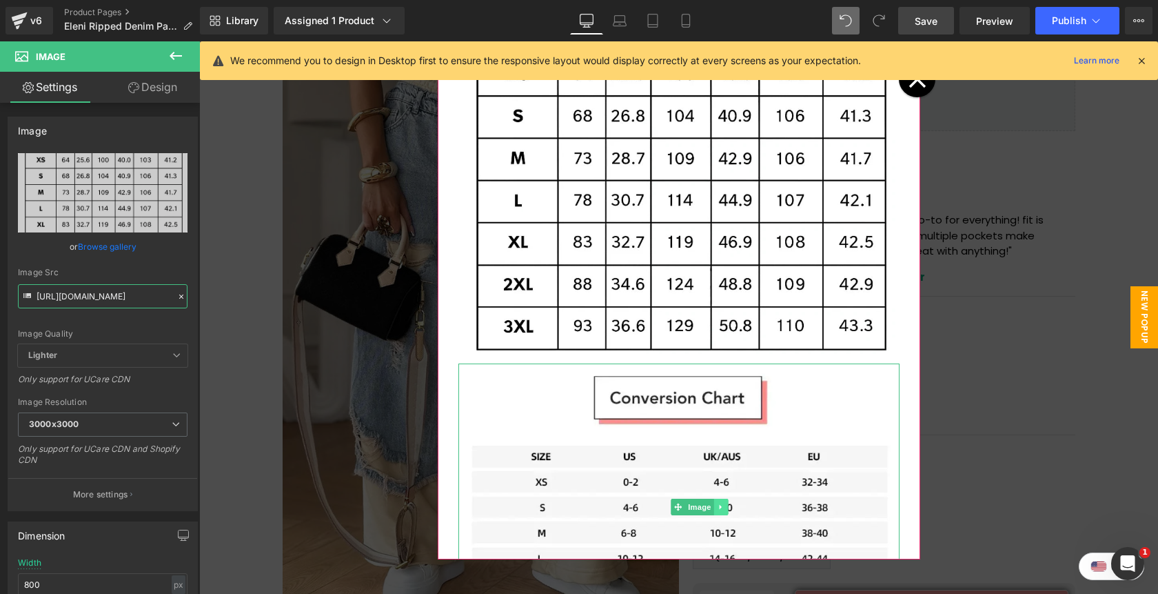
type input "https://cdn.shopify.com/s/files/1/0842/4502/0953/files/size-ezgif.com-png-to-we…"
click at [727, 512] on link at bounding box center [721, 506] width 14 height 17
click at [727, 512] on link at bounding box center [728, 506] width 14 height 17
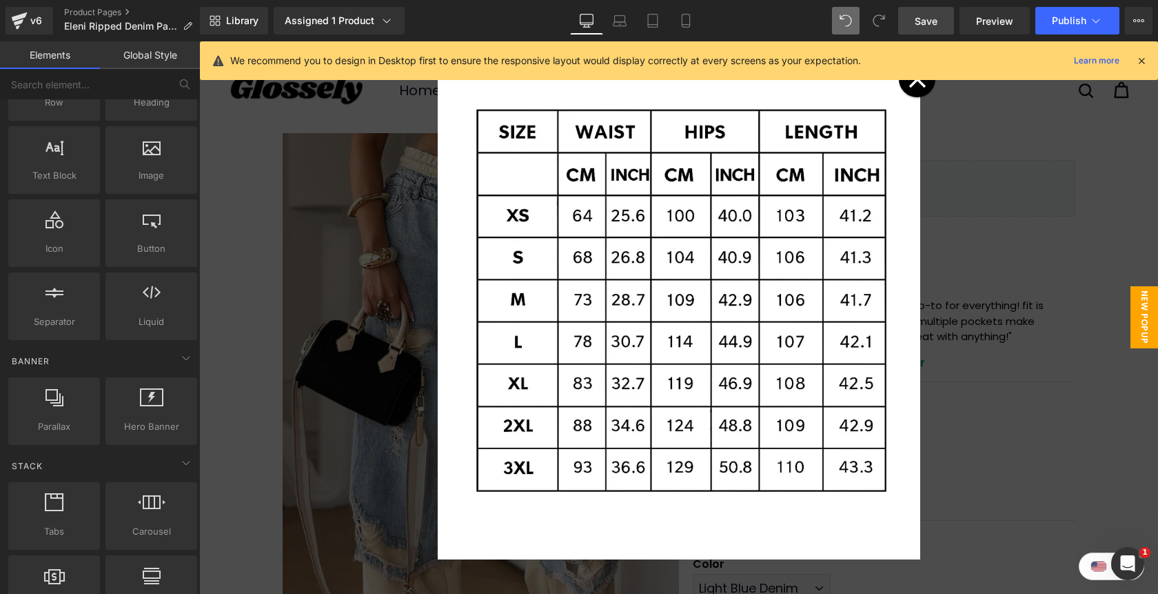
click at [1140, 61] on icon at bounding box center [1141, 60] width 12 height 12
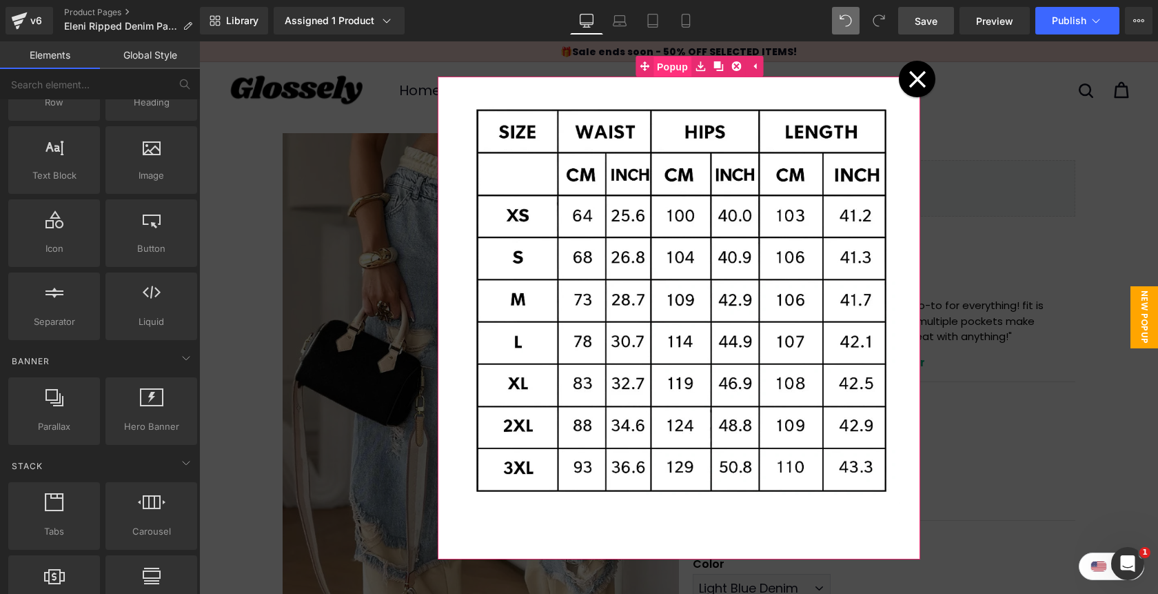
click at [667, 67] on span "Popup" at bounding box center [673, 67] width 38 height 21
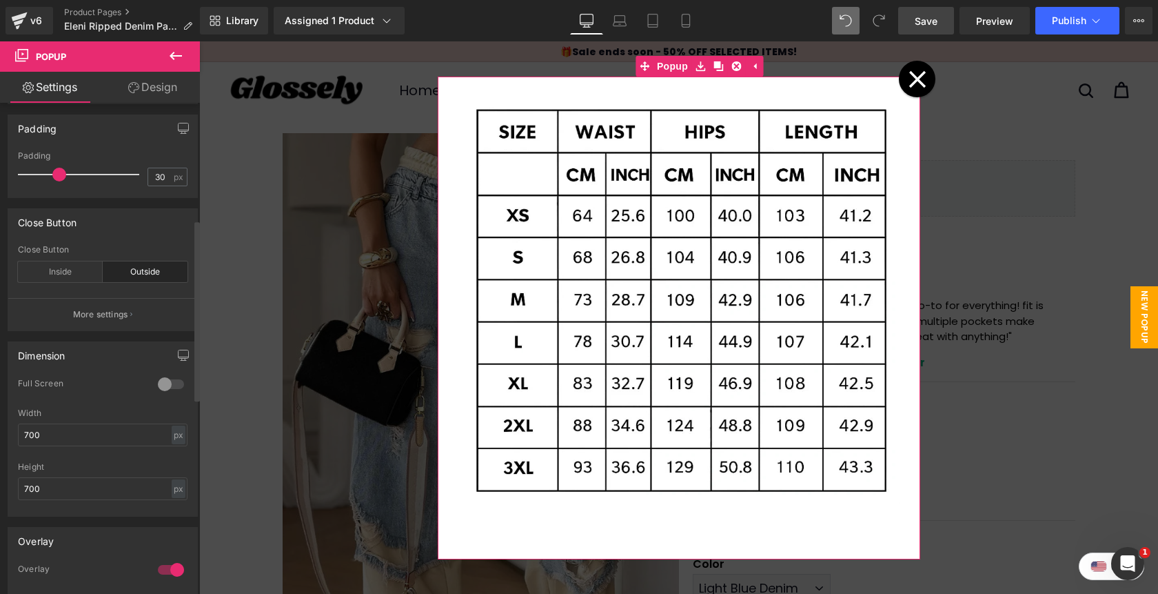
scroll to position [316, 0]
click at [177, 347] on button "button" at bounding box center [183, 354] width 22 height 26
click at [72, 389] on button "Laptop" at bounding box center [77, 383] width 43 height 23
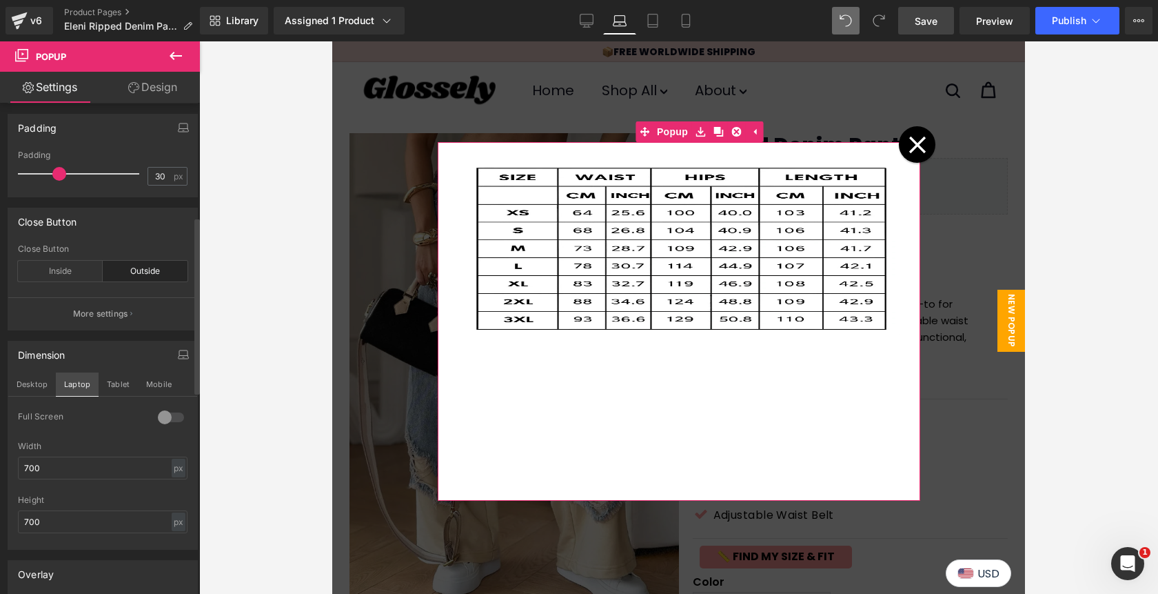
scroll to position [62, 0]
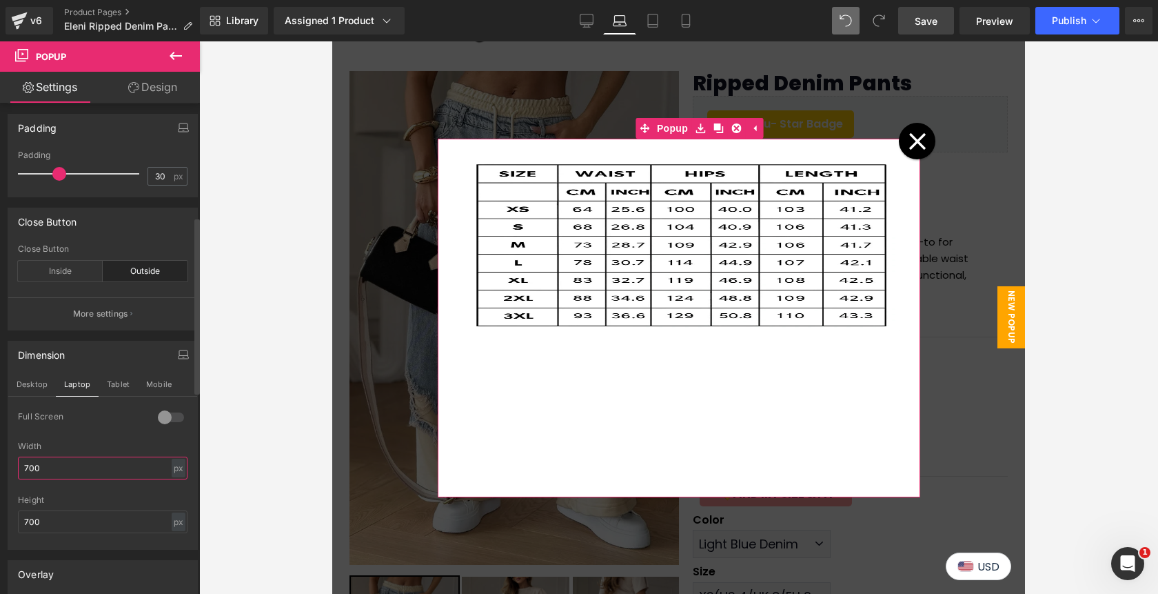
click at [43, 471] on input "700" at bounding box center [103, 467] width 170 height 23
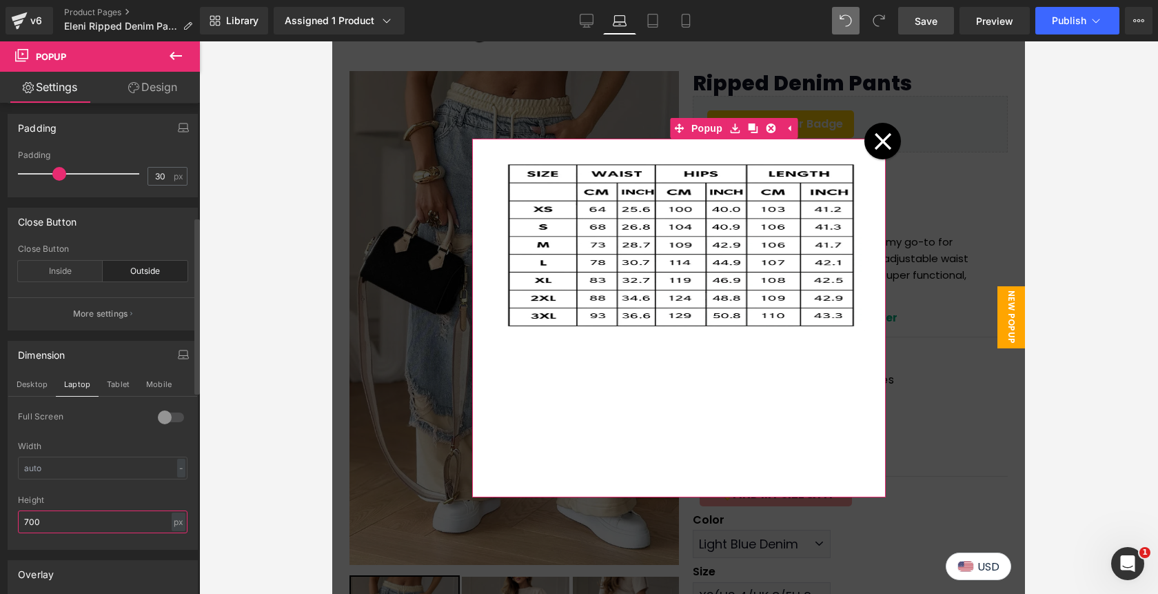
click at [54, 518] on input "700" at bounding box center [103, 521] width 170 height 23
type input "520"
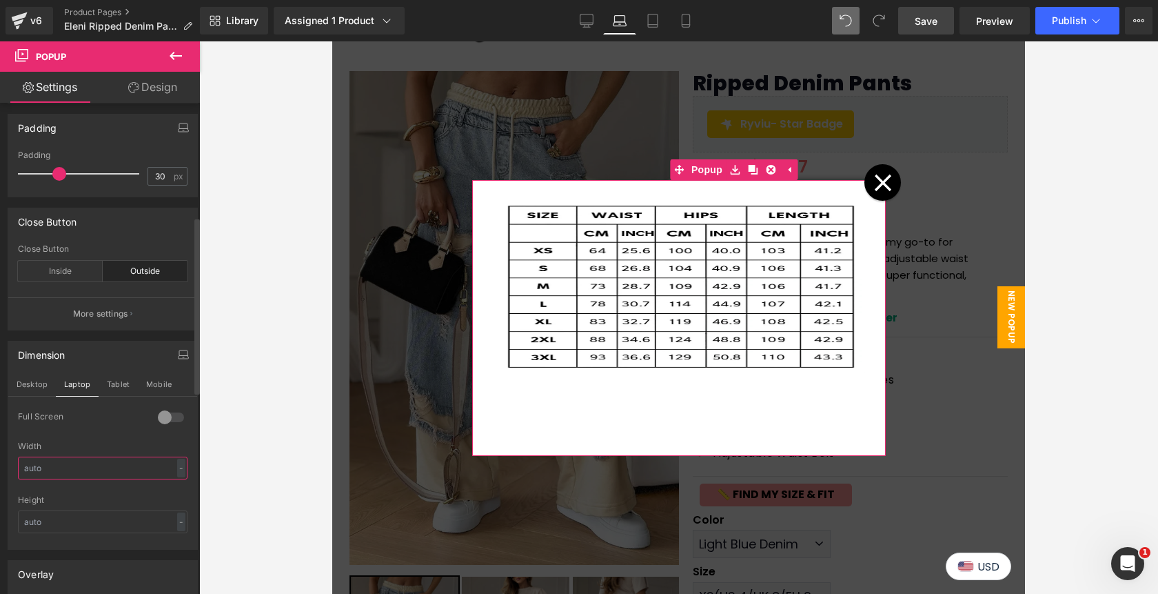
click at [52, 472] on input "text" at bounding box center [103, 467] width 170 height 23
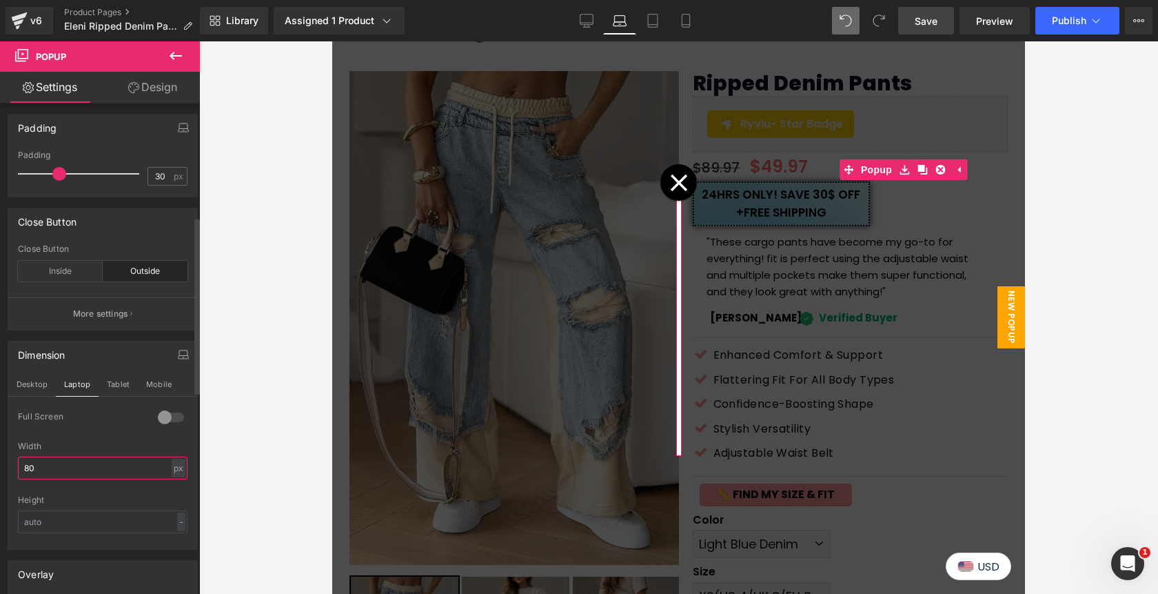
type input "800"
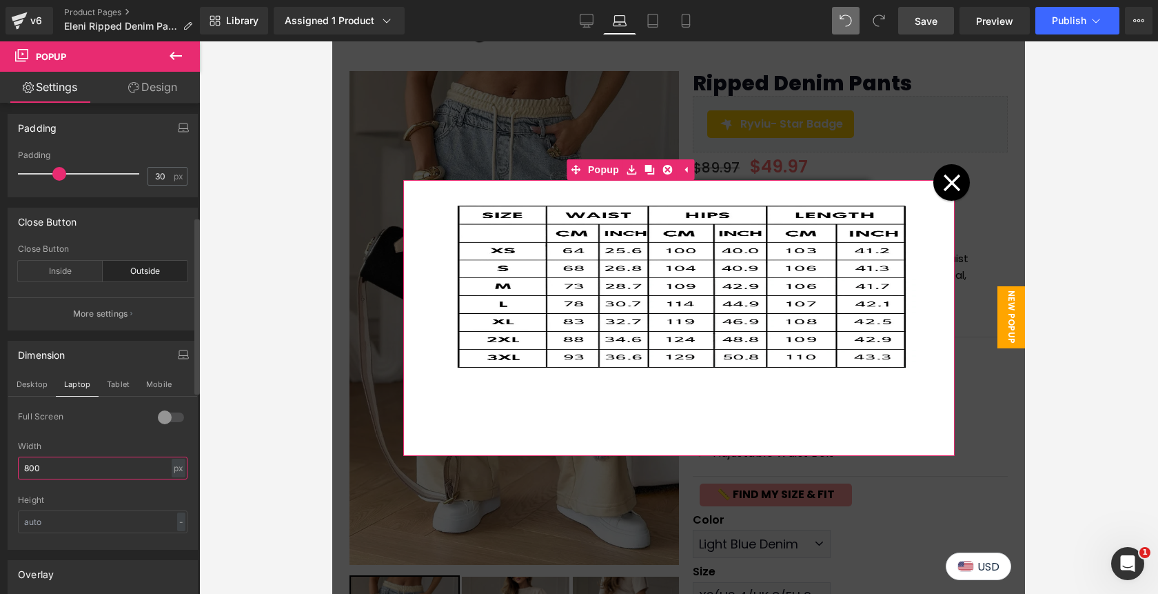
click at [74, 473] on input "800" at bounding box center [103, 467] width 170 height 23
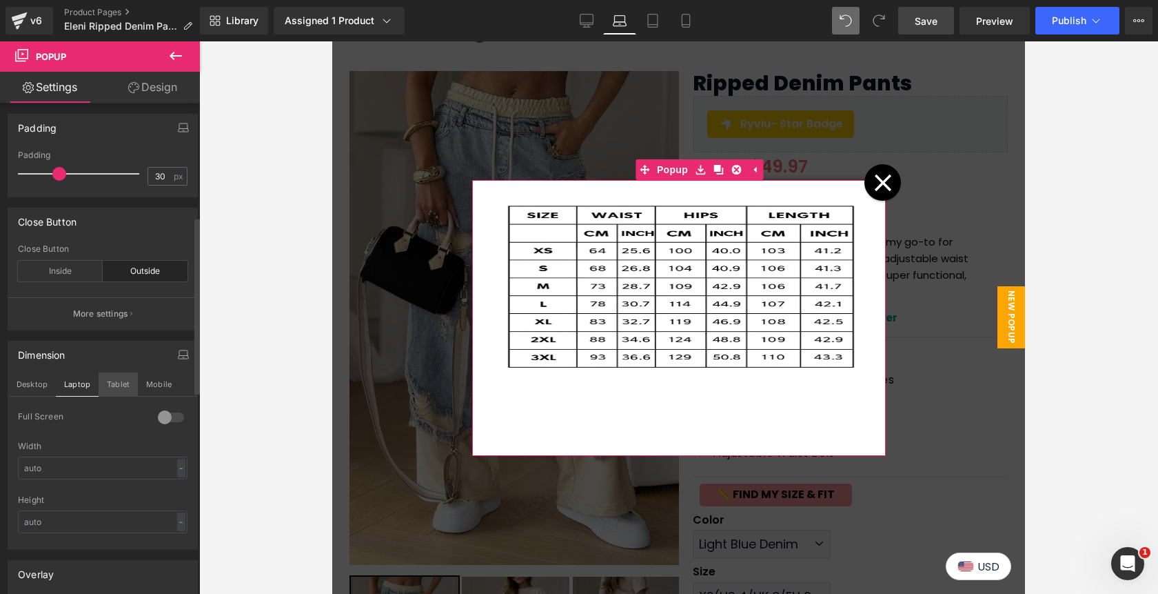
click at [114, 385] on button "Tablet" at bounding box center [118, 383] width 39 height 23
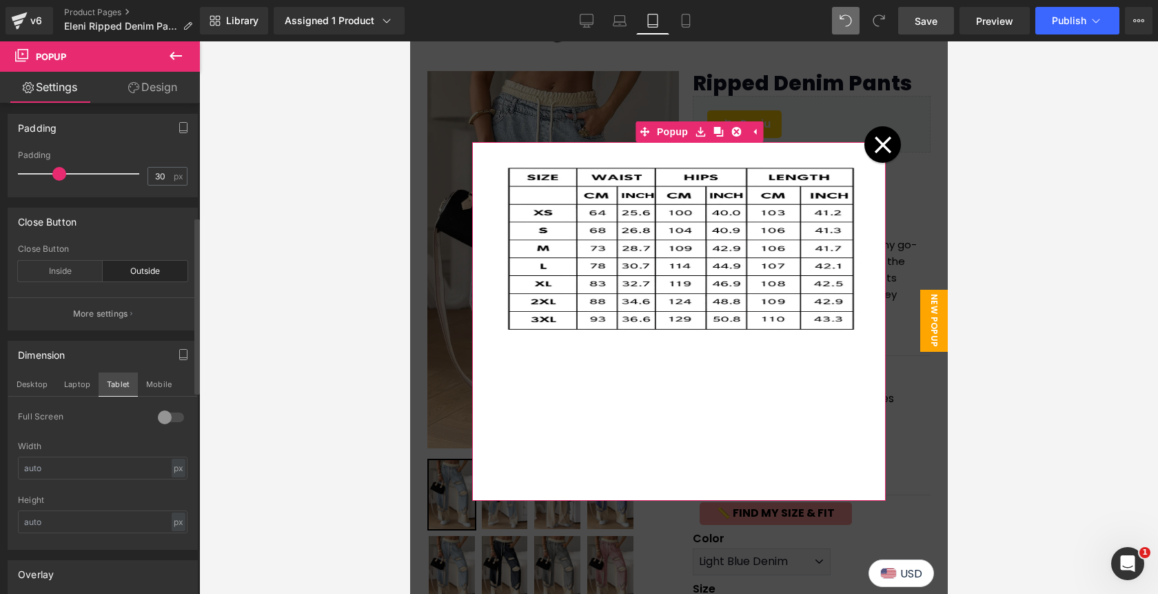
scroll to position [21, 0]
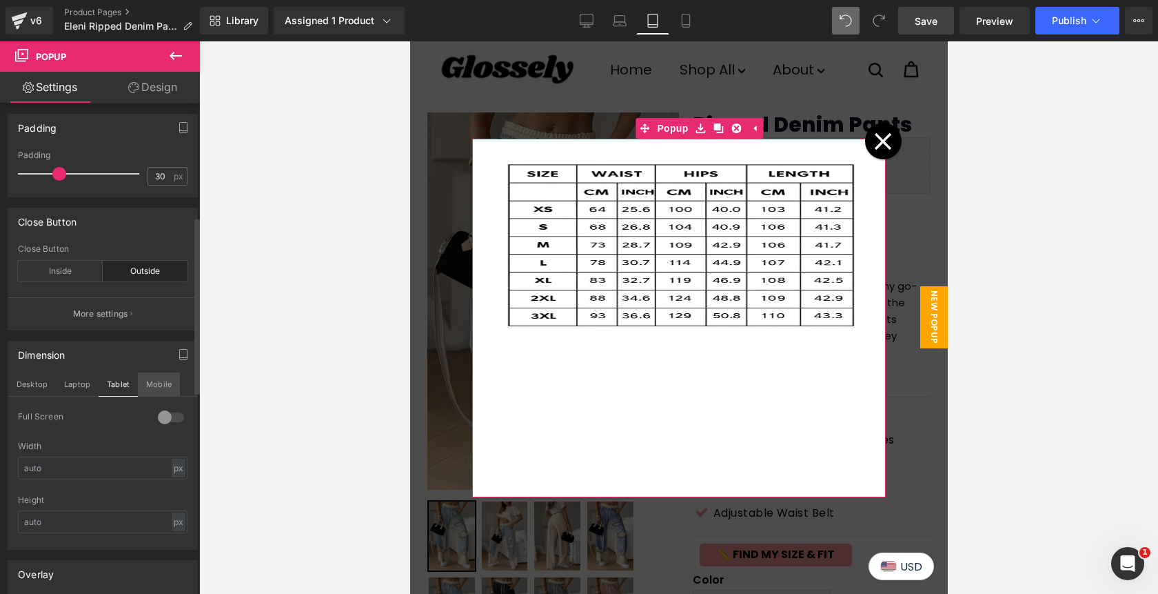
click at [159, 390] on button "Mobile" at bounding box center [159, 383] width 42 height 23
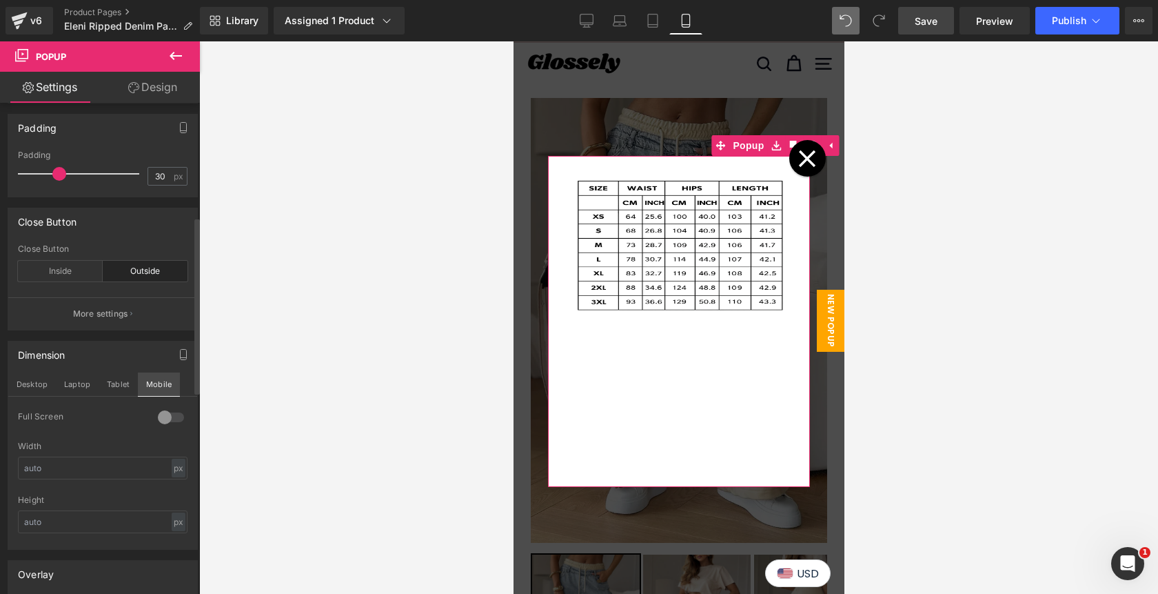
scroll to position [36, 0]
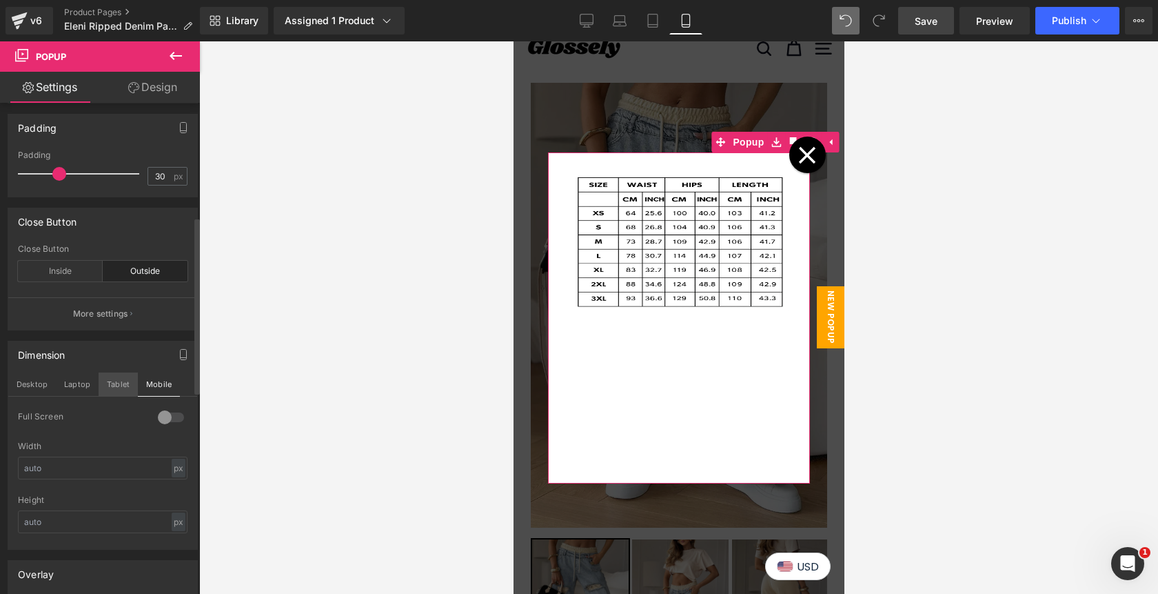
click at [123, 383] on button "Tablet" at bounding box center [118, 383] width 39 height 23
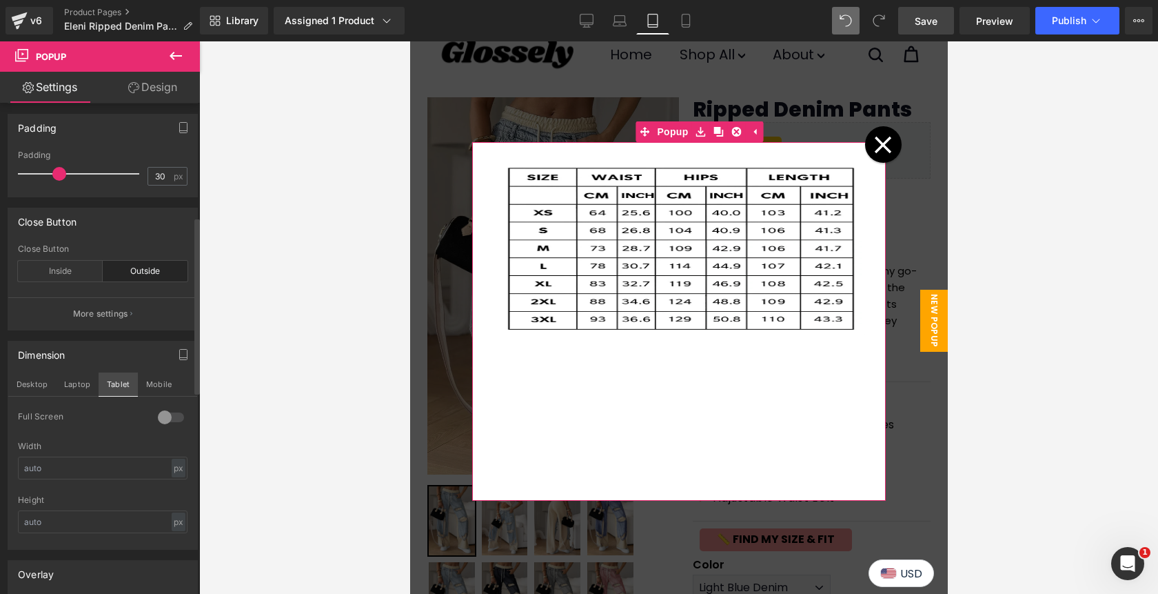
scroll to position [22, 0]
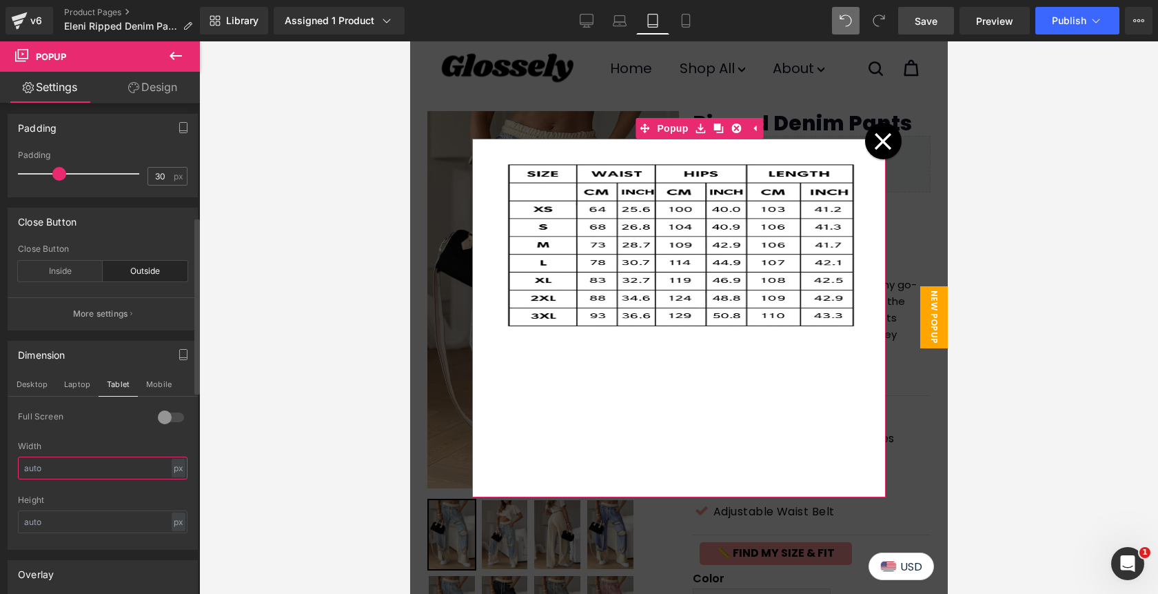
click at [71, 469] on input "text" at bounding box center [103, 467] width 170 height 23
type input "600"
click at [84, 519] on input "text" at bounding box center [103, 521] width 170 height 23
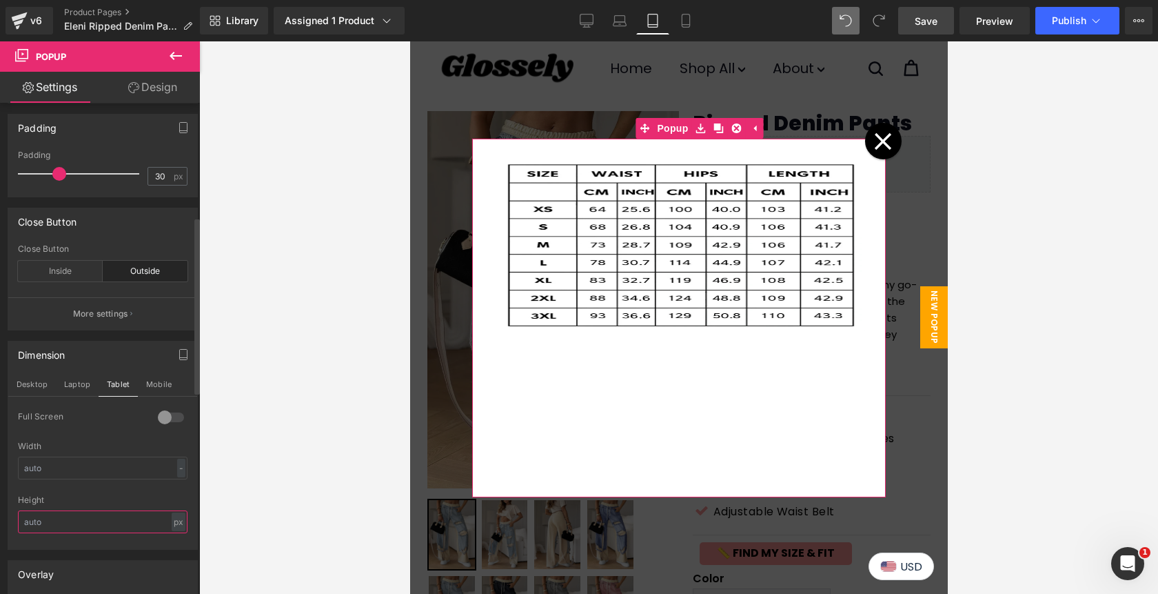
type input "520"
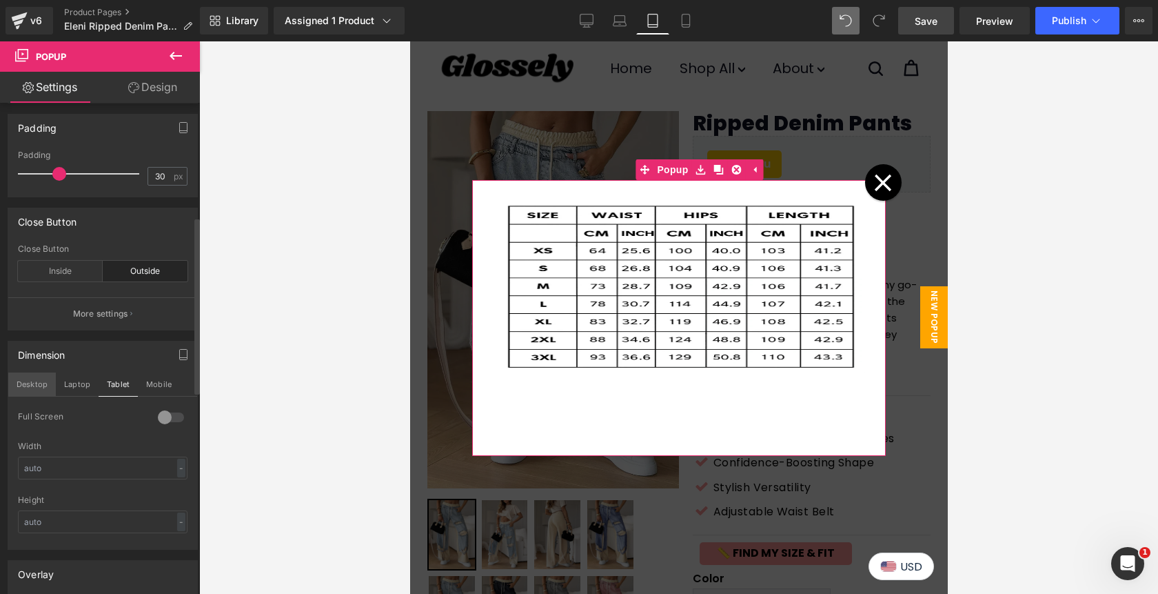
click at [32, 383] on button "Desktop" at bounding box center [32, 383] width 48 height 23
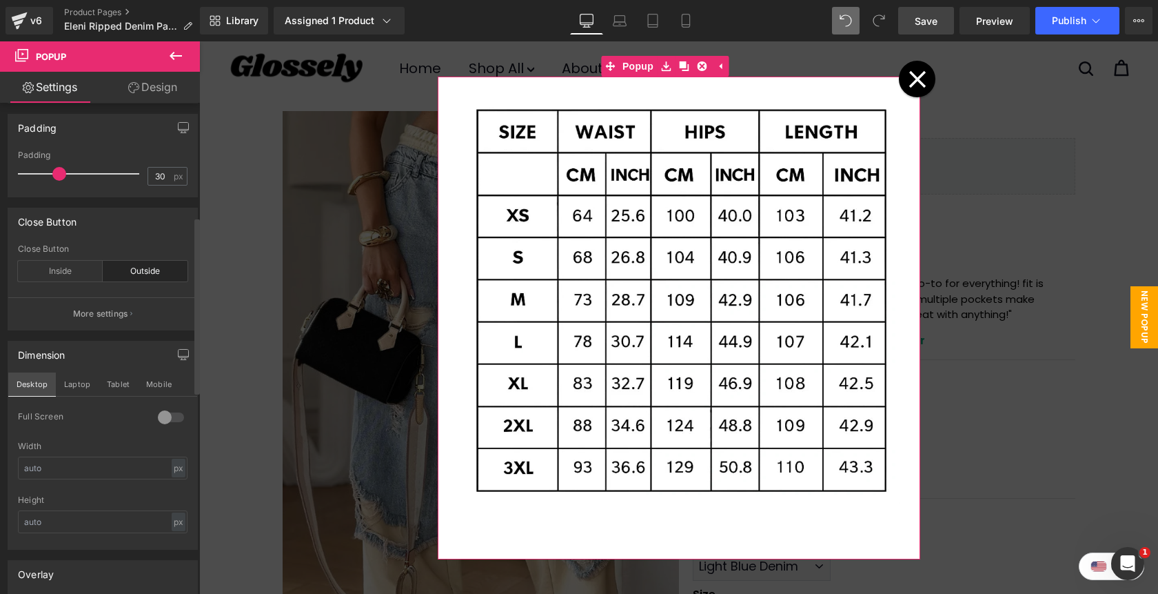
scroll to position [0, 0]
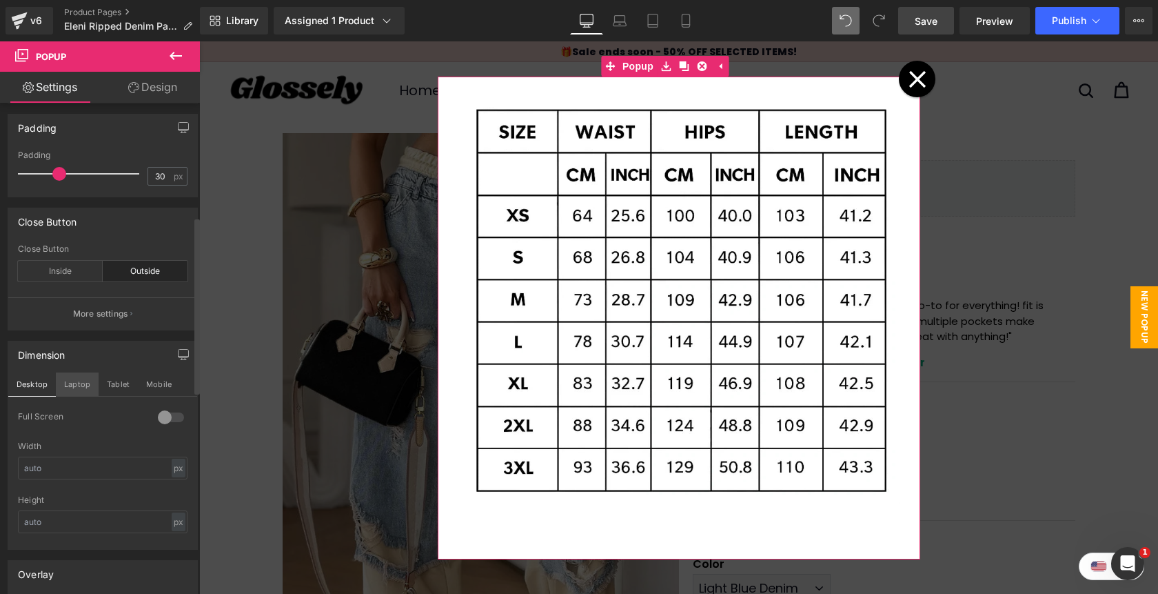
click at [75, 379] on button "Laptop" at bounding box center [77, 383] width 43 height 23
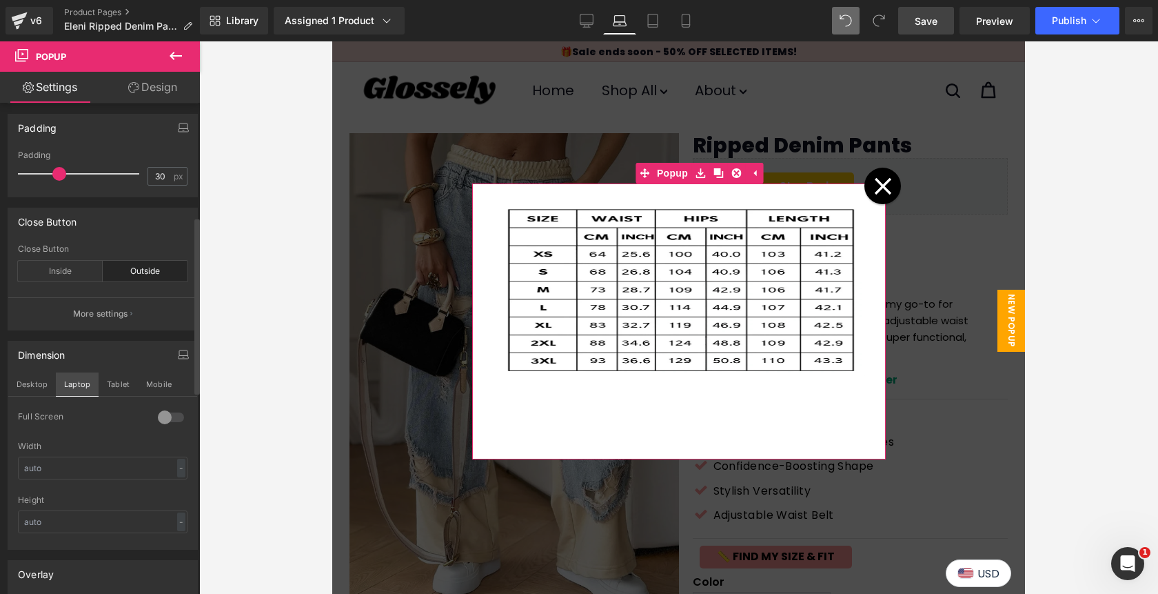
scroll to position [103, 0]
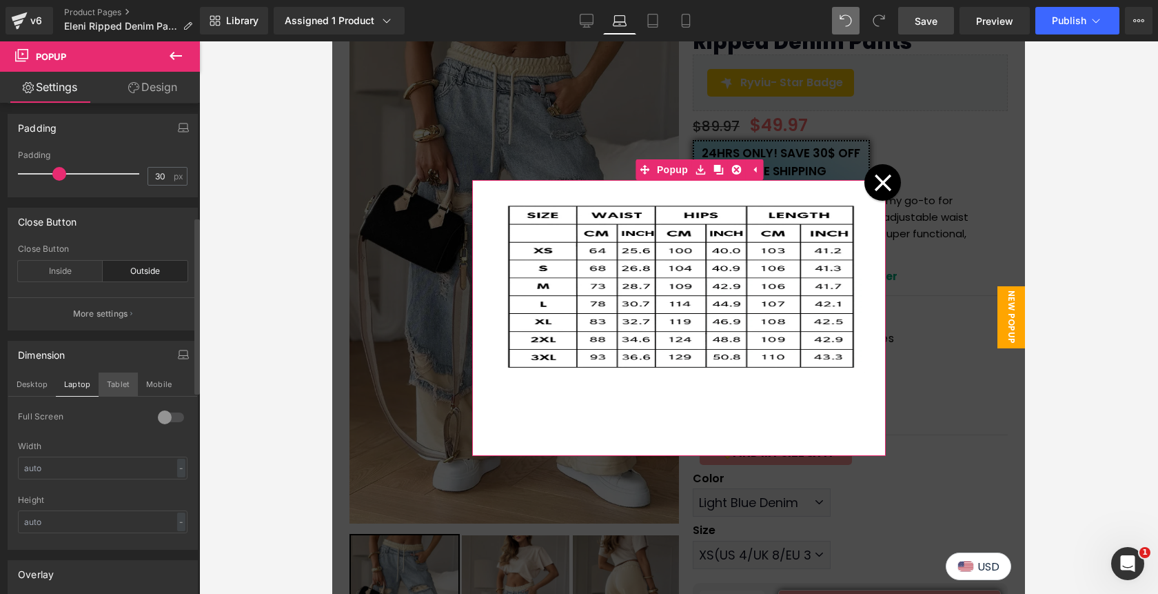
click at [114, 386] on button "Tablet" at bounding box center [118, 383] width 39 height 23
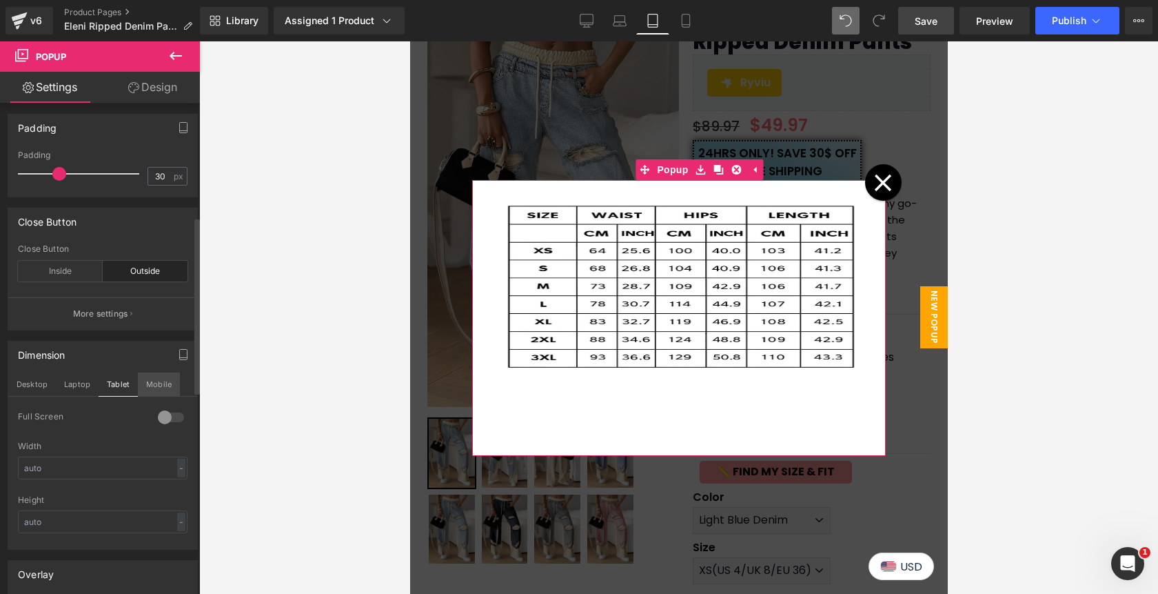
click at [161, 390] on button "Mobile" at bounding box center [159, 383] width 42 height 23
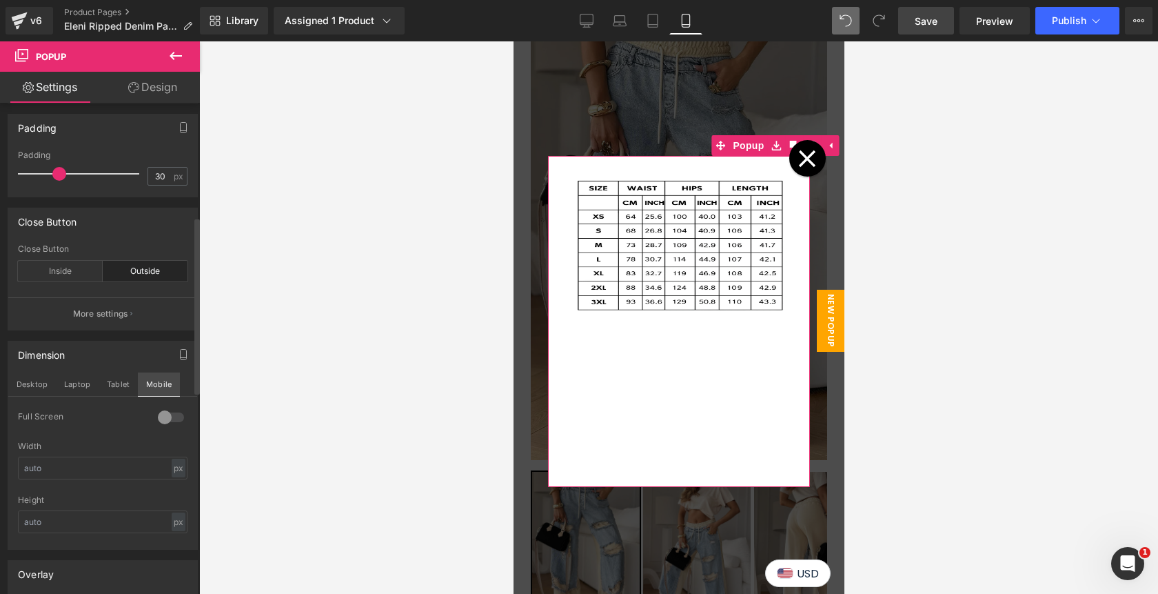
scroll to position [76, 0]
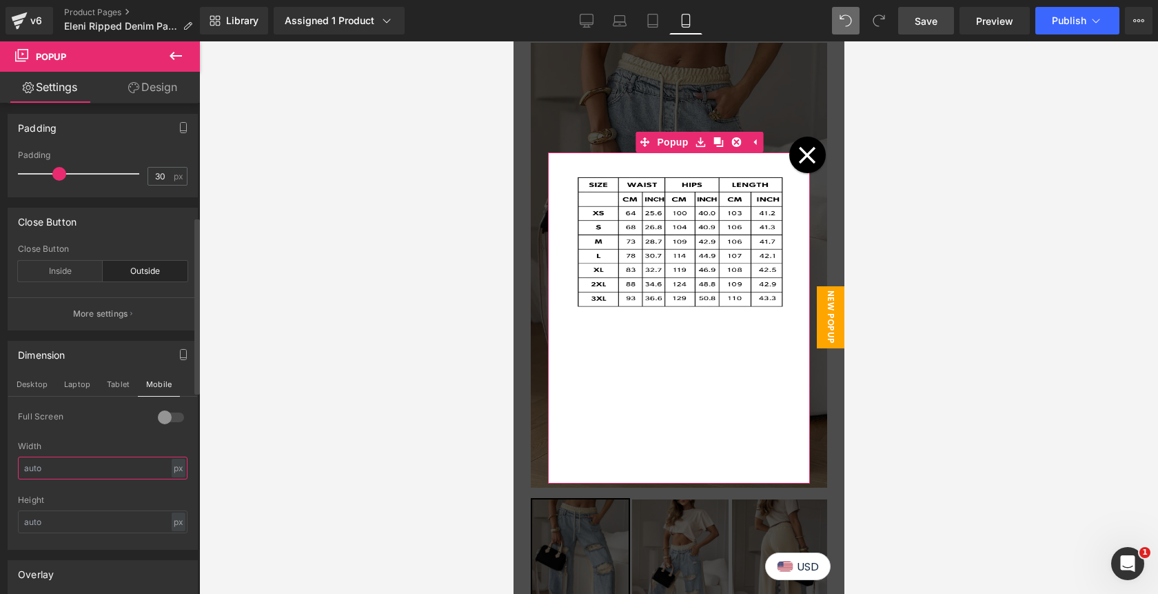
click at [40, 475] on input "text" at bounding box center [103, 467] width 170 height 23
type input "380"
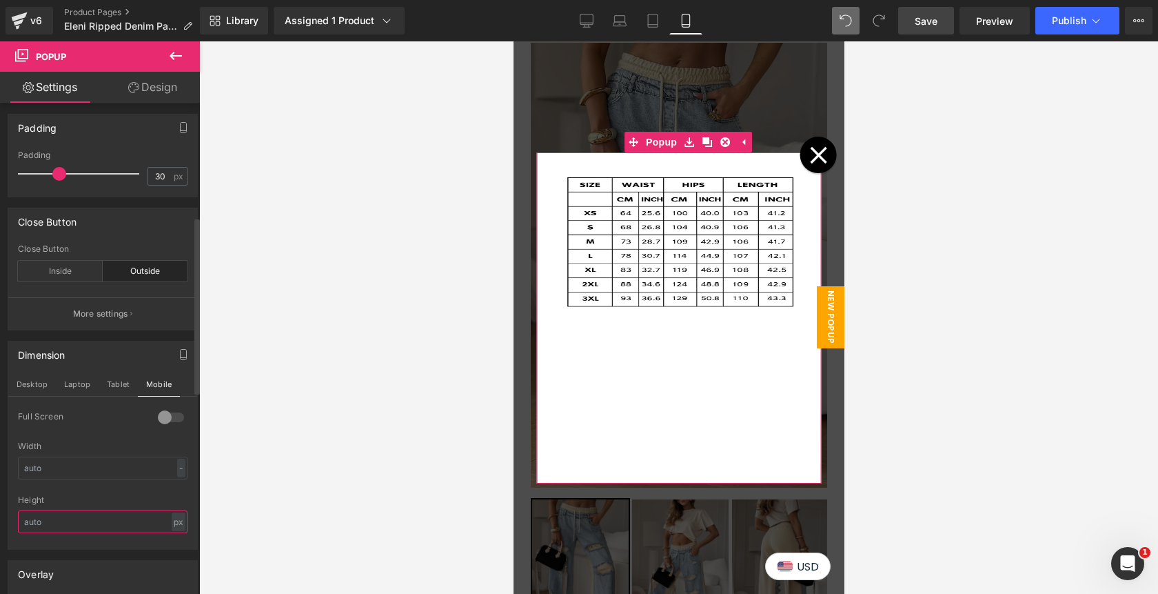
click at [56, 514] on input "text" at bounding box center [103, 521] width 170 height 23
type input "480"
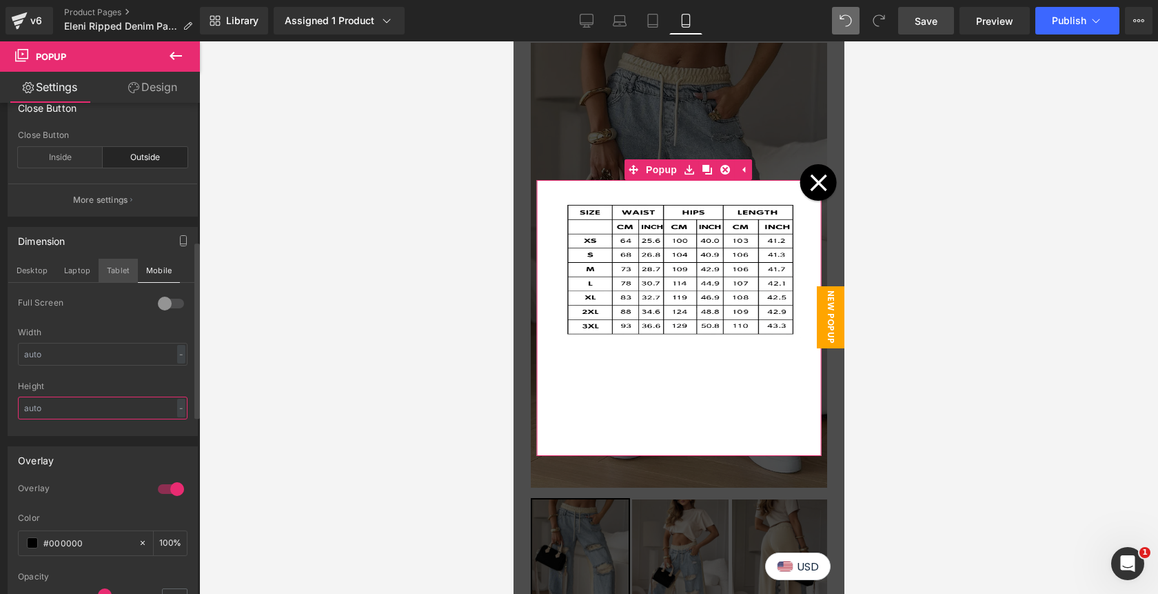
scroll to position [434, 0]
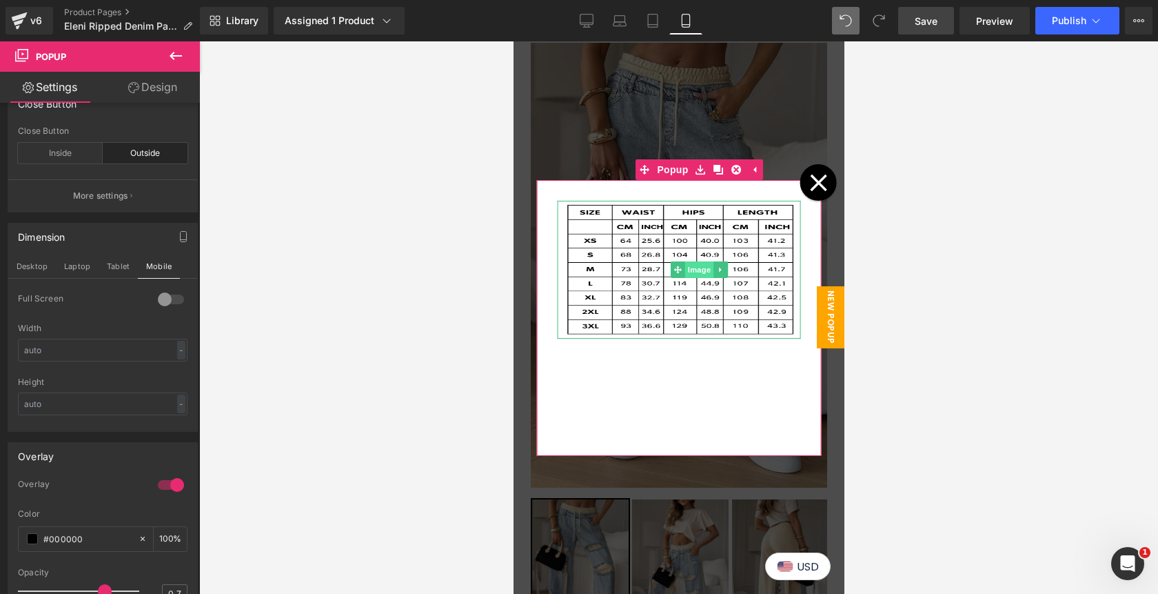
click at [695, 271] on span "Image" at bounding box center [699, 269] width 29 height 17
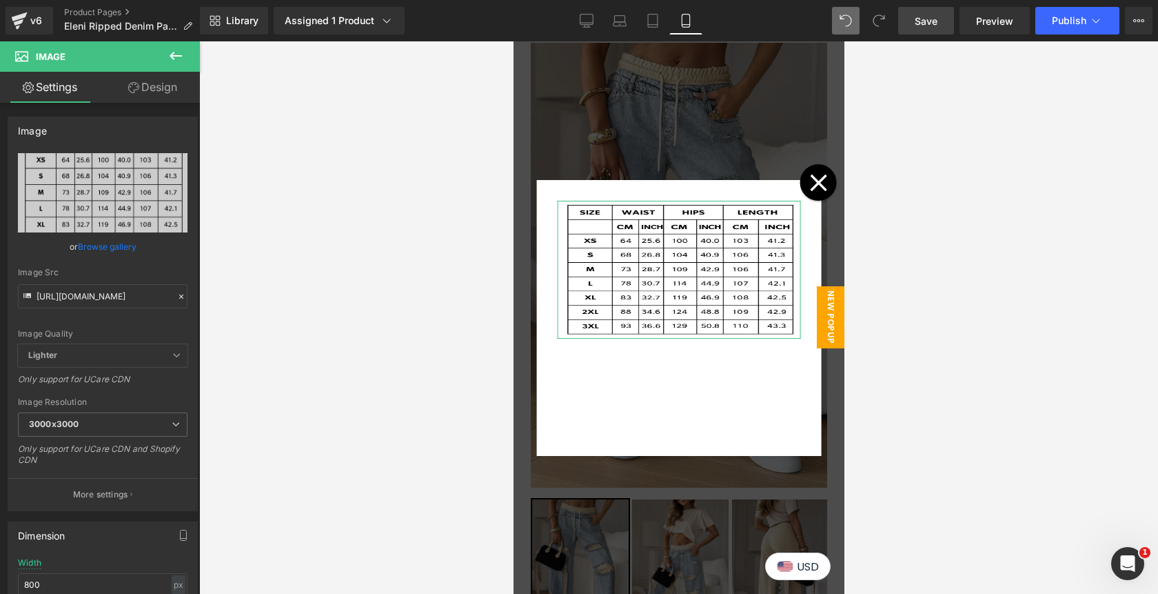
click at [165, 88] on link "Design" at bounding box center [153, 87] width 100 height 31
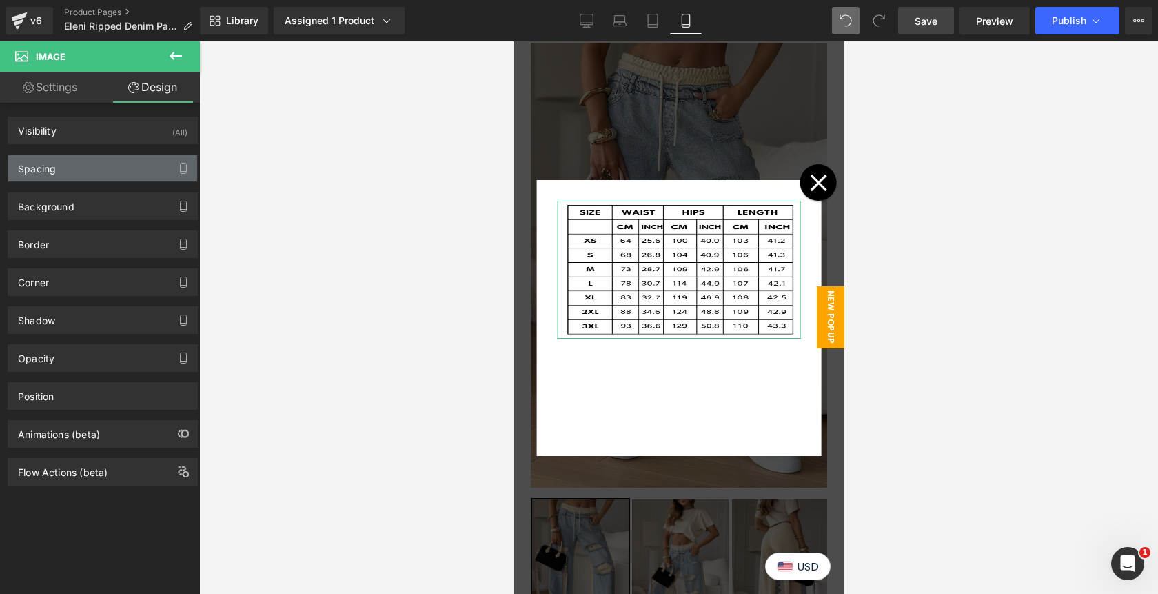
click at [68, 180] on div "Spacing" at bounding box center [102, 168] width 189 height 26
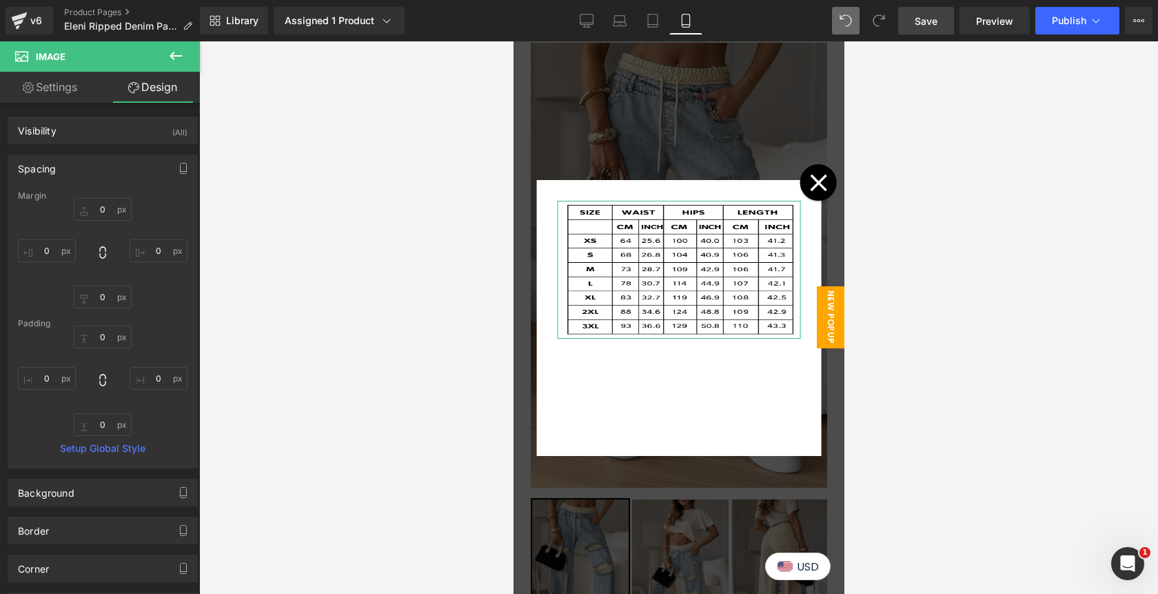
click at [68, 180] on div "Spacing" at bounding box center [102, 168] width 189 height 26
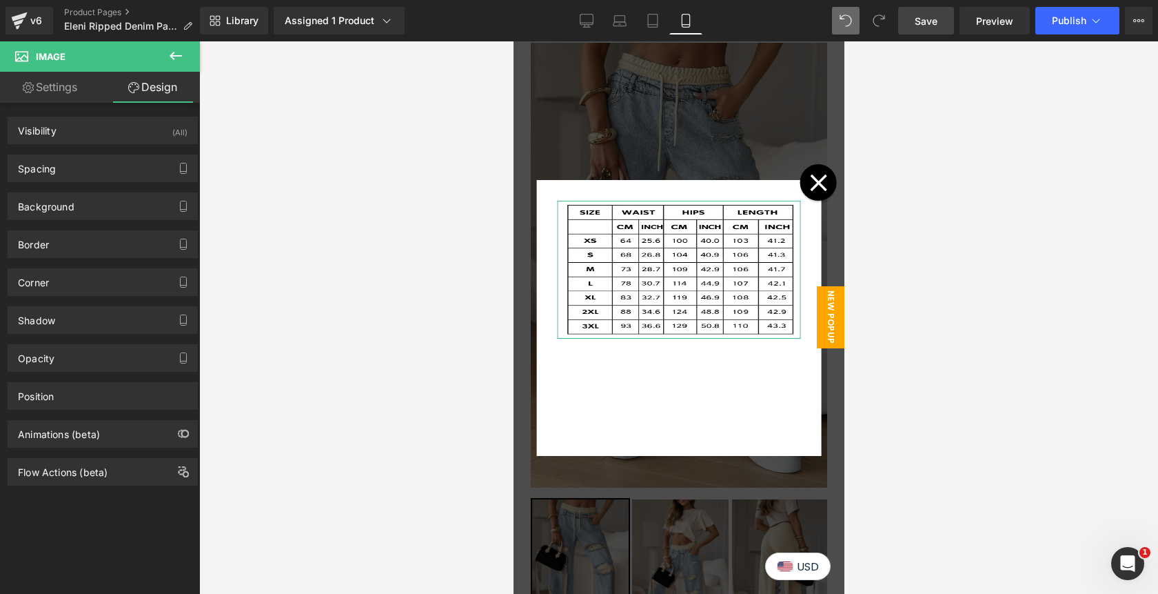
click at [79, 83] on link "Settings" at bounding box center [50, 87] width 100 height 31
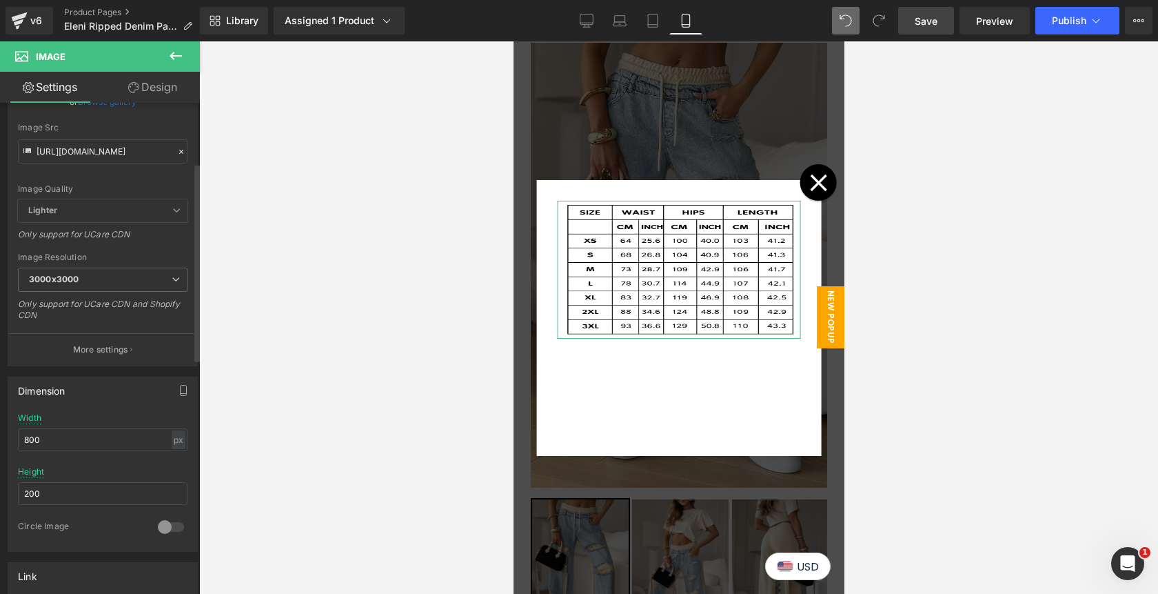
scroll to position [149, 0]
click at [69, 433] on input "800" at bounding box center [103, 435] width 170 height 23
click at [67, 495] on input "200" at bounding box center [103, 489] width 170 height 23
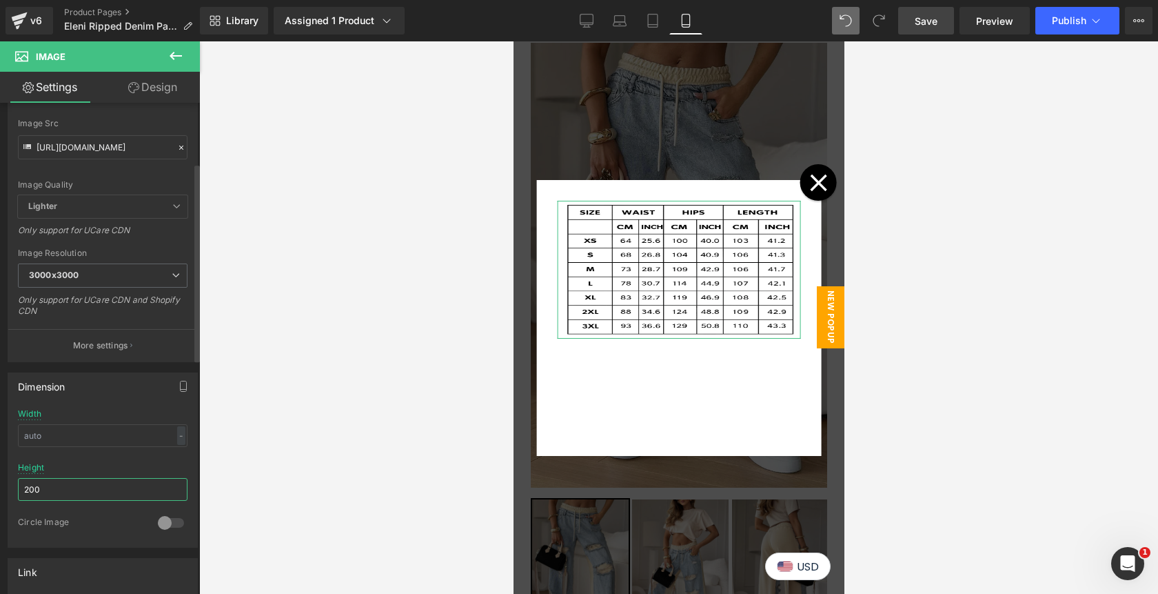
click at [67, 495] on input "200" at bounding box center [103, 489] width 170 height 23
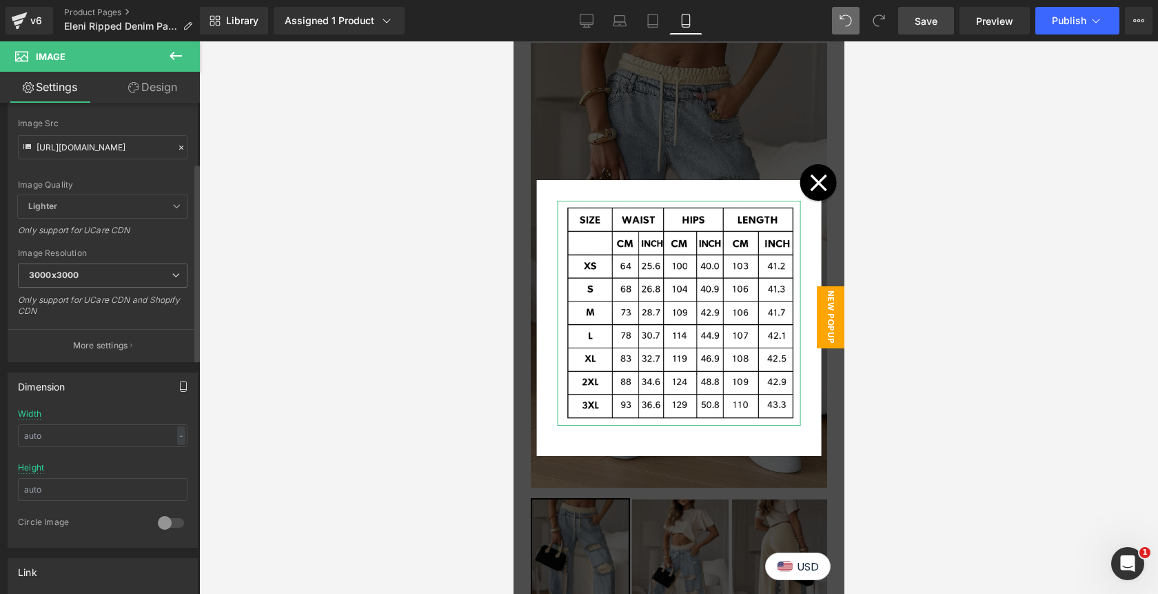
click at [180, 383] on icon "button" at bounding box center [183, 386] width 11 height 11
click at [119, 408] on button "Tablet" at bounding box center [118, 415] width 39 height 23
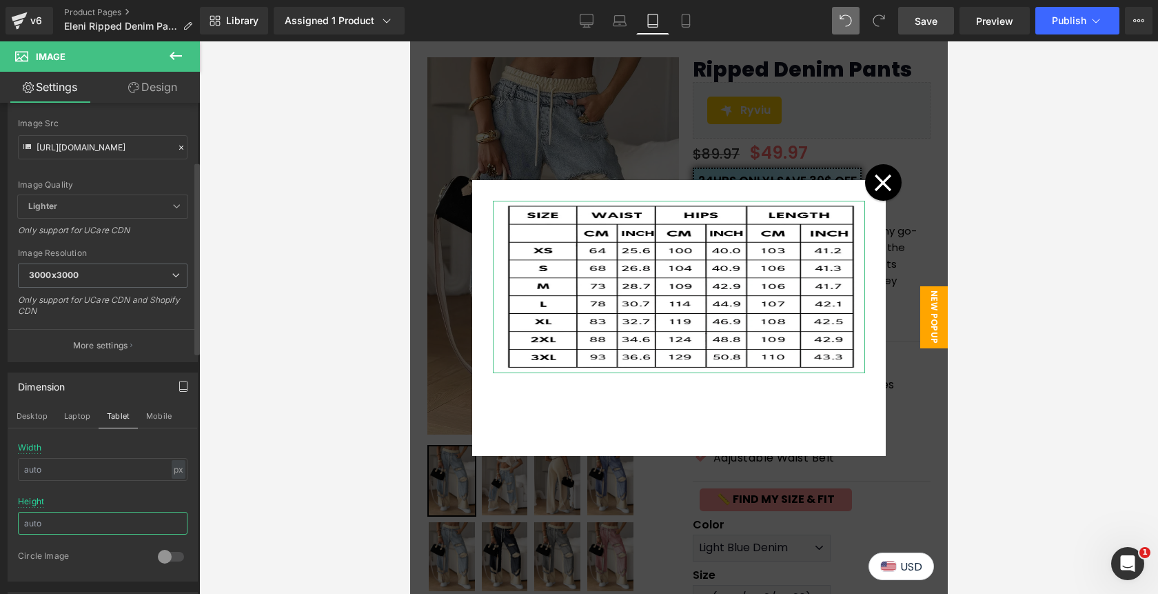
click at [61, 519] on input "text" at bounding box center [103, 523] width 170 height 23
type input "250"
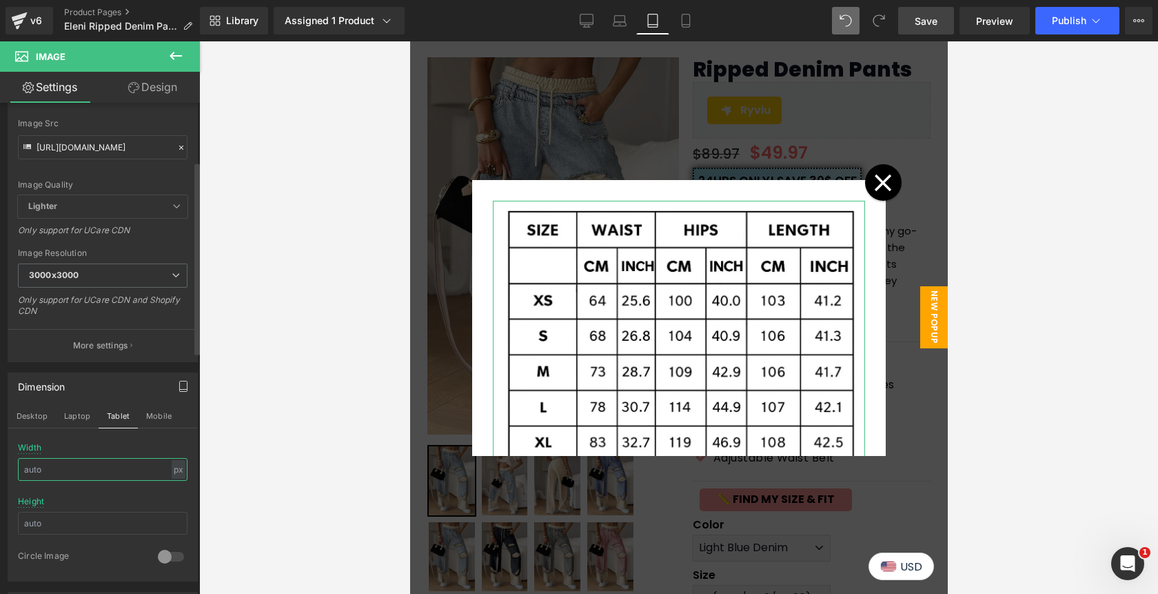
click at [90, 470] on input "text" at bounding box center [103, 469] width 170 height 23
type input "800"
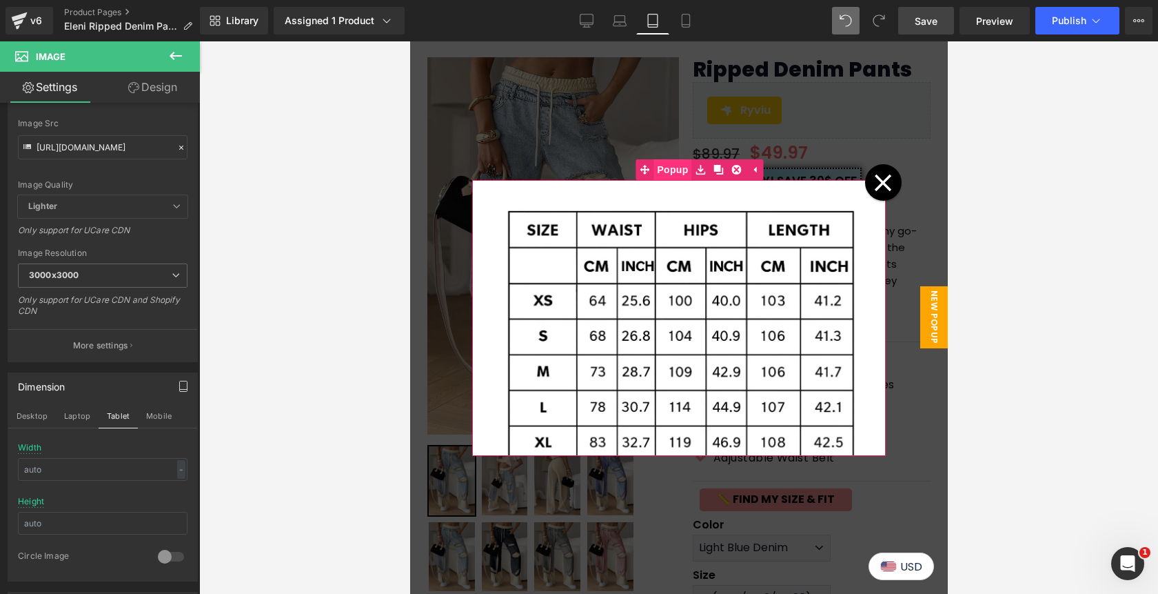
click at [668, 171] on span "Popup" at bounding box center [672, 169] width 38 height 21
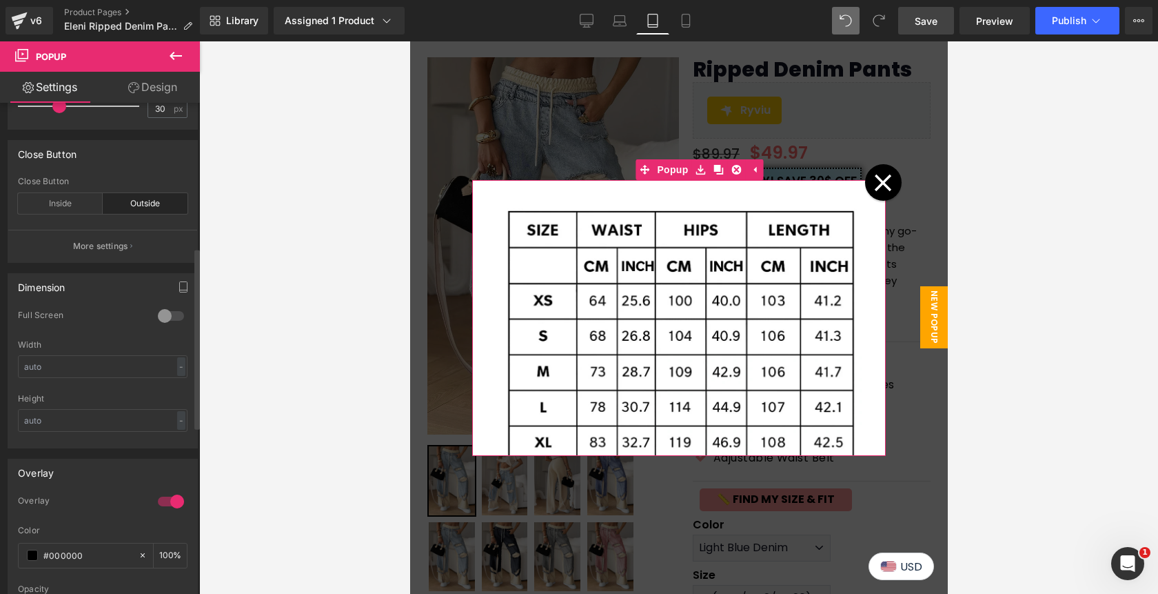
scroll to position [393, 0]
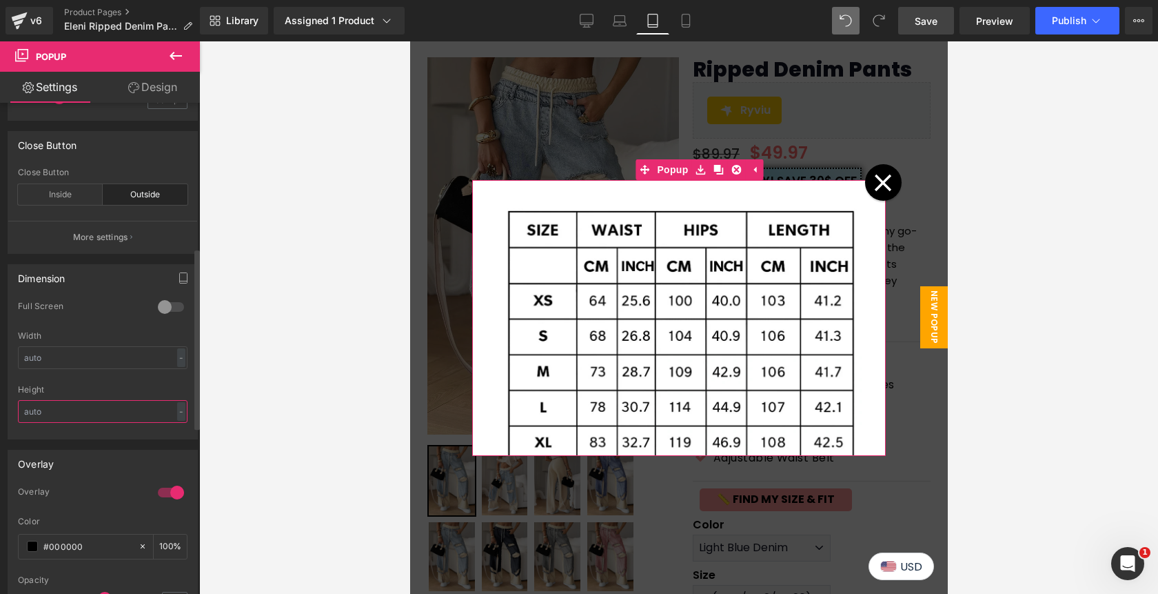
click at [91, 406] on input "text" at bounding box center [103, 411] width 170 height 23
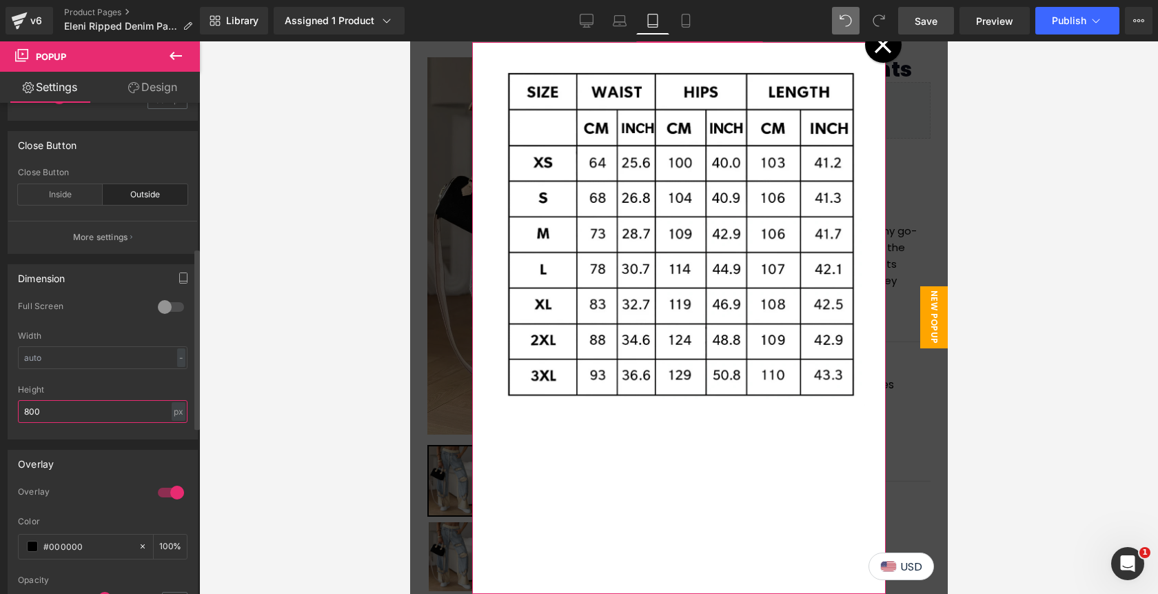
click at [60, 409] on input "800" at bounding box center [103, 411] width 170 height 23
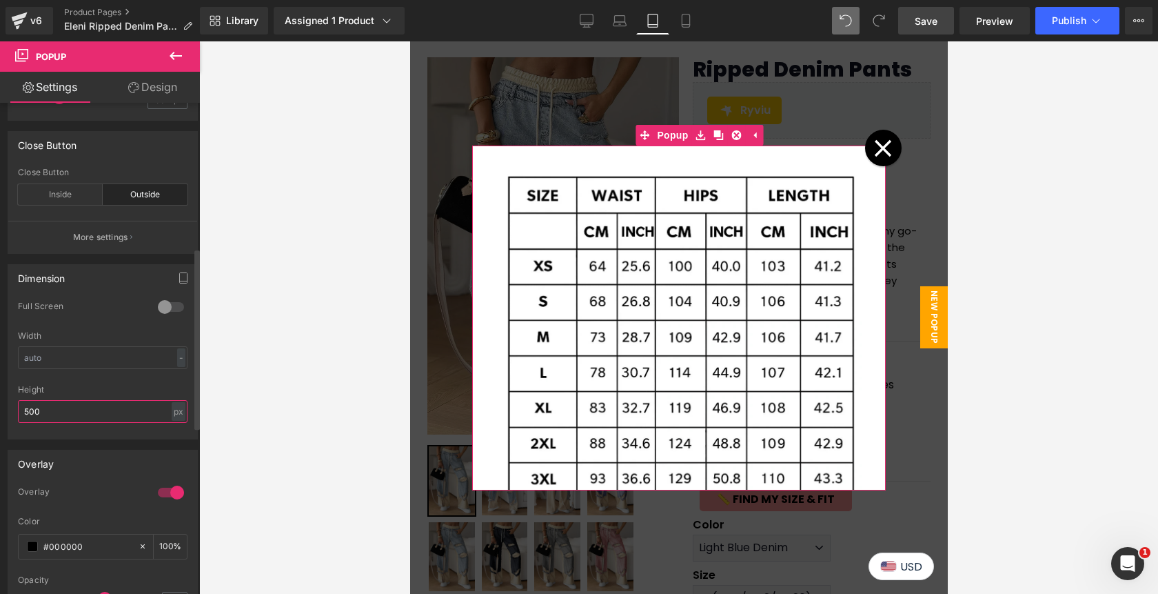
click at [24, 412] on input "500" at bounding box center [103, 411] width 170 height 23
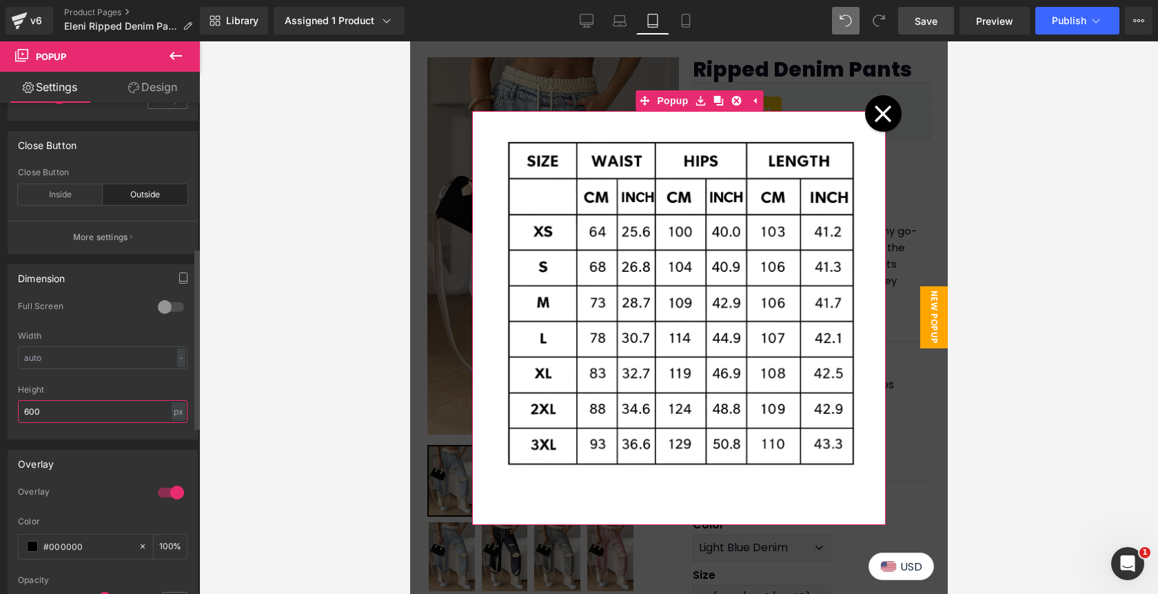
click at [54, 415] on input "600" at bounding box center [103, 411] width 170 height 23
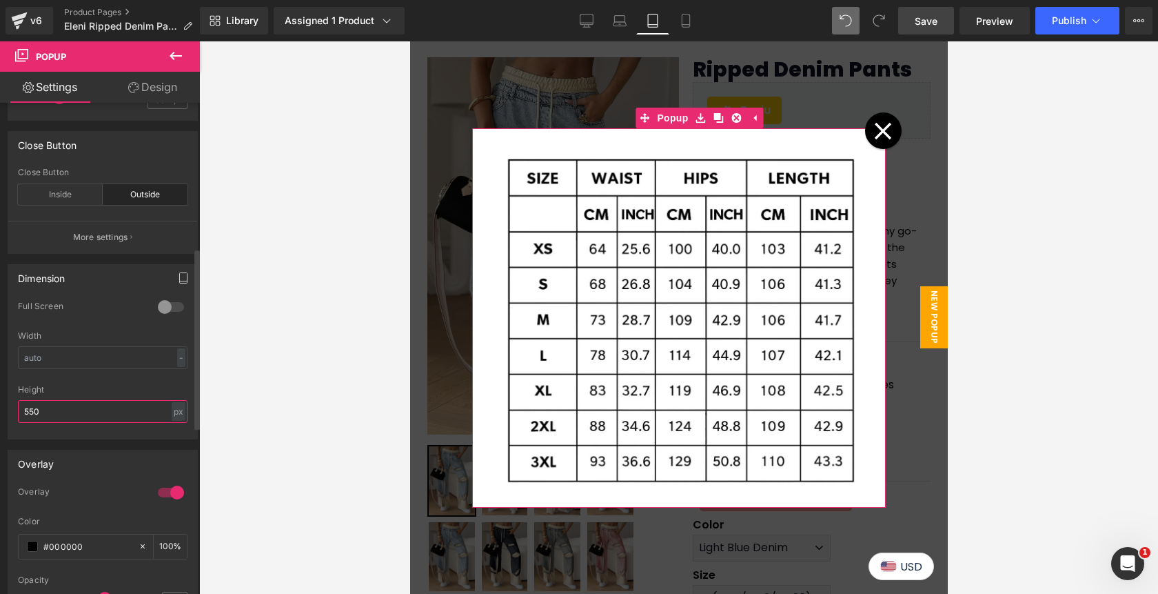
type input "550"
click at [179, 276] on icon "button" at bounding box center [183, 277] width 11 height 11
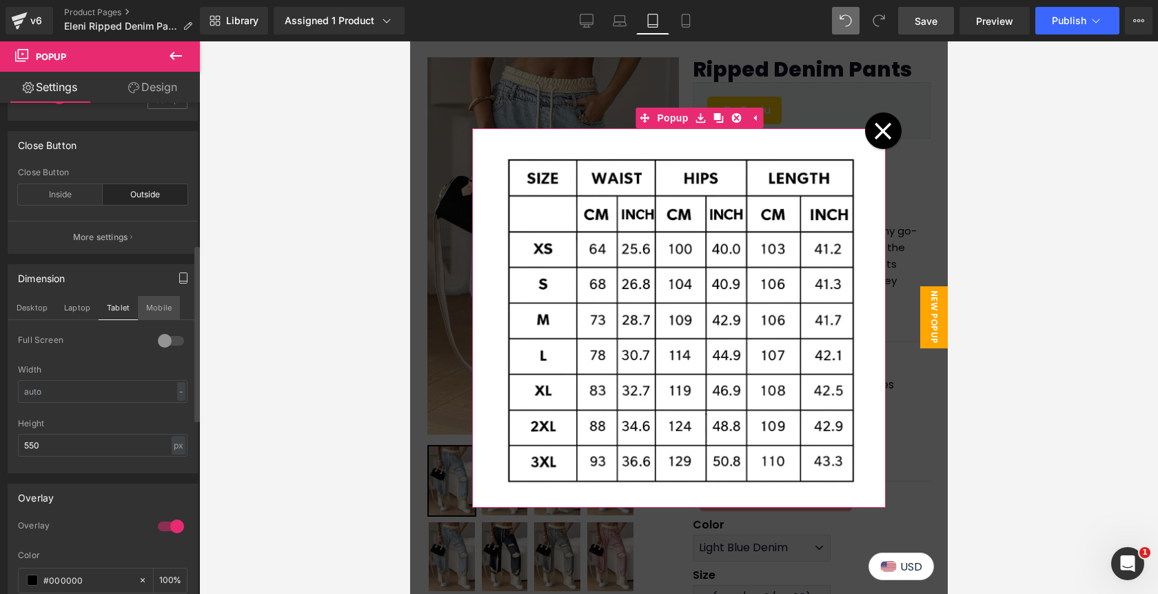
click at [153, 305] on button "Mobile" at bounding box center [159, 307] width 42 height 23
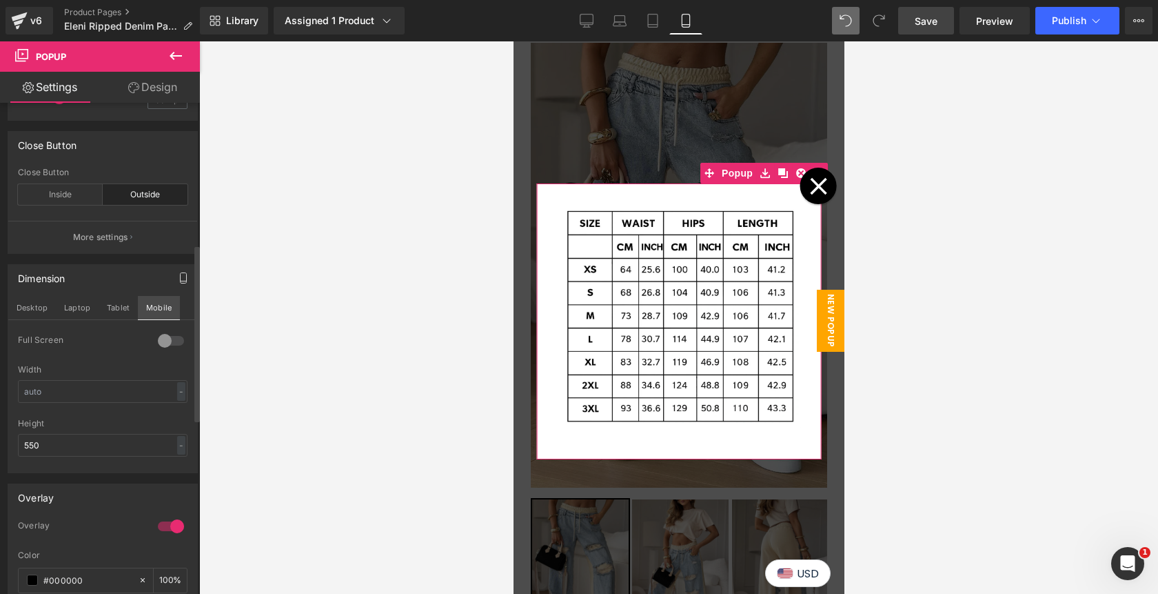
scroll to position [128, 0]
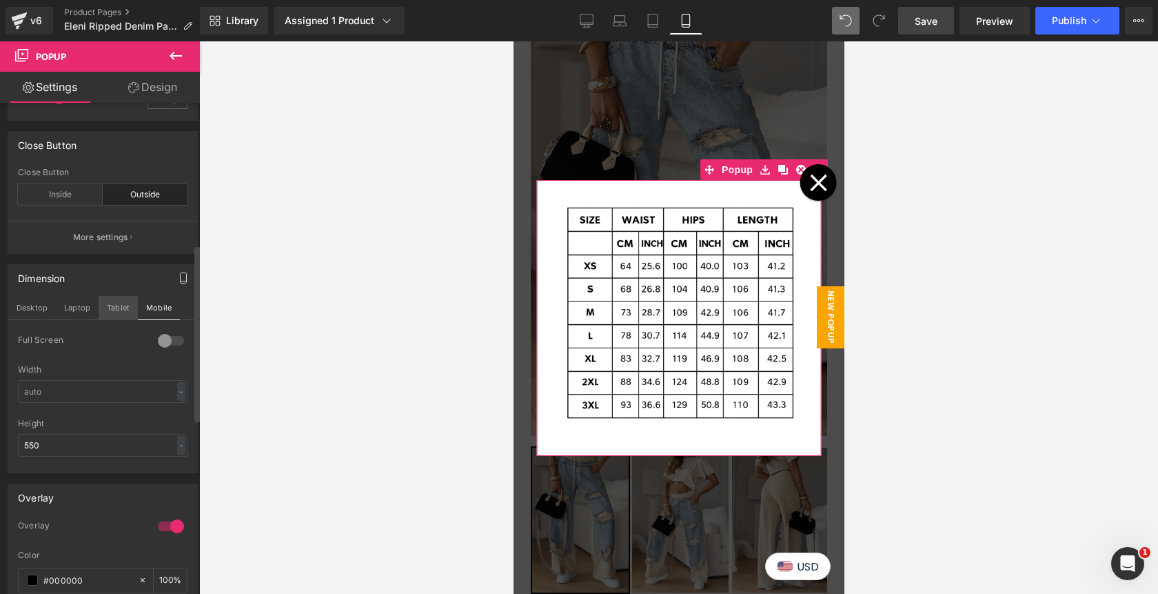
click at [115, 305] on button "Tablet" at bounding box center [118, 307] width 39 height 23
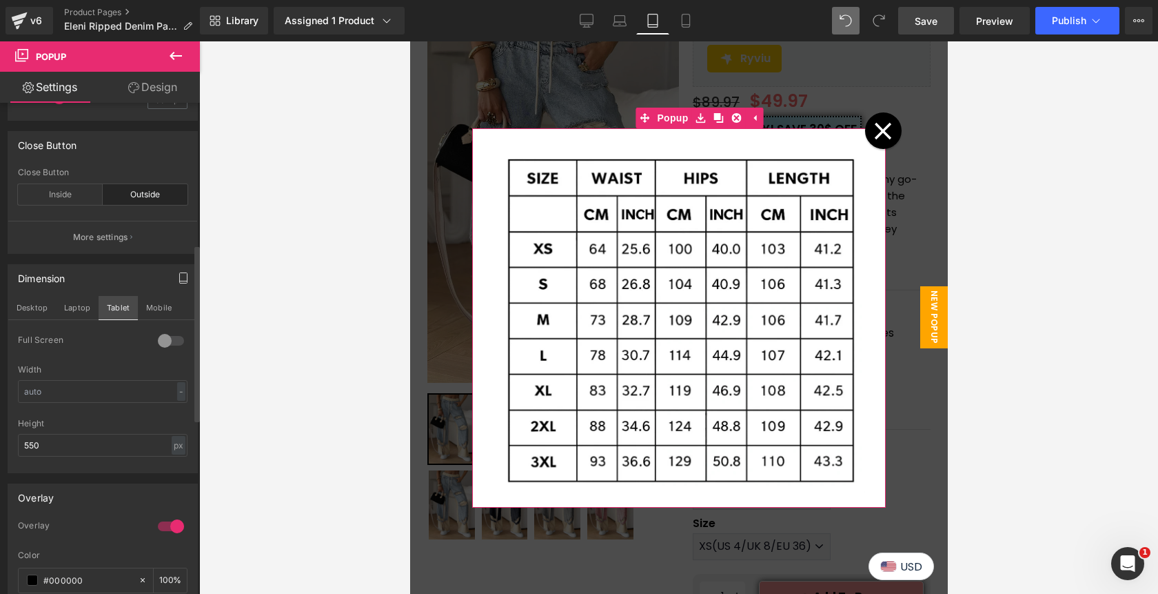
scroll to position [76, 0]
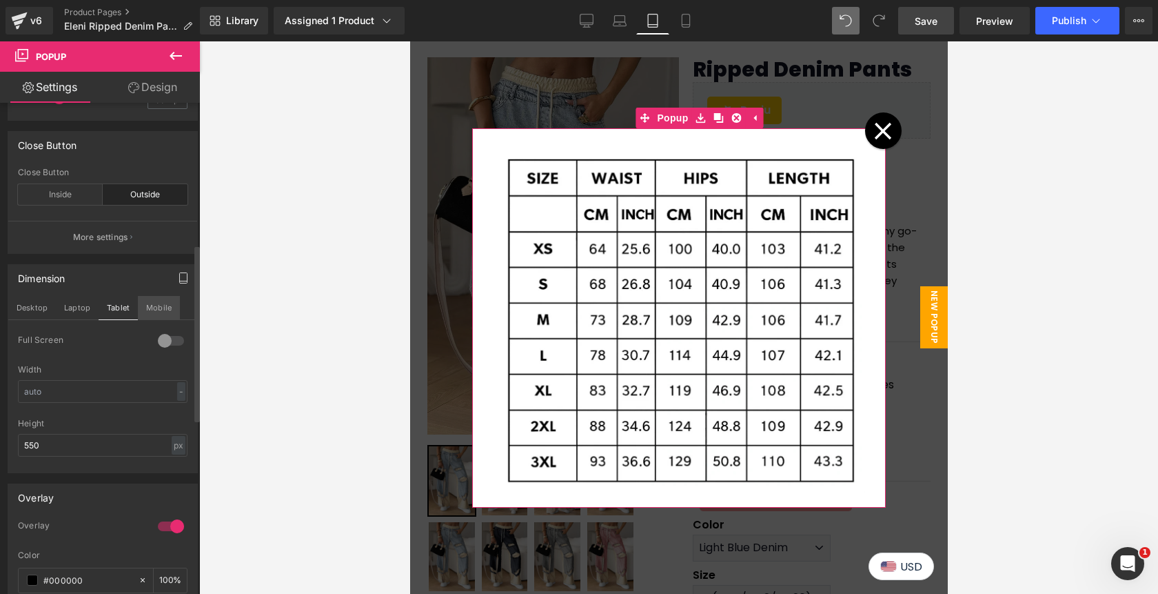
click at [150, 303] on button "Mobile" at bounding box center [159, 307] width 42 height 23
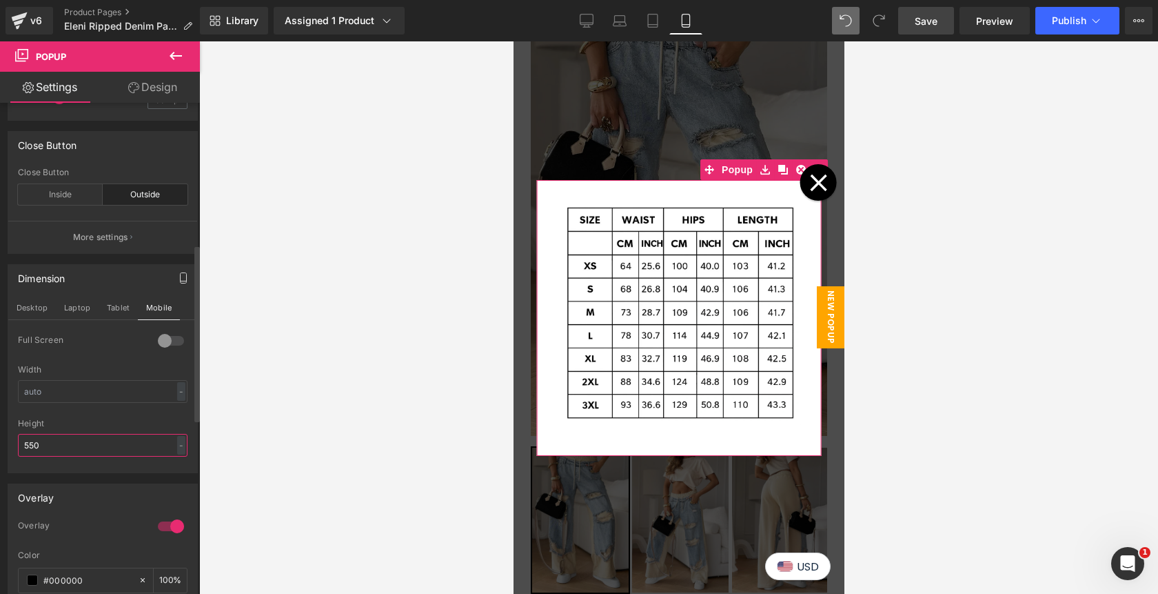
click at [63, 445] on input "550" at bounding box center [103, 445] width 170 height 23
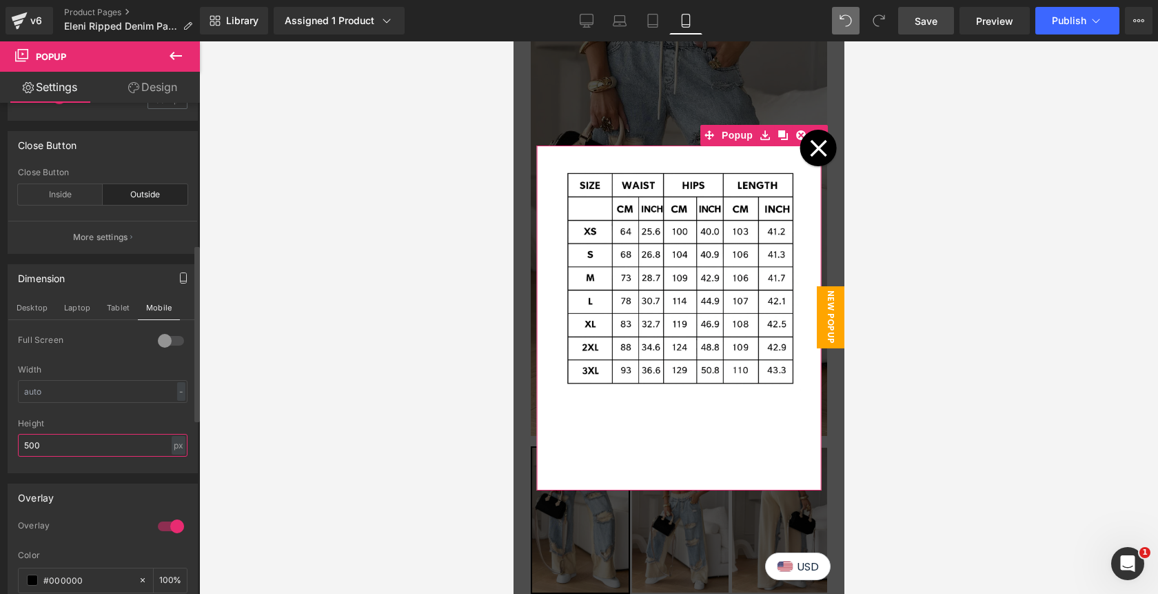
click at [64, 449] on input "500" at bounding box center [103, 445] width 170 height 23
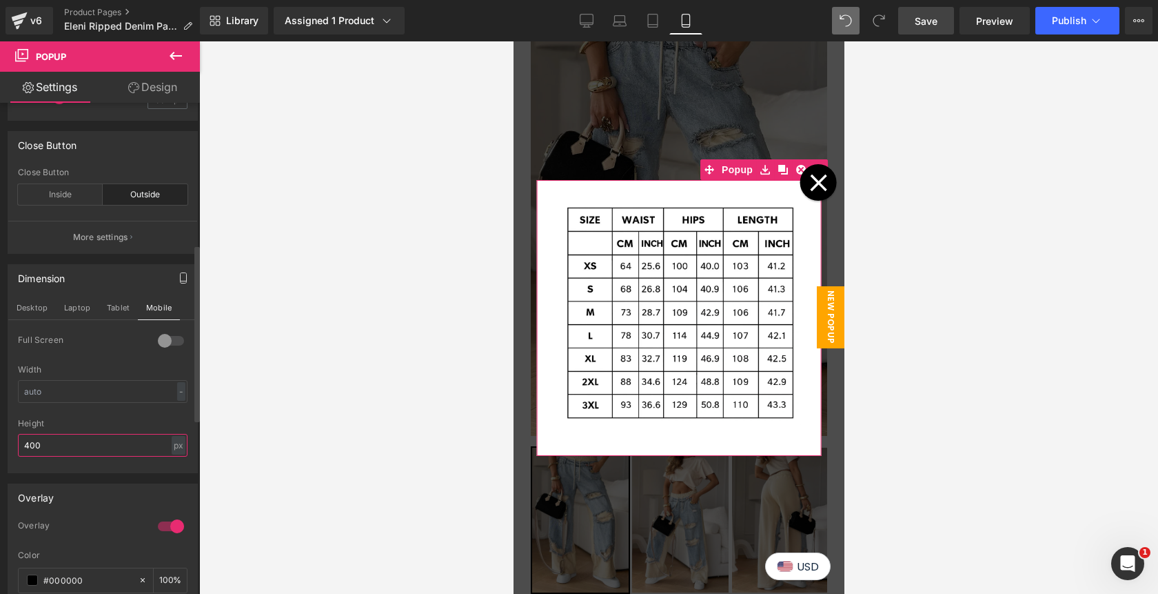
click at [52, 446] on input "400" at bounding box center [103, 445] width 170 height 23
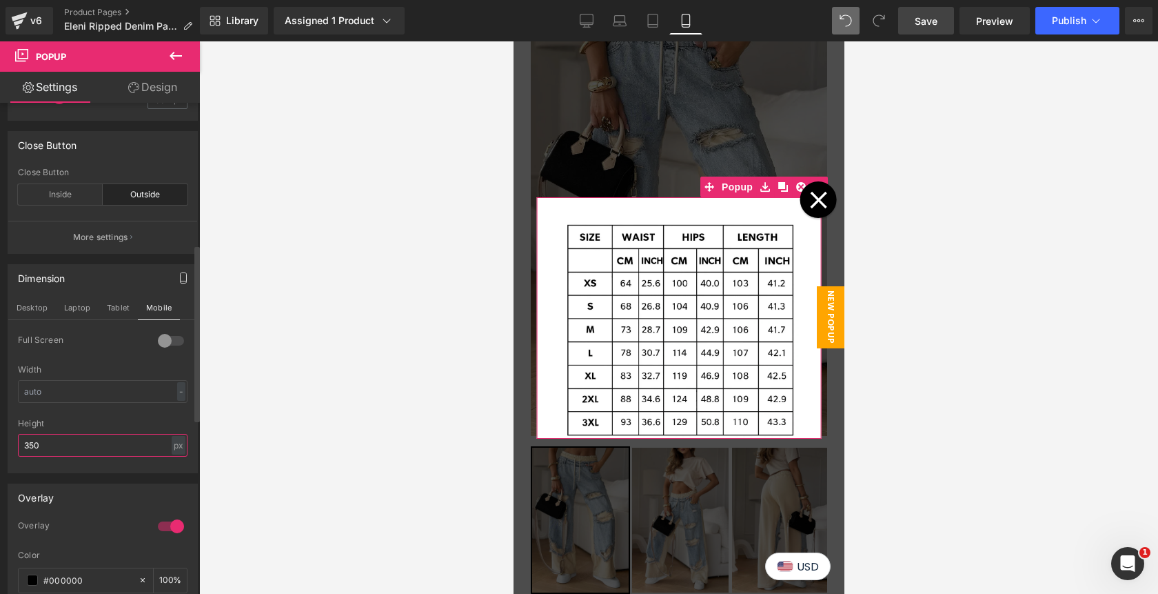
click at [29, 447] on input "350" at bounding box center [103, 445] width 170 height 23
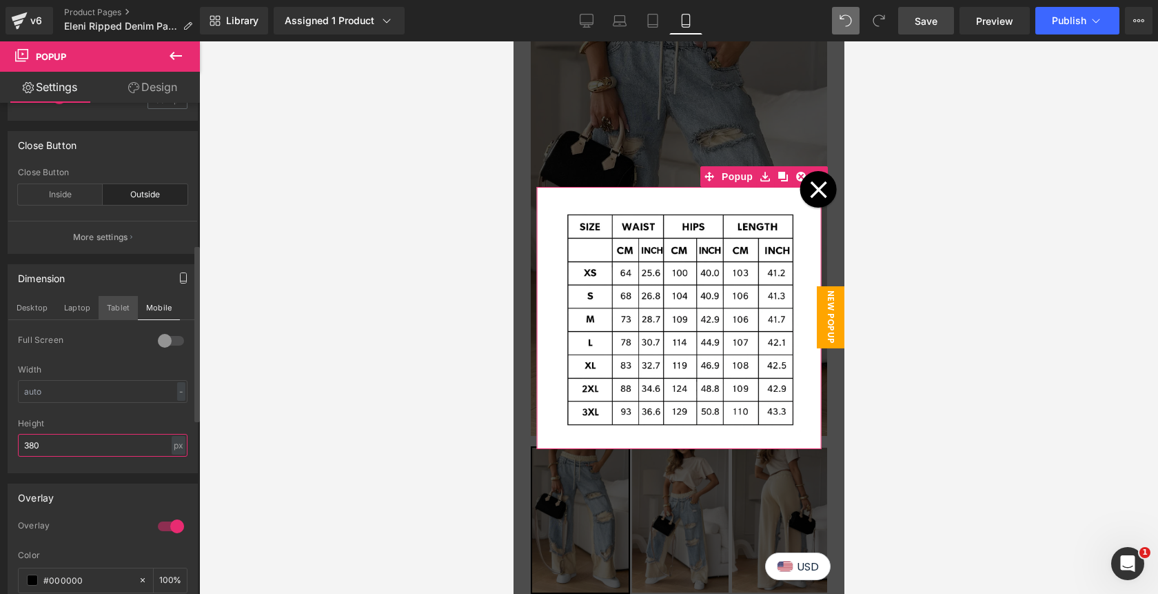
type input "380"
click at [115, 305] on button "Tablet" at bounding box center [118, 307] width 39 height 23
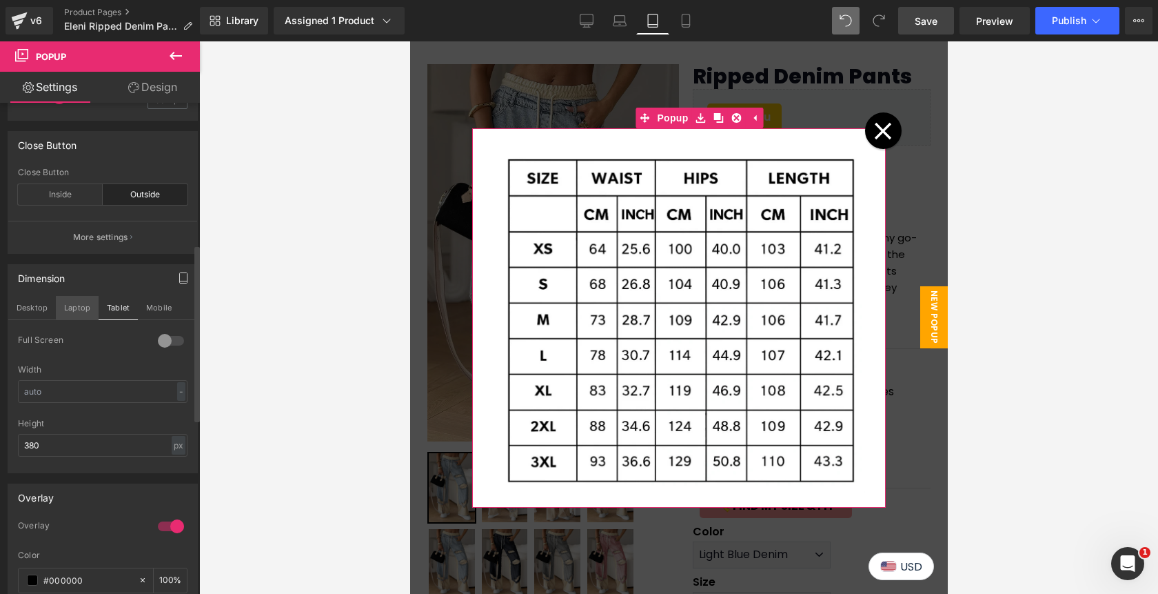
click at [81, 307] on button "Laptop" at bounding box center [77, 307] width 43 height 23
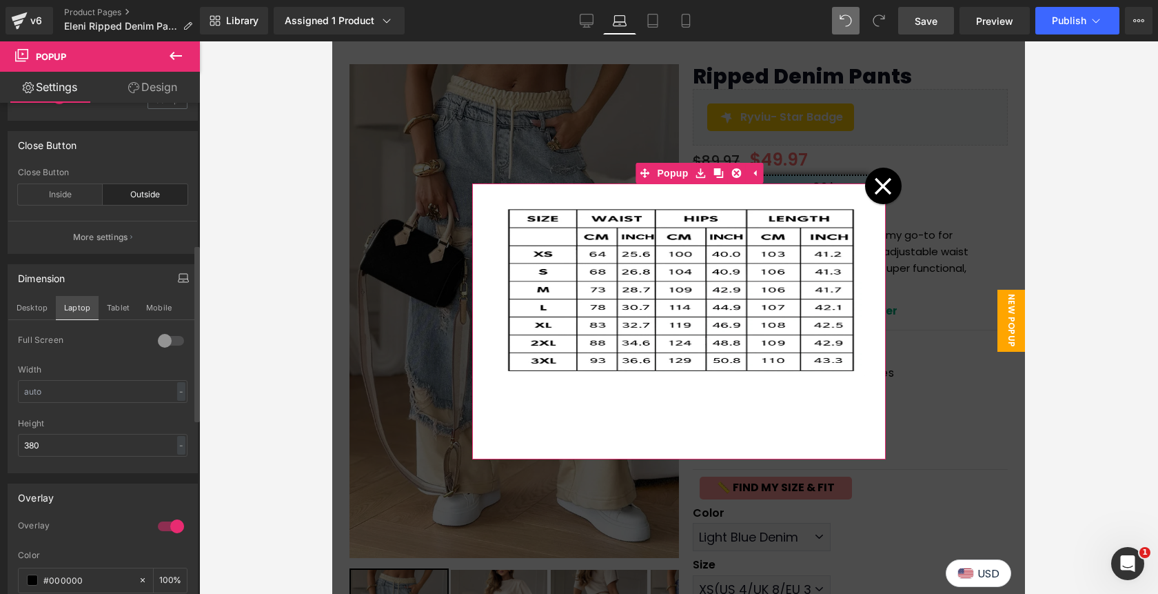
scroll to position [121, 0]
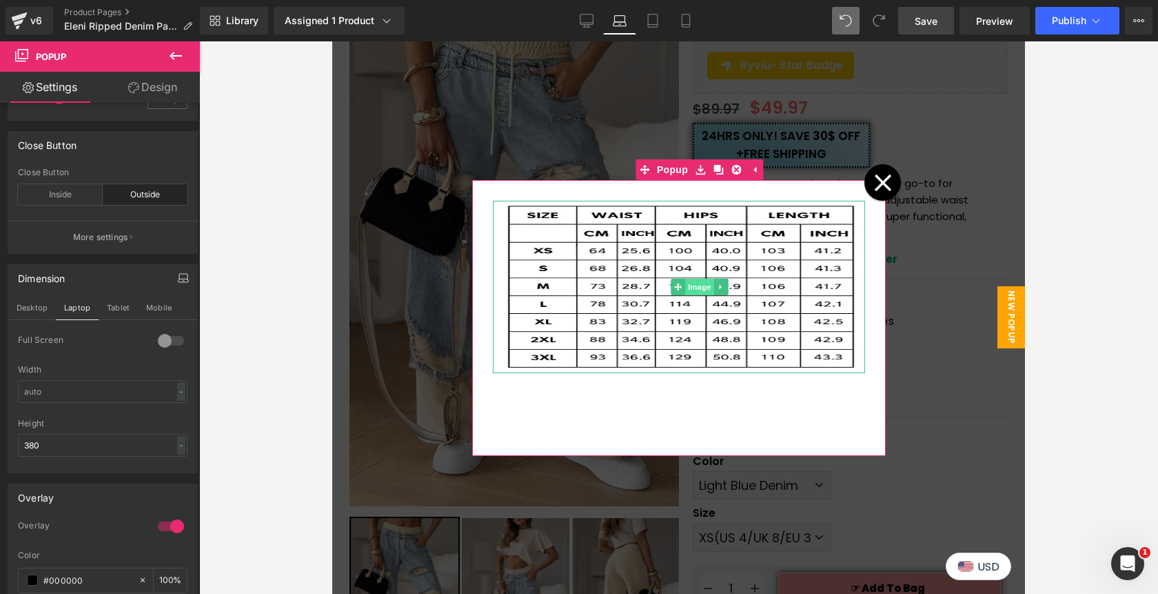
click at [698, 286] on span "Image" at bounding box center [699, 287] width 29 height 17
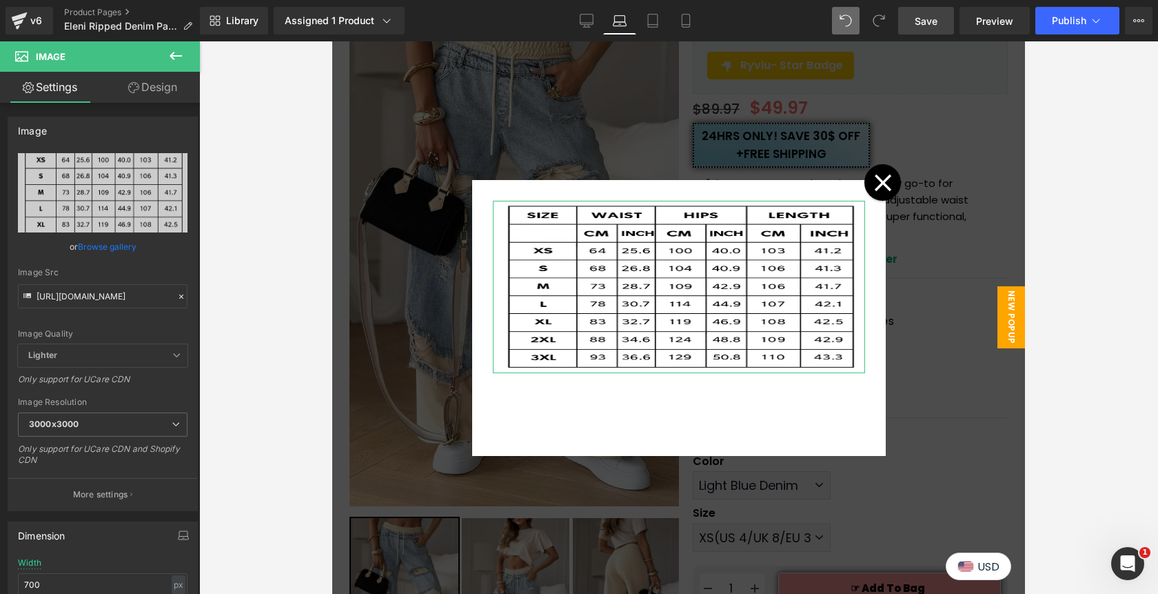
click at [151, 91] on link "Design" at bounding box center [153, 87] width 100 height 31
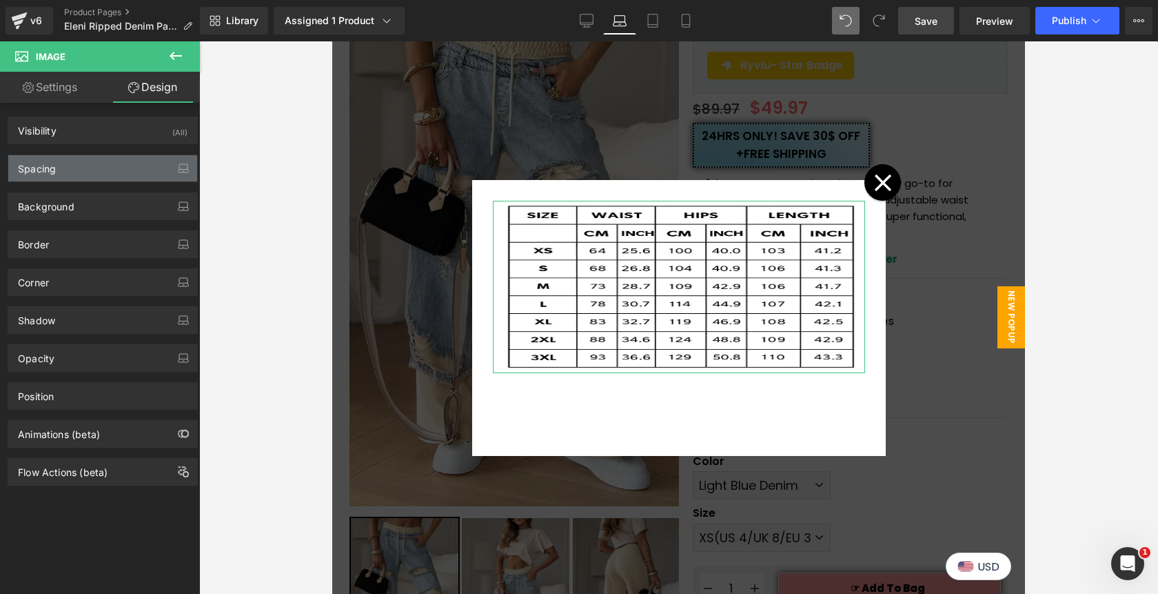
click at [83, 171] on div "Spacing" at bounding box center [102, 168] width 189 height 26
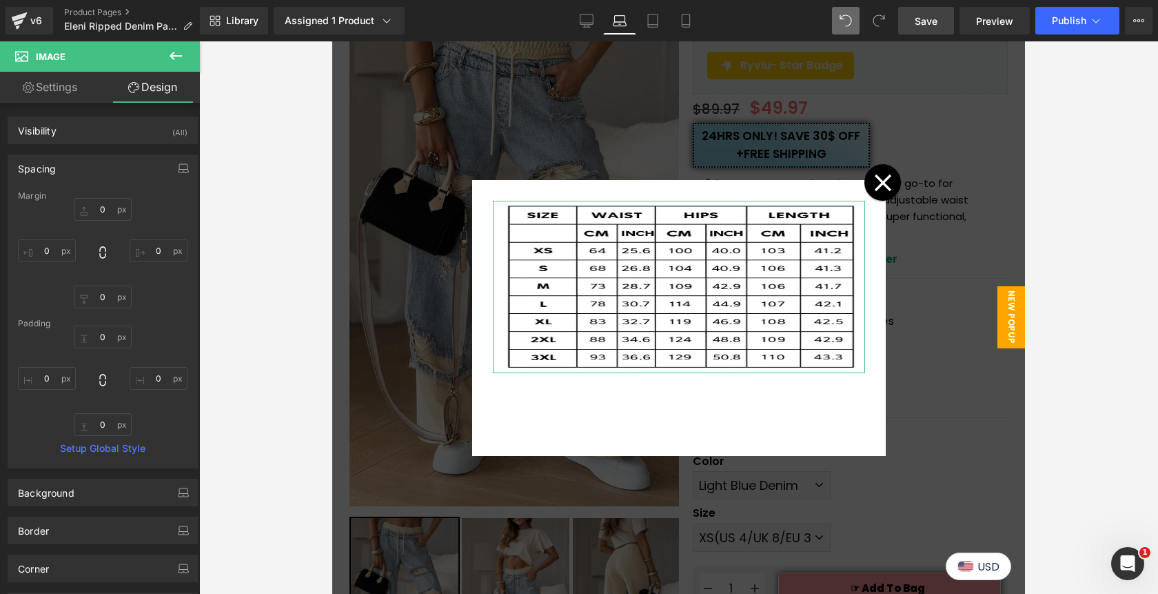
click at [74, 165] on div "Spacing" at bounding box center [102, 168] width 189 height 26
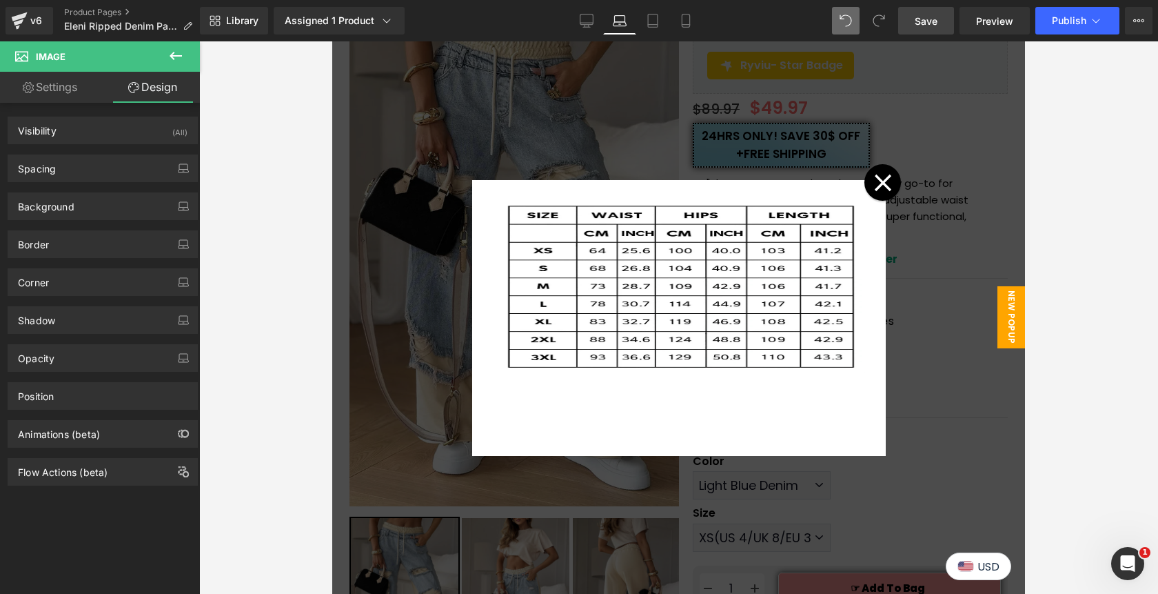
click at [179, 51] on icon at bounding box center [176, 56] width 17 height 17
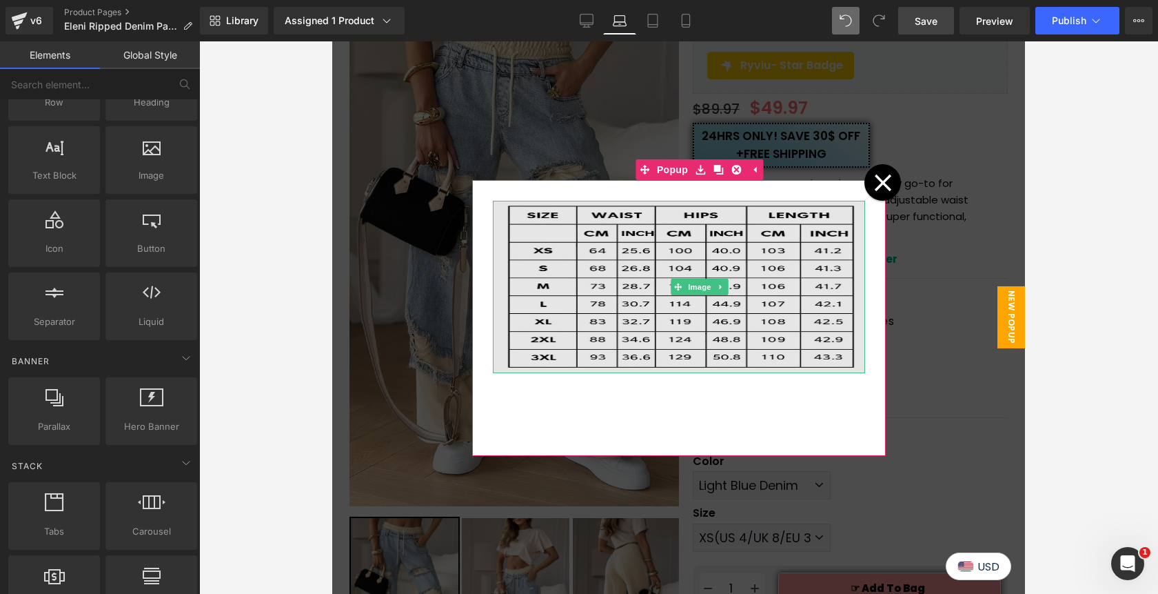
click at [585, 279] on img at bounding box center [679, 287] width 372 height 172
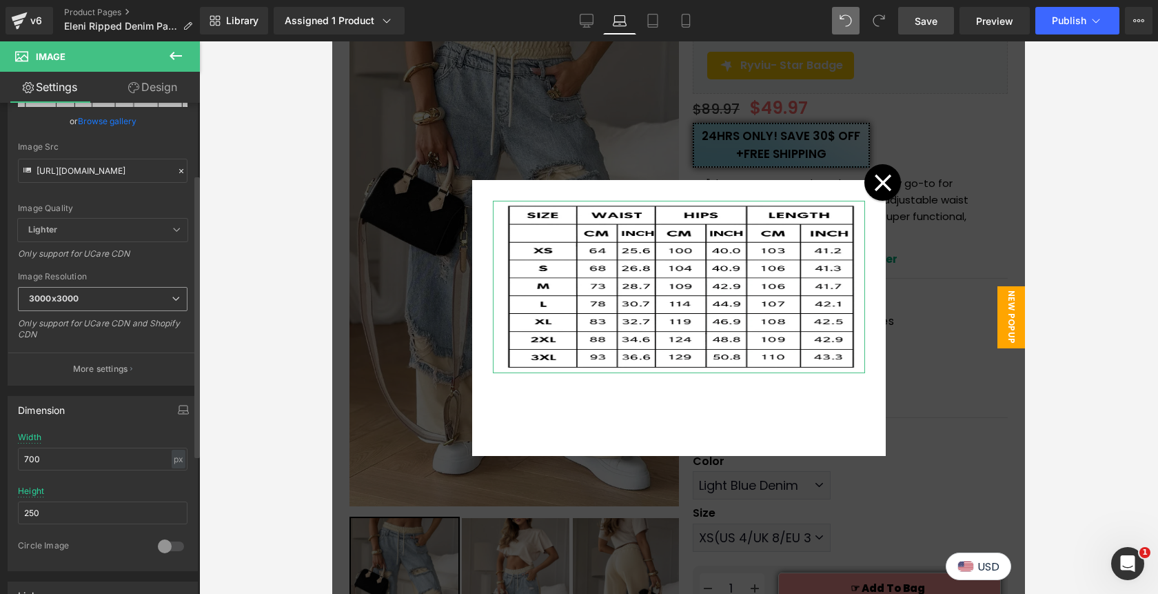
scroll to position [127, 0]
click at [71, 509] on input "250" at bounding box center [103, 511] width 170 height 23
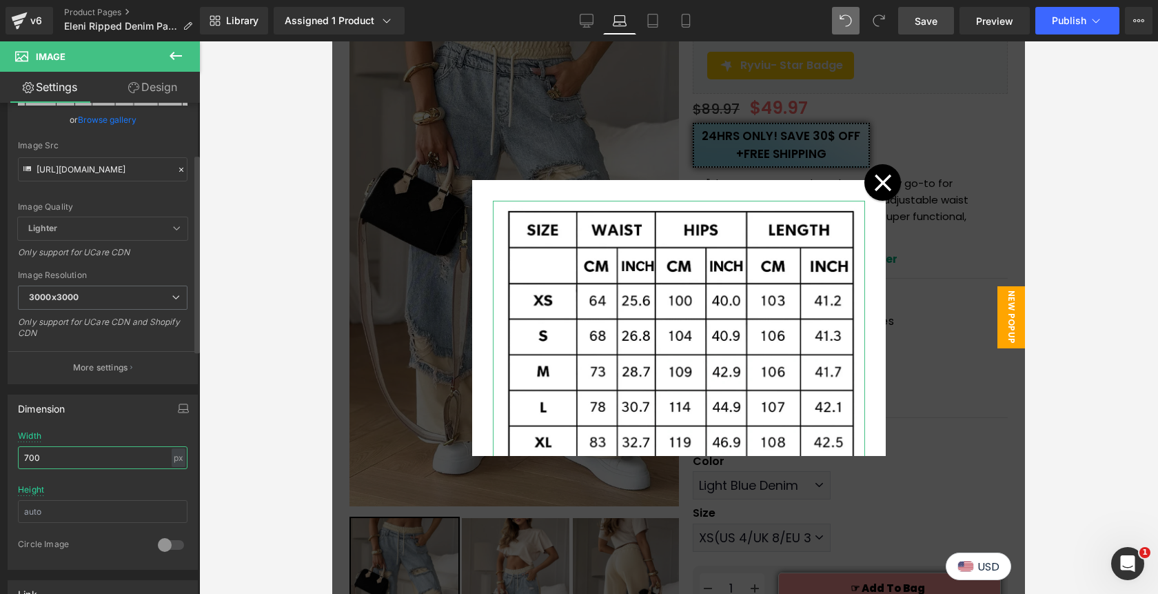
click at [77, 463] on input "700" at bounding box center [103, 457] width 170 height 23
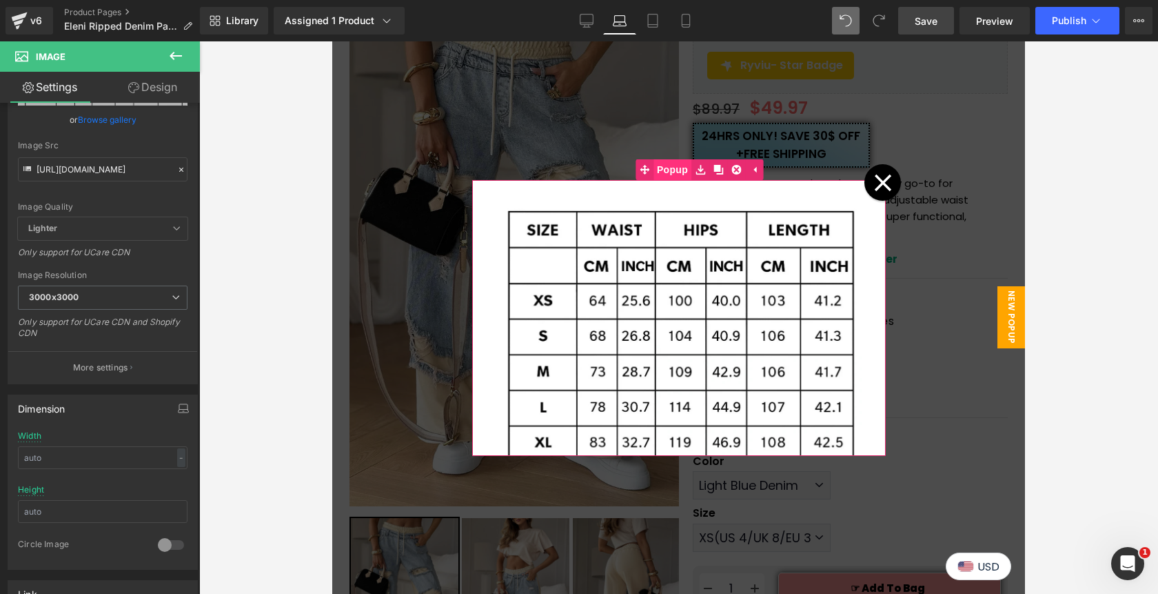
click at [672, 165] on span "Popup" at bounding box center [673, 169] width 38 height 21
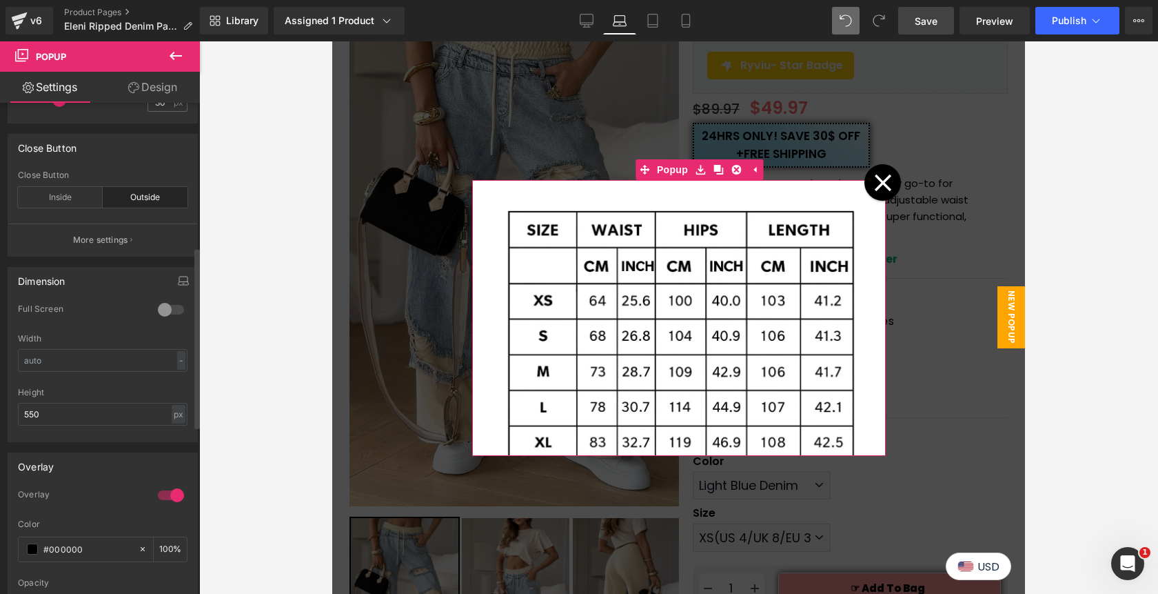
scroll to position [410, 0]
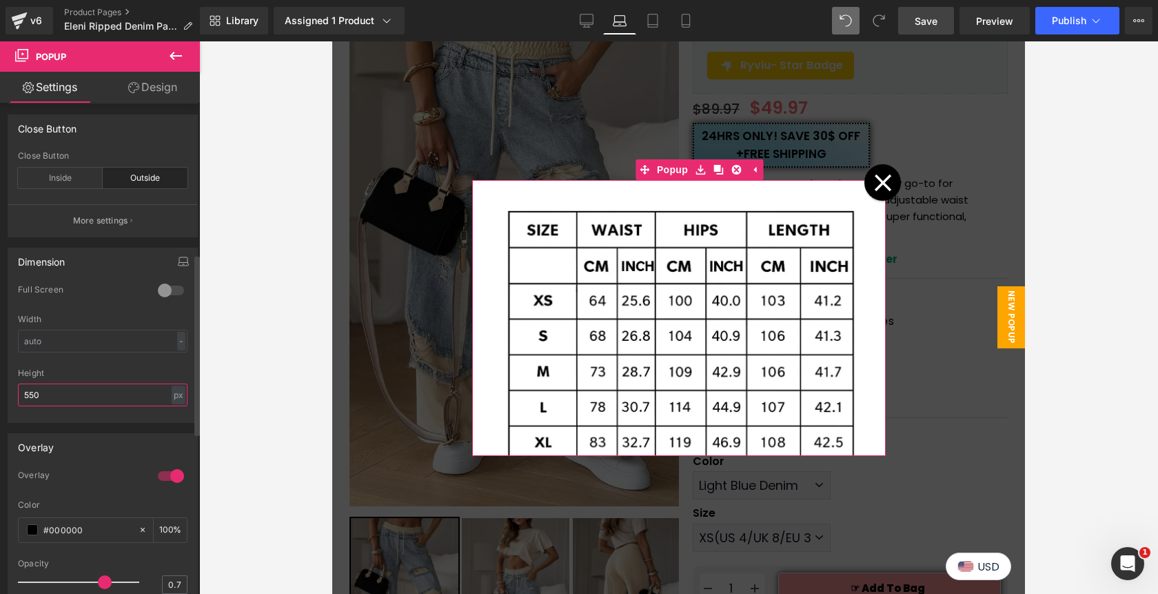
click at [63, 390] on input "550" at bounding box center [103, 394] width 170 height 23
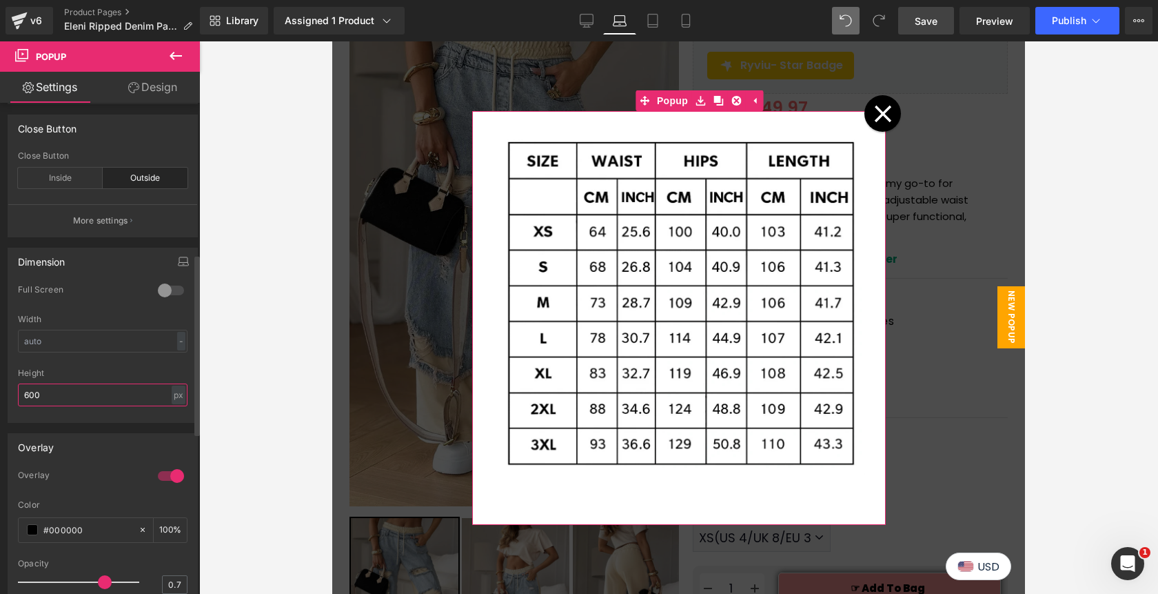
click at [71, 393] on input "600" at bounding box center [103, 394] width 170 height 23
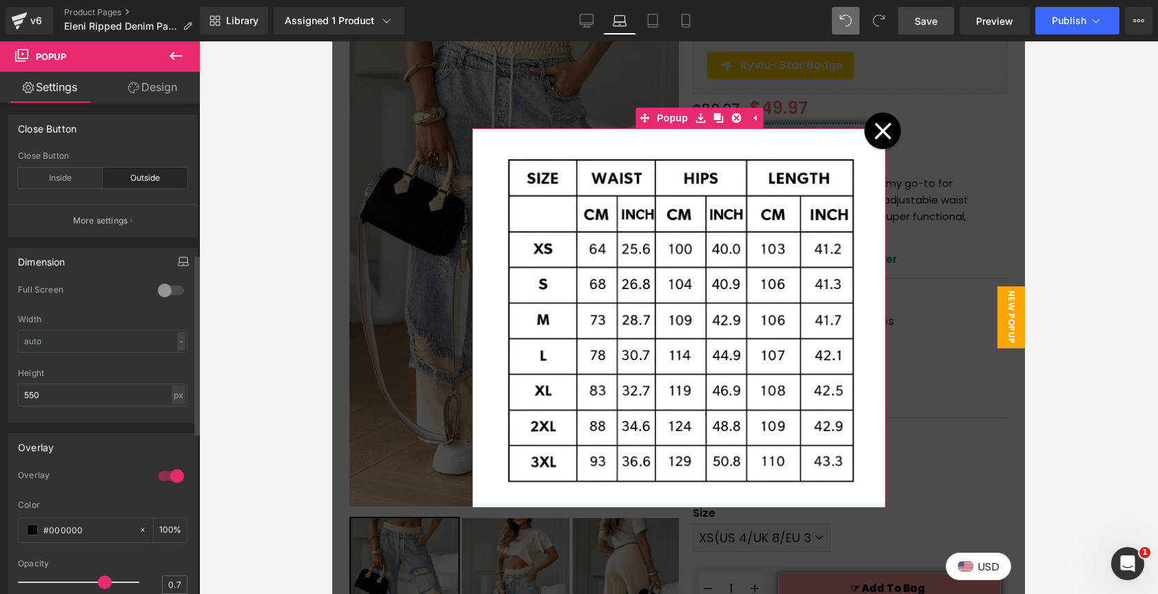
click at [180, 259] on icon "button" at bounding box center [183, 261] width 11 height 11
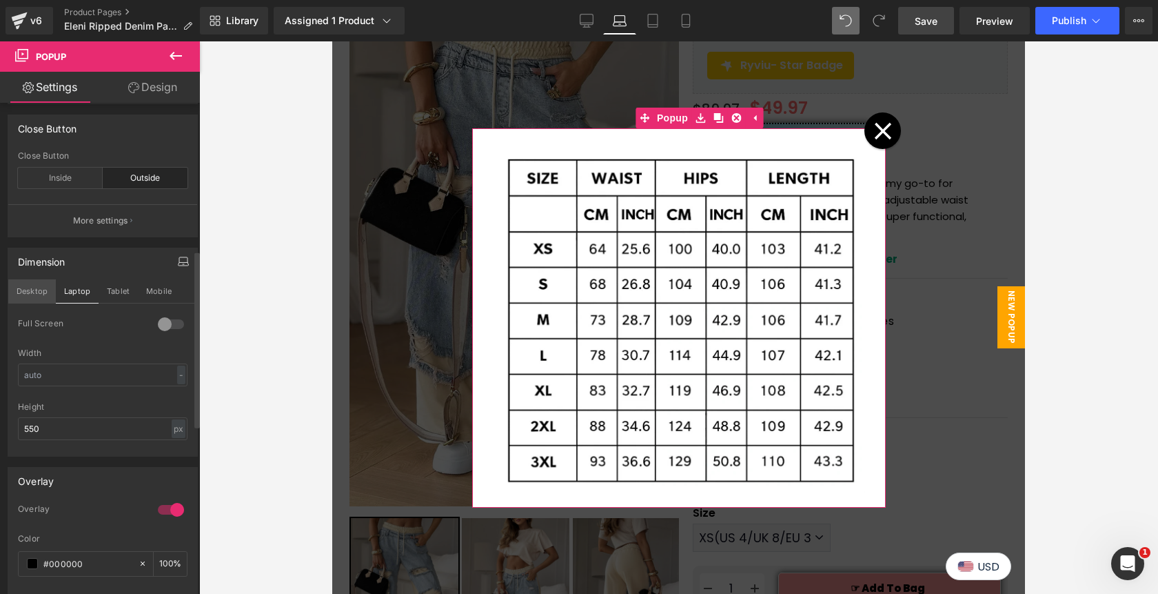
click at [37, 288] on button "Desktop" at bounding box center [32, 290] width 48 height 23
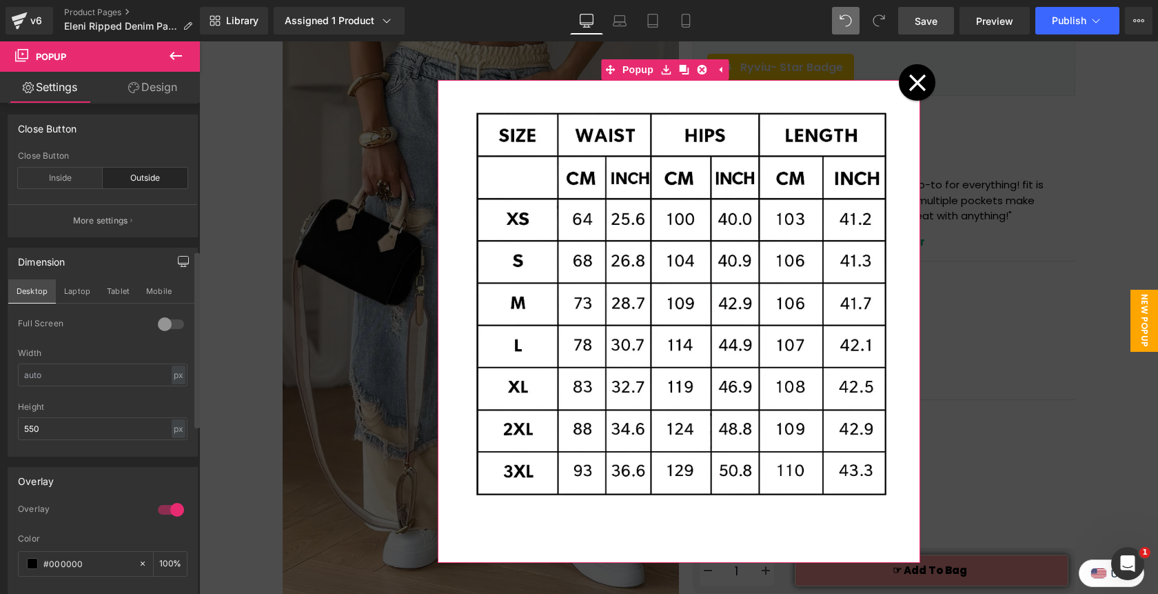
scroll to position [69, 0]
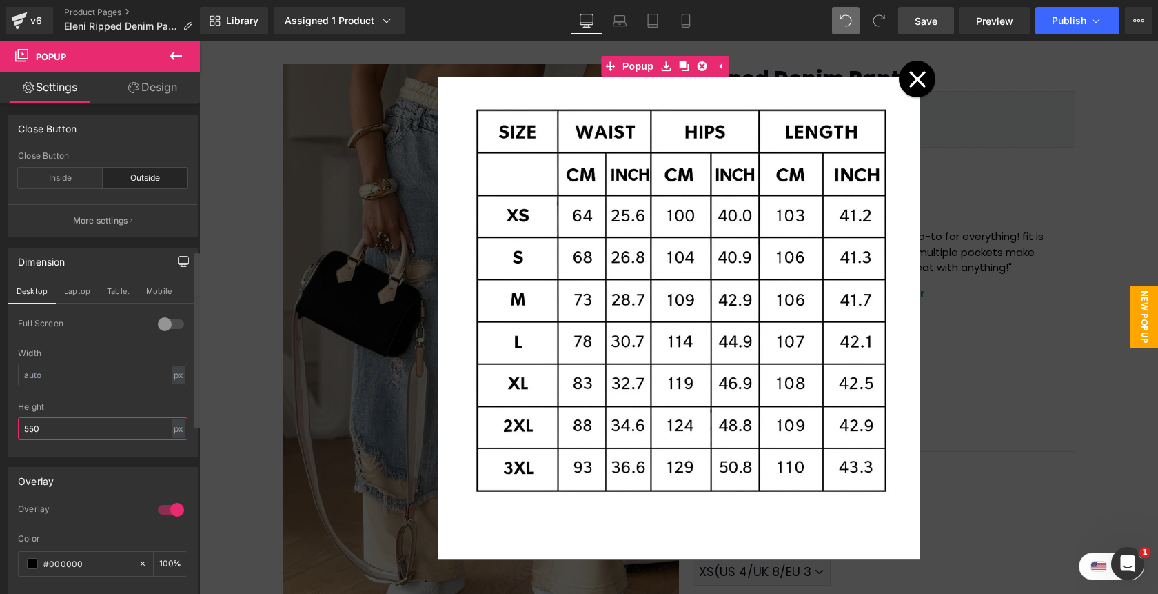
click at [50, 431] on input "550" at bounding box center [103, 428] width 170 height 23
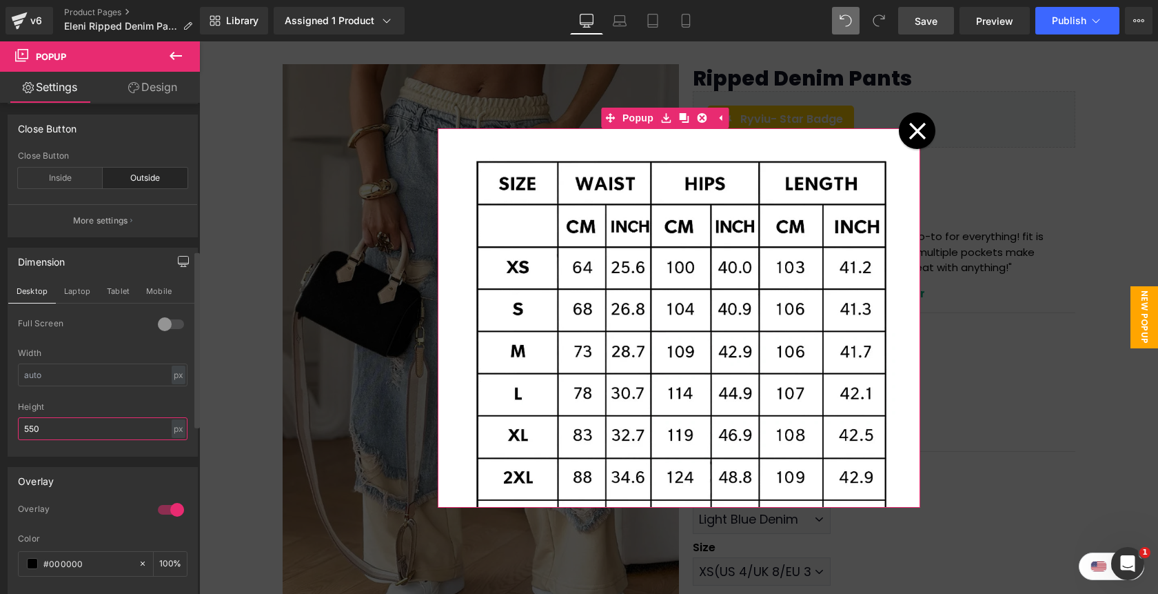
click at [24, 431] on input "550" at bounding box center [103, 428] width 170 height 23
click at [37, 431] on input "550" at bounding box center [103, 428] width 170 height 23
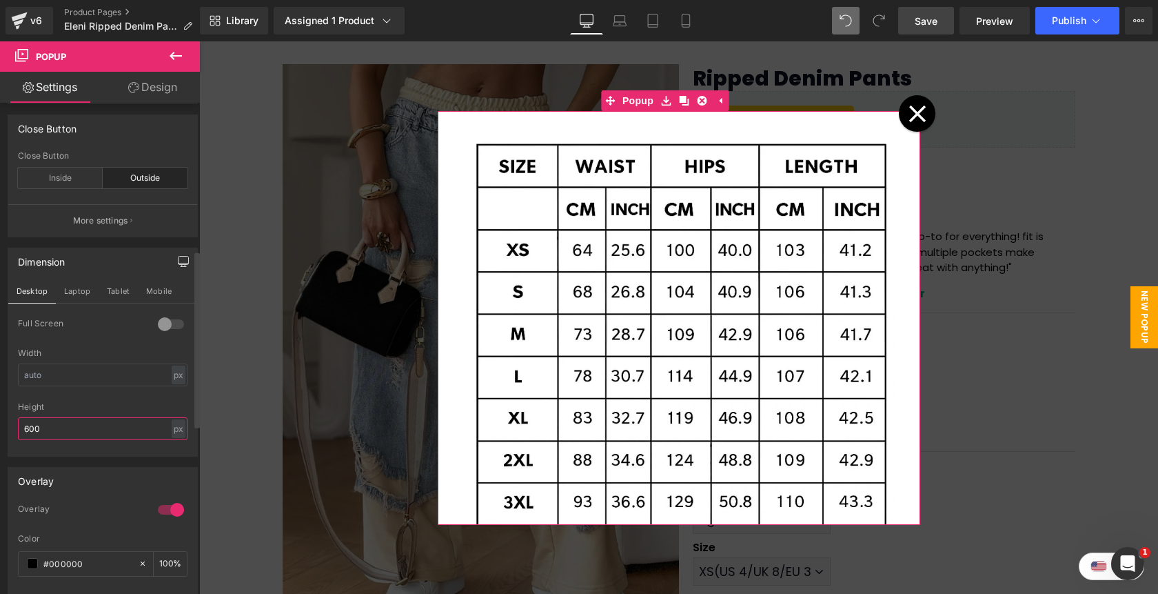
click at [27, 429] on input "600" at bounding box center [103, 428] width 170 height 23
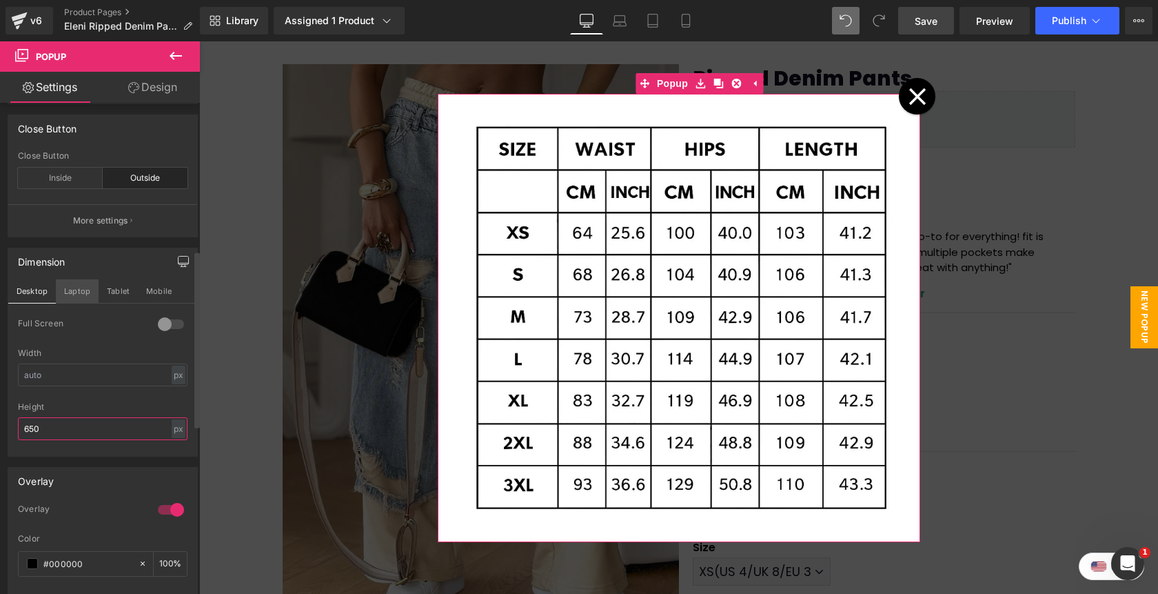
type input "650"
click at [74, 285] on button "Laptop" at bounding box center [77, 290] width 43 height 23
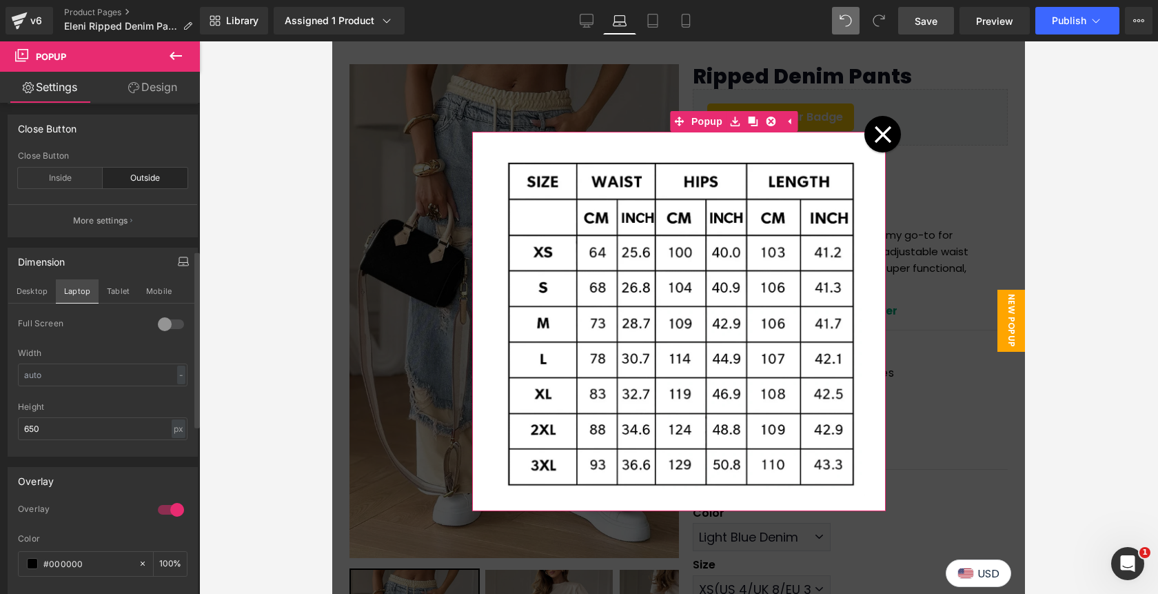
scroll to position [103, 0]
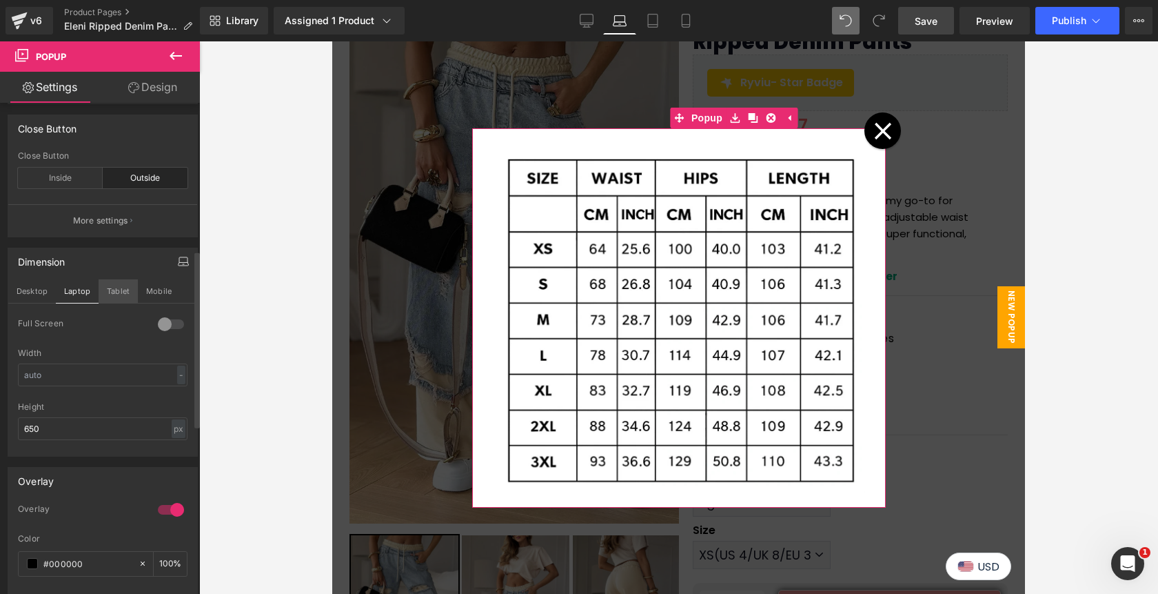
click at [104, 290] on button "Tablet" at bounding box center [118, 290] width 39 height 23
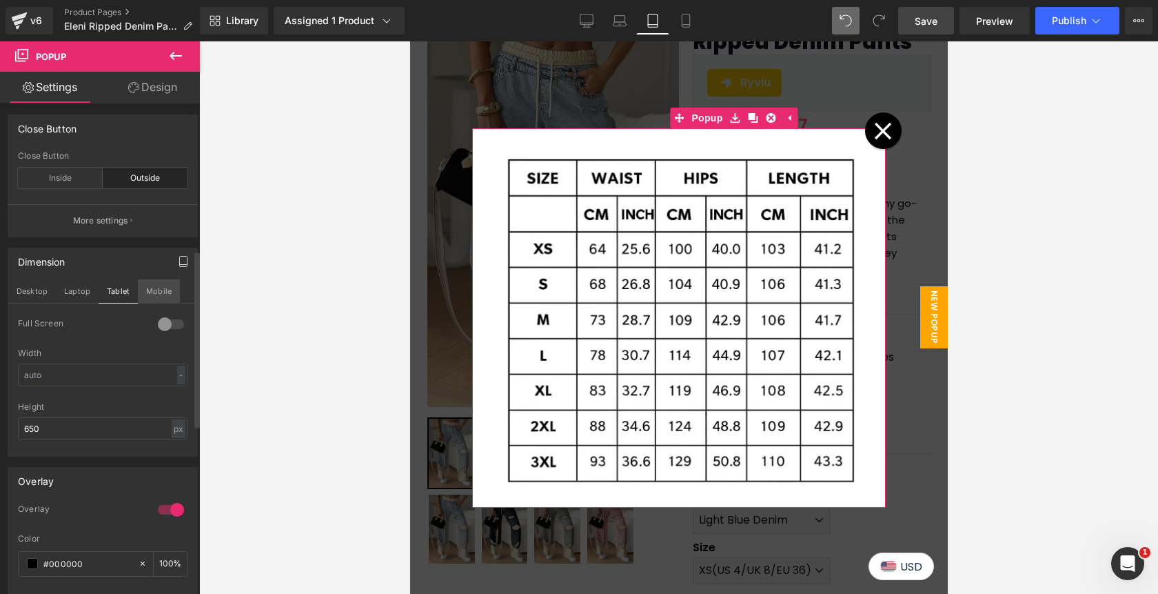
click at [148, 291] on button "Mobile" at bounding box center [159, 290] width 42 height 23
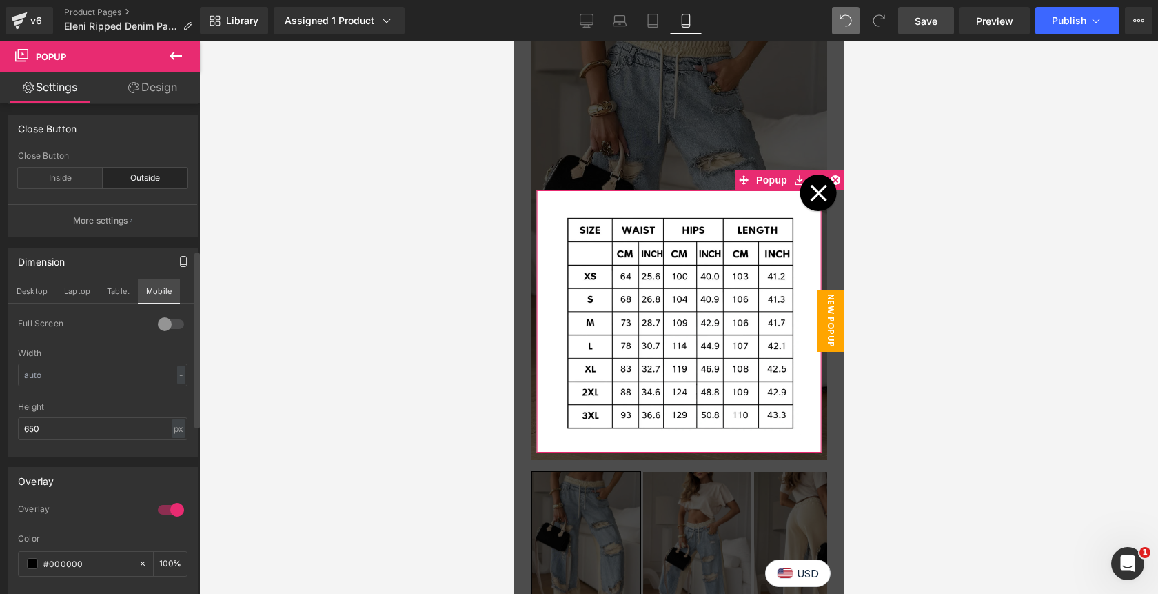
scroll to position [162, 0]
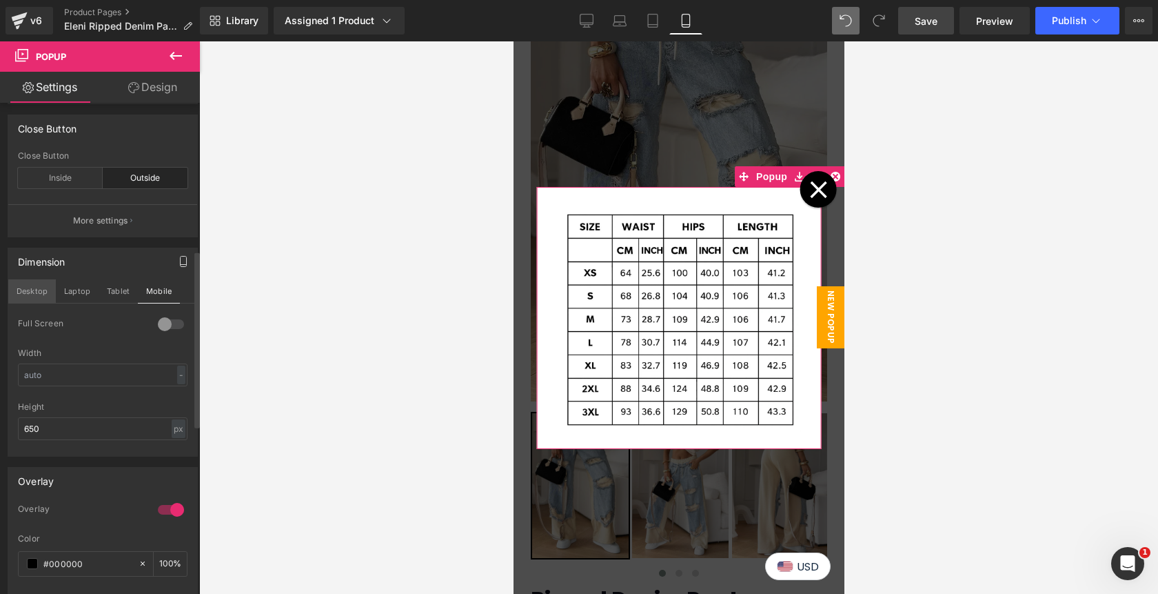
click at [36, 295] on button "Desktop" at bounding box center [32, 290] width 48 height 23
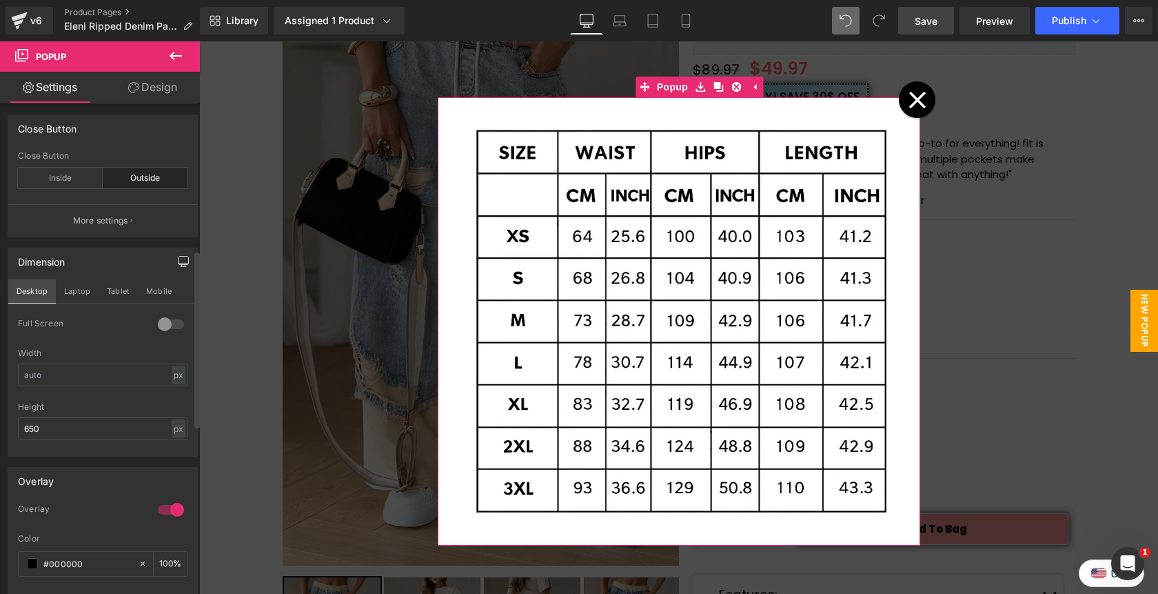
scroll to position [69, 0]
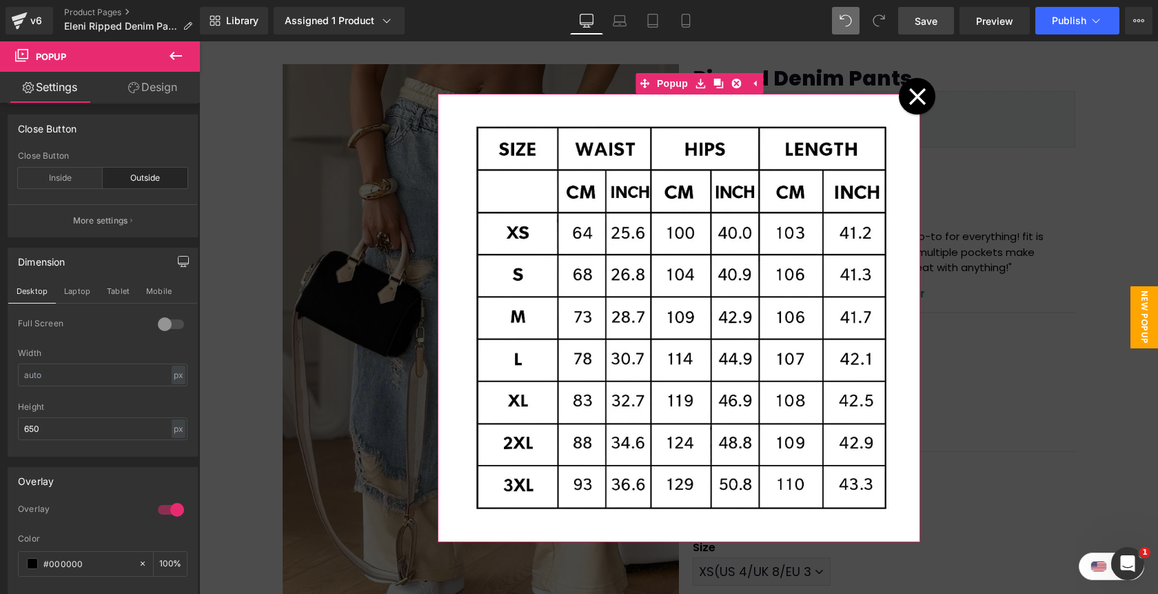
click at [916, 92] on icon at bounding box center [918, 97] width 18 height 18
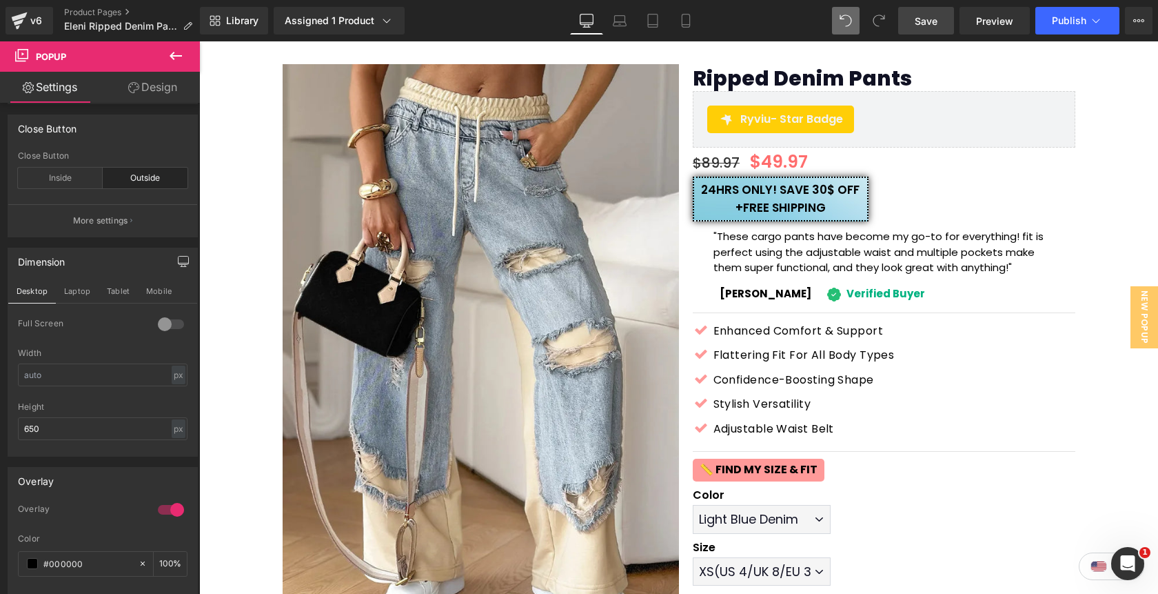
click at [931, 21] on span "Save" at bounding box center [926, 21] width 23 height 14
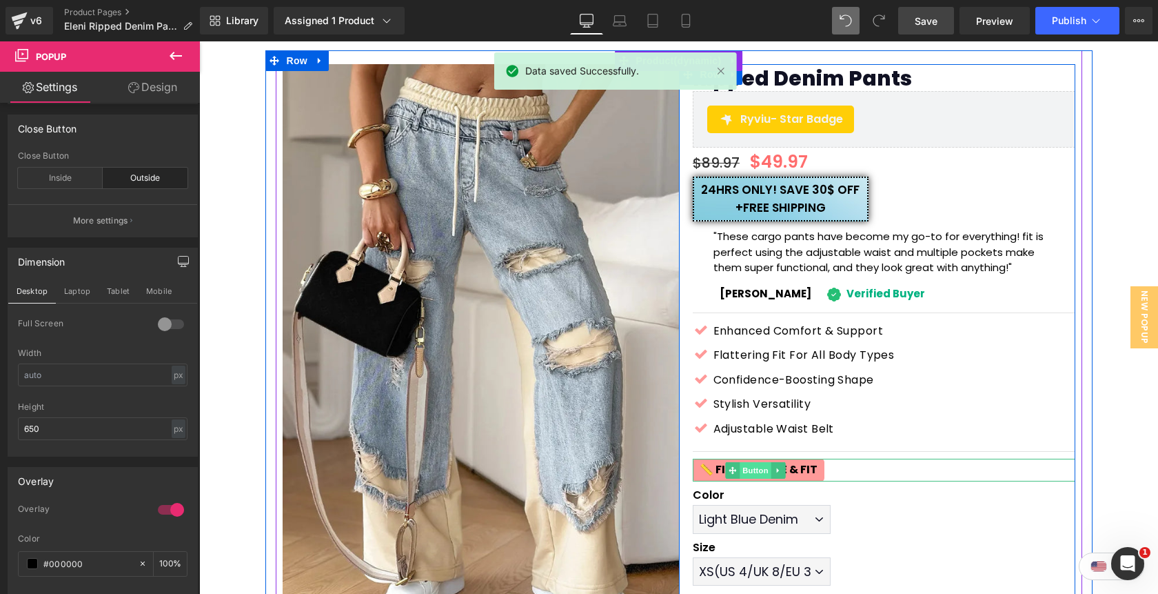
click at [745, 470] on span "Button" at bounding box center [756, 470] width 32 height 17
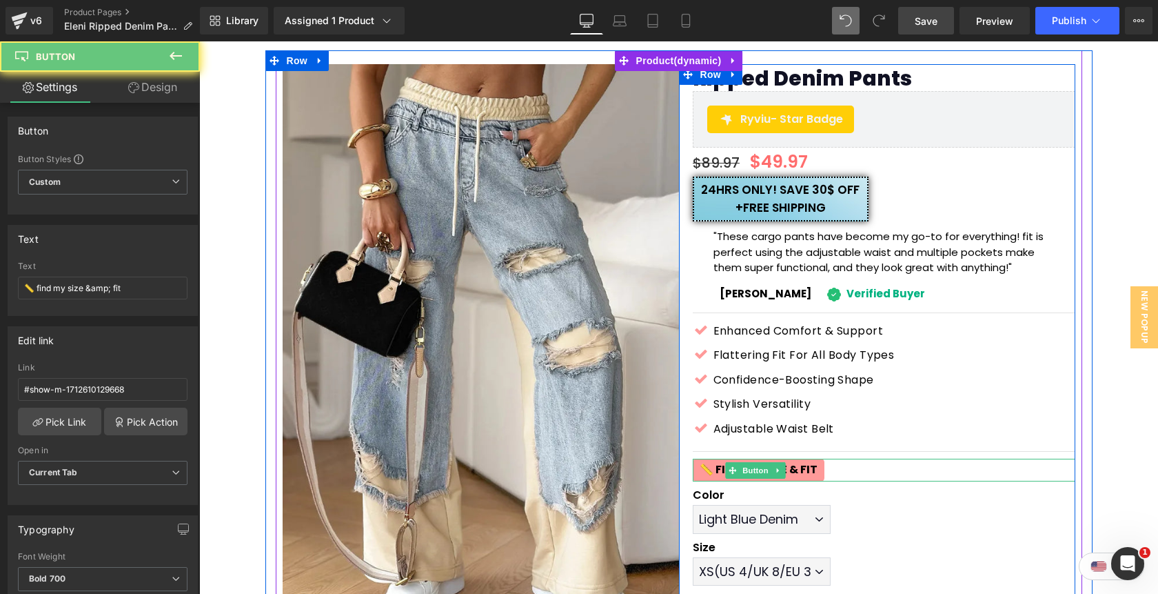
click at [717, 474] on span "📏 find my size & fit" at bounding box center [759, 470] width 118 height 16
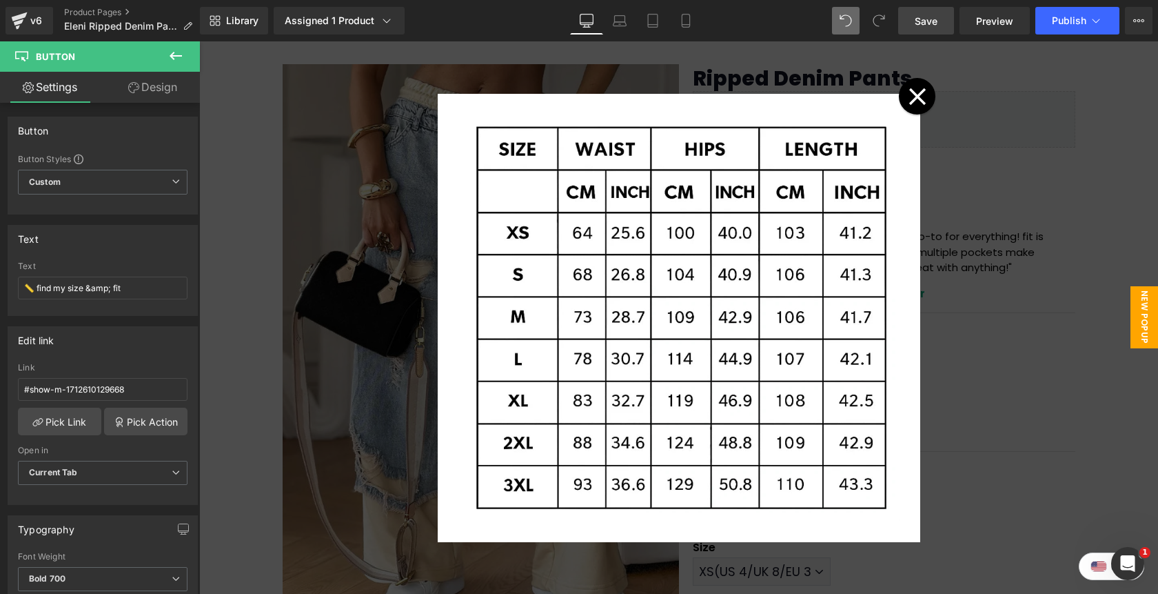
click at [911, 99] on icon at bounding box center [918, 97] width 18 height 18
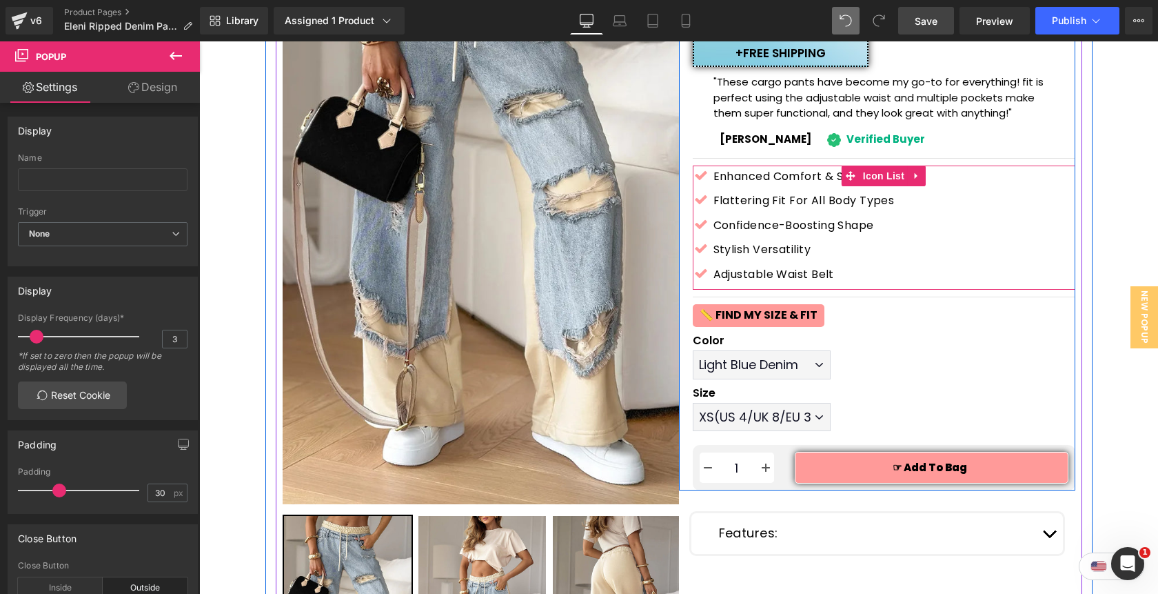
scroll to position [225, 0]
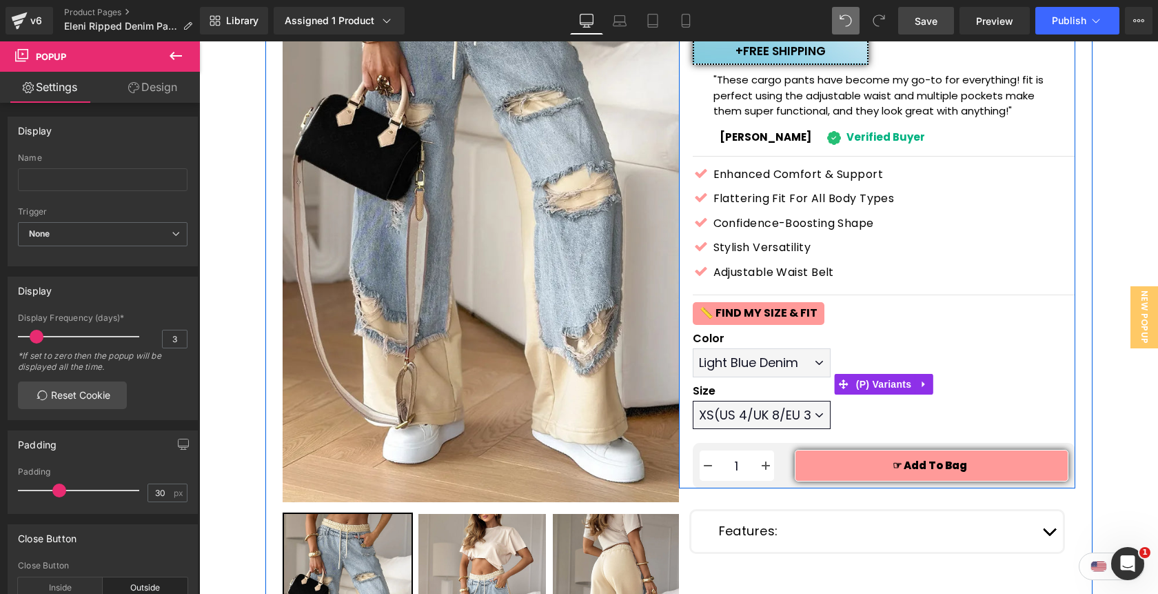
click at [822, 422] on select "XS(US 4/UK 8/EU 36) S(US 6-8/UK 10-12/EU 38-40) M(US 10/UK 14/EU 42) L(US 12/UK…" at bounding box center [762, 415] width 138 height 28
click at [693, 401] on select "XS(US 4/UK 8/EU 36) S(US 6-8/UK 10-12/EU 38-40) M(US 10/UK 14/EU 42) L(US 12/UK…" at bounding box center [762, 415] width 138 height 28
click at [818, 421] on select "XS(US 4/UK 8/EU 36) S(US 6-8/UK 10-12/EU 38-40) M(US 10/UK 14/EU 42) L(US 12/UK…" at bounding box center [762, 415] width 138 height 28
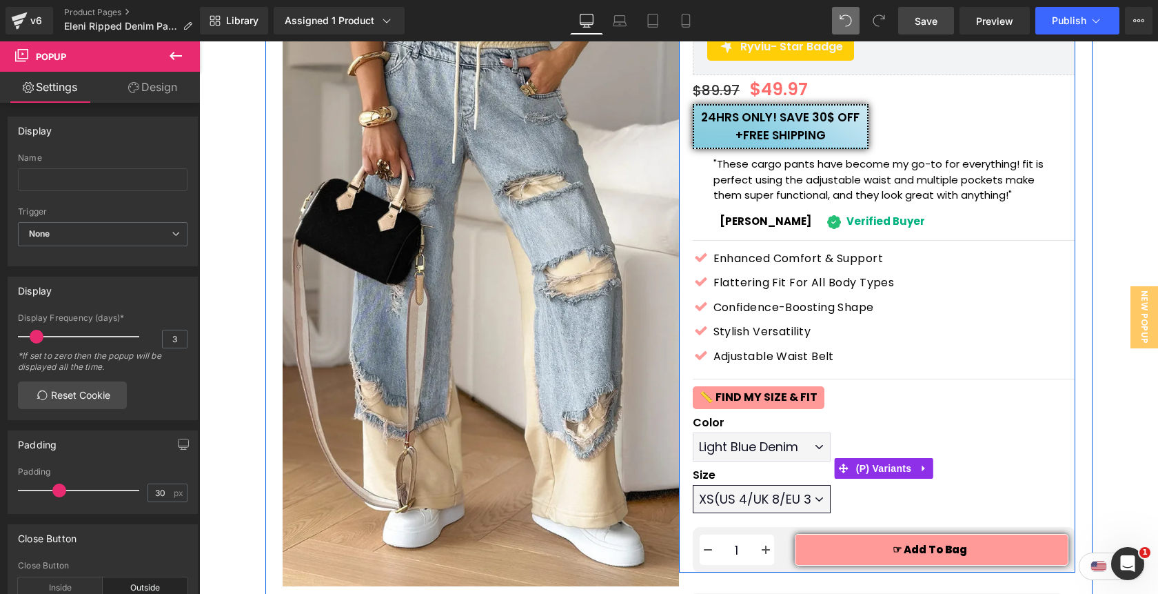
scroll to position [138, 0]
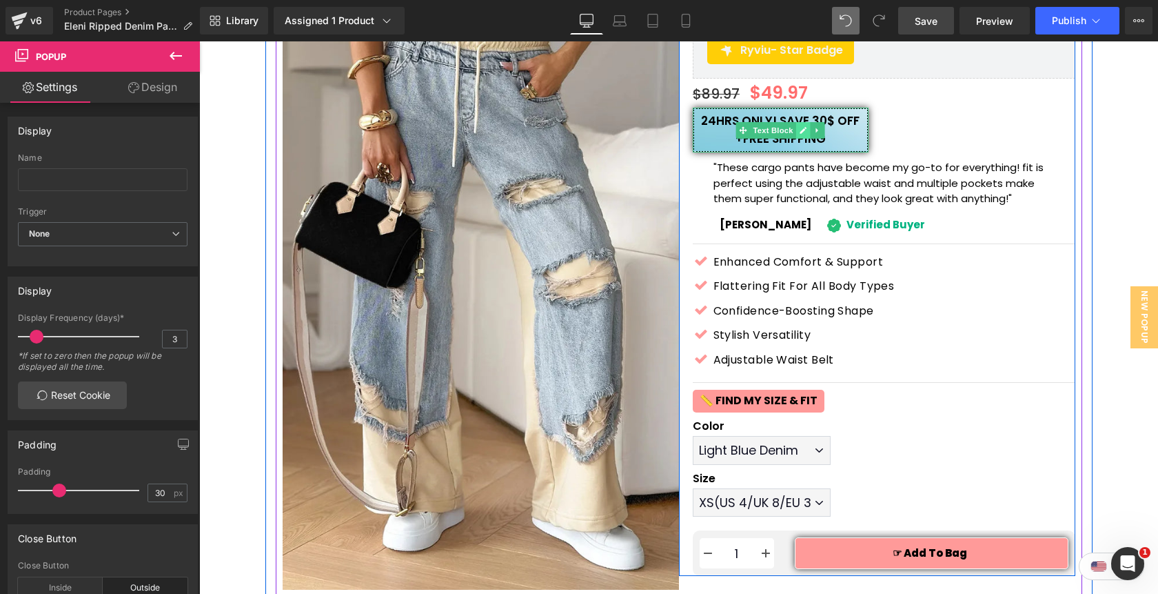
click at [800, 129] on icon at bounding box center [804, 130] width 8 height 8
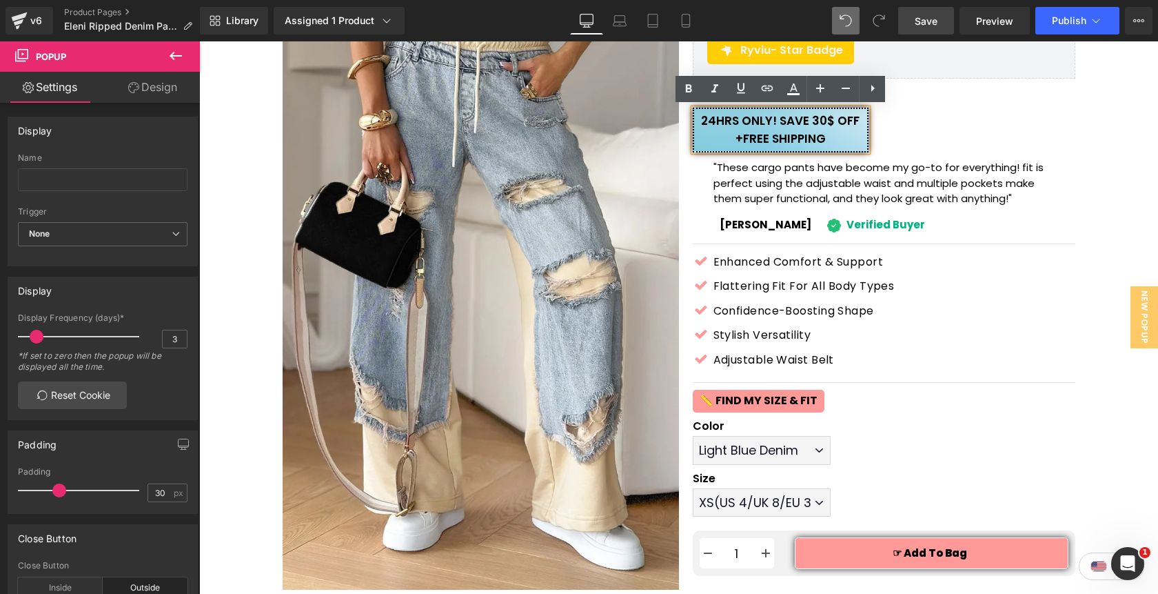
click at [819, 122] on p "24hrs only! save 30$ off + free shipping" at bounding box center [780, 129] width 173 height 35
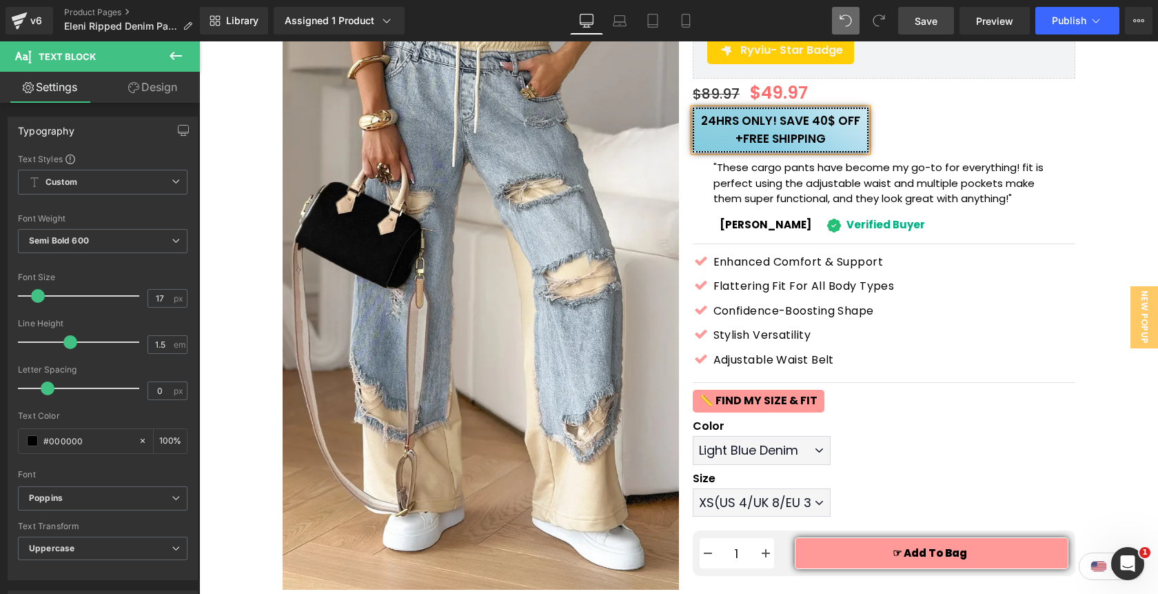
click at [940, 130] on div "Ripped Denim Pants (P) Title Ryviu - Star Badge Ryviu $89.97 $49.97 (P) Price 2…" at bounding box center [884, 286] width 383 height 578
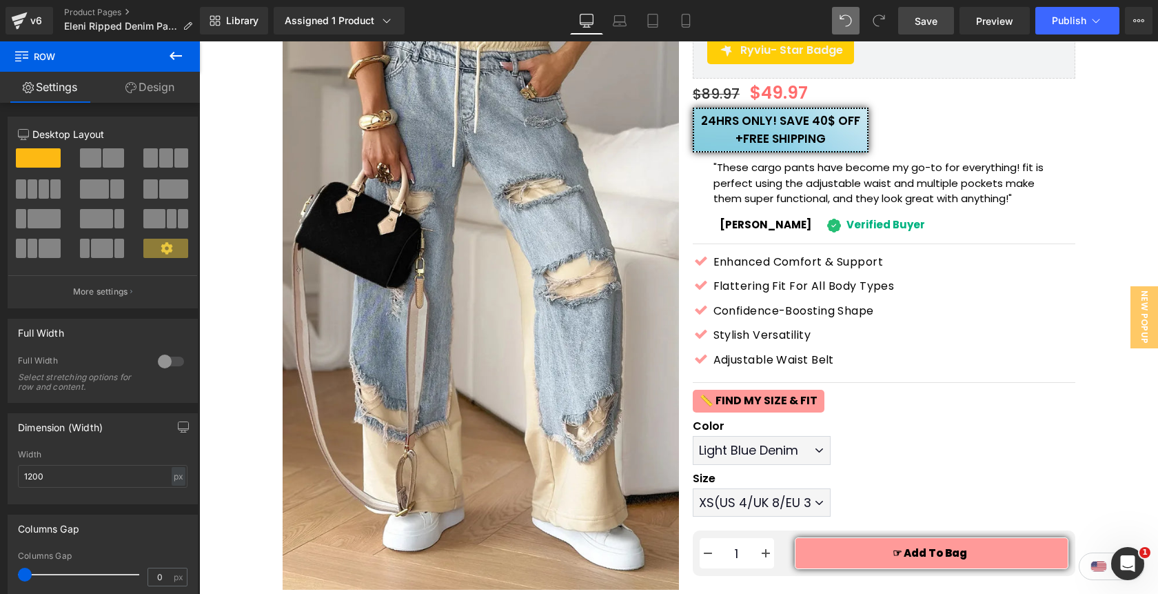
click at [934, 19] on span "Save" at bounding box center [926, 21] width 23 height 14
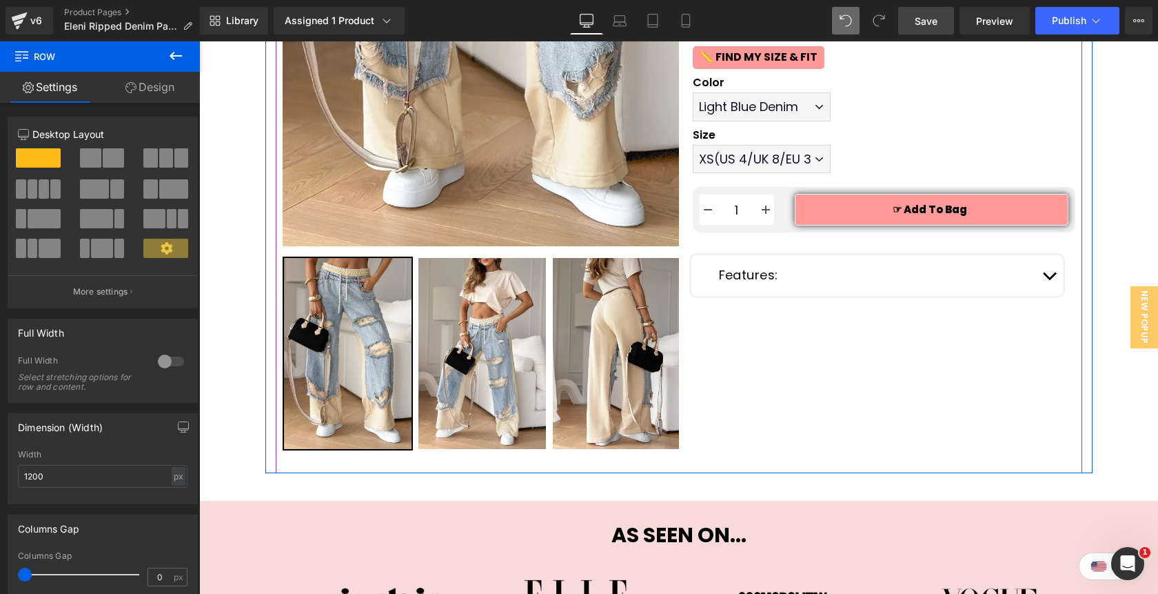
scroll to position [484, 0]
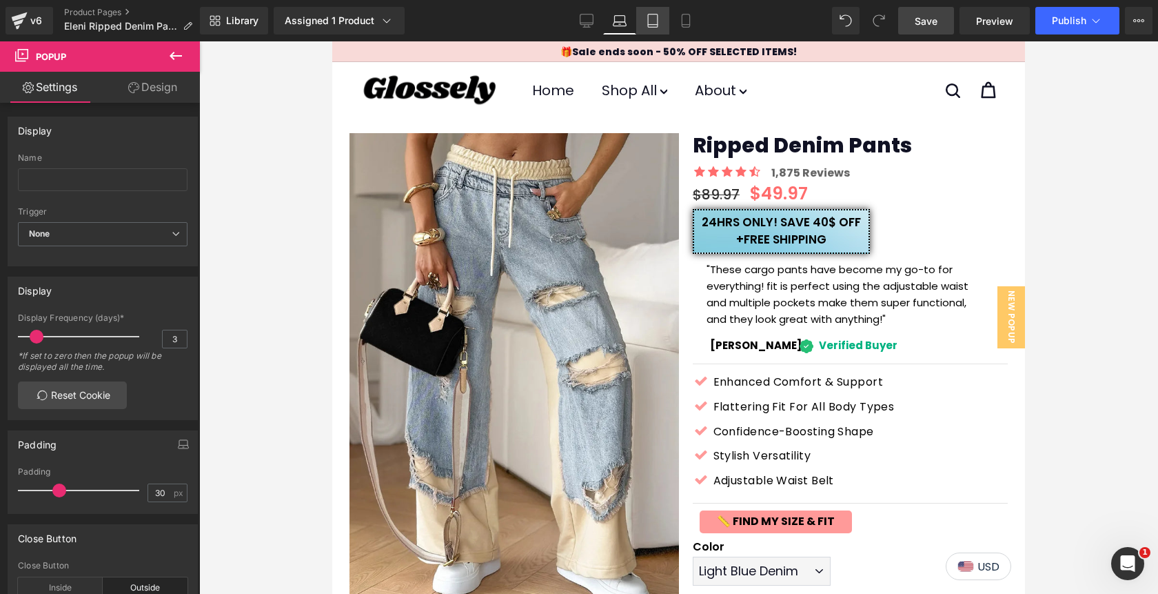
click at [658, 28] on link "Tablet" at bounding box center [652, 21] width 33 height 28
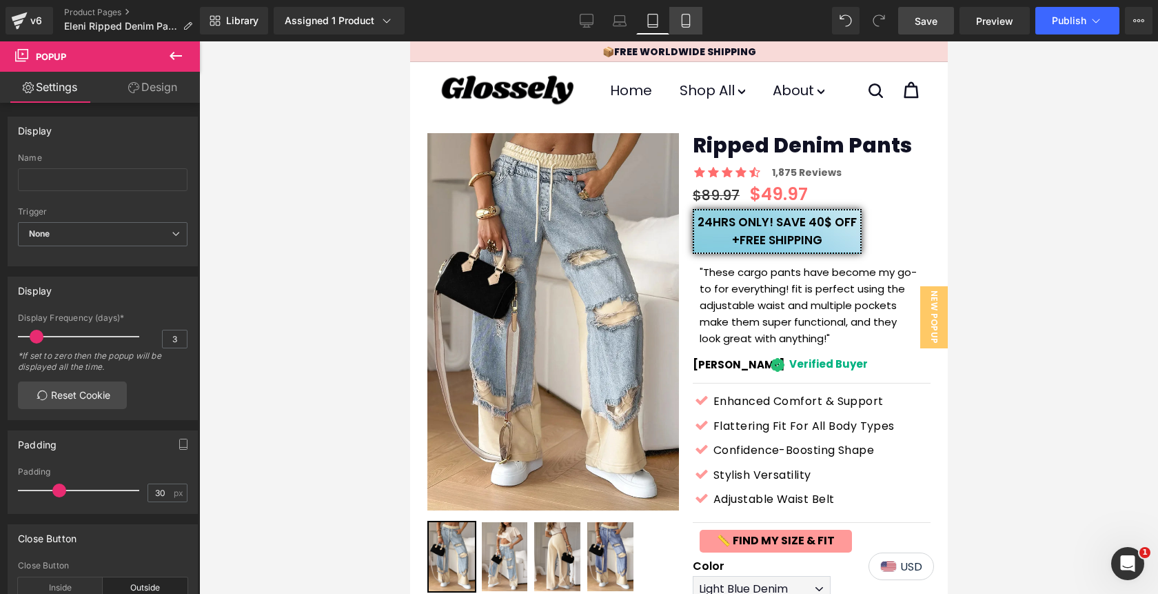
click at [694, 27] on link "Mobile" at bounding box center [685, 21] width 33 height 28
type input "380"
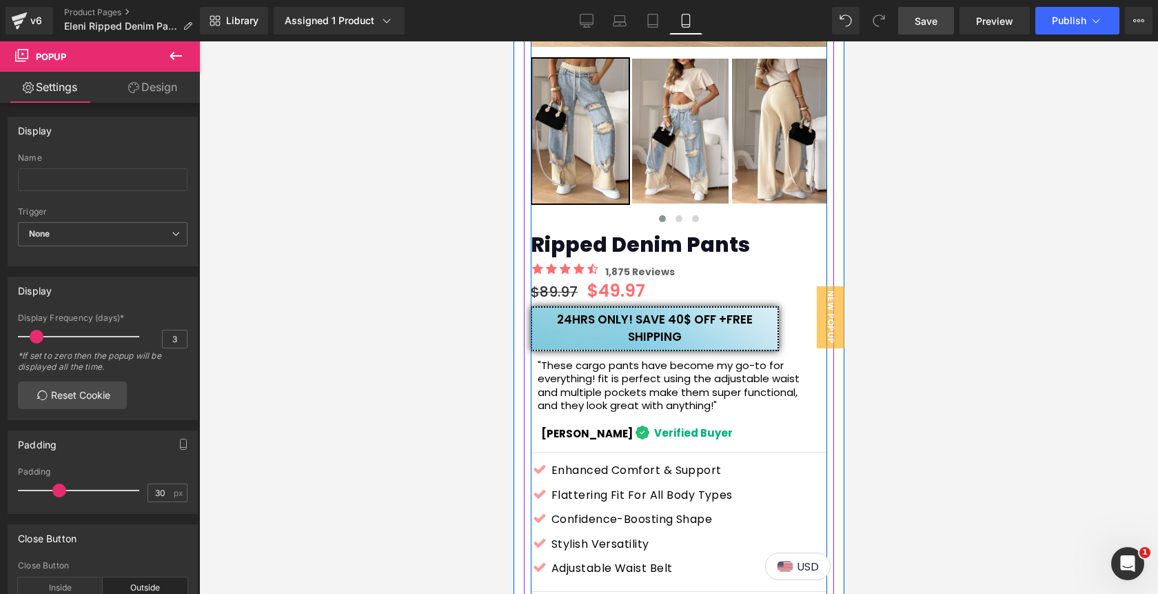
scroll to position [518, 0]
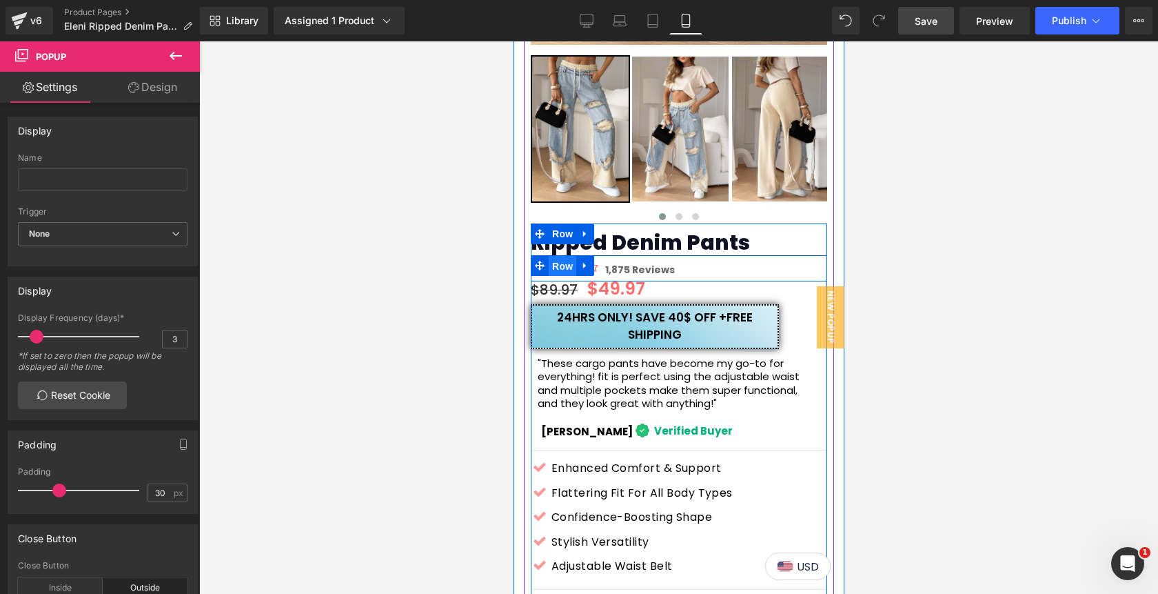
click at [570, 264] on span "Row" at bounding box center [562, 266] width 28 height 21
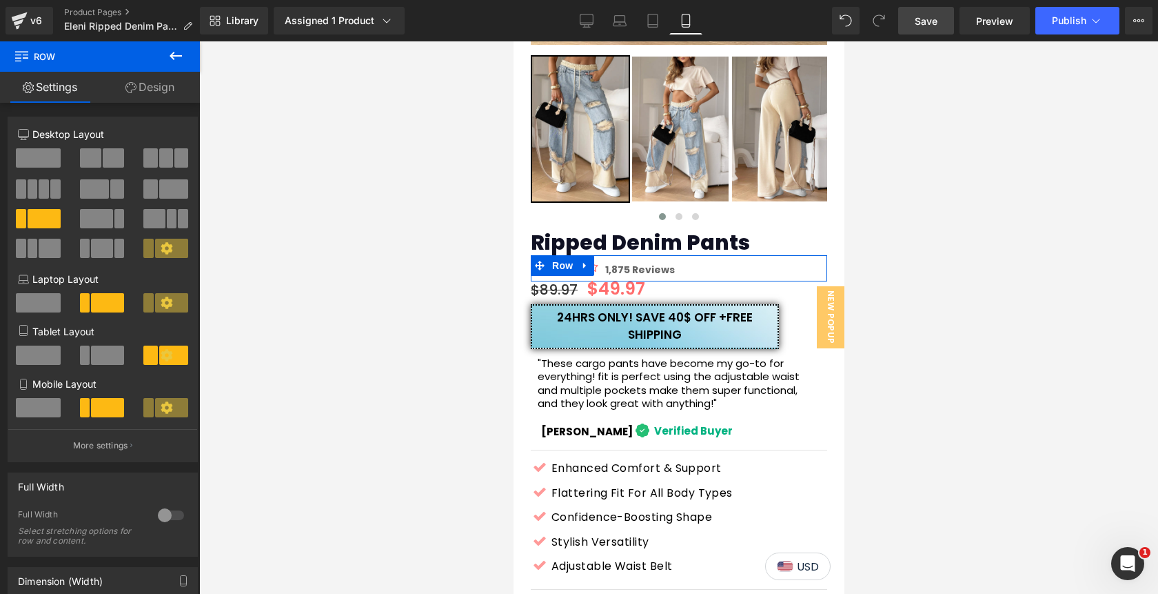
click at [150, 93] on link "Design" at bounding box center [150, 87] width 100 height 31
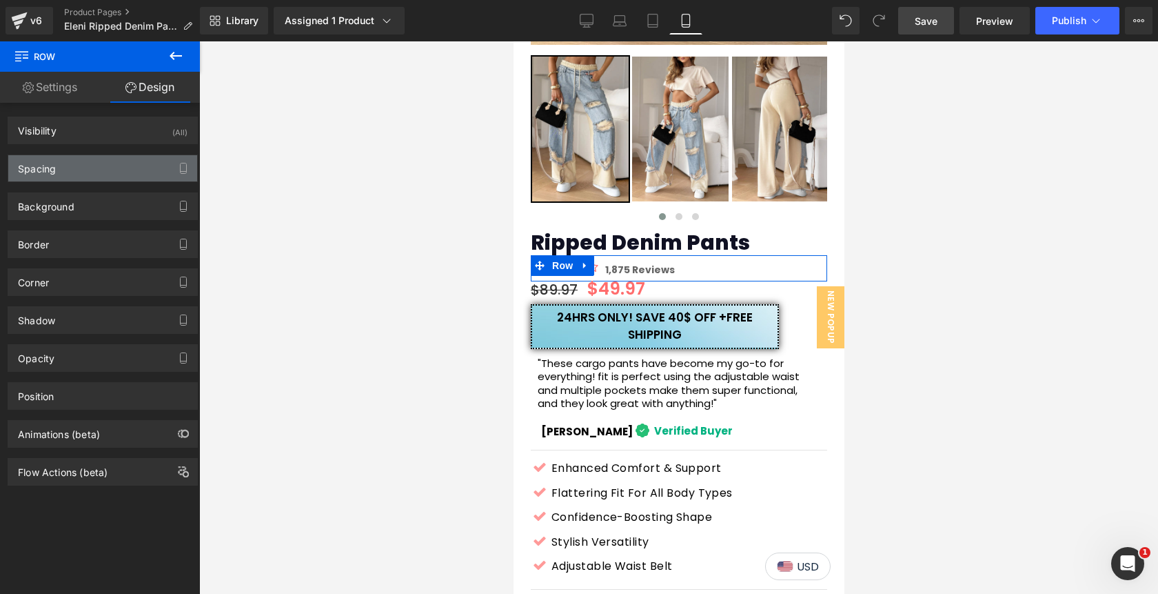
click at [94, 173] on div "Spacing" at bounding box center [102, 168] width 189 height 26
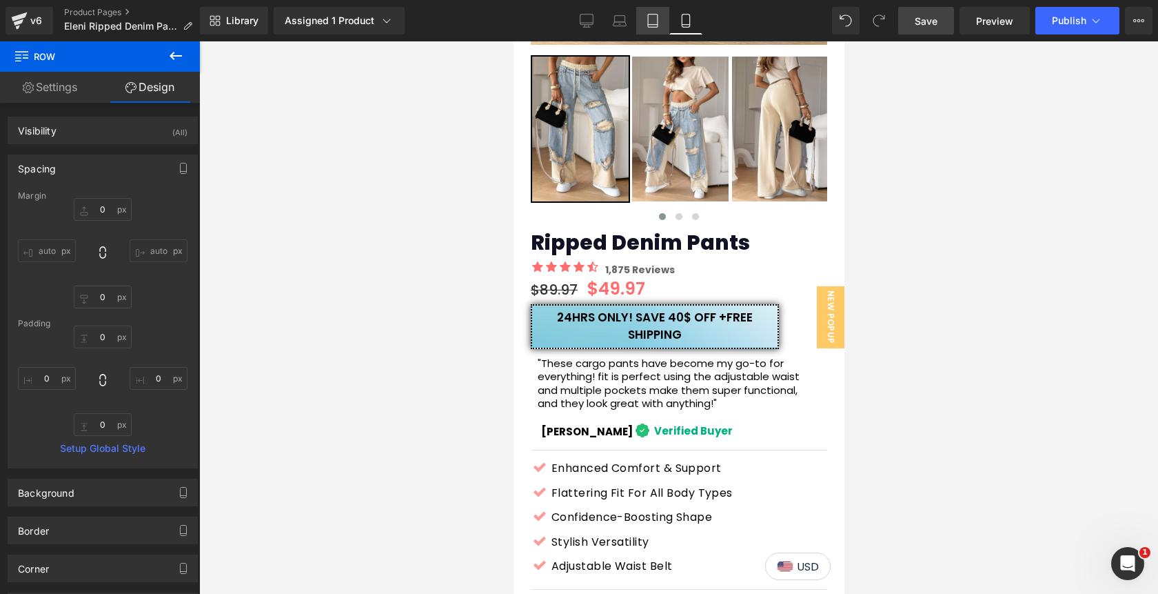
click at [648, 26] on icon at bounding box center [653, 21] width 14 height 14
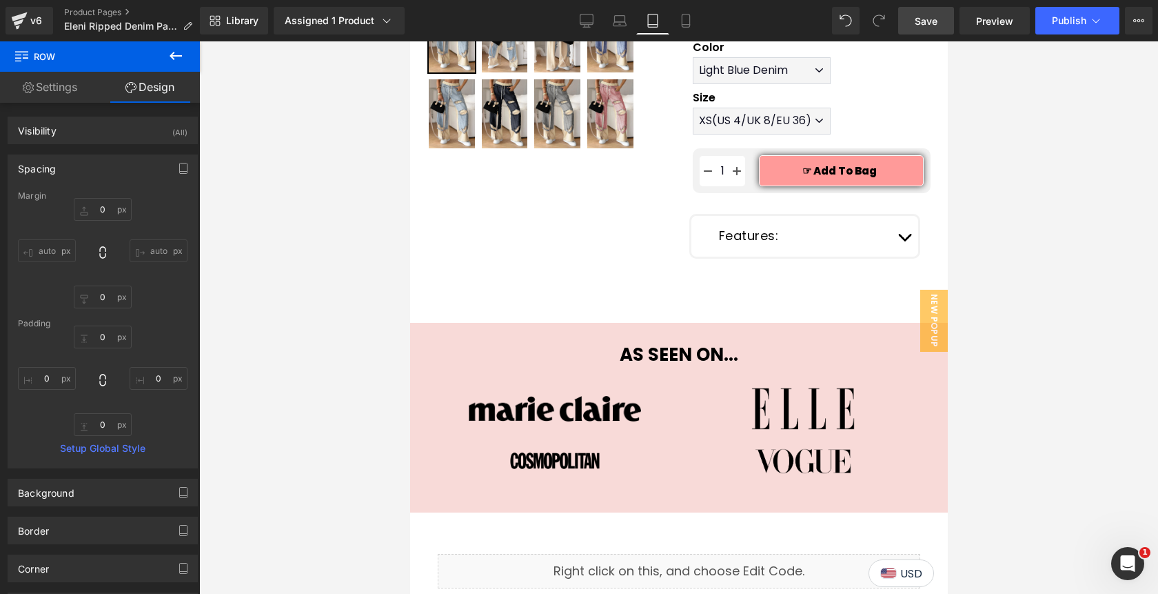
type input "0"
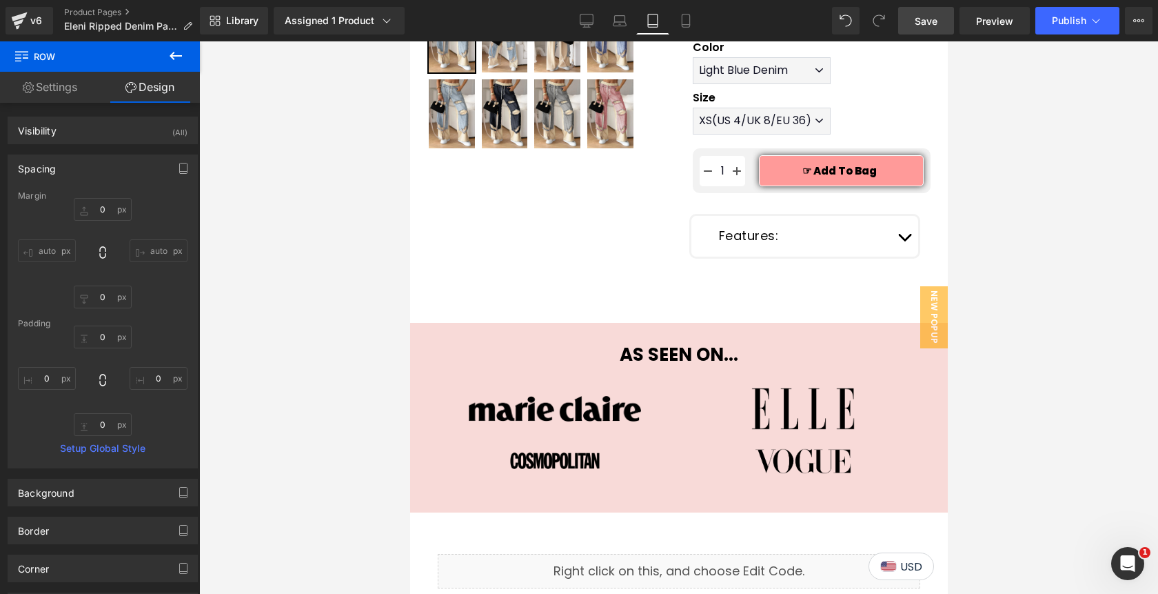
scroll to position [0, 0]
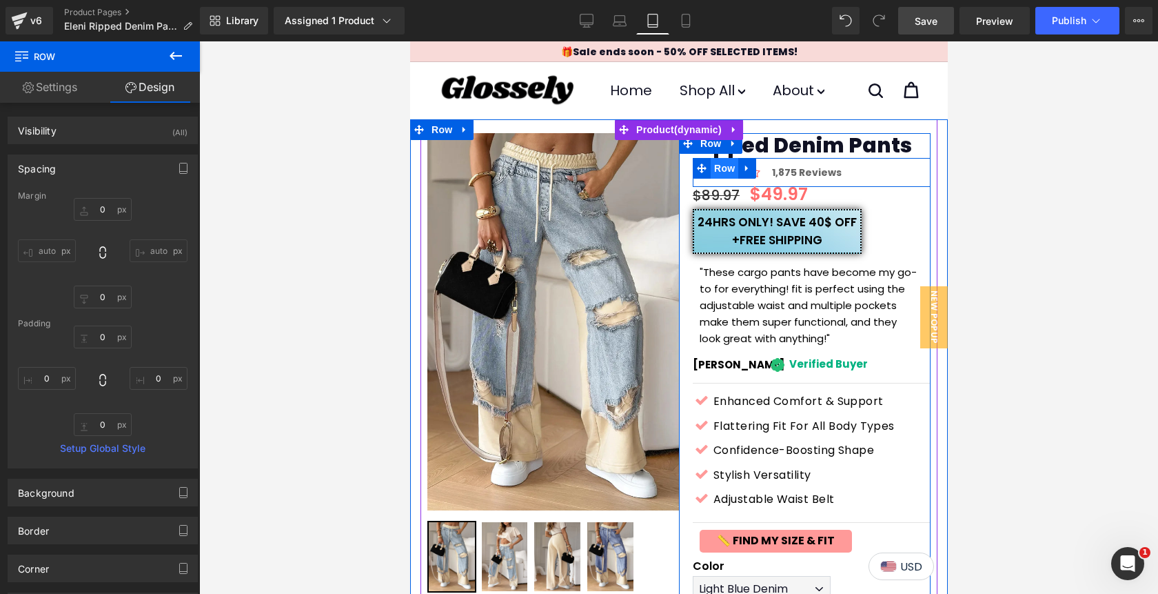
click at [732, 168] on span "Row" at bounding box center [724, 168] width 28 height 21
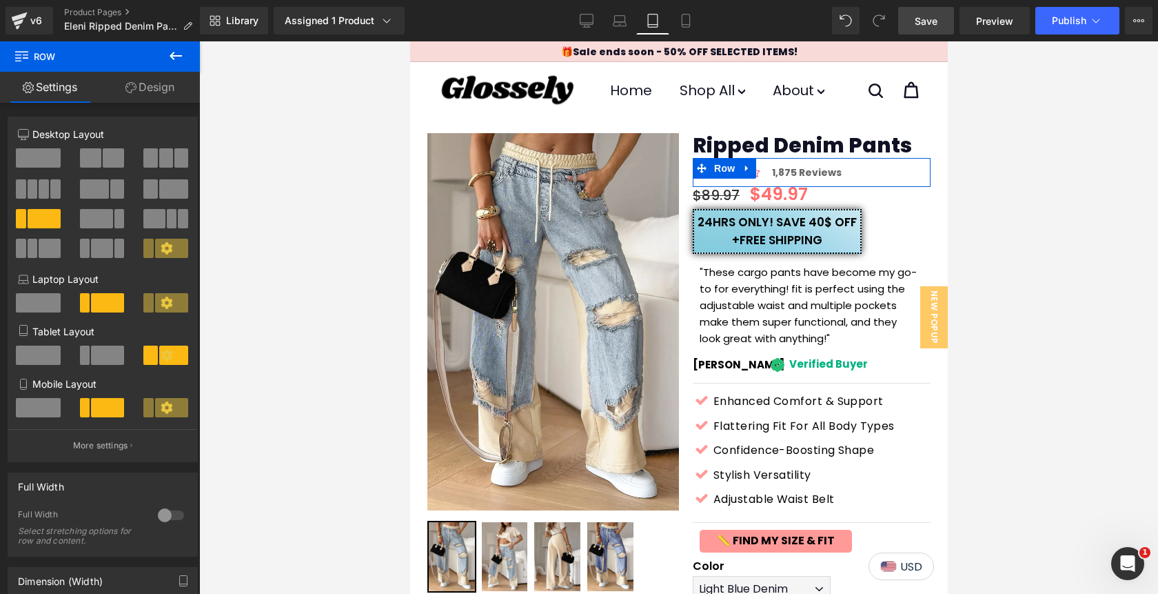
click at [141, 90] on link "Design" at bounding box center [150, 87] width 100 height 31
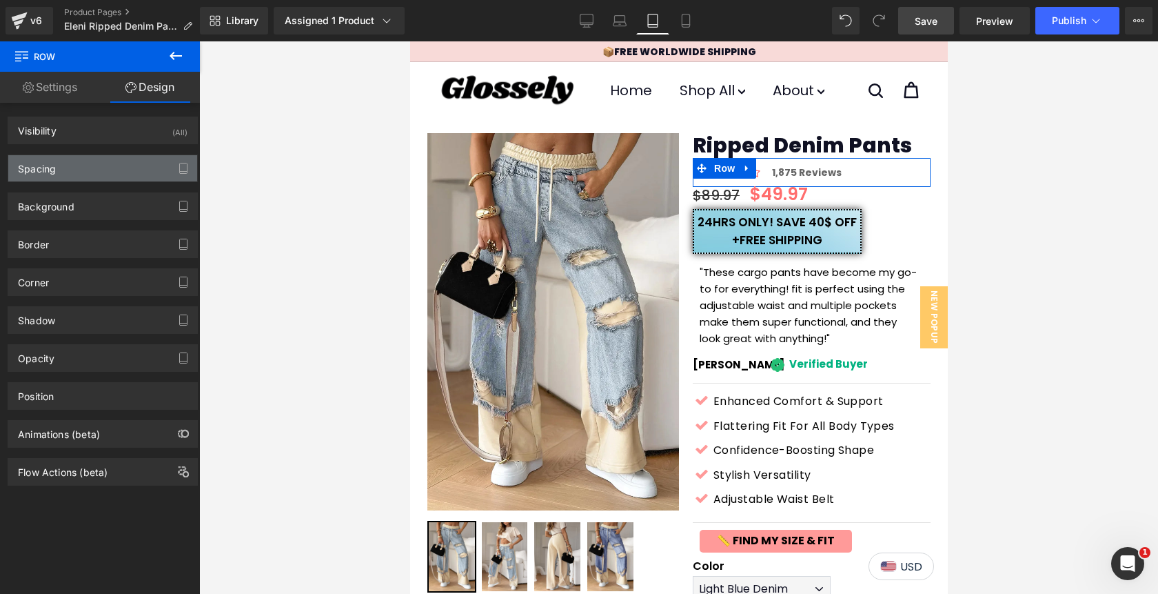
click at [79, 175] on div "Spacing" at bounding box center [102, 168] width 189 height 26
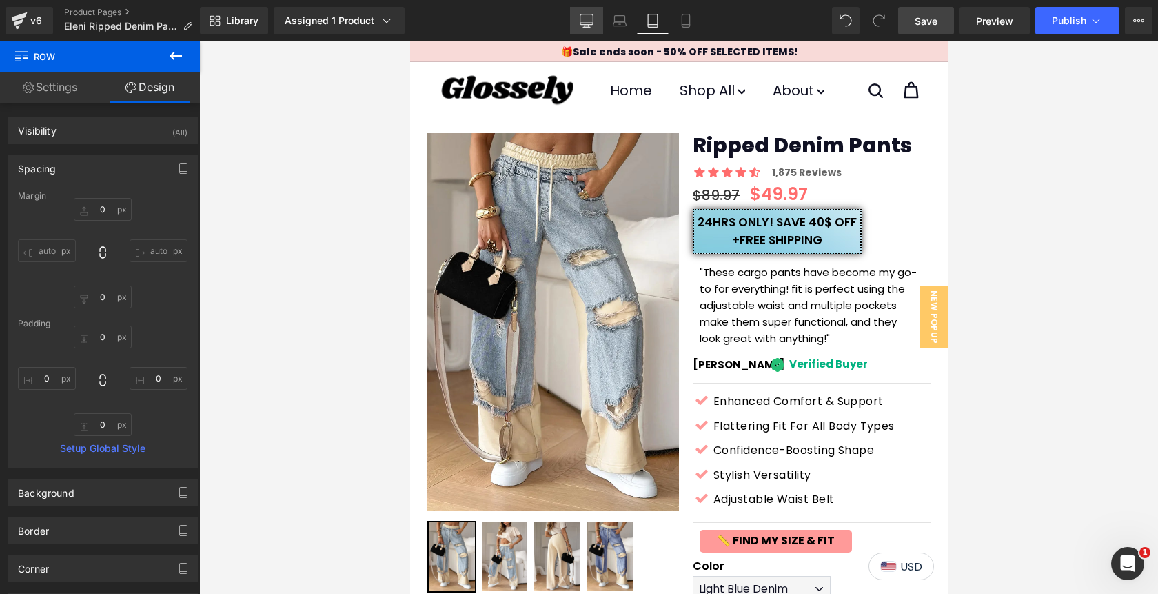
click at [589, 23] on icon at bounding box center [587, 23] width 13 height 0
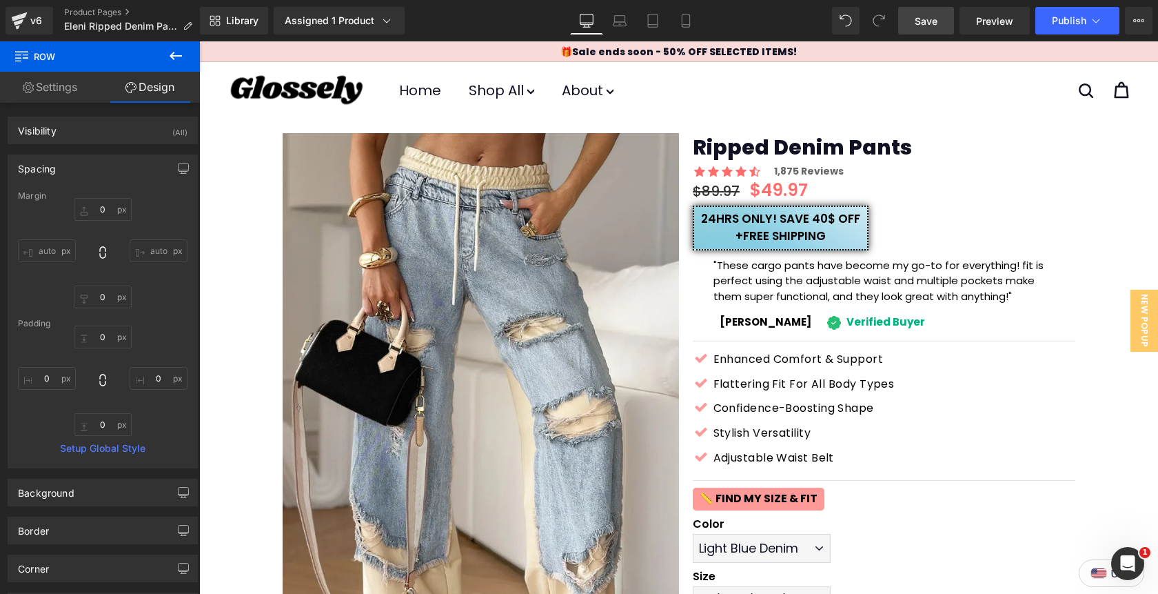
scroll to position [2, 0]
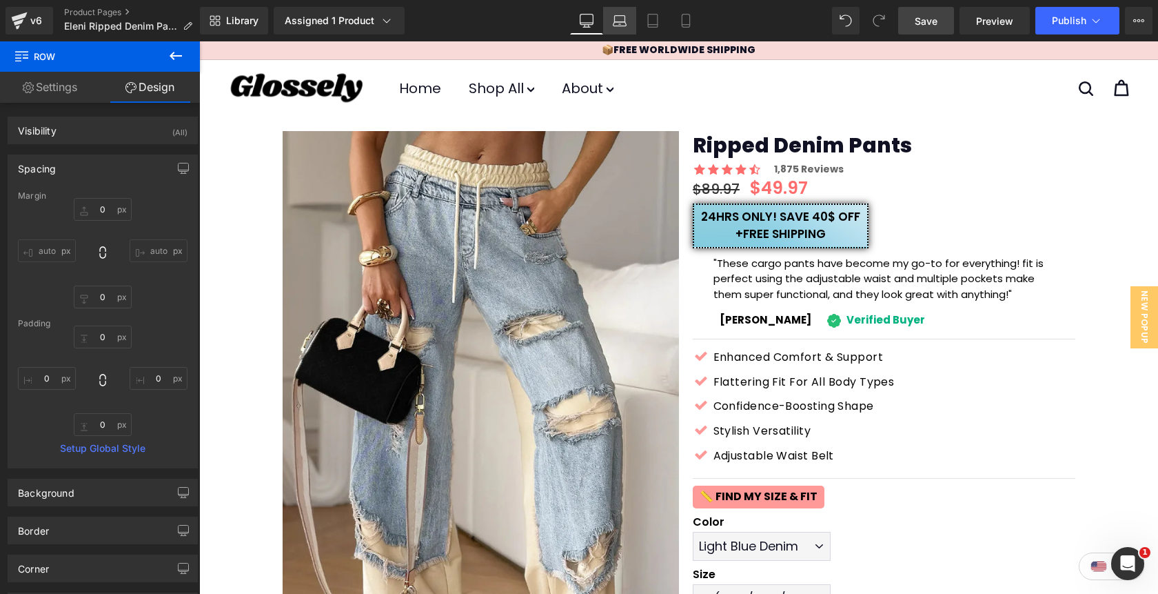
click at [620, 26] on icon at bounding box center [620, 24] width 13 height 4
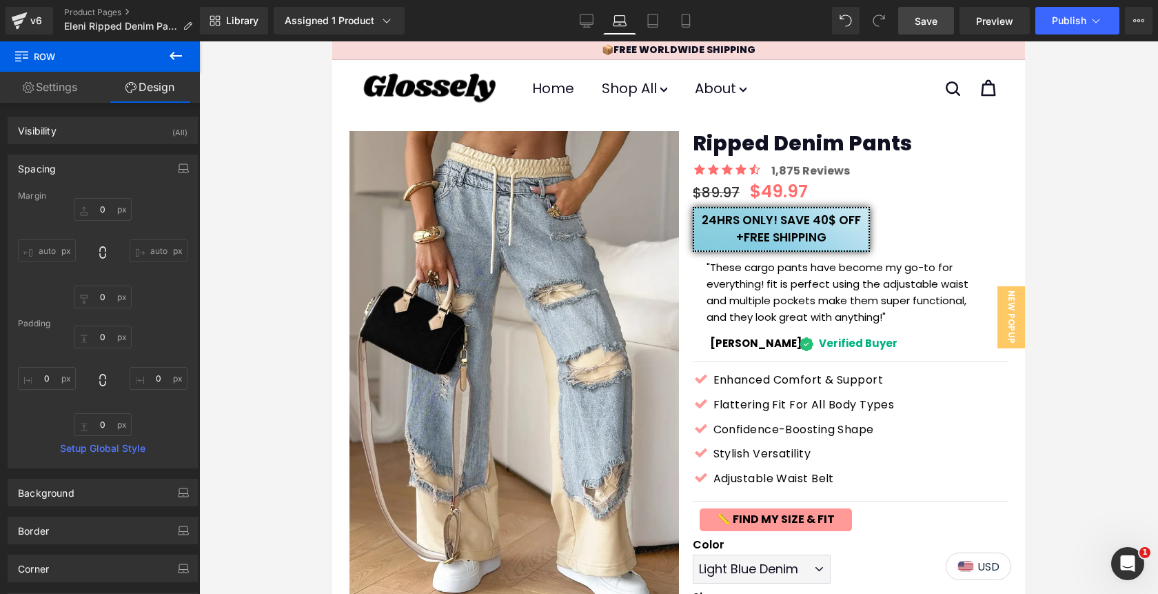
scroll to position [0, 0]
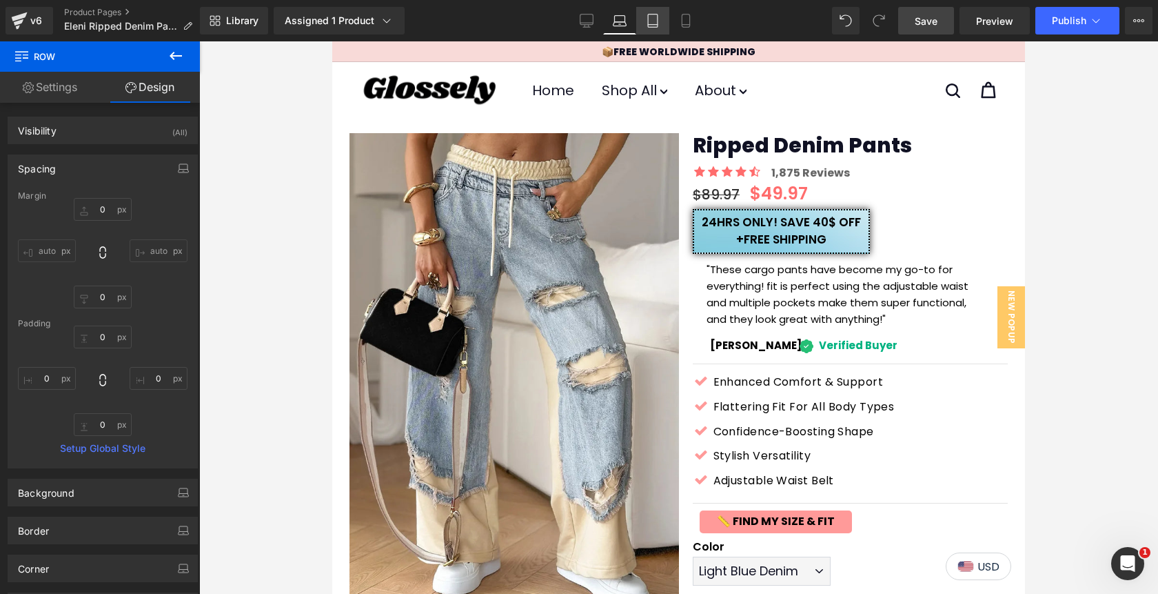
click at [653, 25] on icon at bounding box center [653, 25] width 10 height 0
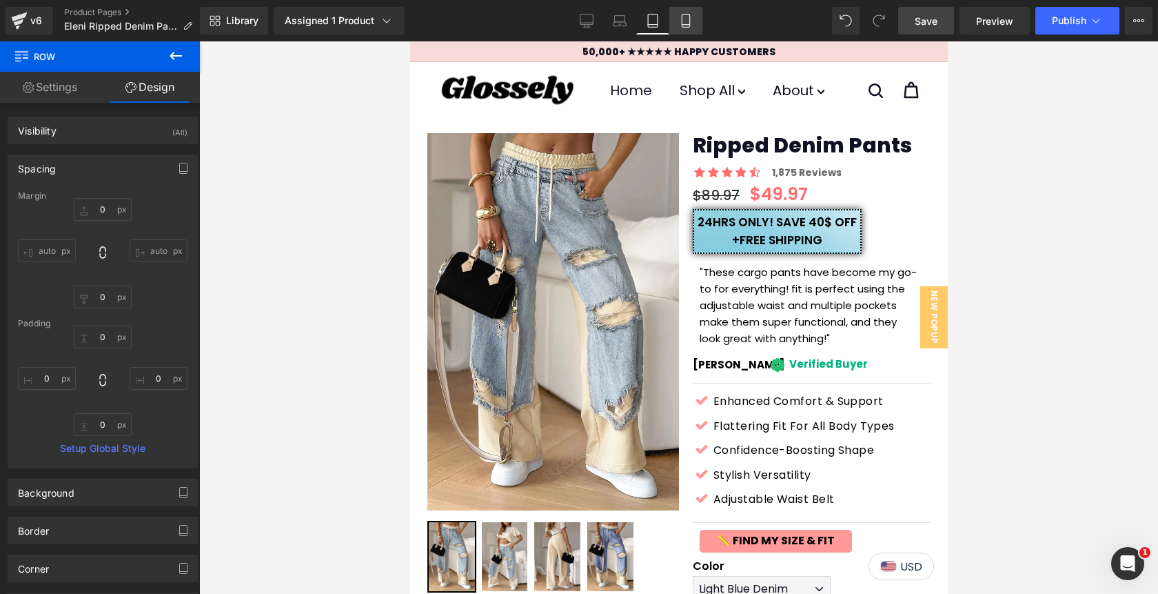
click at [692, 27] on icon at bounding box center [686, 21] width 14 height 14
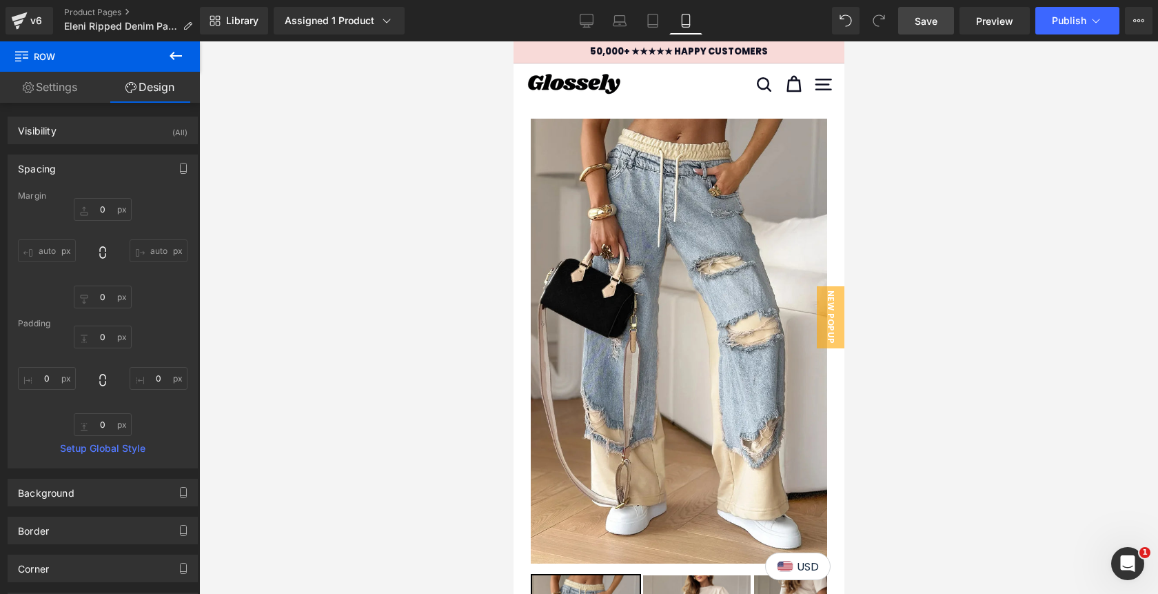
scroll to position [612, 0]
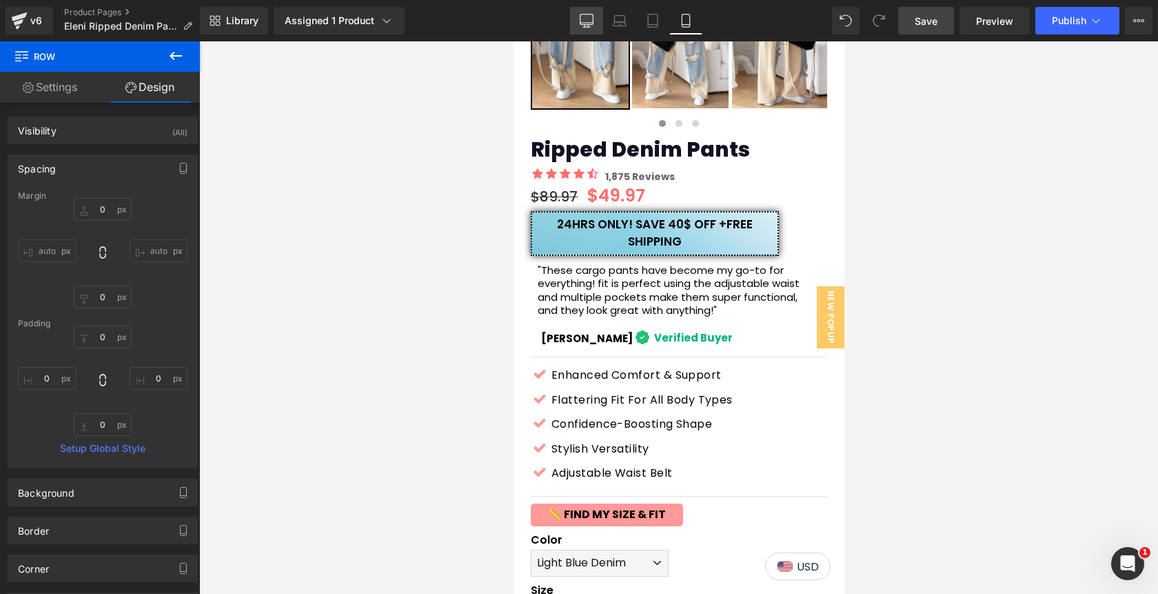
click at [588, 20] on icon at bounding box center [587, 21] width 14 height 14
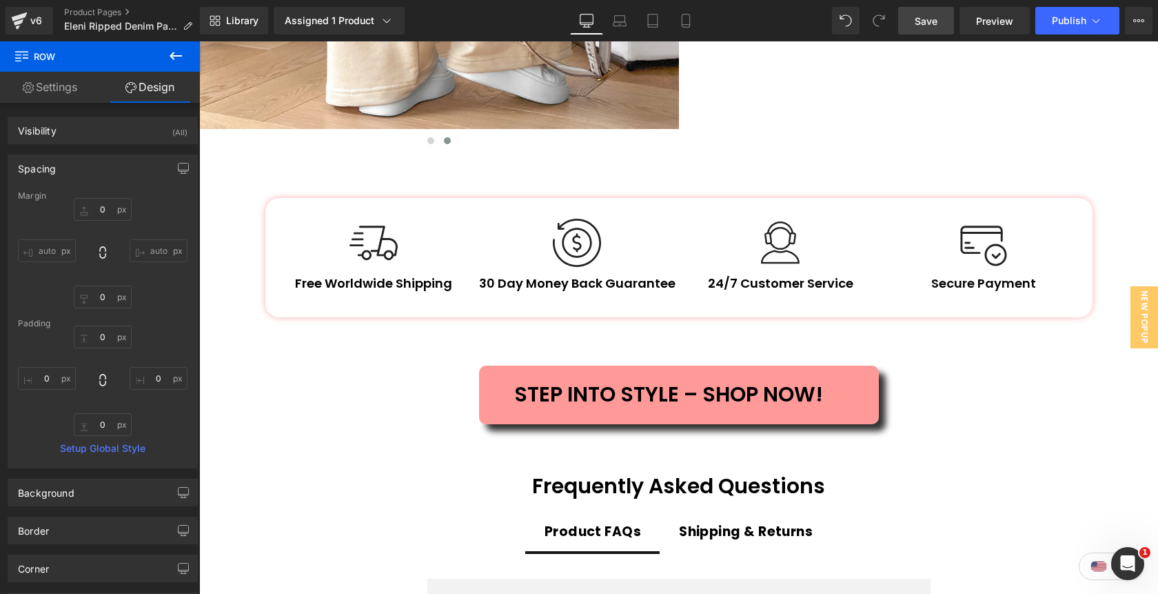
scroll to position [2287, 0]
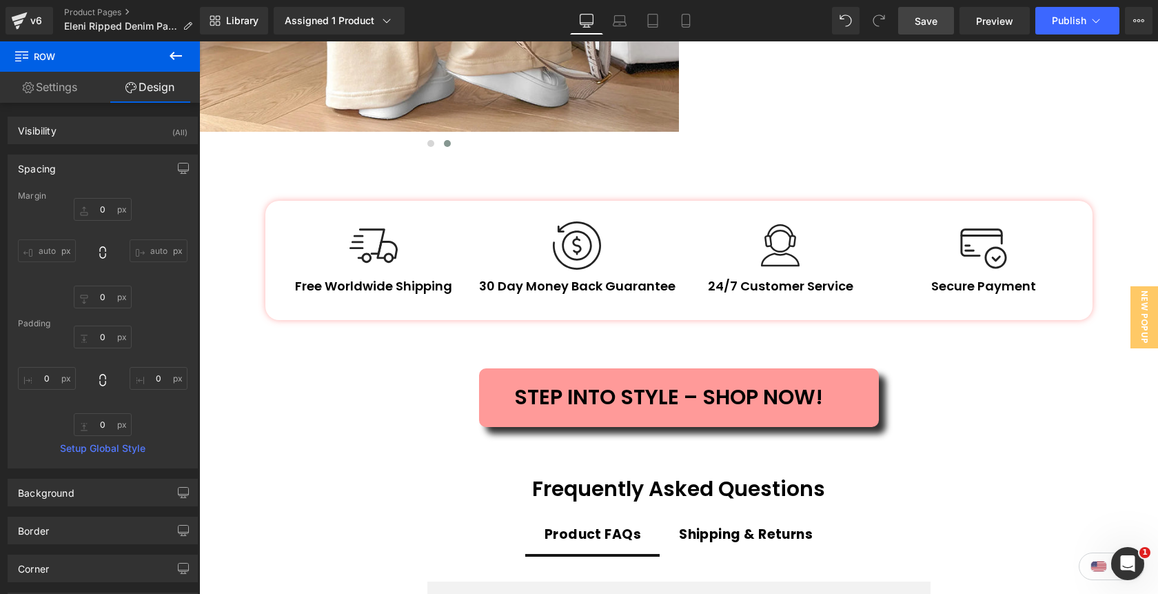
click at [930, 24] on span "Save" at bounding box center [926, 21] width 23 height 14
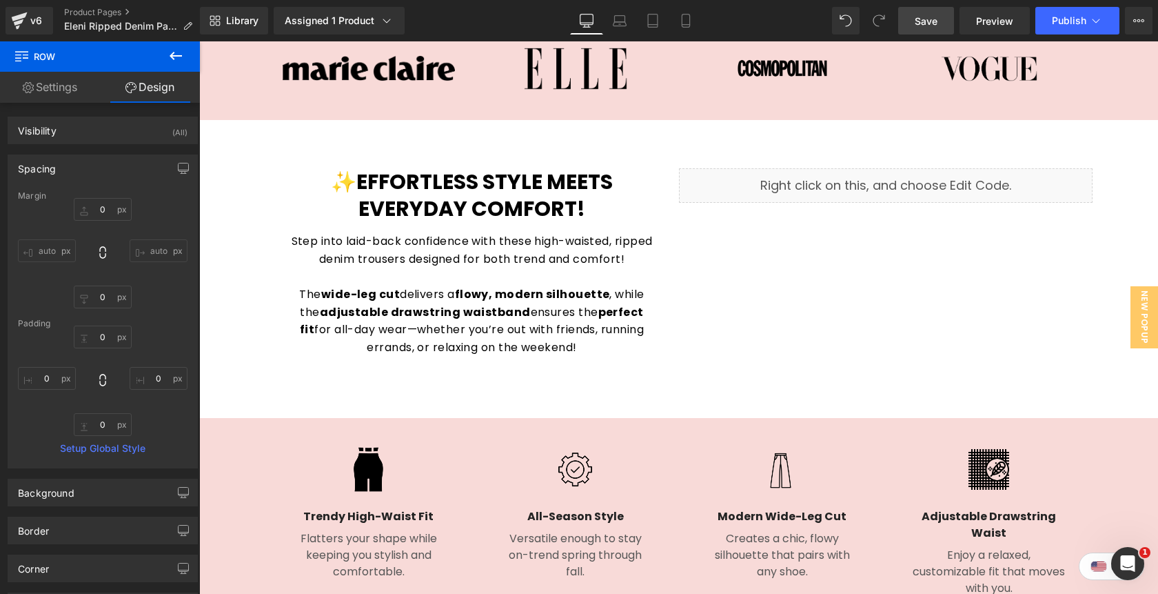
scroll to position [1011, 0]
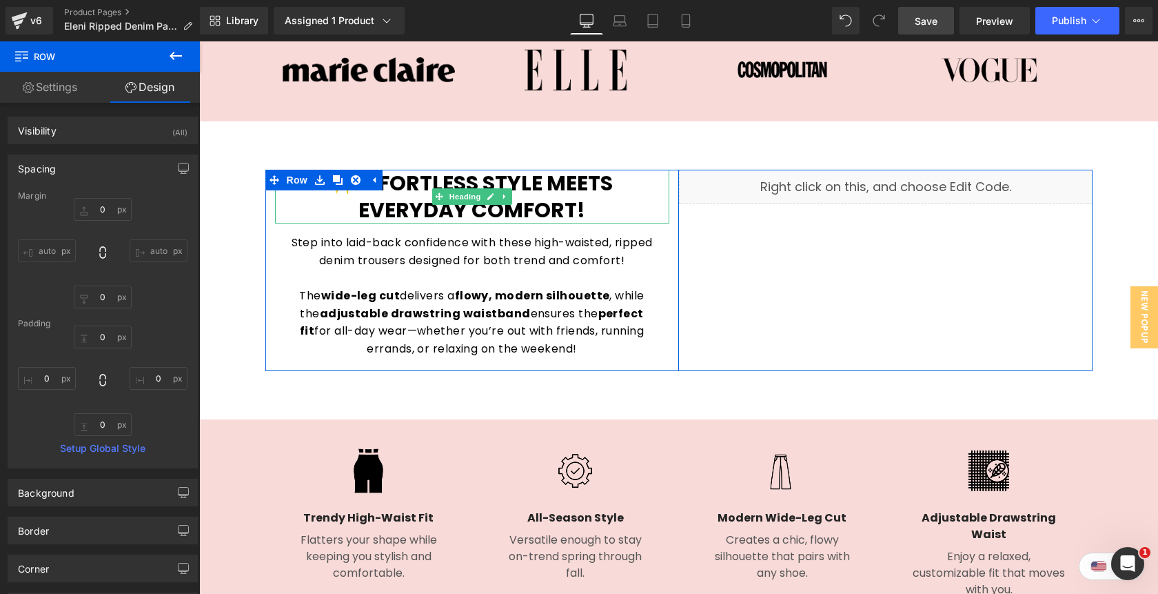
click at [566, 208] on h1 "✨Effortless Style Meets Everyday Comfort!" at bounding box center [472, 197] width 394 height 54
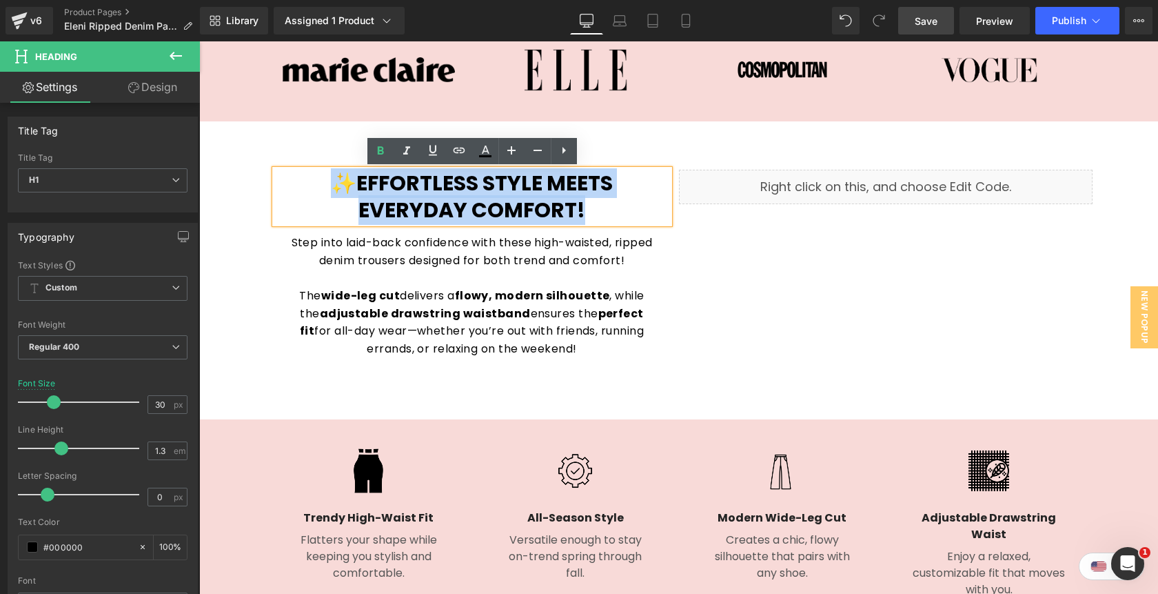
click at [566, 208] on h1 "✨Effortless Style Meets Everyday Comfort!" at bounding box center [472, 197] width 394 height 54
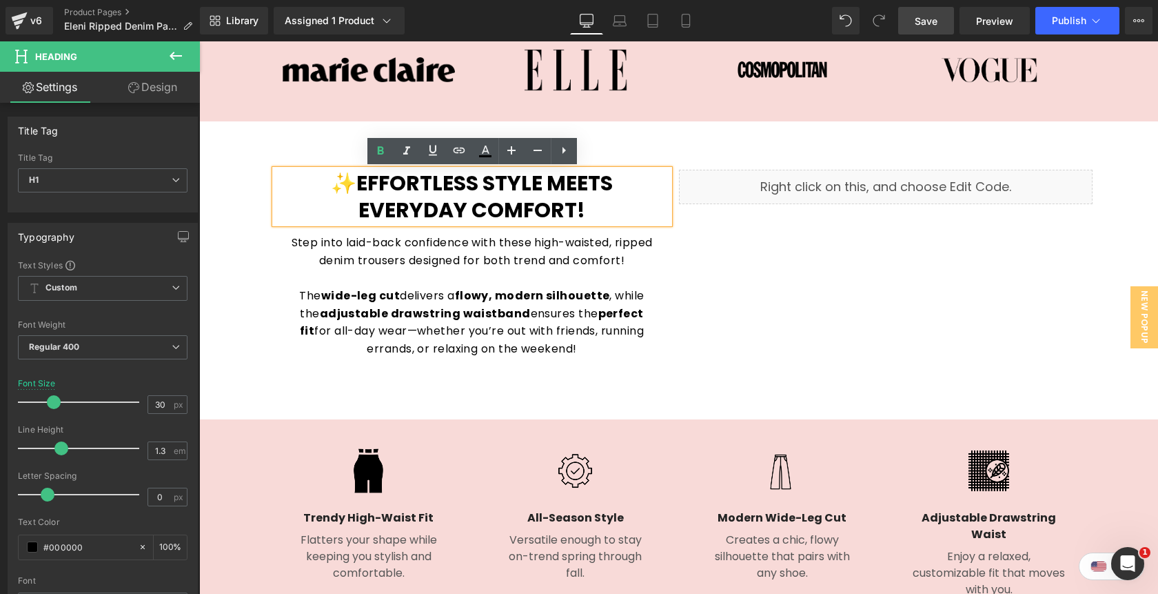
click at [303, 180] on span "Row" at bounding box center [302, 180] width 22 height 17
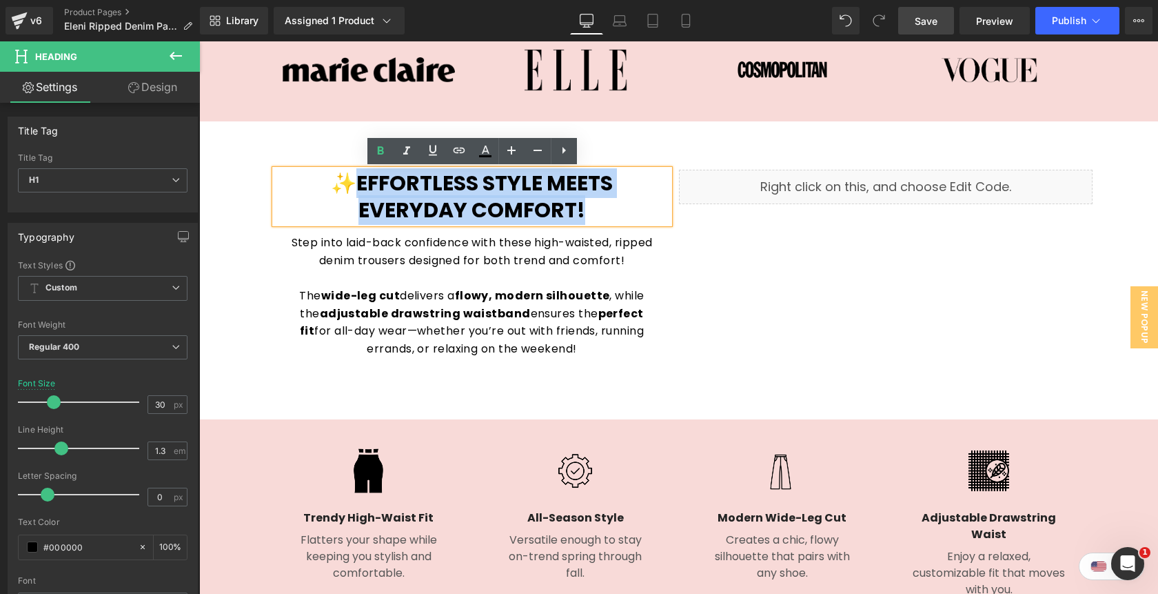
drag, startPoint x: 391, startPoint y: 189, endPoint x: 299, endPoint y: 178, distance: 92.4
click at [299, 178] on div "✨Effortless Style Meets Everyday Comfort! Heading Step into laid-back confidenc…" at bounding box center [678, 270] width 827 height 201
paste div
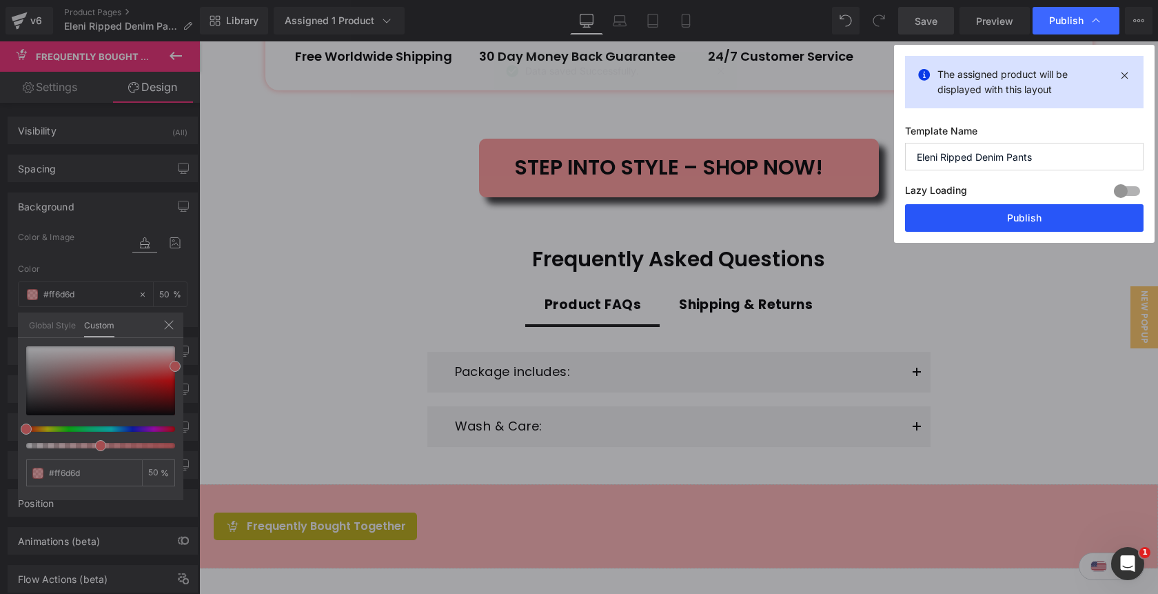
click at [1016, 228] on button "Publish" at bounding box center [1024, 218] width 239 height 28
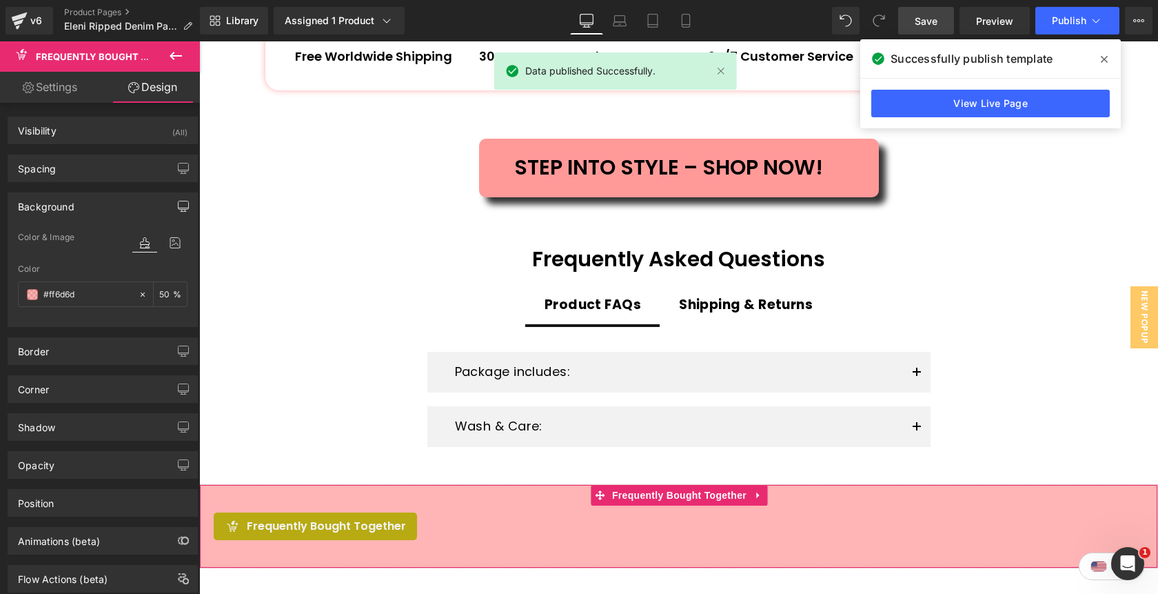
click at [178, 206] on icon "button" at bounding box center [183, 206] width 11 height 11
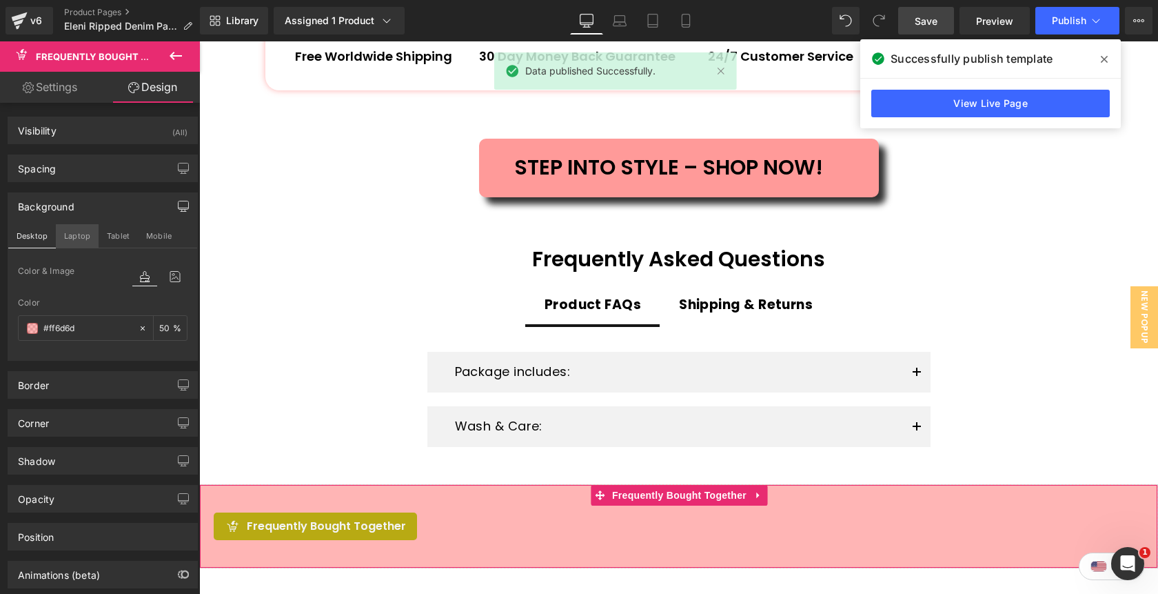
click at [77, 236] on button "Laptop" at bounding box center [77, 235] width 43 height 23
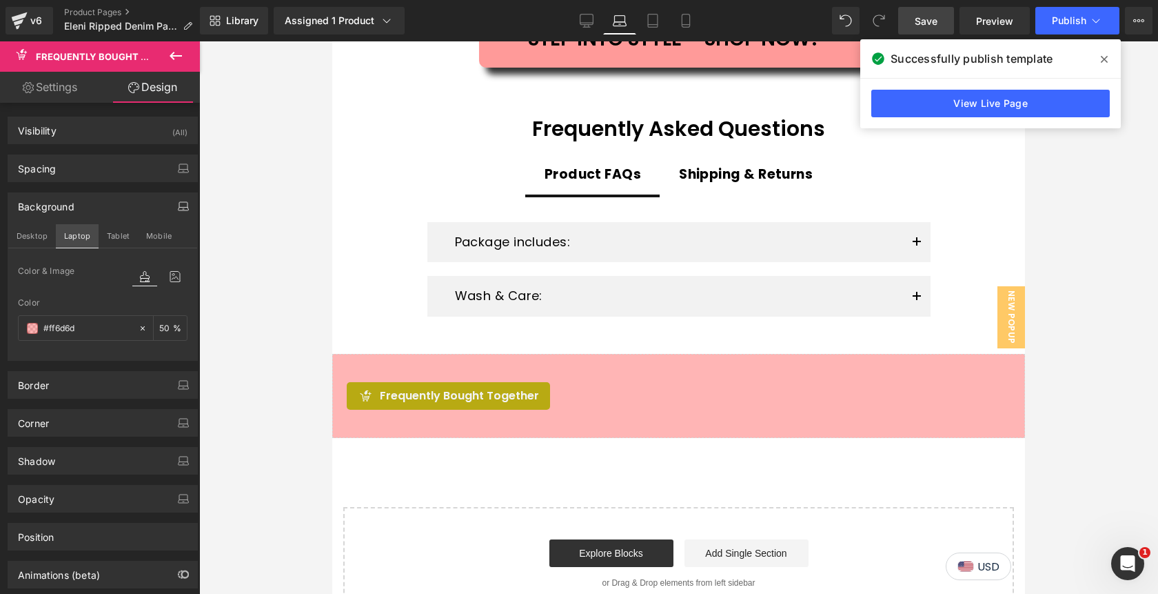
scroll to position [2292, 0]
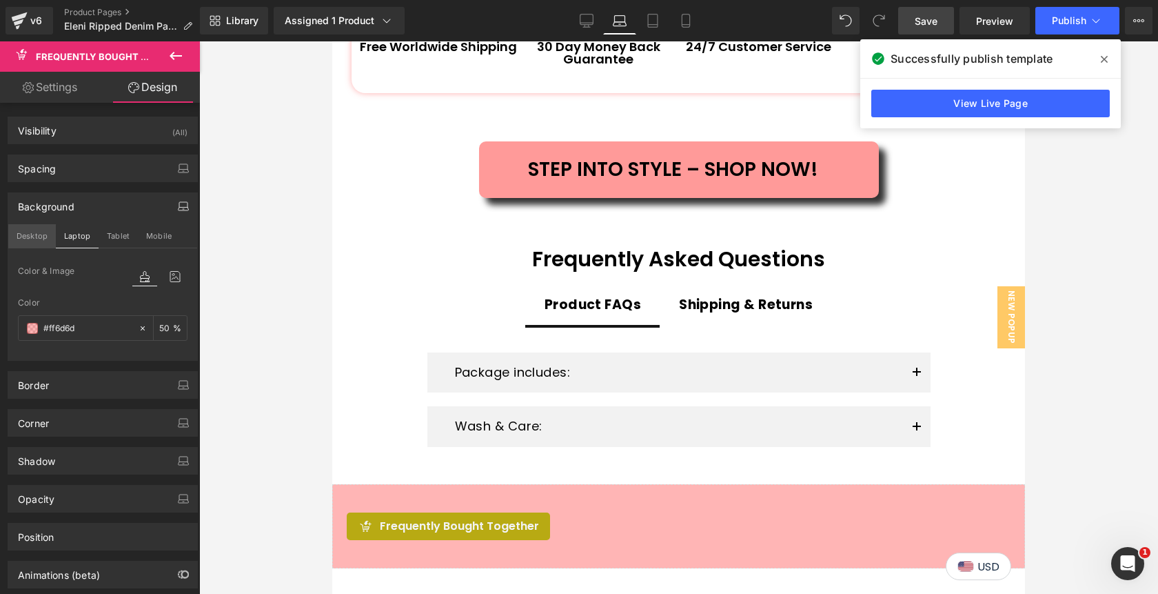
click at [32, 233] on button "Desktop" at bounding box center [32, 235] width 48 height 23
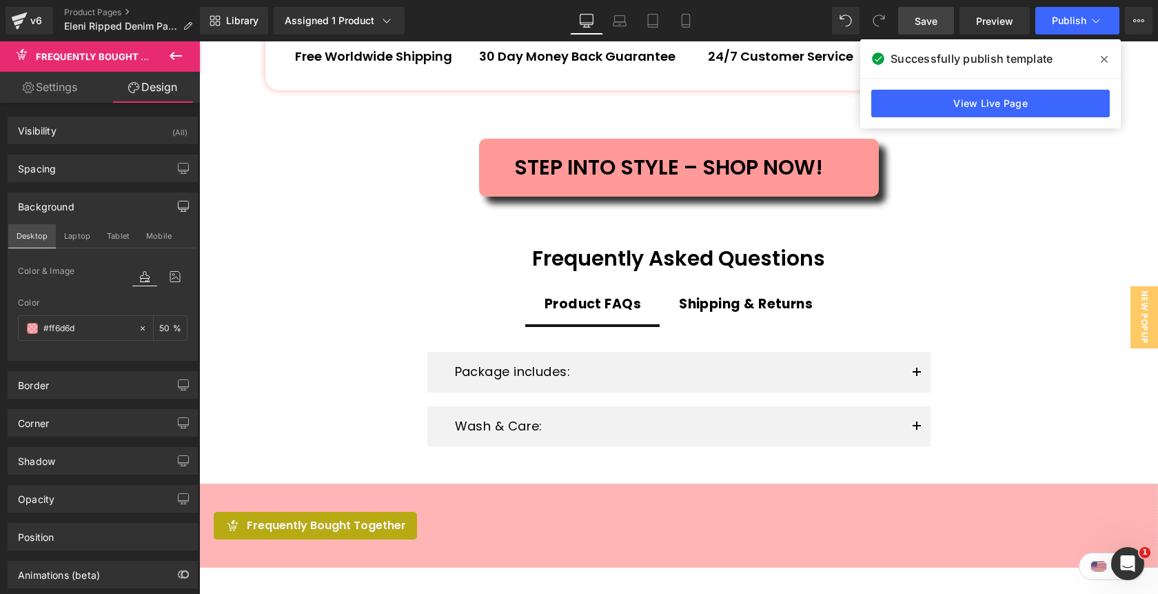
scroll to position [2287, 0]
click at [1105, 59] on icon at bounding box center [1104, 59] width 7 height 7
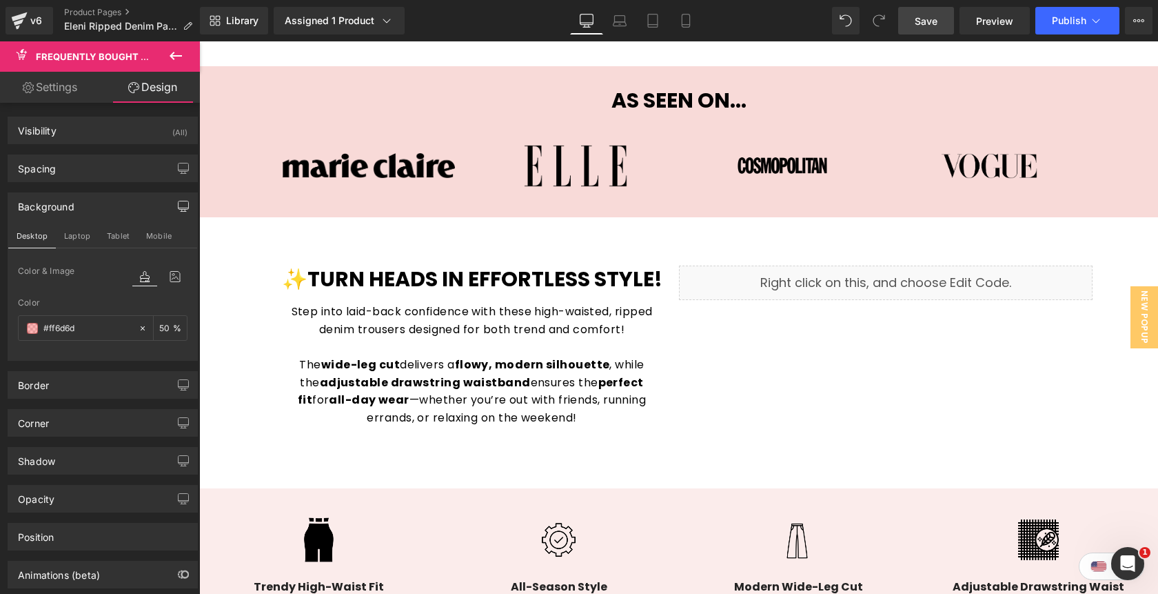
scroll to position [977, 0]
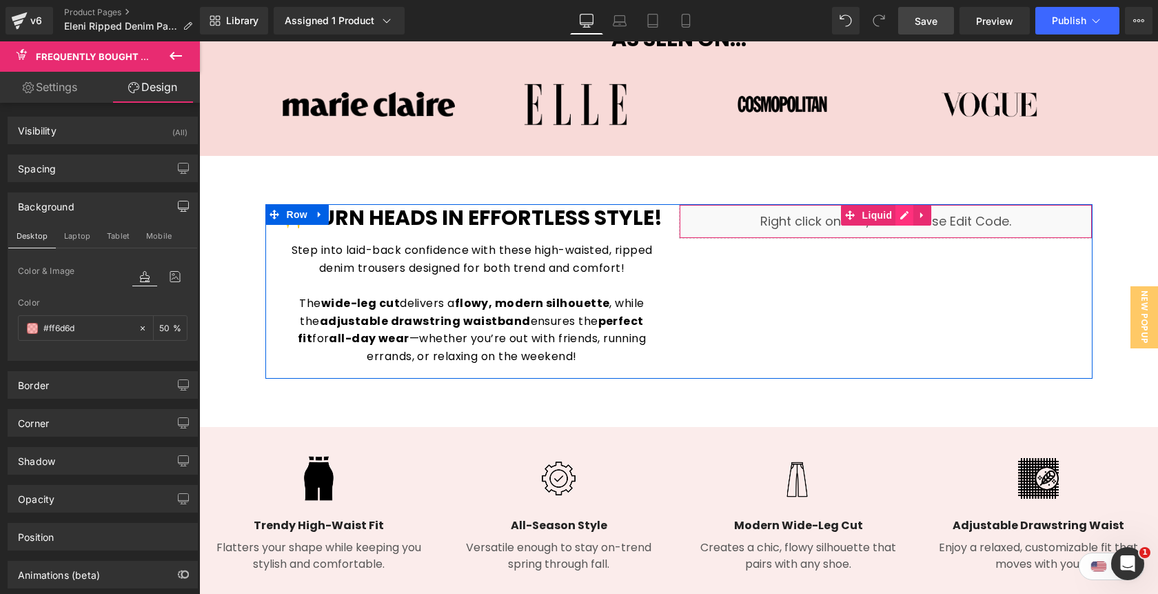
click at [906, 217] on div "Liquid" at bounding box center [886, 221] width 414 height 34
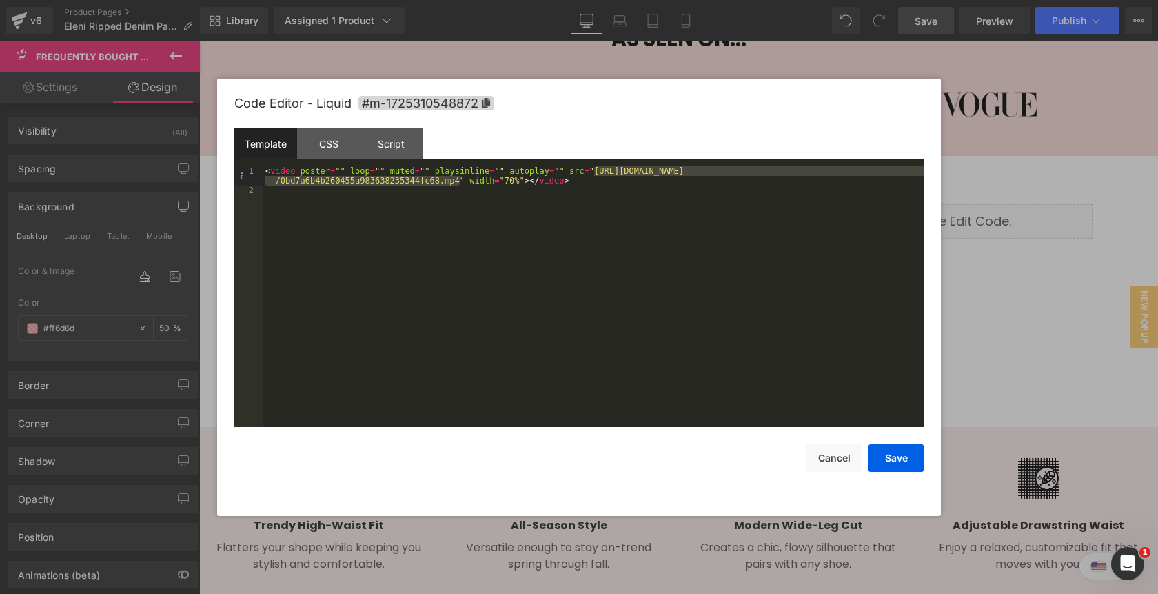
drag, startPoint x: 594, startPoint y: 173, endPoint x: 461, endPoint y: 182, distance: 133.4
click at [461, 182] on div "< video poster = "" loop = "" muted = "" playsinline = "" autoplay = "" src = "…" at bounding box center [593, 311] width 661 height 290
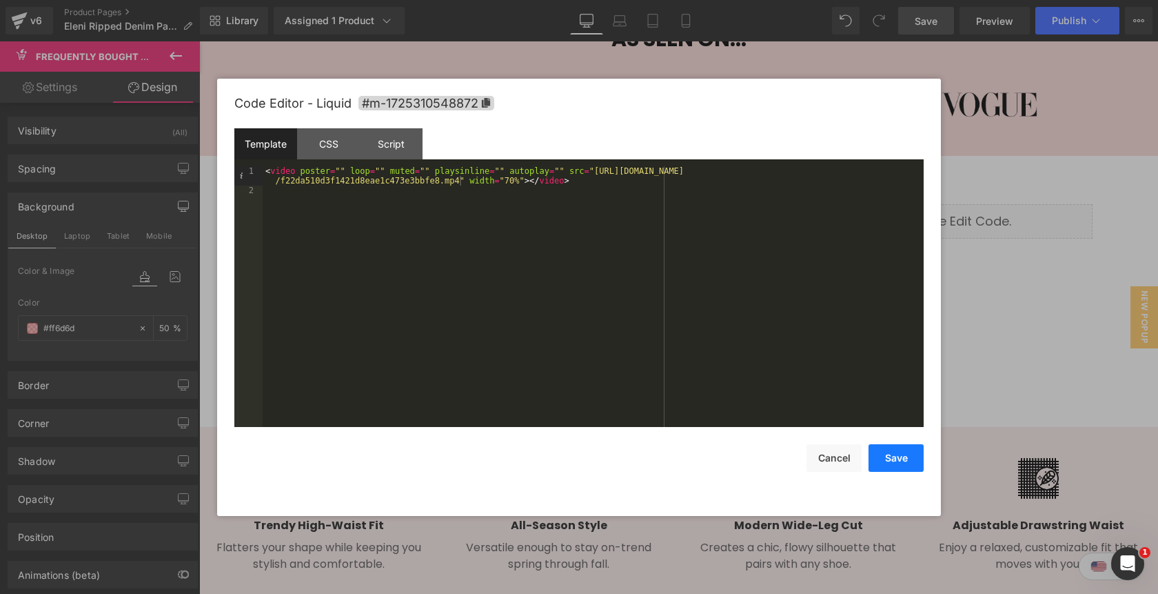
click at [891, 463] on button "Save" at bounding box center [896, 458] width 55 height 28
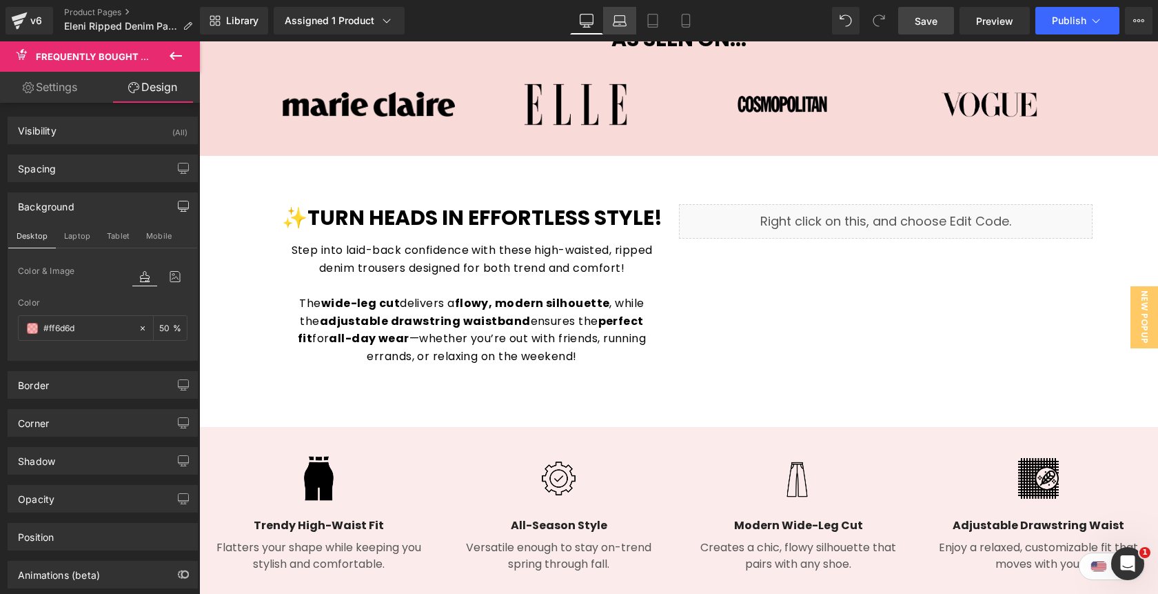
click at [618, 30] on link "Laptop" at bounding box center [619, 21] width 33 height 28
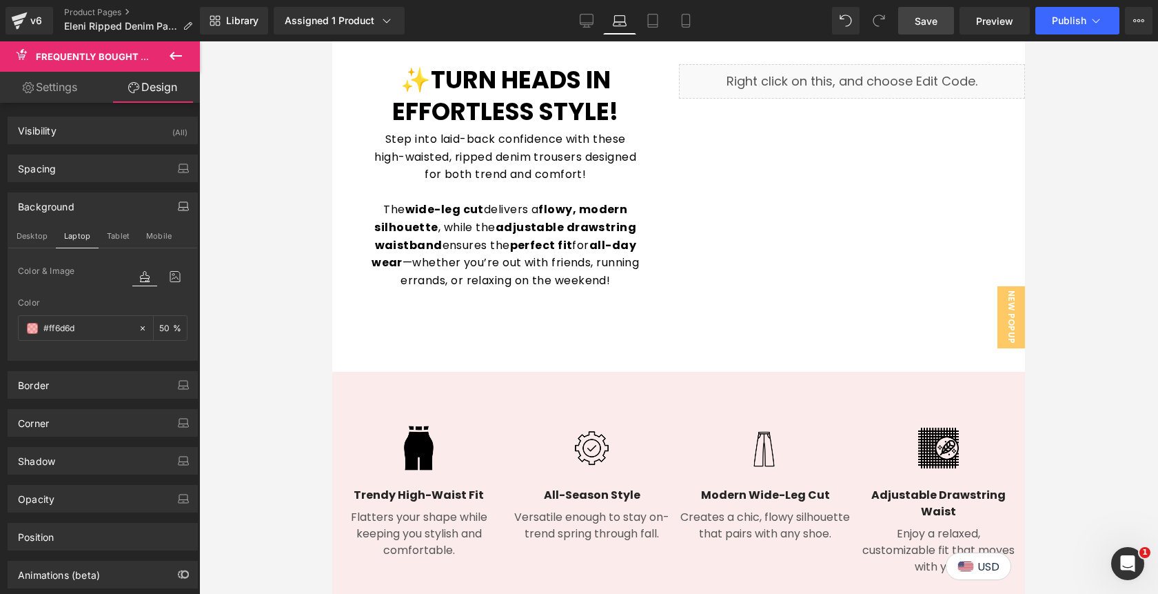
scroll to position [979, 0]
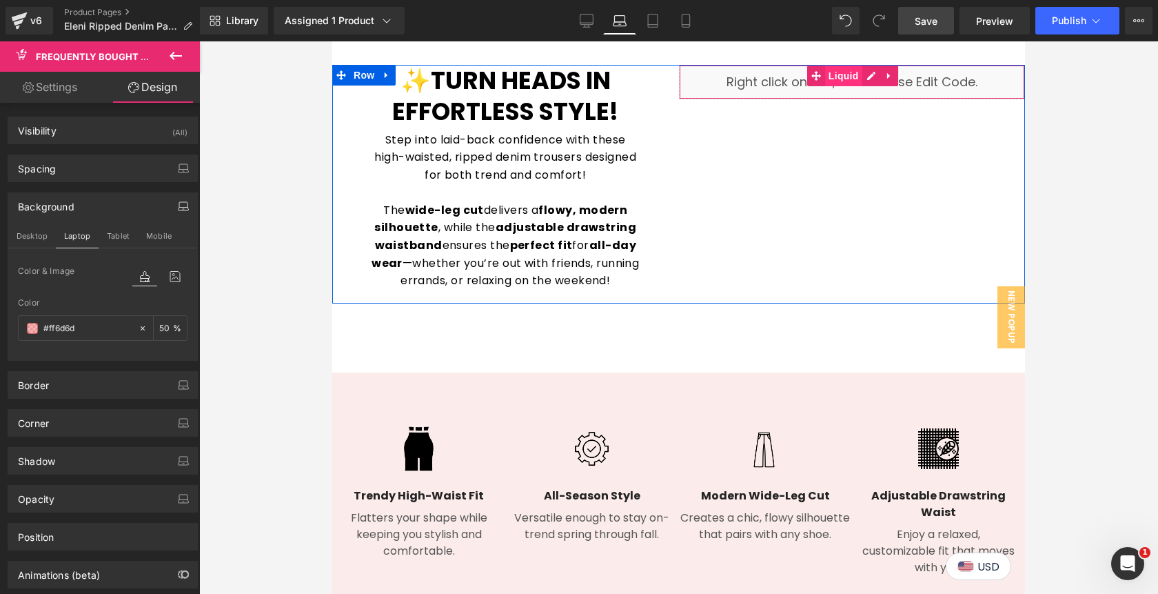
click at [856, 74] on span "Liquid" at bounding box center [843, 75] width 37 height 21
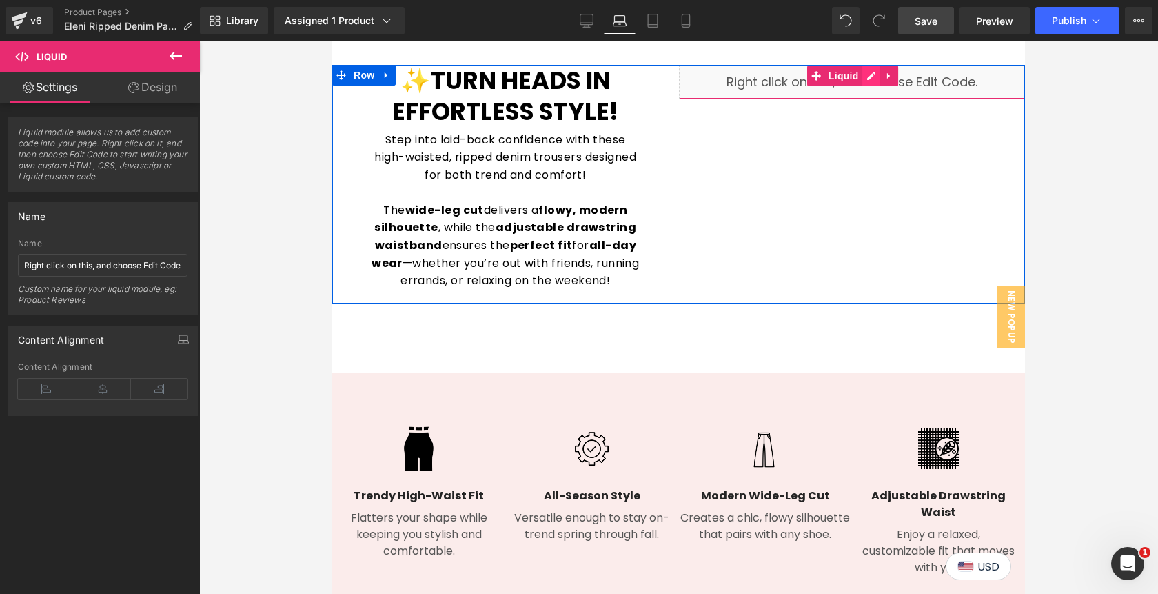
click at [870, 79] on div "Liquid" at bounding box center [852, 82] width 347 height 34
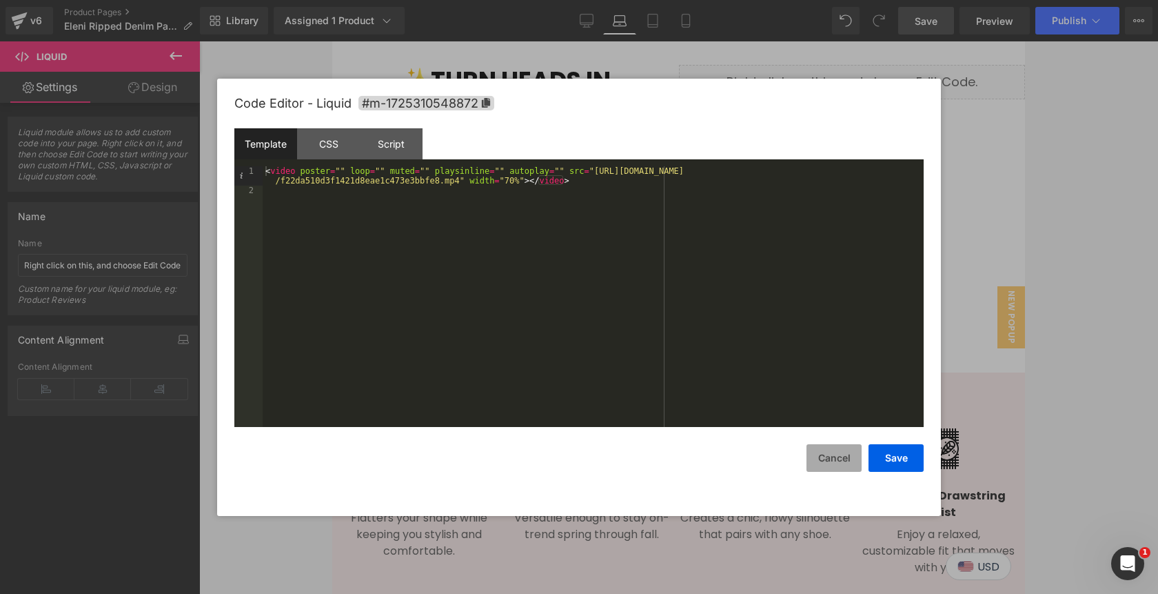
click at [847, 467] on button "Cancel" at bounding box center [834, 458] width 55 height 28
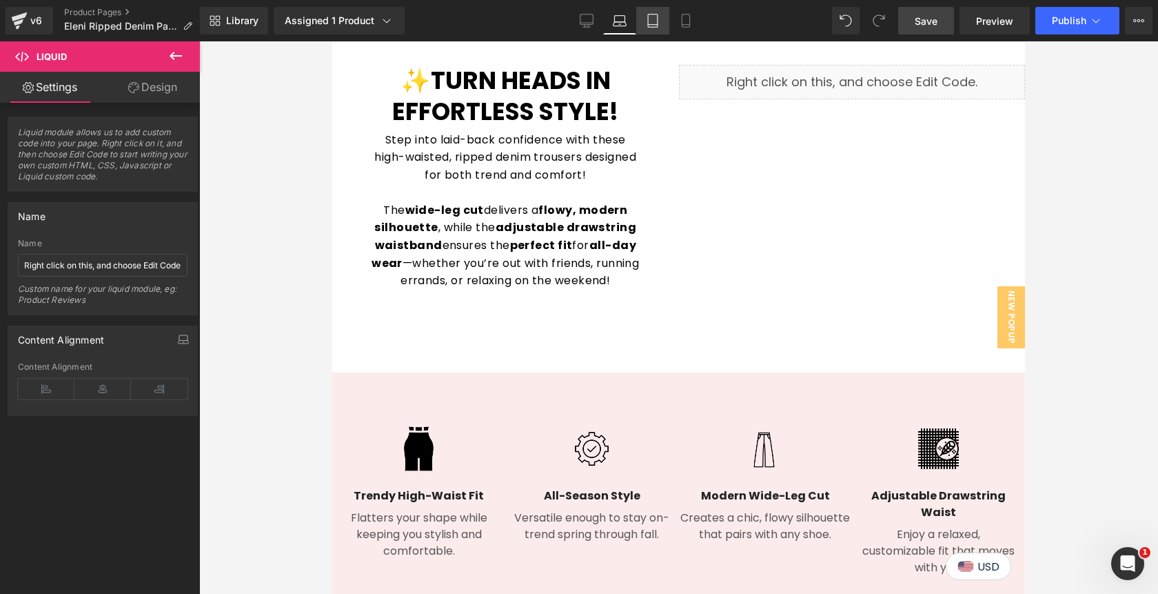
click at [651, 19] on icon at bounding box center [653, 21] width 14 height 14
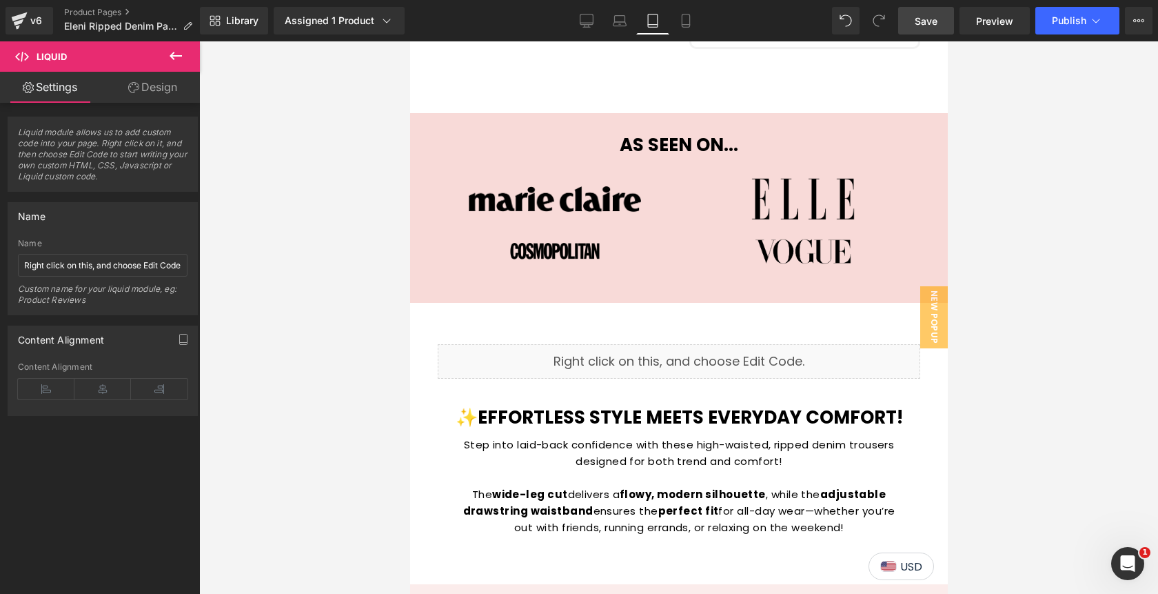
scroll to position [724, 0]
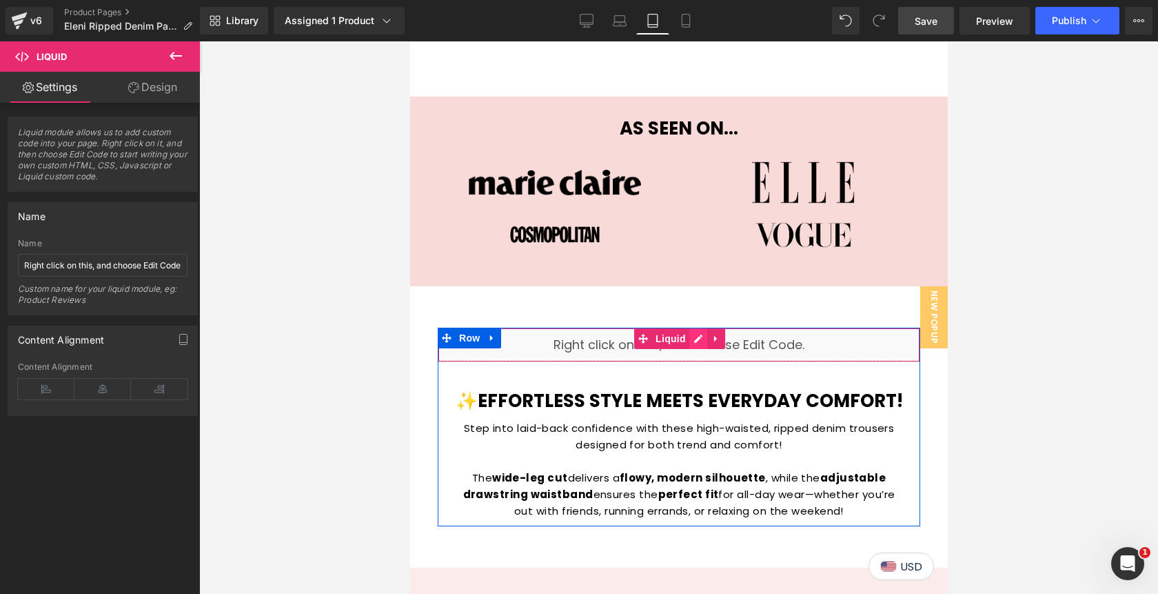
click at [699, 327] on div "Liquid" at bounding box center [678, 344] width 483 height 34
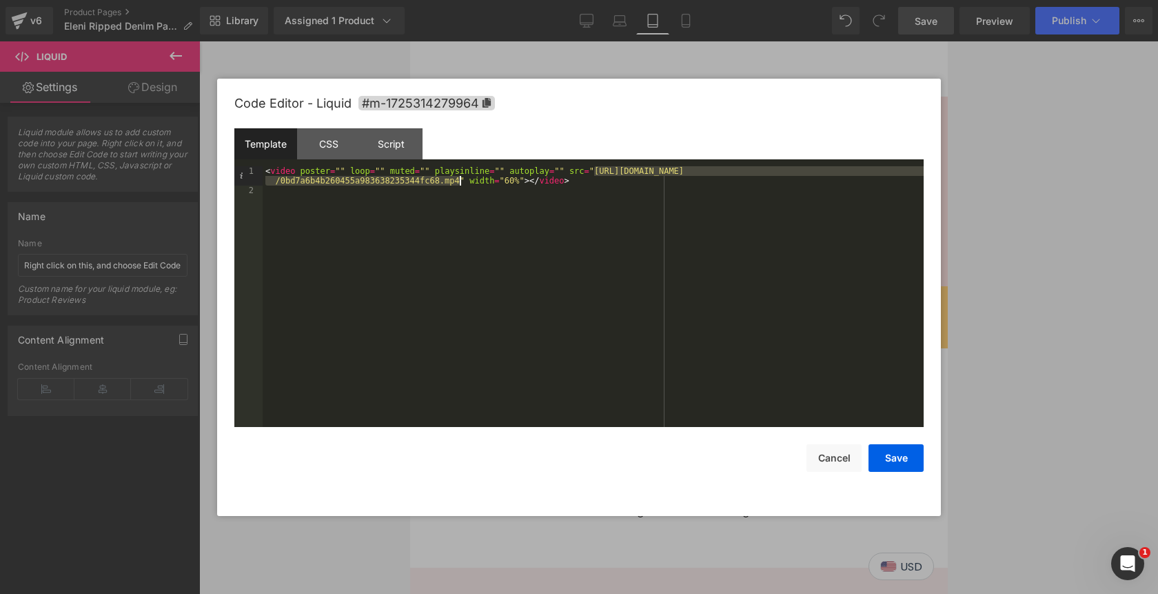
drag, startPoint x: 596, startPoint y: 173, endPoint x: 458, endPoint y: 183, distance: 138.2
click at [458, 183] on div "< video poster = "" loop = "" muted = "" playsinline = "" autoplay = "" src = "…" at bounding box center [593, 311] width 661 height 290
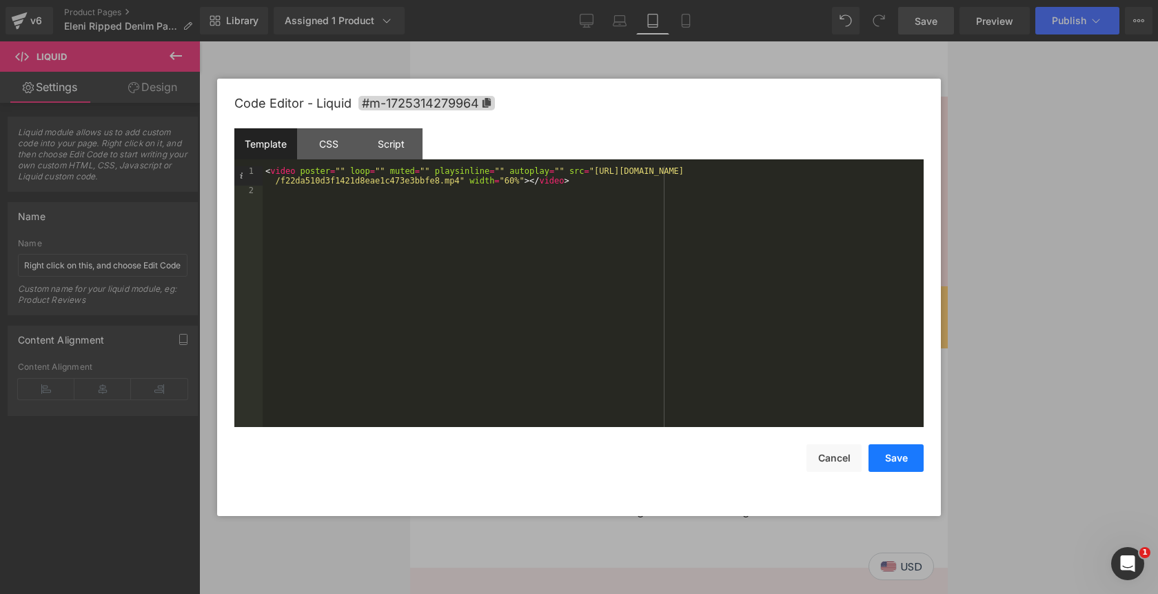
click at [894, 461] on button "Save" at bounding box center [896, 458] width 55 height 28
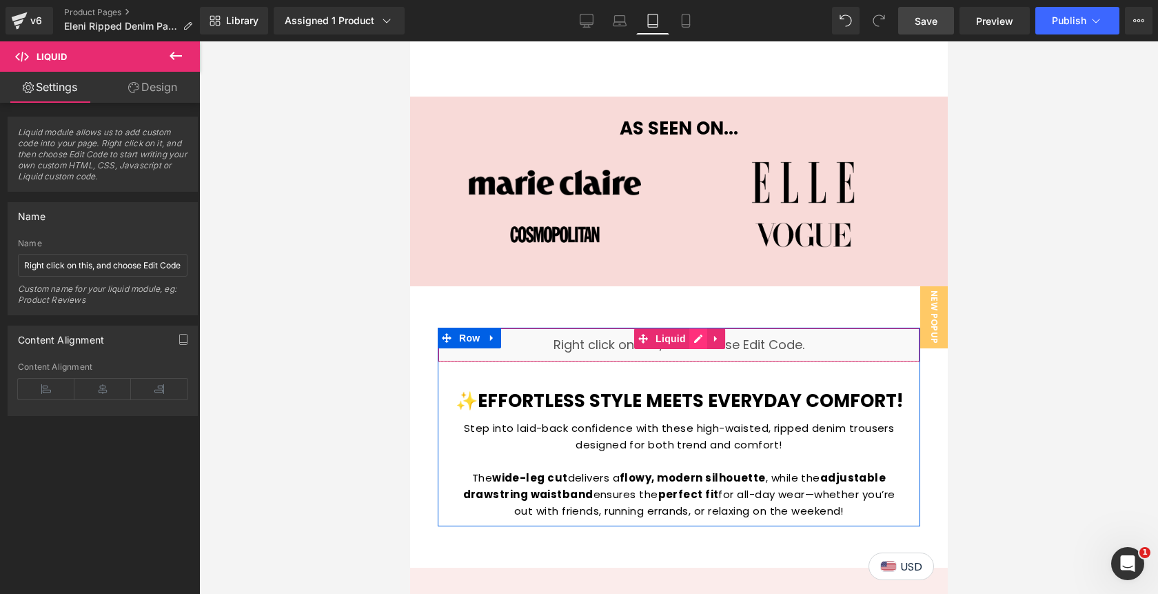
click at [700, 327] on div "Liquid" at bounding box center [678, 344] width 483 height 34
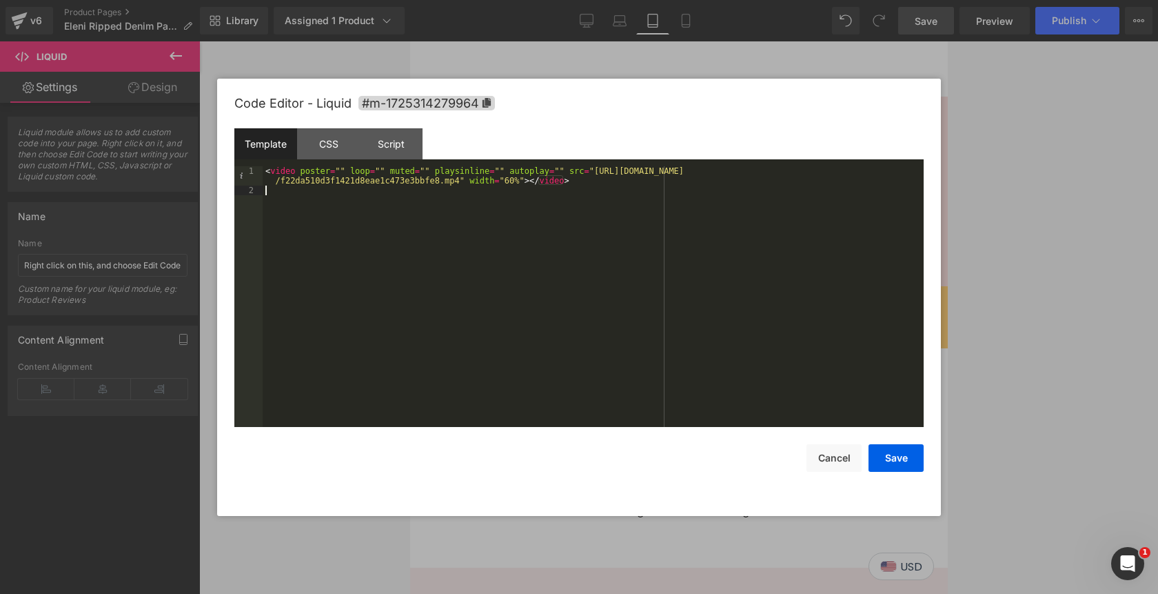
click at [509, 187] on div "< video poster = "" loop = "" muted = "" playsinline = "" autoplay = "" src = "…" at bounding box center [593, 311] width 661 height 290
click at [506, 183] on div "< video poster = "" loop = "" muted = "" playsinline = "" autoplay = "" src = "…" at bounding box center [593, 311] width 661 height 290
click at [835, 458] on button "Cancel" at bounding box center [834, 458] width 55 height 28
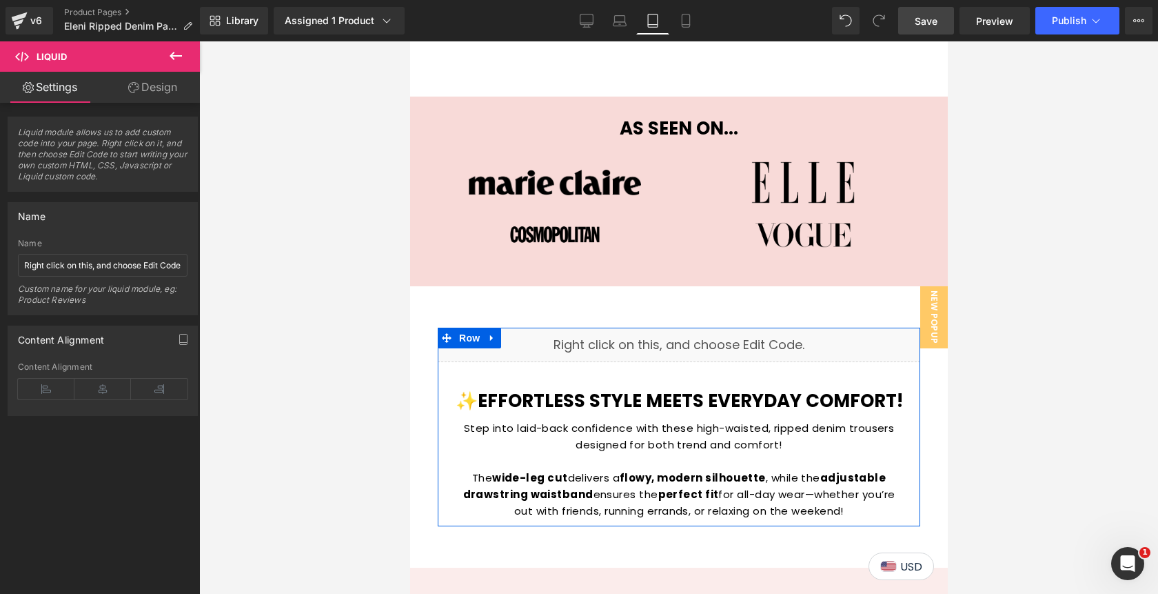
click at [703, 327] on div "Liquid" at bounding box center [678, 344] width 483 height 34
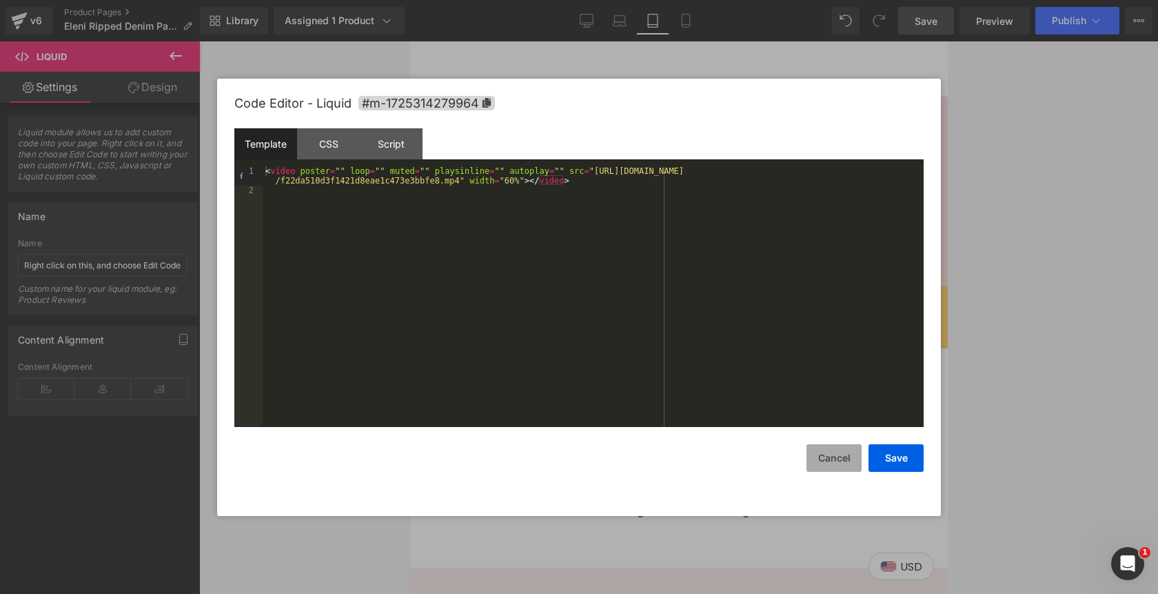
click at [835, 461] on button "Cancel" at bounding box center [834, 458] width 55 height 28
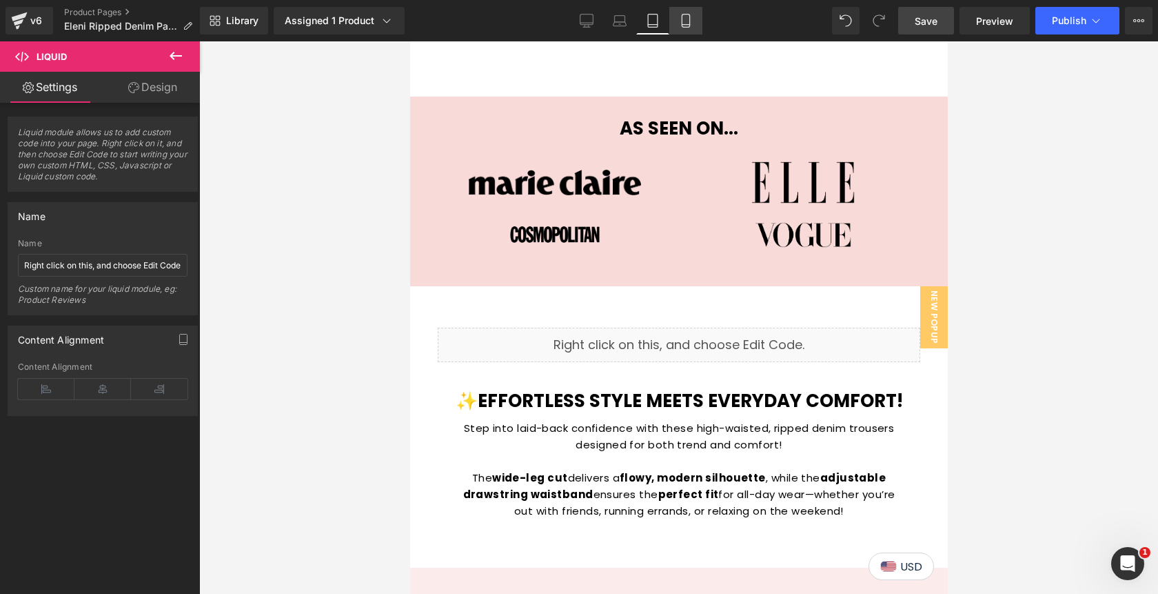
click at [683, 22] on icon at bounding box center [686, 21] width 14 height 14
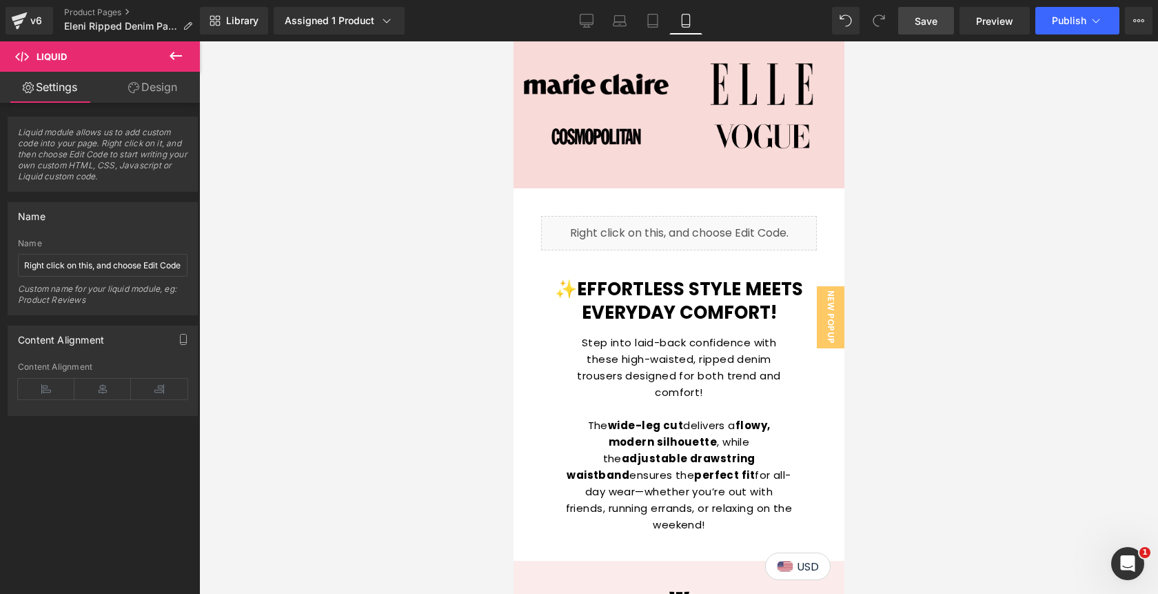
scroll to position [1377, 0]
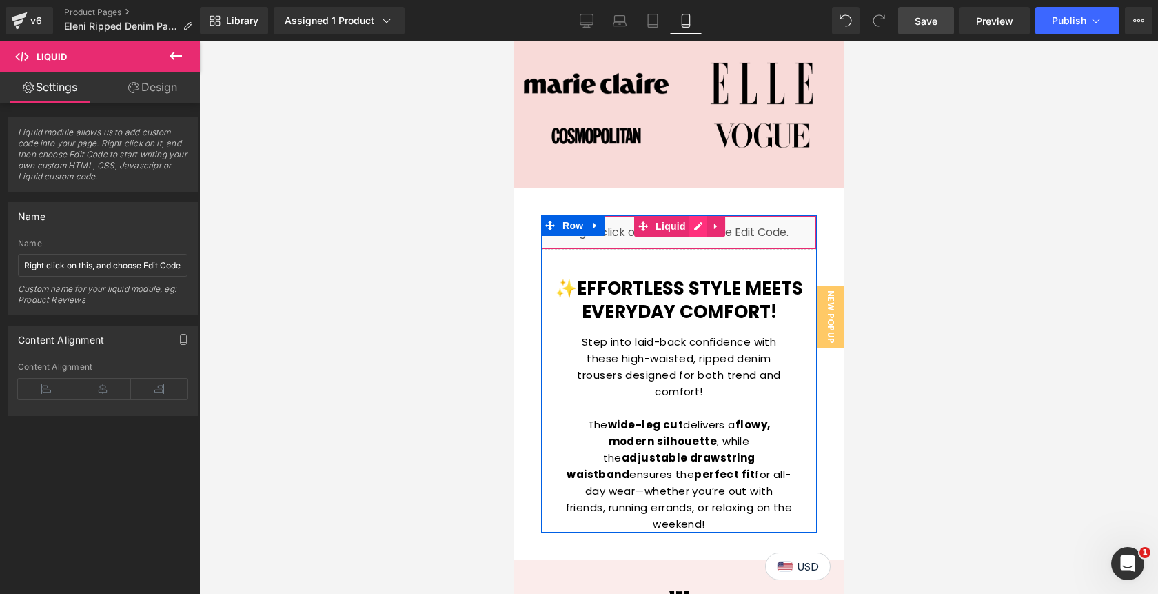
click at [697, 225] on div "Liquid" at bounding box center [679, 232] width 276 height 34
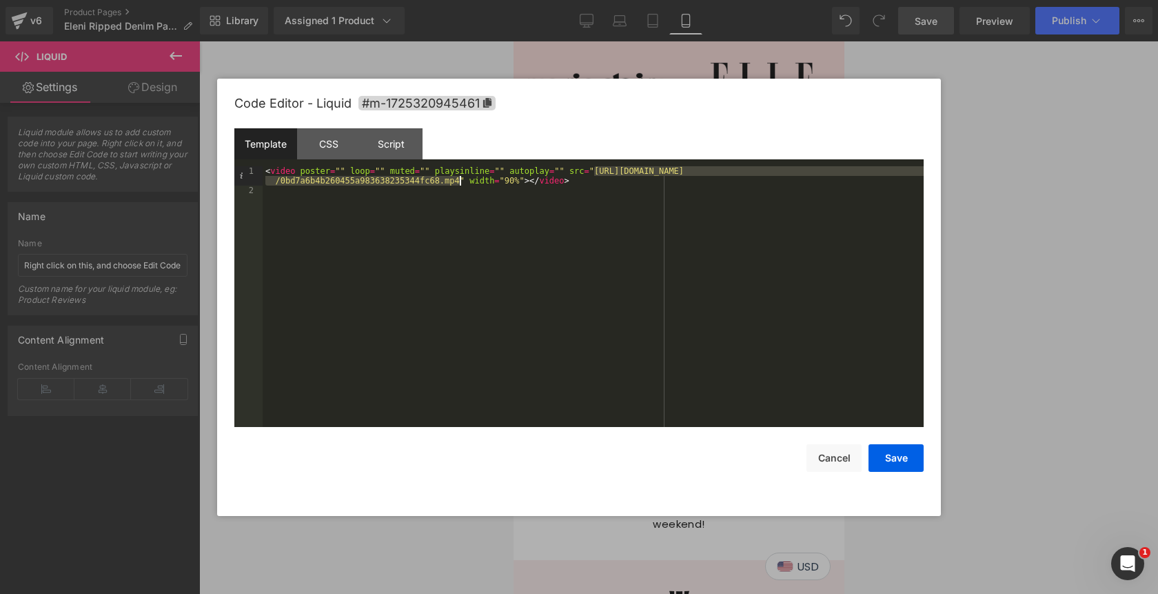
drag, startPoint x: 594, startPoint y: 172, endPoint x: 458, endPoint y: 182, distance: 136.2
click at [458, 182] on div "< video poster = "" loop = "" muted = "" playsinline = "" autoplay = "" src = "…" at bounding box center [593, 311] width 661 height 290
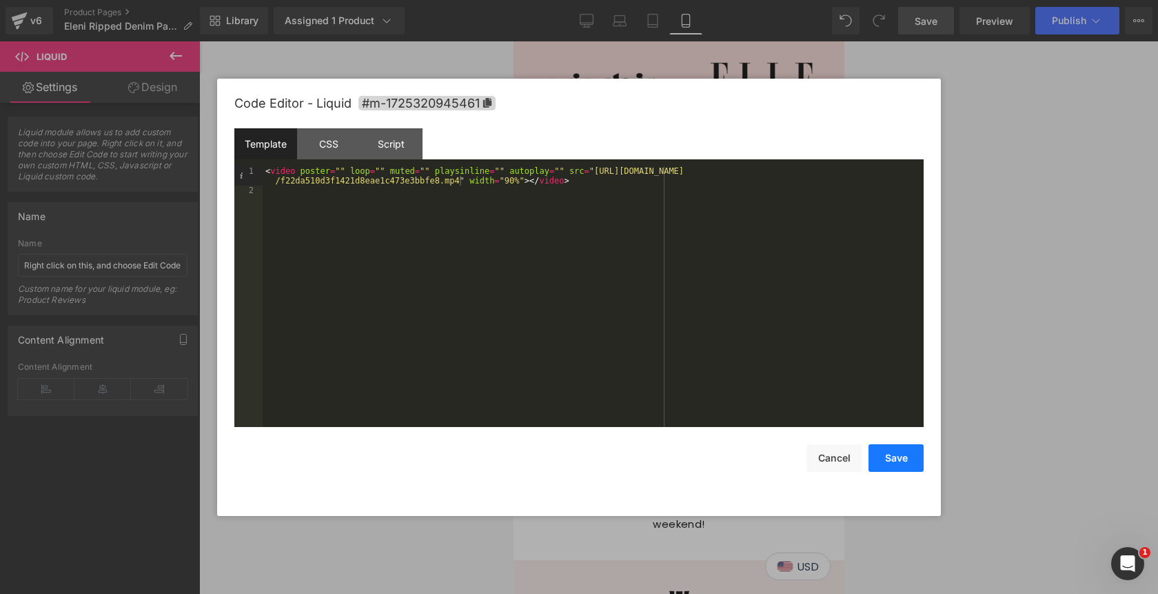
click at [890, 464] on button "Save" at bounding box center [896, 458] width 55 height 28
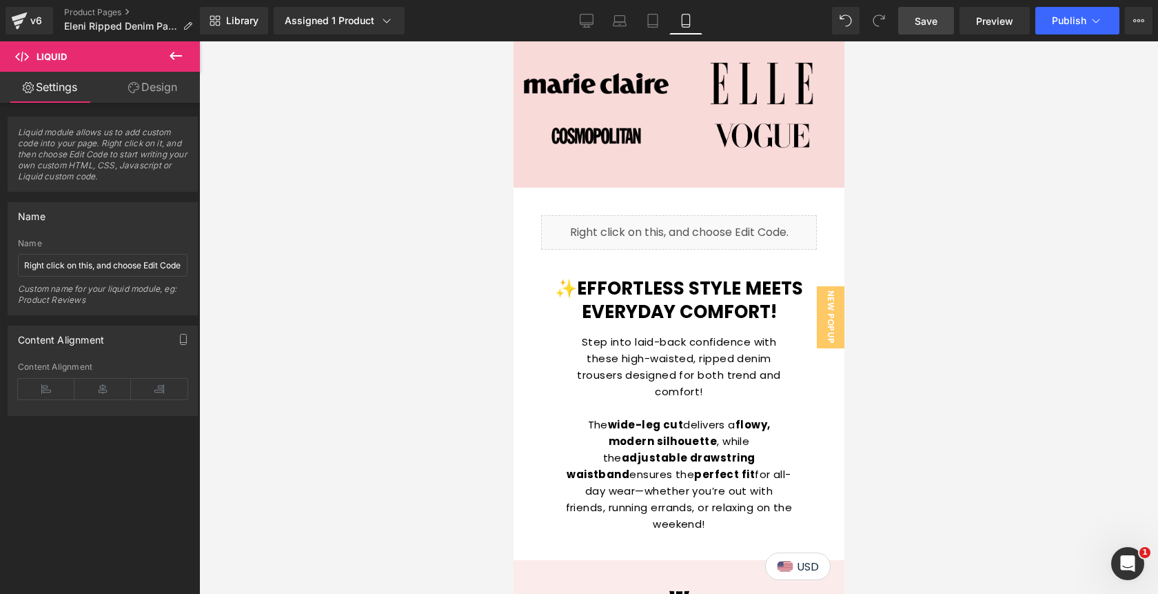
click at [920, 27] on span "Save" at bounding box center [926, 21] width 23 height 14
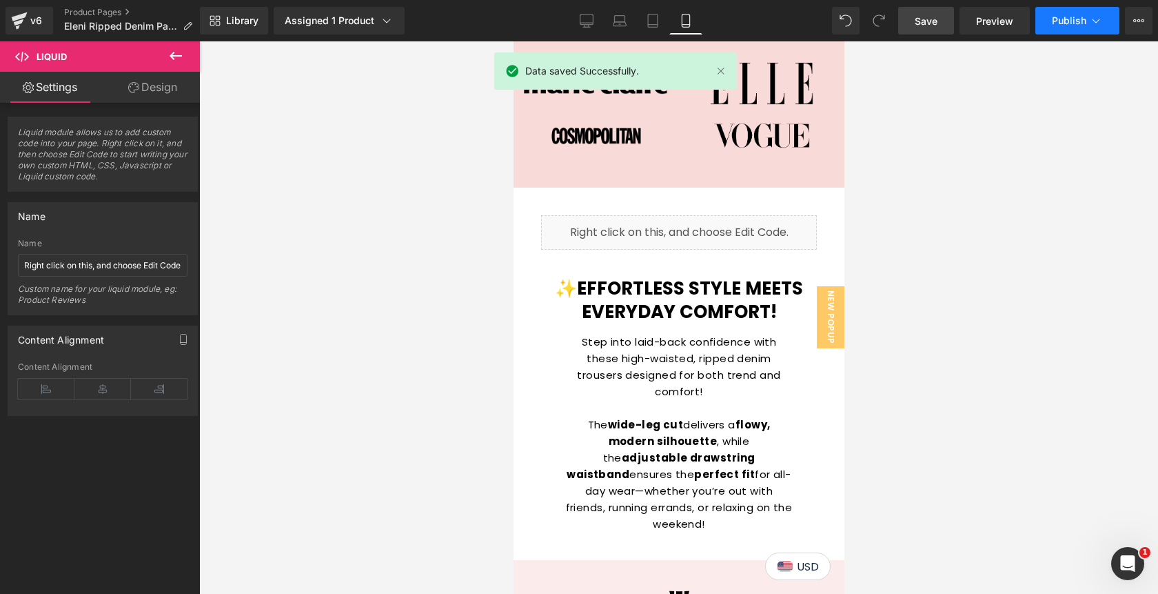
click at [1066, 25] on span "Publish" at bounding box center [1069, 20] width 34 height 11
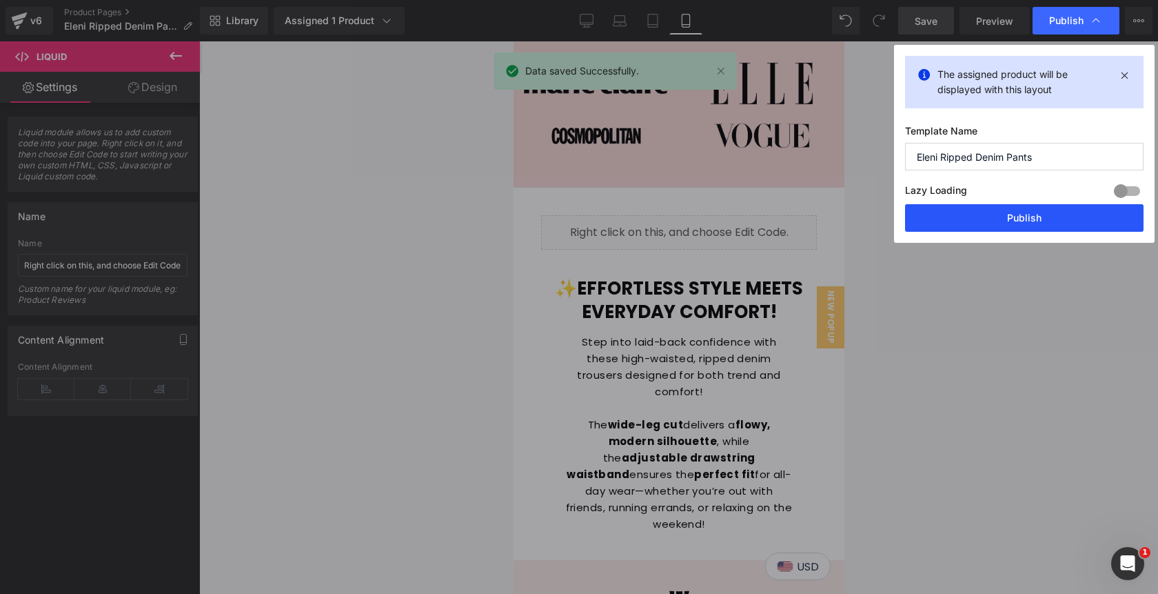
click at [1022, 222] on button "Publish" at bounding box center [1024, 218] width 239 height 28
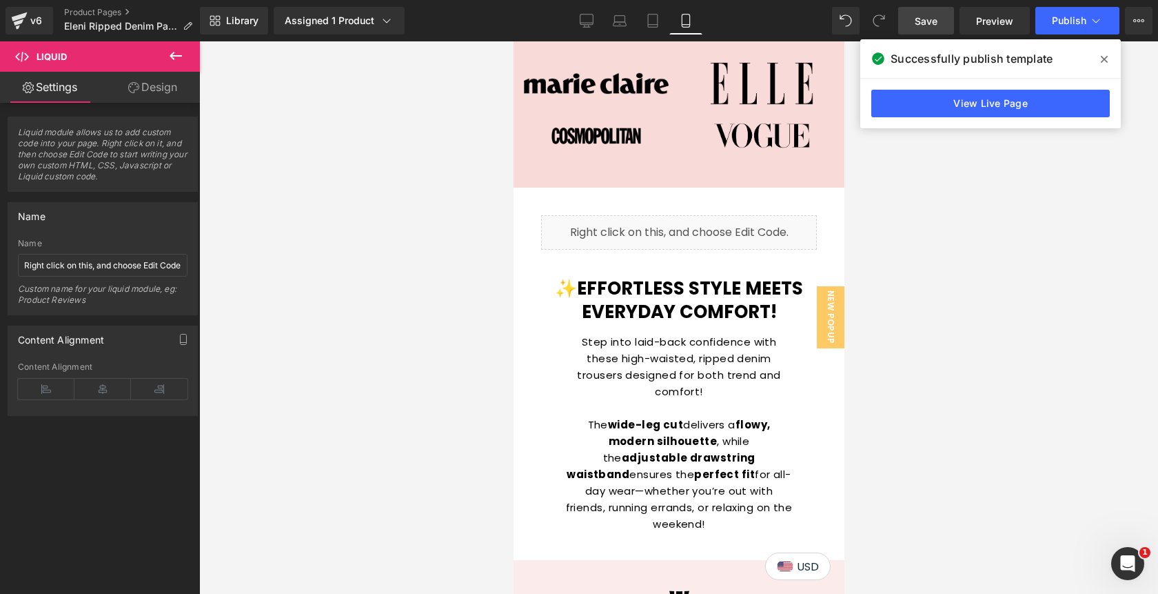
click at [1107, 61] on icon at bounding box center [1104, 59] width 7 height 11
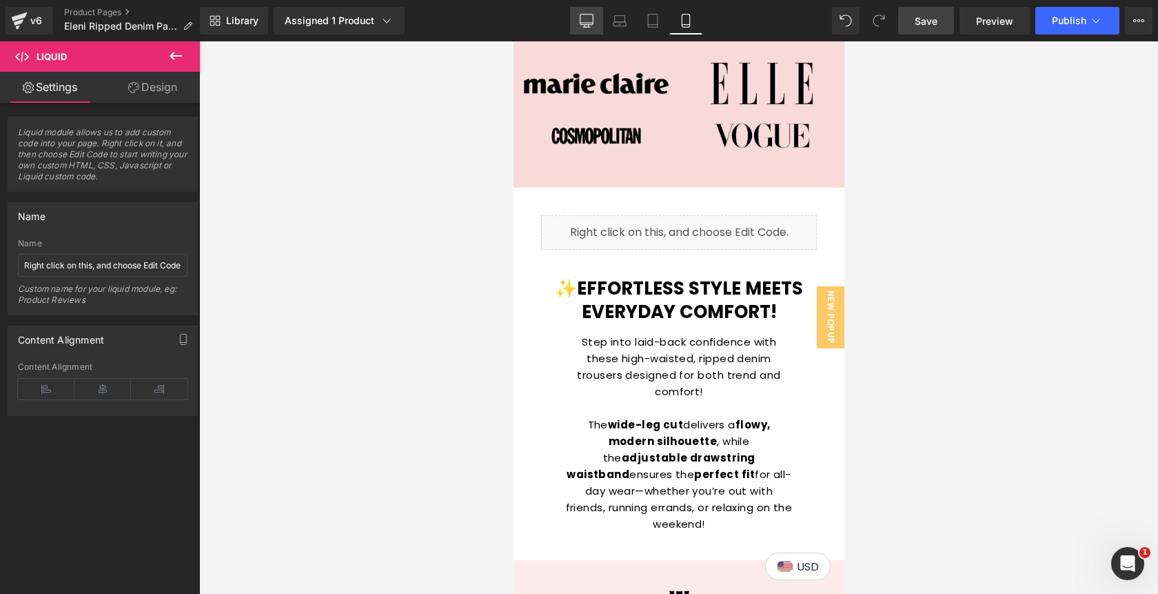
click at [587, 28] on link "Desktop" at bounding box center [586, 21] width 33 height 28
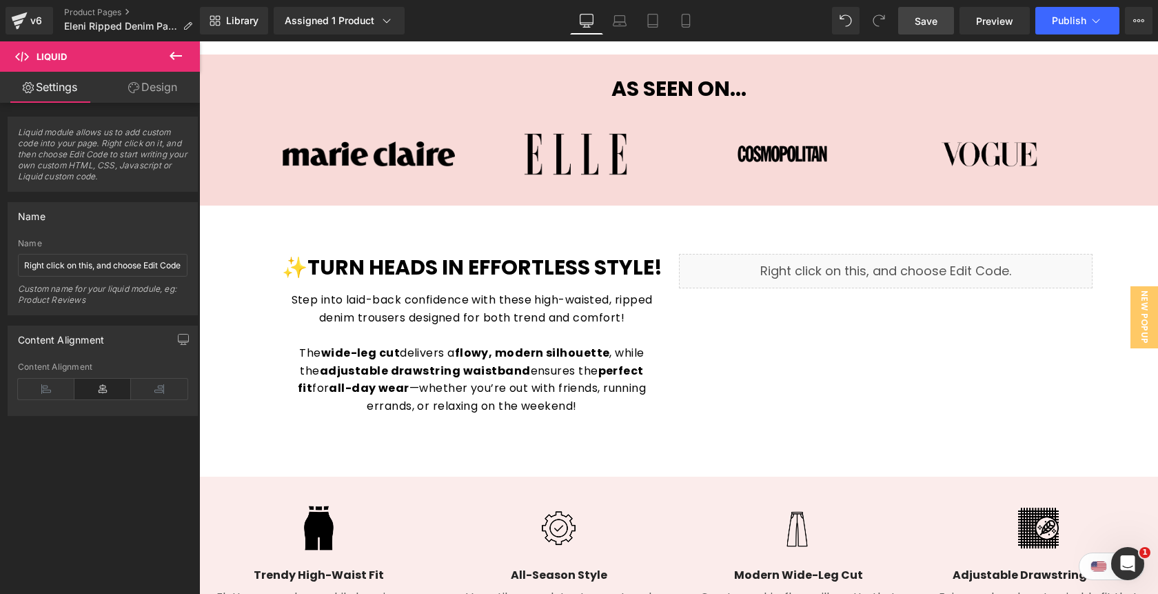
scroll to position [953, 0]
